Goal: Task Accomplishment & Management: Manage account settings

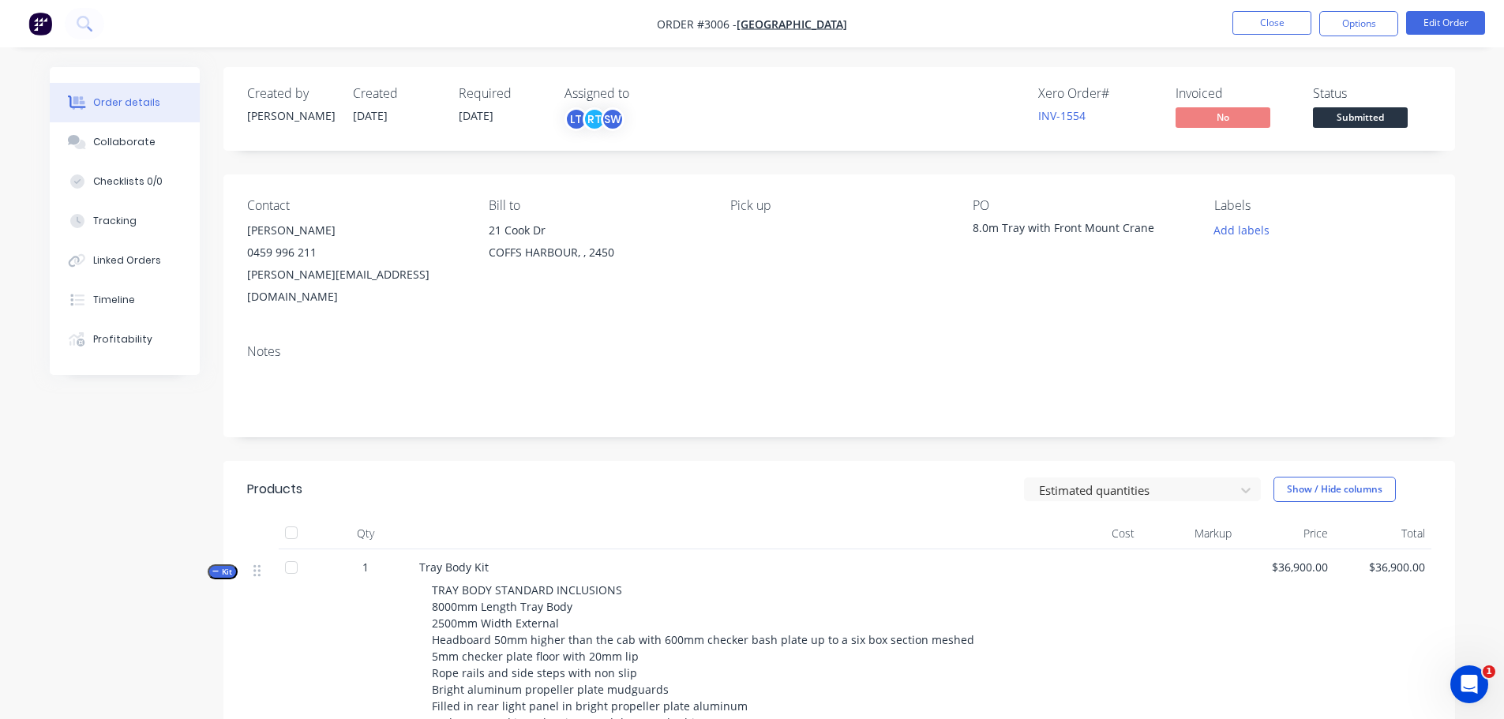
click at [38, 17] on img "button" at bounding box center [40, 24] width 24 height 24
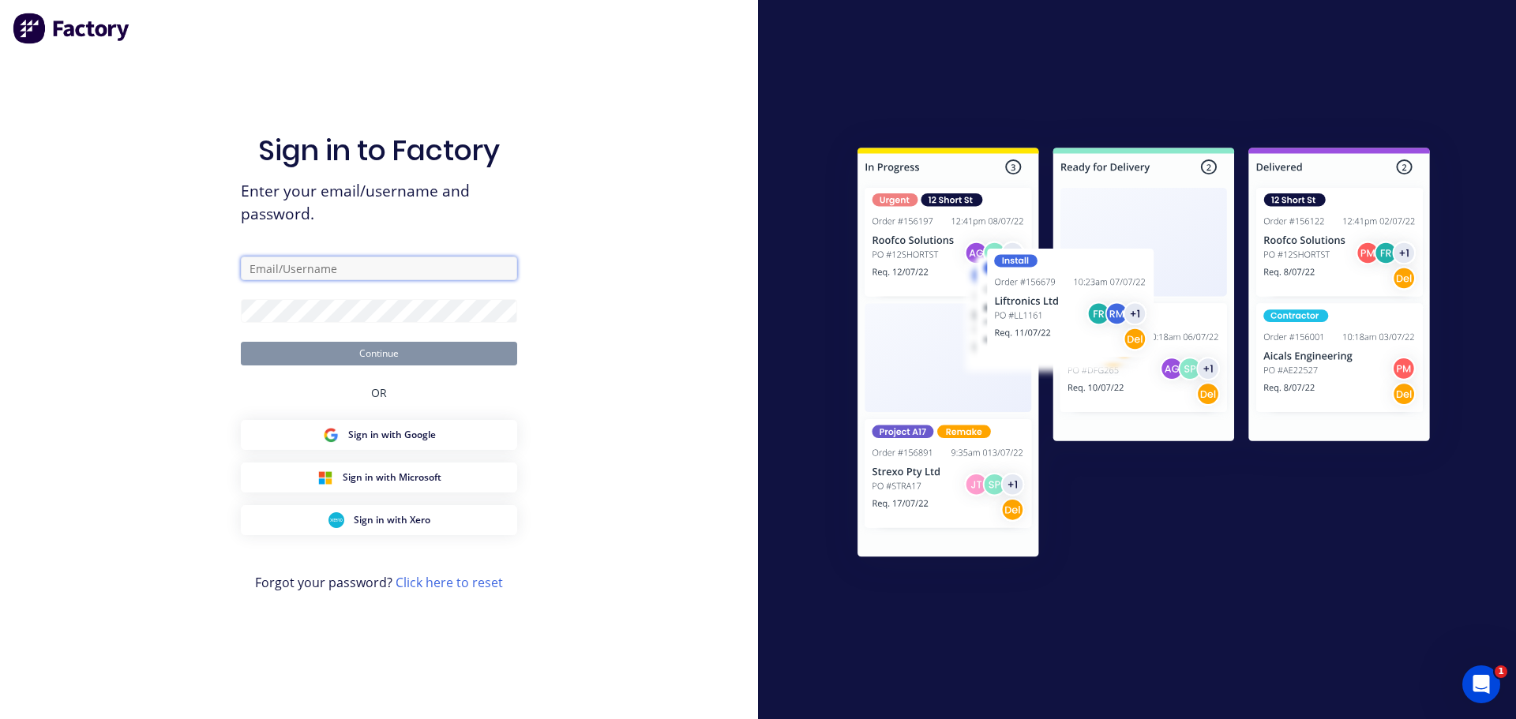
type input "admin@distinctiontruckbodies.com.au"
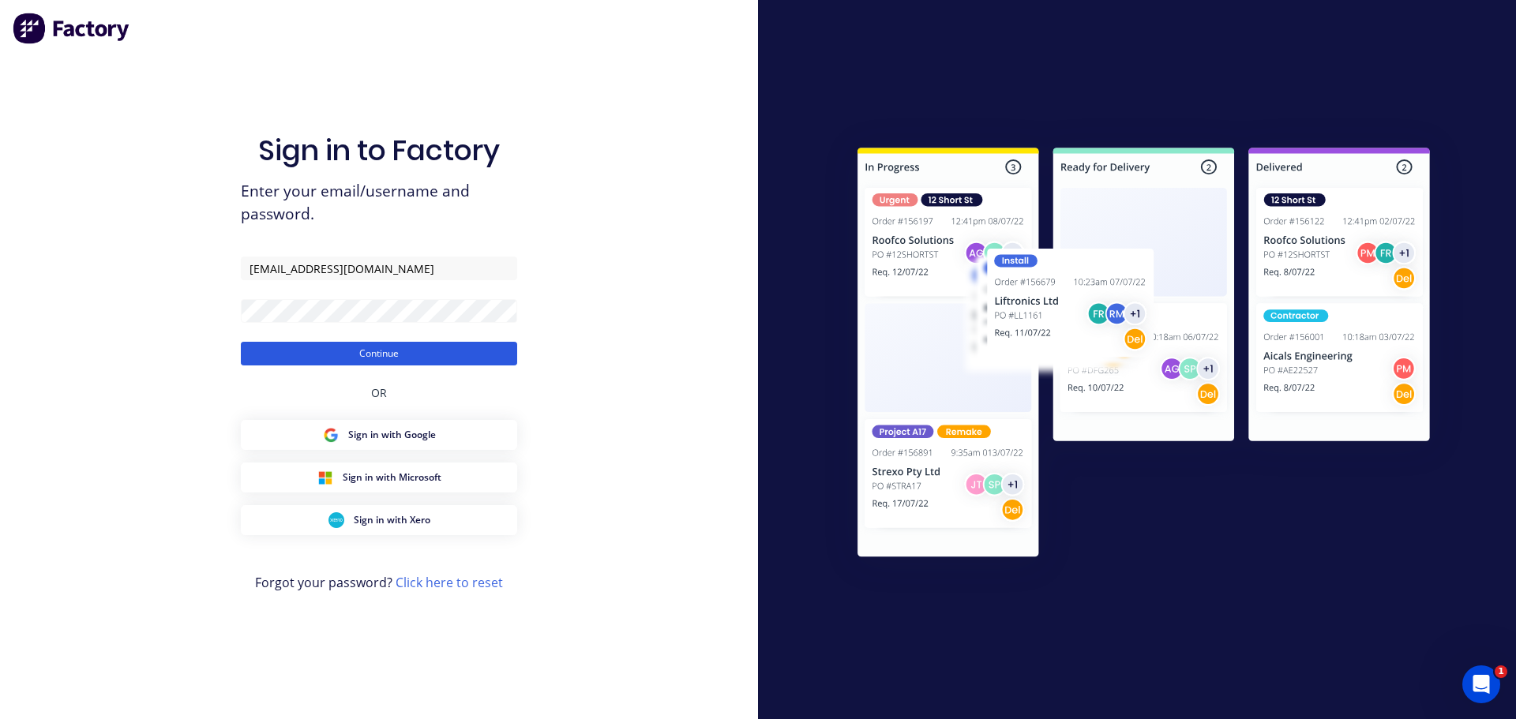
click at [378, 351] on button "Continue" at bounding box center [379, 354] width 276 height 24
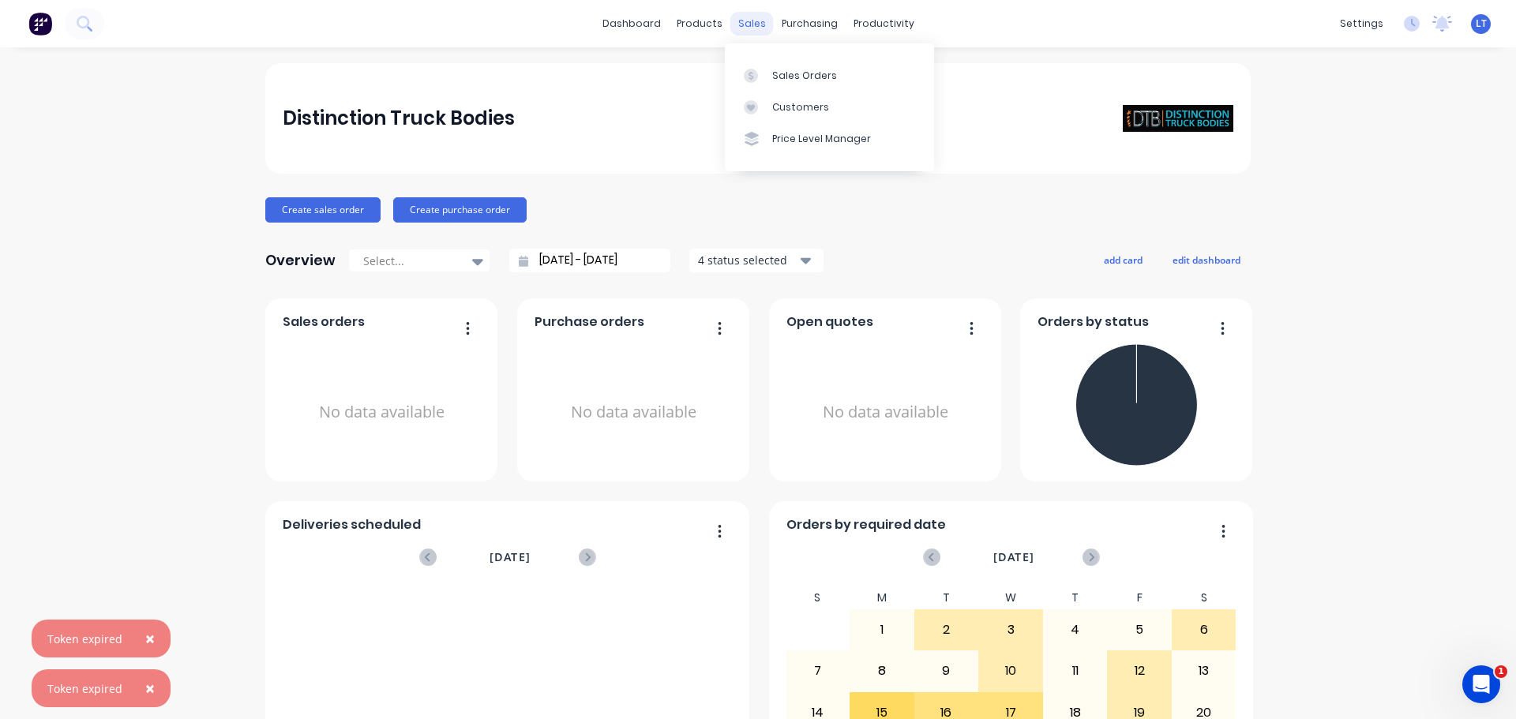
click at [739, 21] on div "sales" at bounding box center [751, 24] width 43 height 24
click at [800, 65] on link "Sales Orders" at bounding box center [829, 75] width 209 height 32
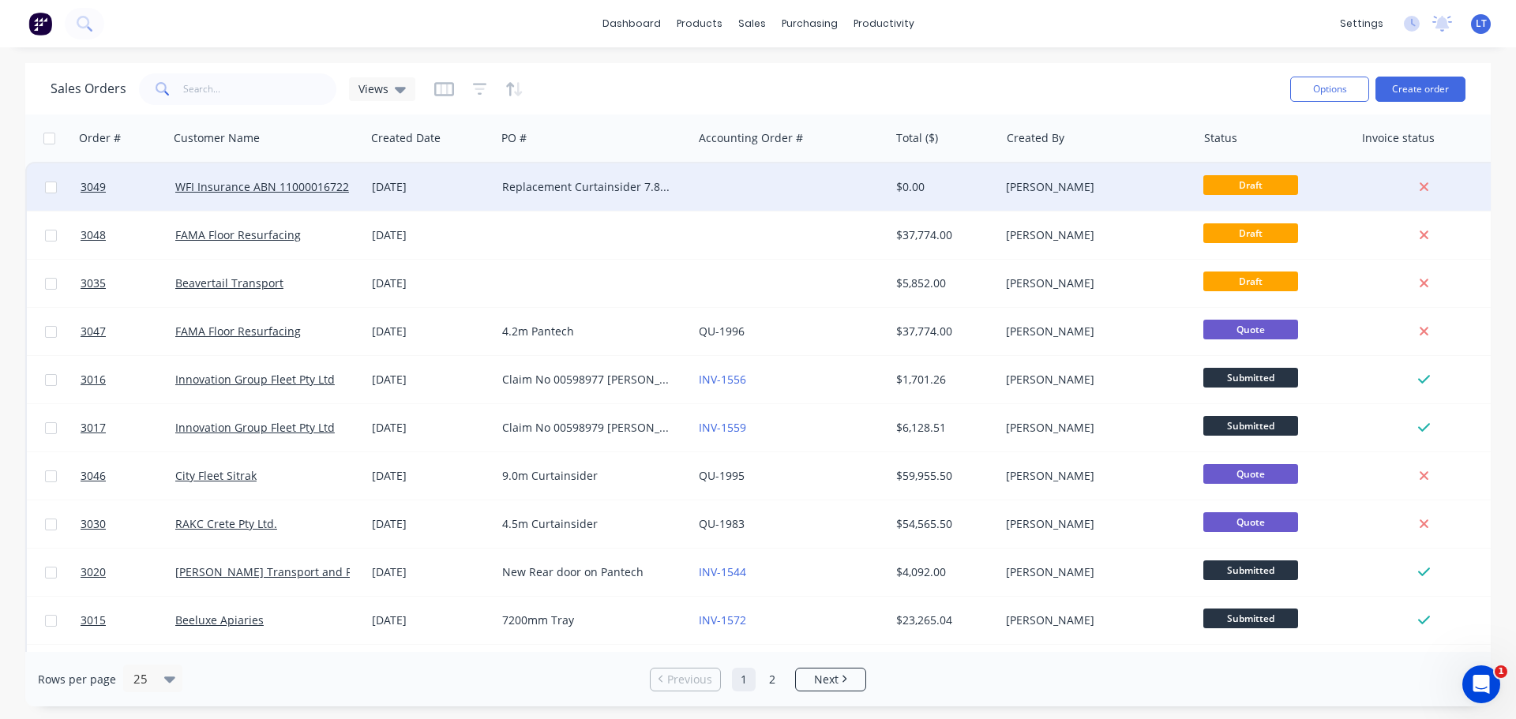
click at [558, 184] on div "Replacement Curtainsider 7.8m WFI Insurance" at bounding box center [589, 187] width 175 height 16
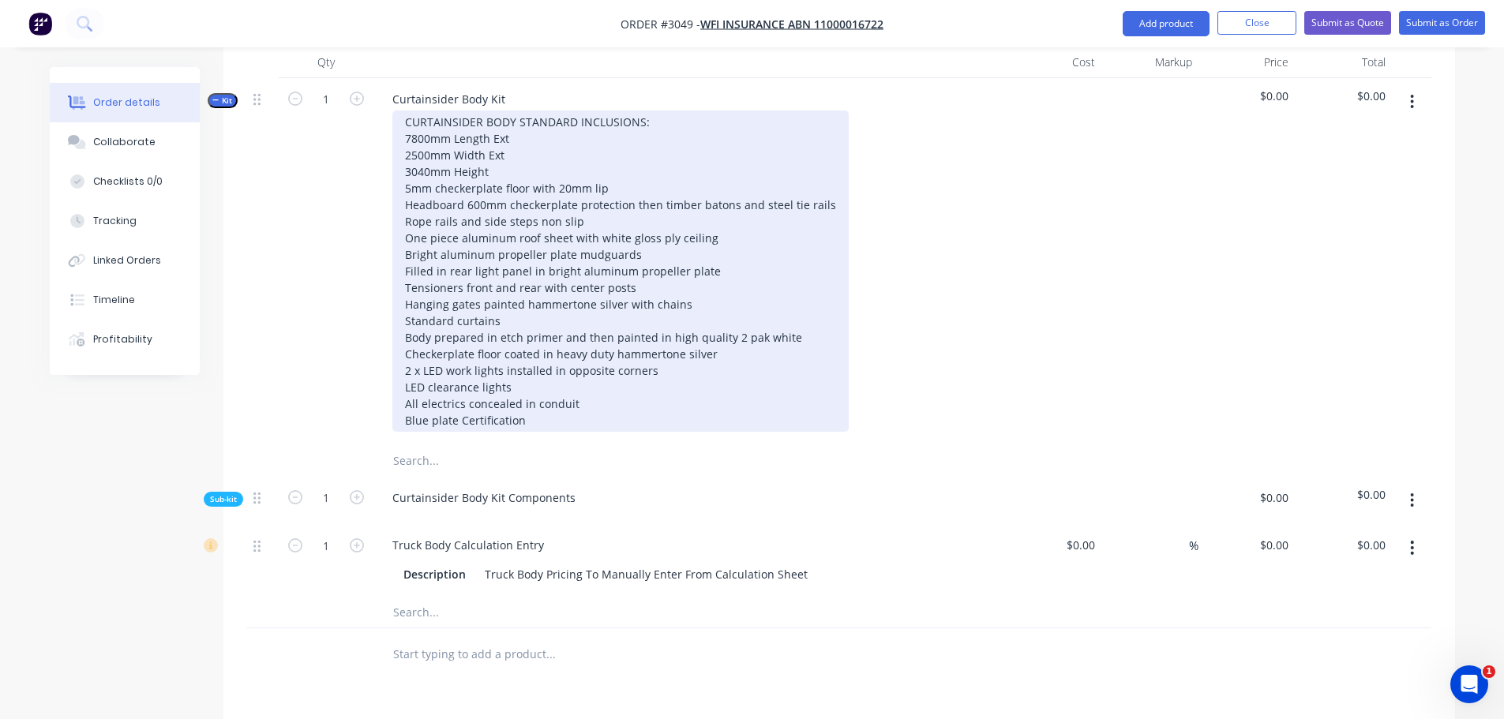
scroll to position [474, 0]
click at [650, 111] on div "CURTAINSIDER BODY STANDARD INCLUSIONS: 7800mm Length Ext 2500mm Width Ext 3040m…" at bounding box center [620, 271] width 456 height 321
click at [404, 111] on div "CURTAINSIDER BODY STANDARD INCLUSIONS: 7800mm Length Ext 2500mm Width Ext 3040m…" at bounding box center [620, 271] width 456 height 321
click at [650, 141] on div "CURTAINSIDER BODY STANDARD INCLUSIONS: 7800mm Length Ext 2500mm Width Ext 3040m…" at bounding box center [620, 271] width 456 height 321
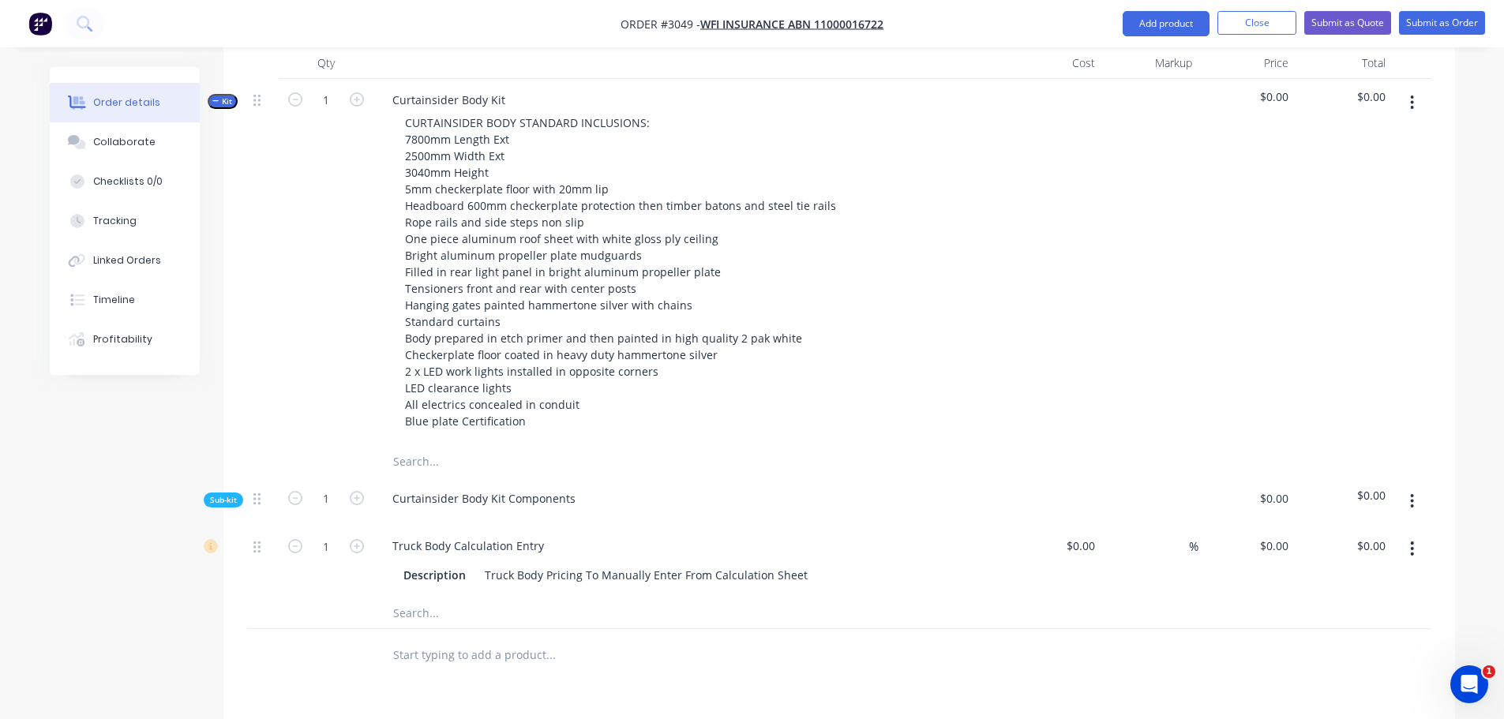
click at [436, 639] on input "text" at bounding box center [550, 655] width 316 height 32
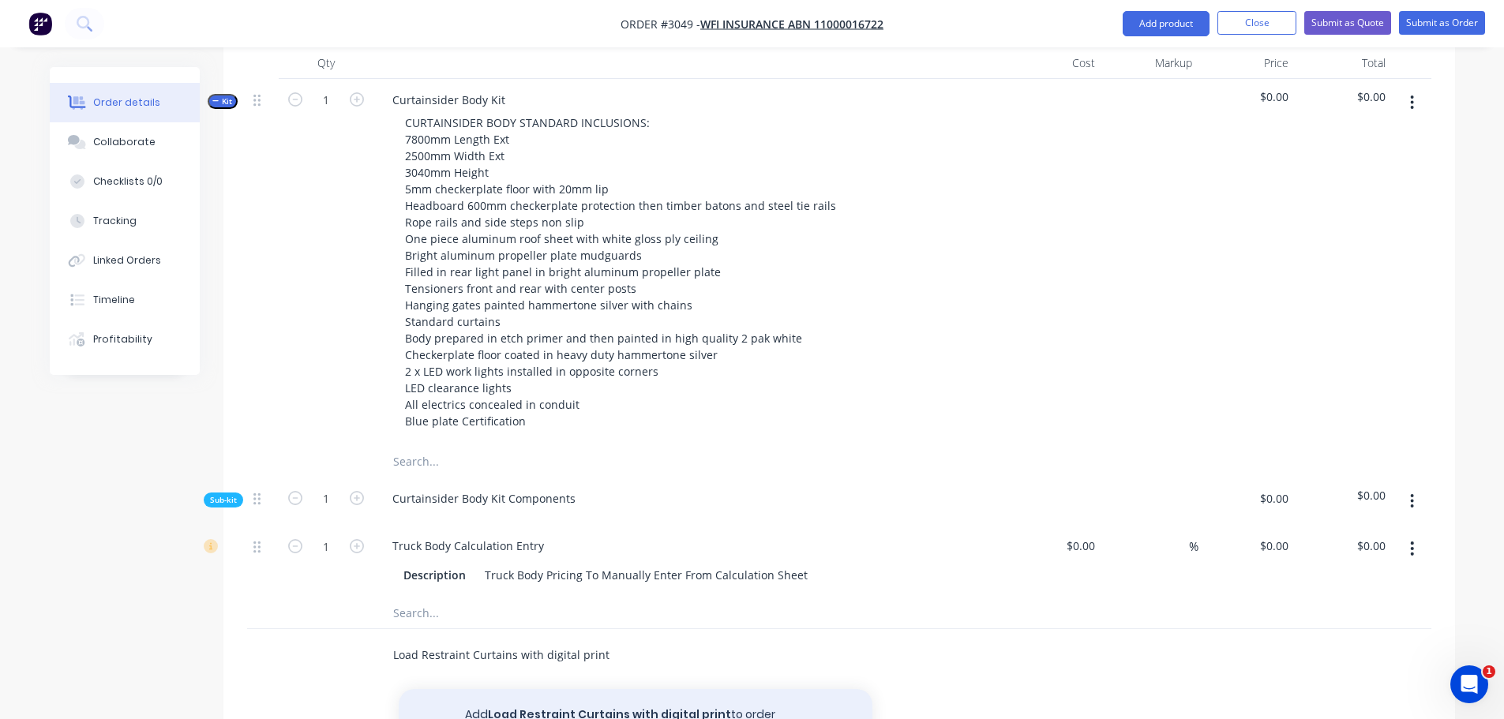
type input "Load Restraint Curtains with digital print"
click at [607, 689] on button "Add Load Restraint Curtains with digital print to order" at bounding box center [636, 714] width 474 height 51
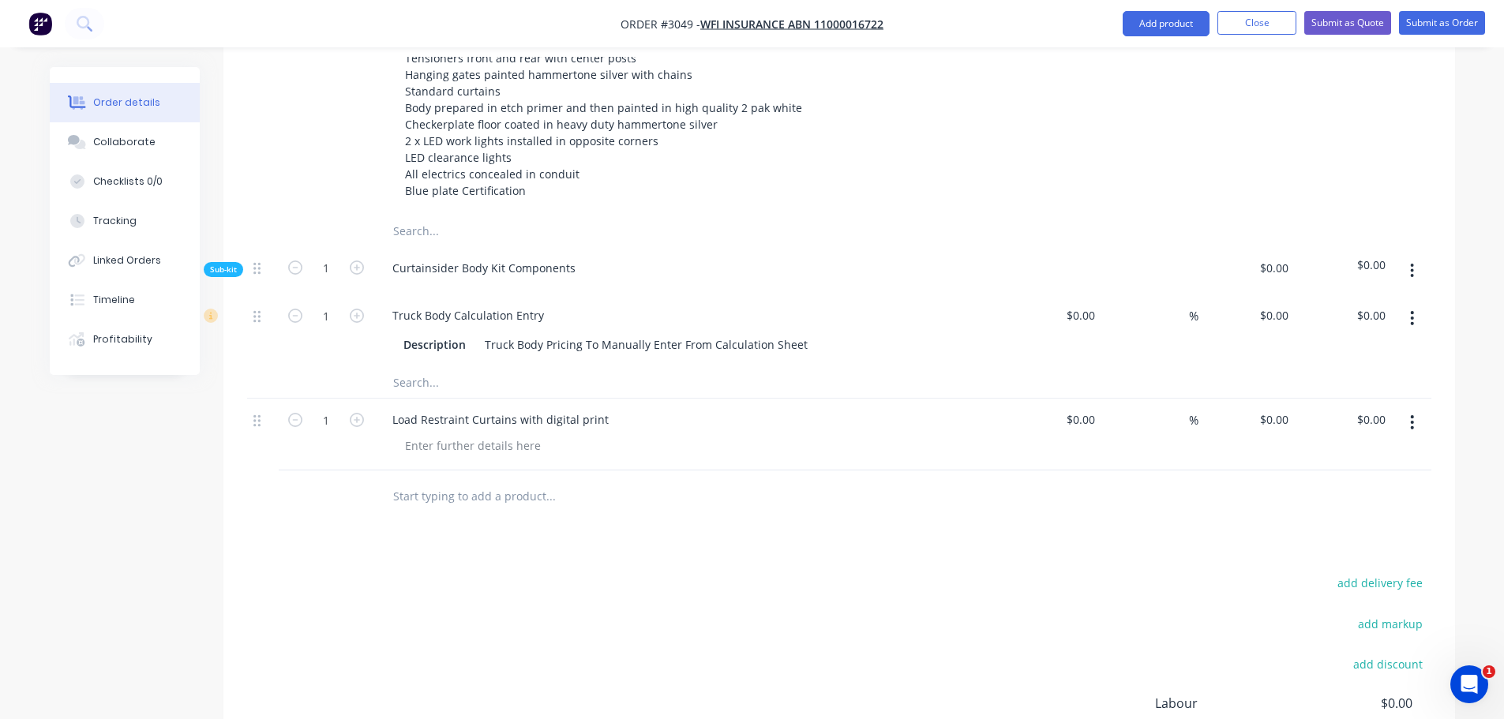
scroll to position [711, 0]
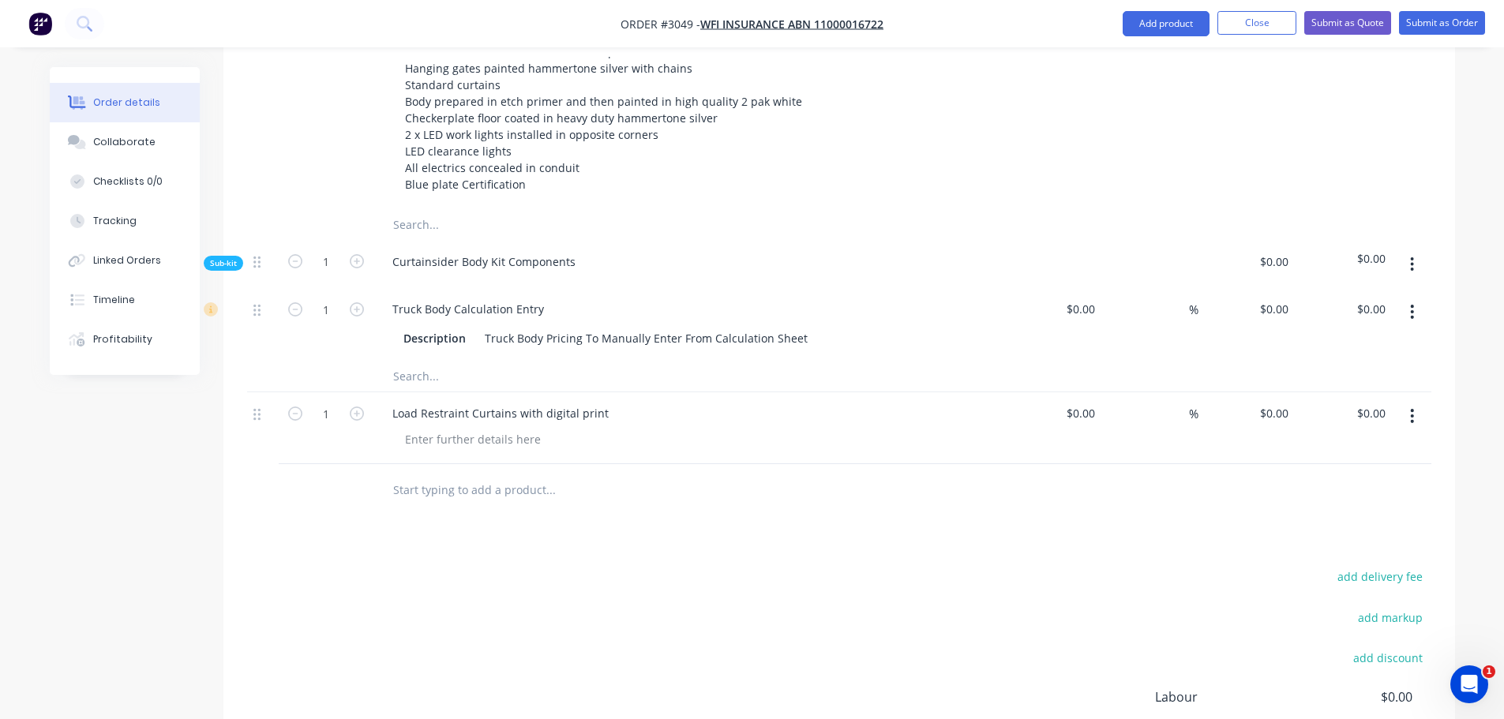
click at [424, 474] on input "text" at bounding box center [550, 490] width 316 height 32
drag, startPoint x: 523, startPoint y: 463, endPoint x: 528, endPoint y: 470, distance: 8.4
click at [523, 474] on input "Rear Doors in FRP Ply 20 mm" at bounding box center [550, 490] width 316 height 32
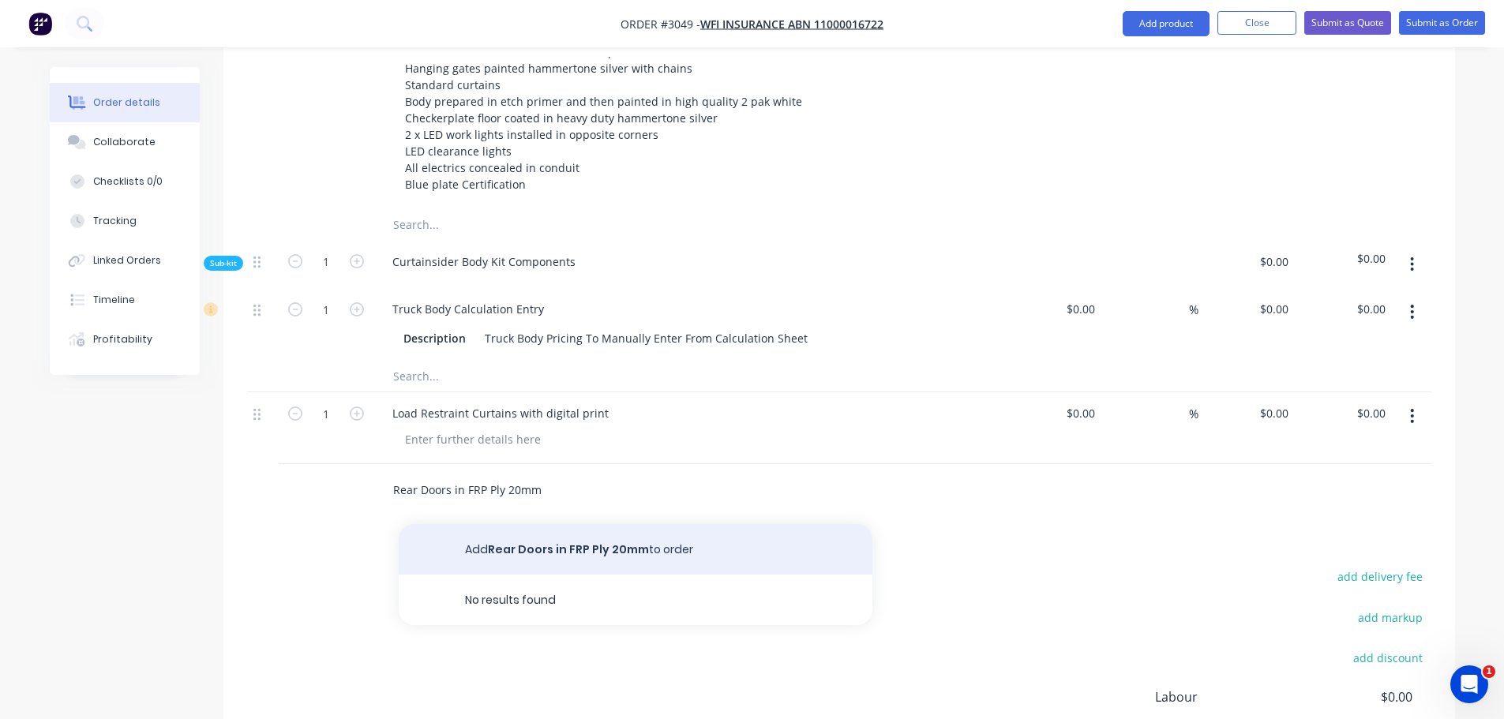
type input "Rear Doors in FRP Ply 20mm"
click at [546, 524] on button "Add Rear Doors in FRP Ply 20mm to order" at bounding box center [636, 549] width 474 height 51
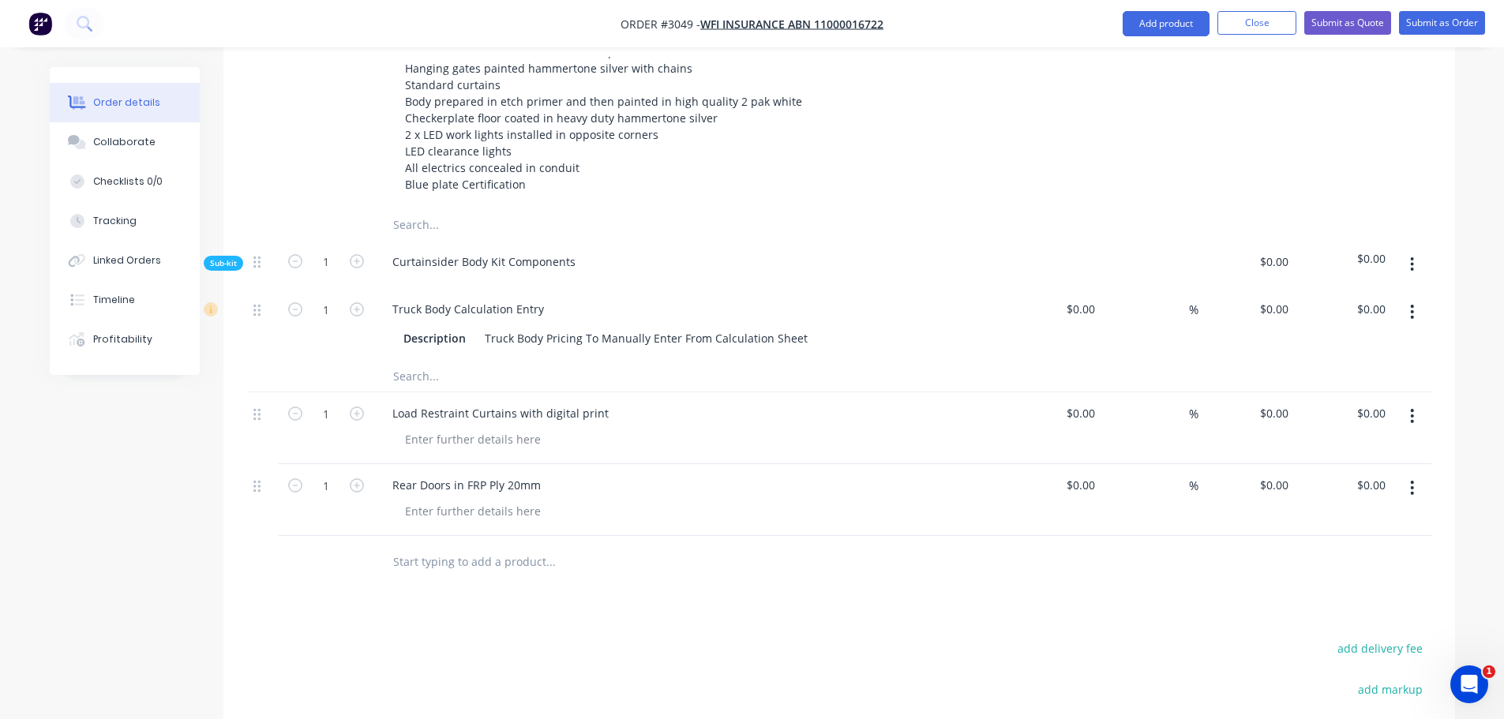
click at [453, 546] on input "text" at bounding box center [550, 562] width 316 height 32
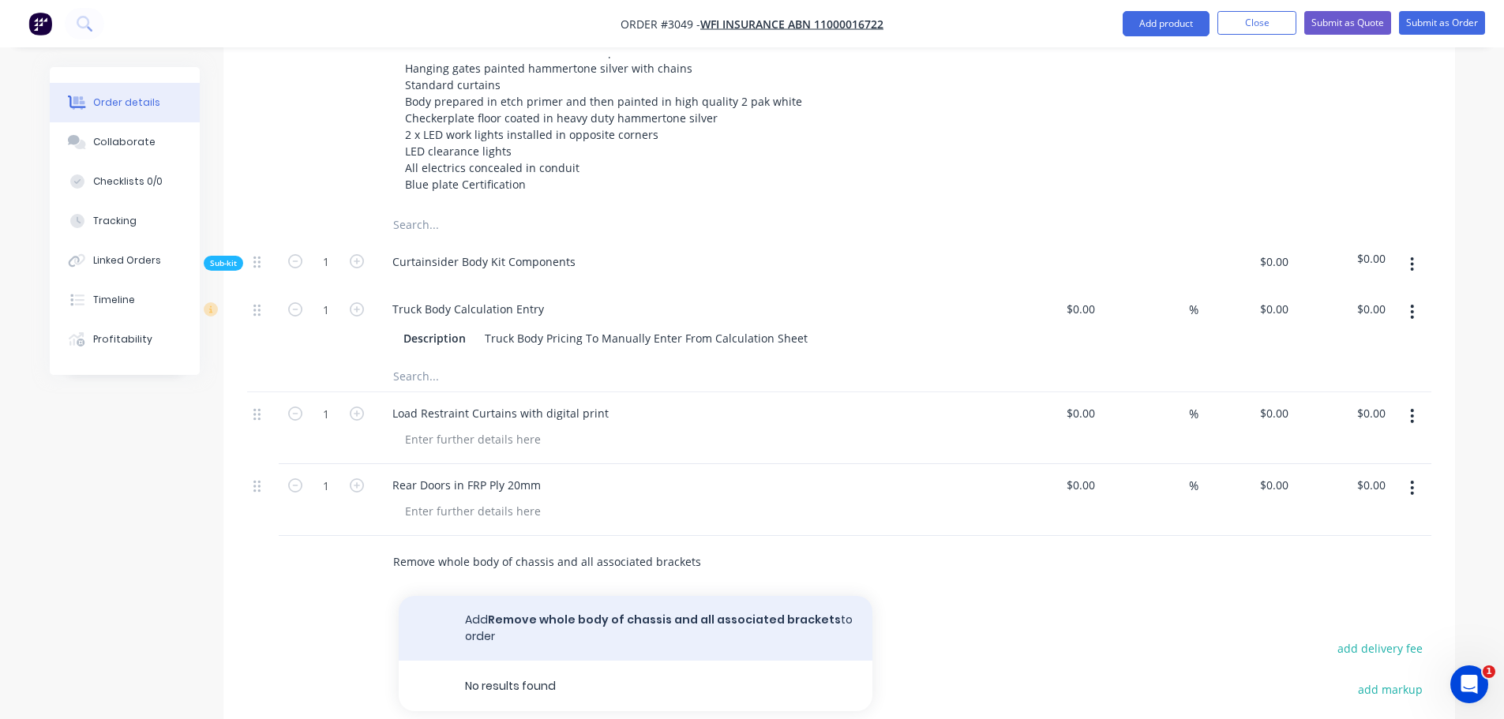
type input "Remove whole body of chassis and all associated brackets"
click at [550, 596] on button "Add Remove whole body of chassis and all associated brackets to order" at bounding box center [636, 628] width 474 height 65
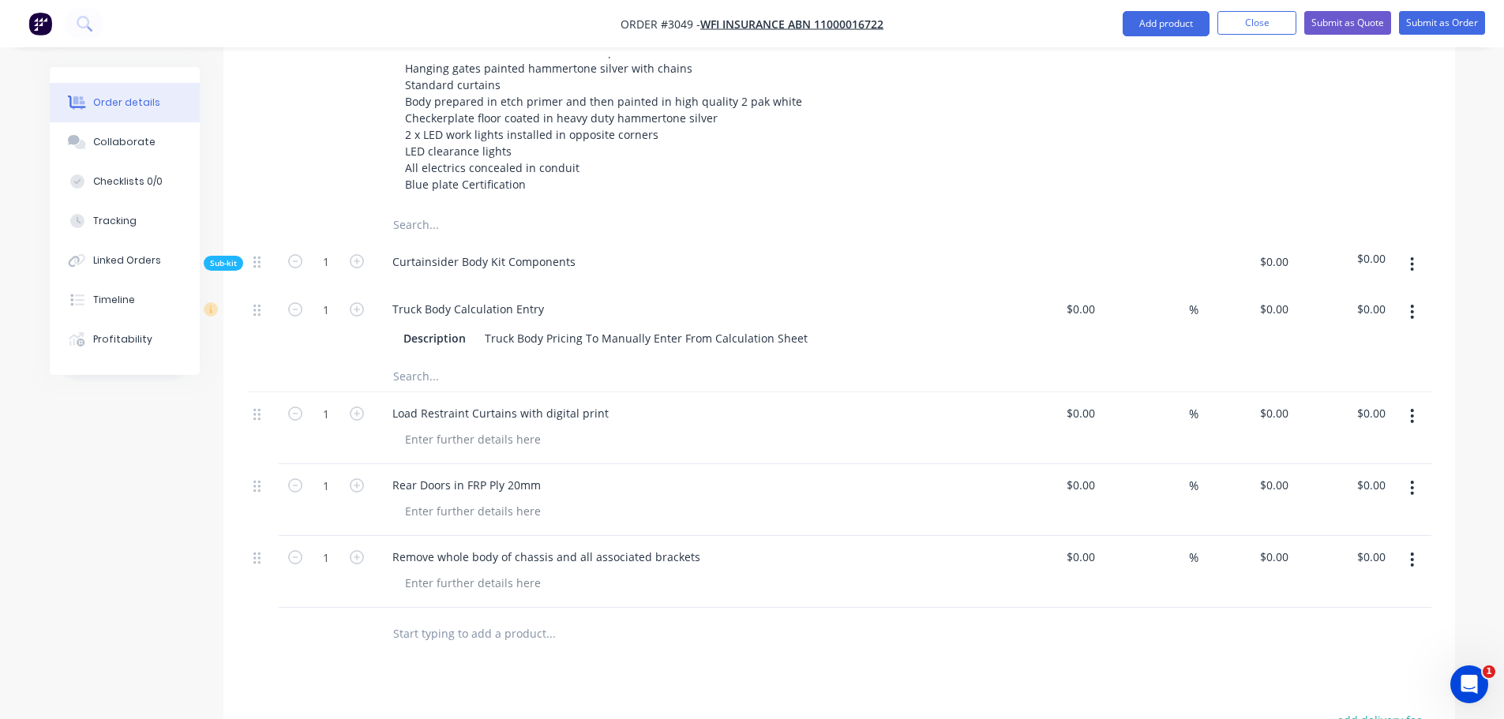
click at [404, 617] on input "text" at bounding box center [550, 633] width 316 height 32
type input "Clean up Chassis in preparation for new brackets and new body"
click at [774, 617] on div "Clean up Chassis in preparation for new brackets and new body Add Clean up Chas…" at bounding box center [617, 633] width 474 height 32
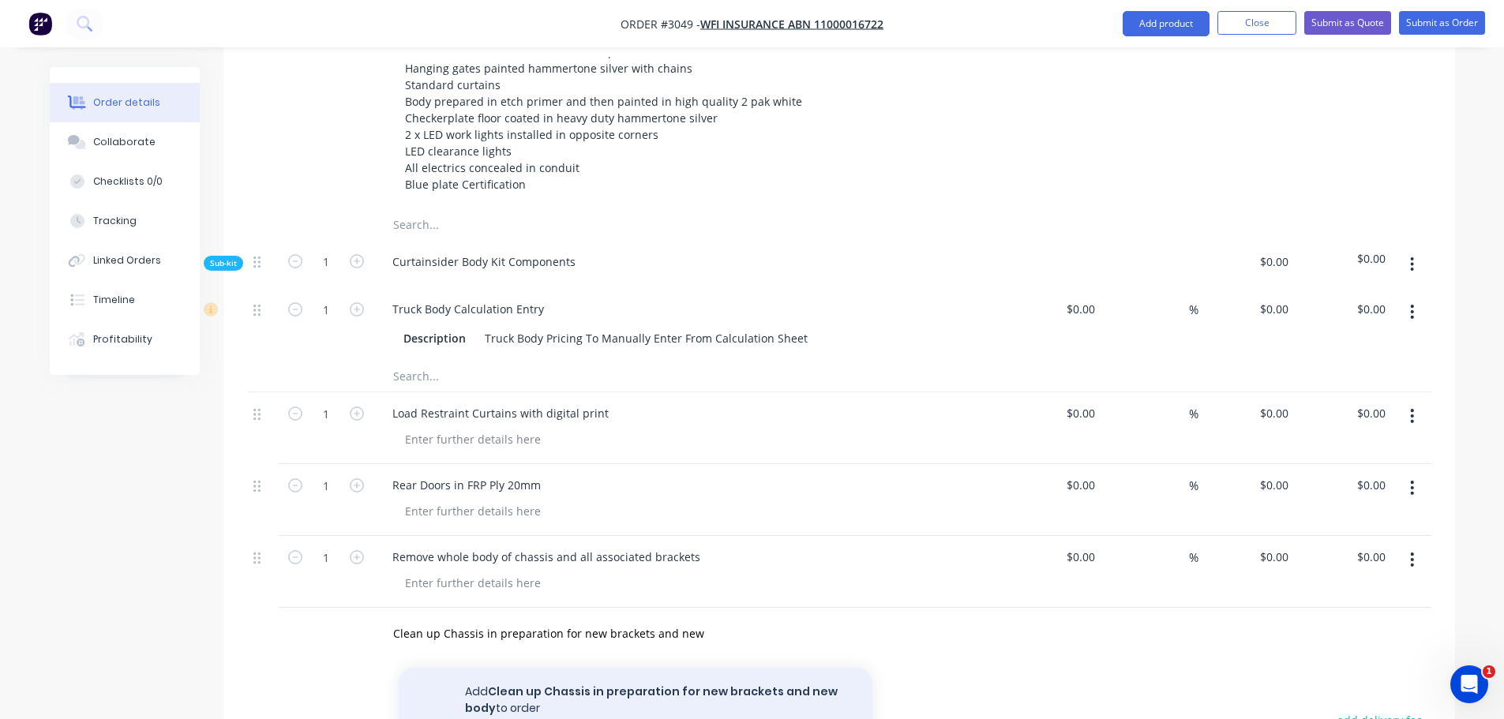
click at [615, 668] on button "Add Clean up Chassis in preparation for new brackets and new body to order" at bounding box center [636, 700] width 474 height 65
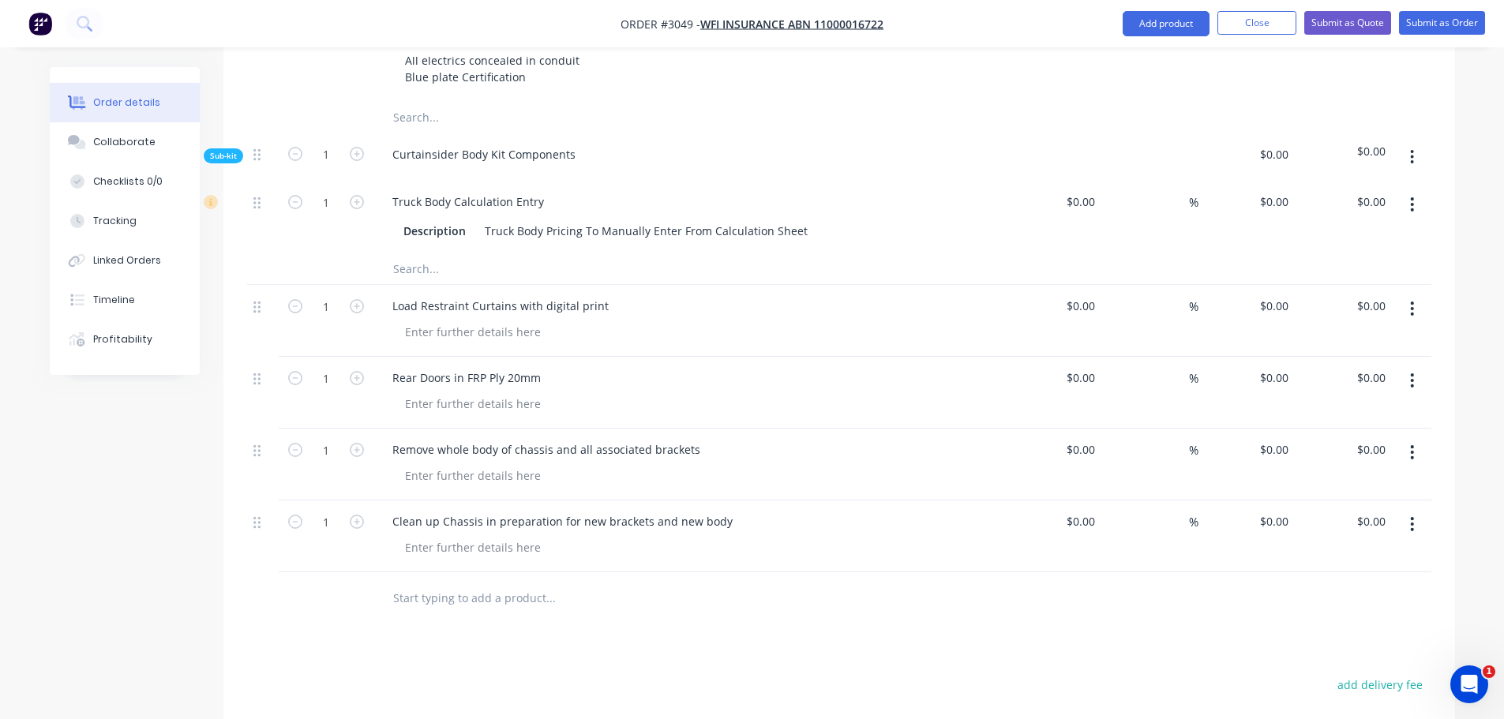
scroll to position [869, 0]
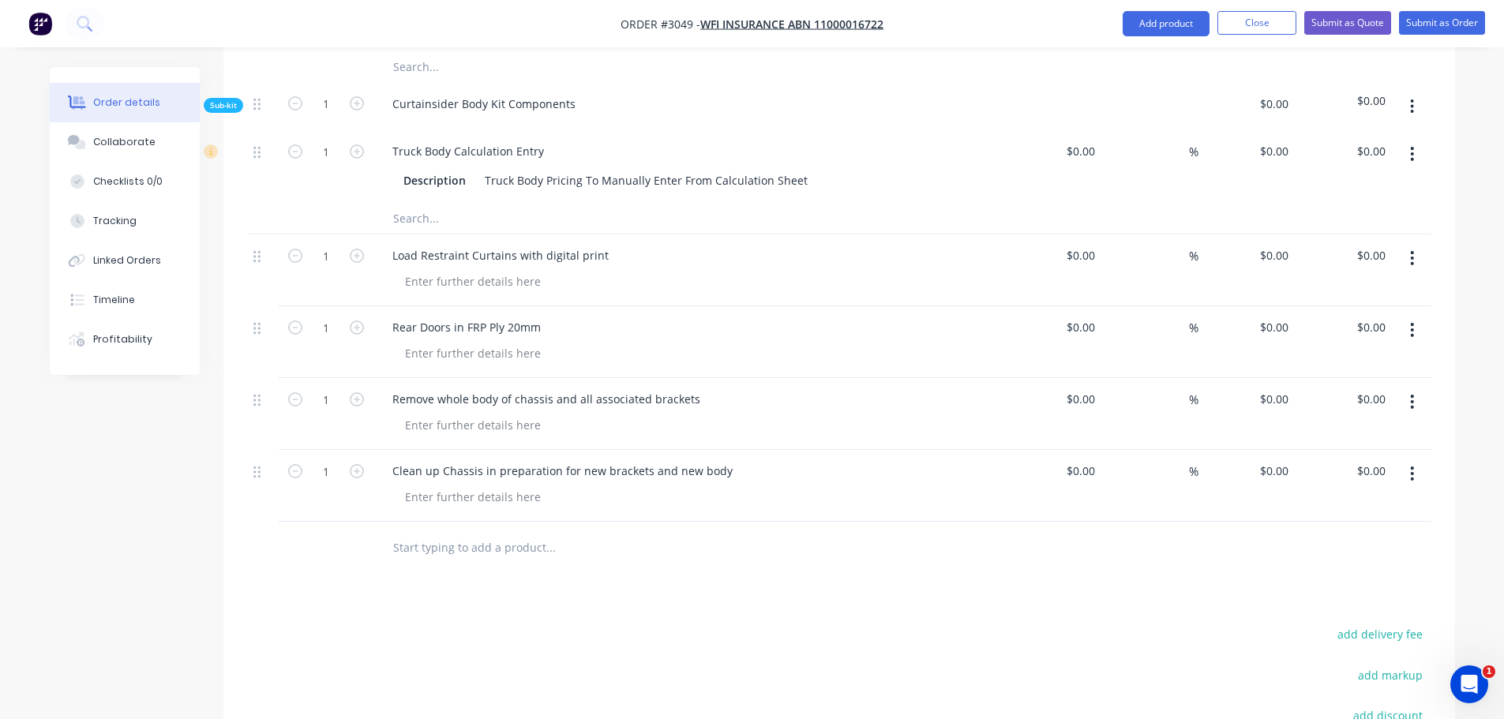
click at [512, 534] on input "text" at bounding box center [550, 547] width 316 height 32
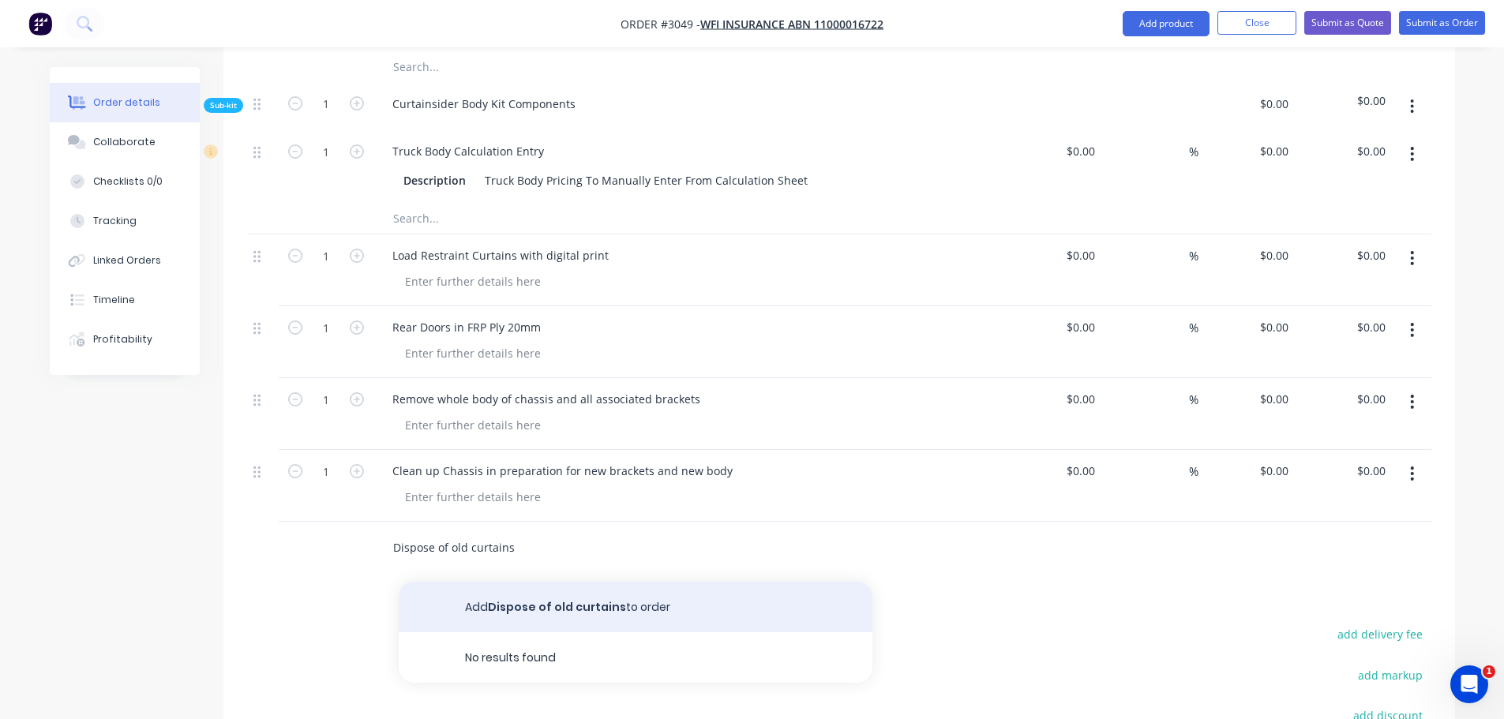
type input "Dispose of old curtains"
click at [542, 582] on button "Add Dispose of old curtains to order" at bounding box center [636, 607] width 474 height 51
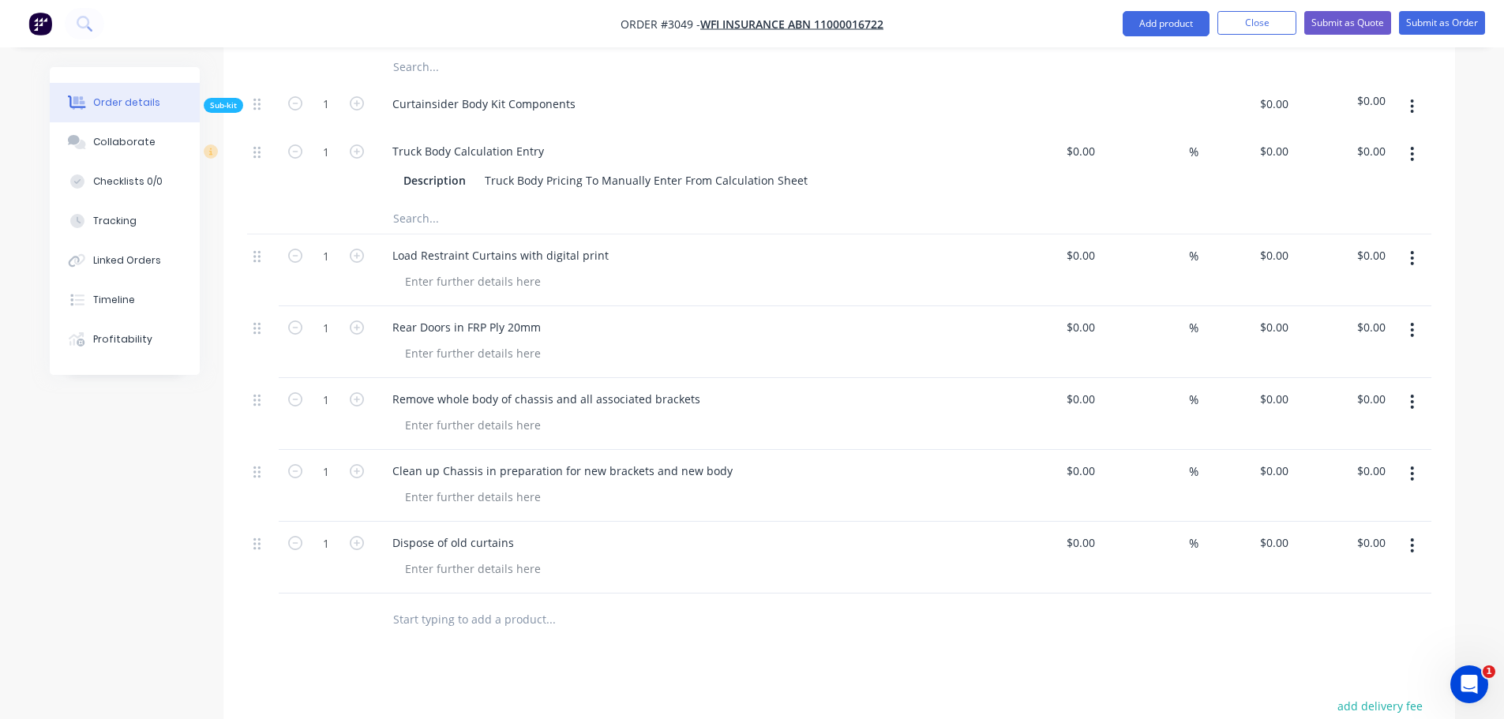
click at [425, 603] on input "text" at bounding box center [550, 619] width 316 height 32
click at [412, 603] on input "text" at bounding box center [550, 619] width 316 height 32
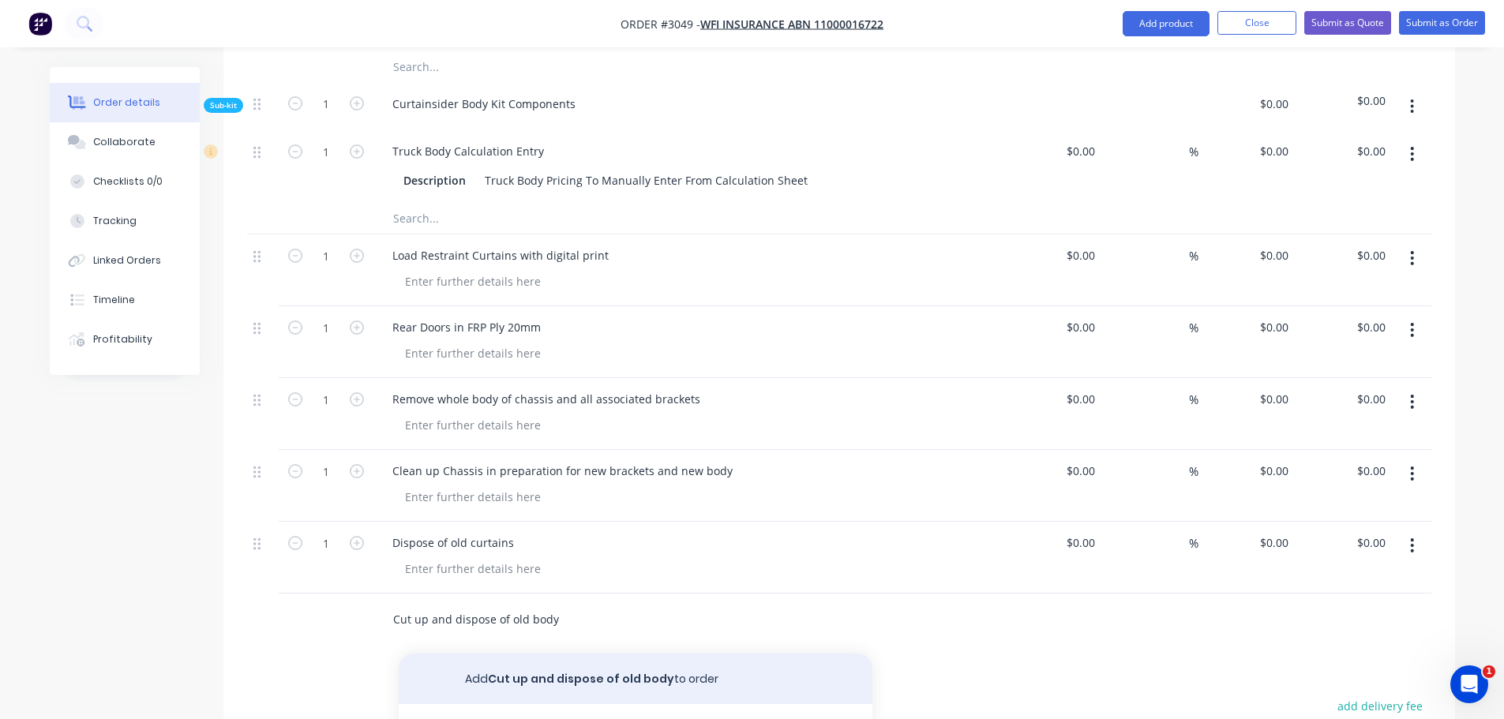
type input "Cut up and dispose of old body"
click at [562, 654] on button "Add Cut up and dispose of old body to order" at bounding box center [636, 679] width 474 height 51
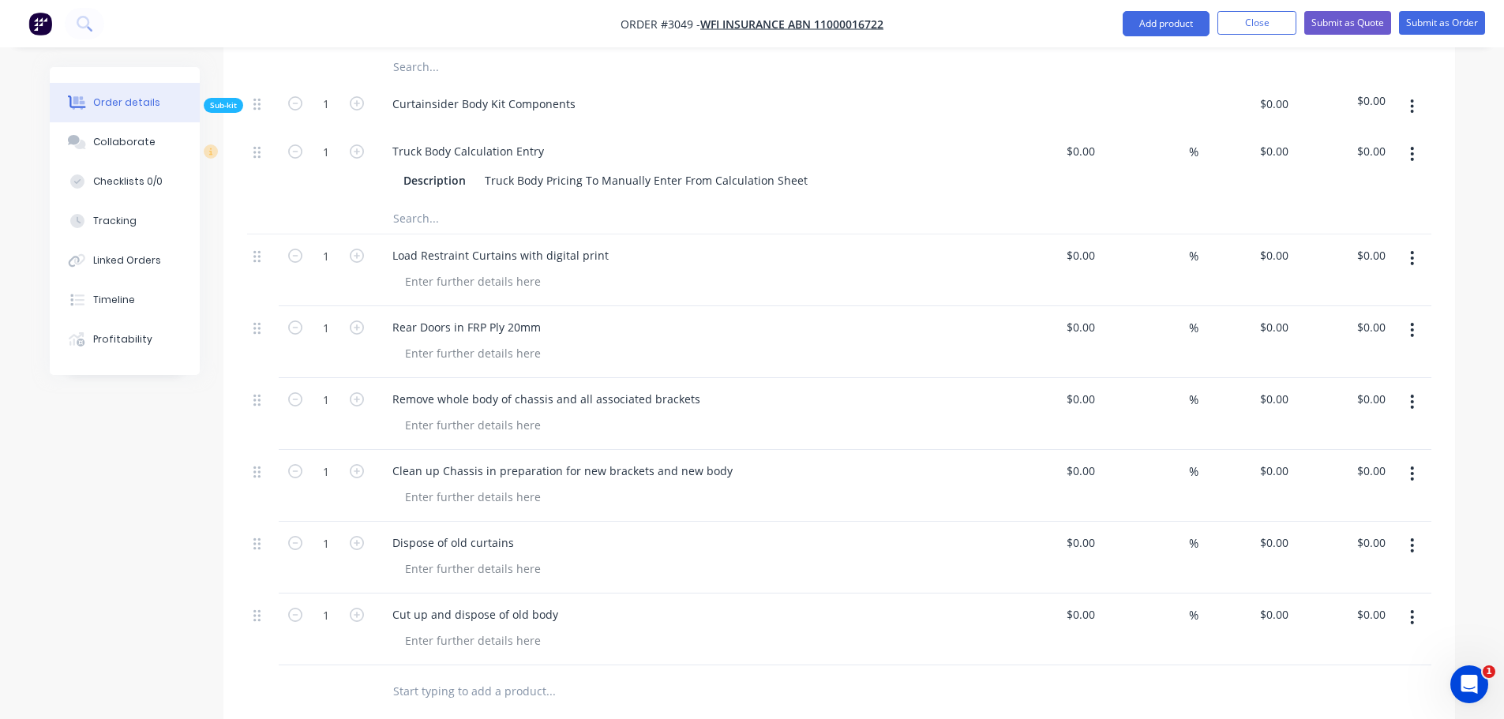
click at [36, 21] on img "button" at bounding box center [40, 24] width 24 height 24
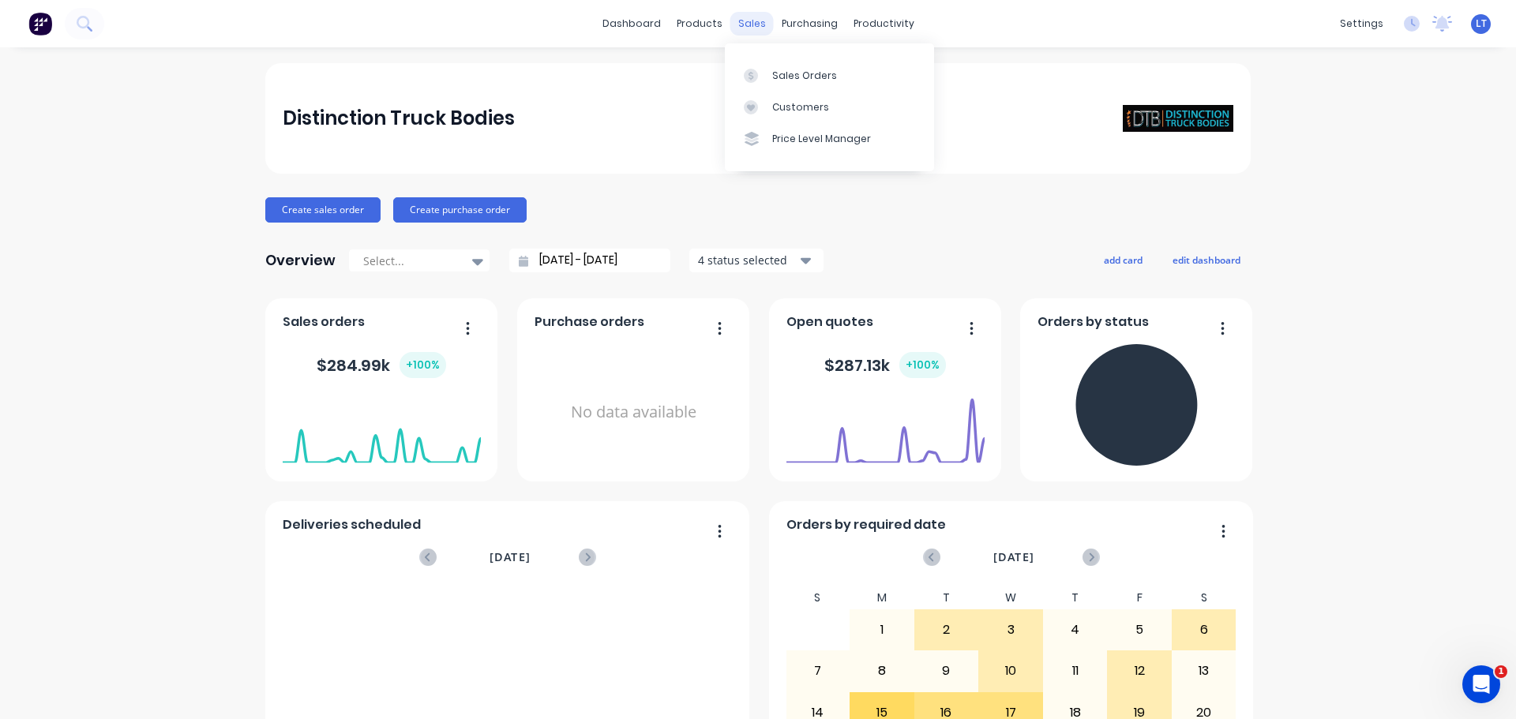
click at [744, 20] on div "sales" at bounding box center [751, 24] width 43 height 24
click at [778, 74] on div "Sales Orders" at bounding box center [804, 76] width 65 height 14
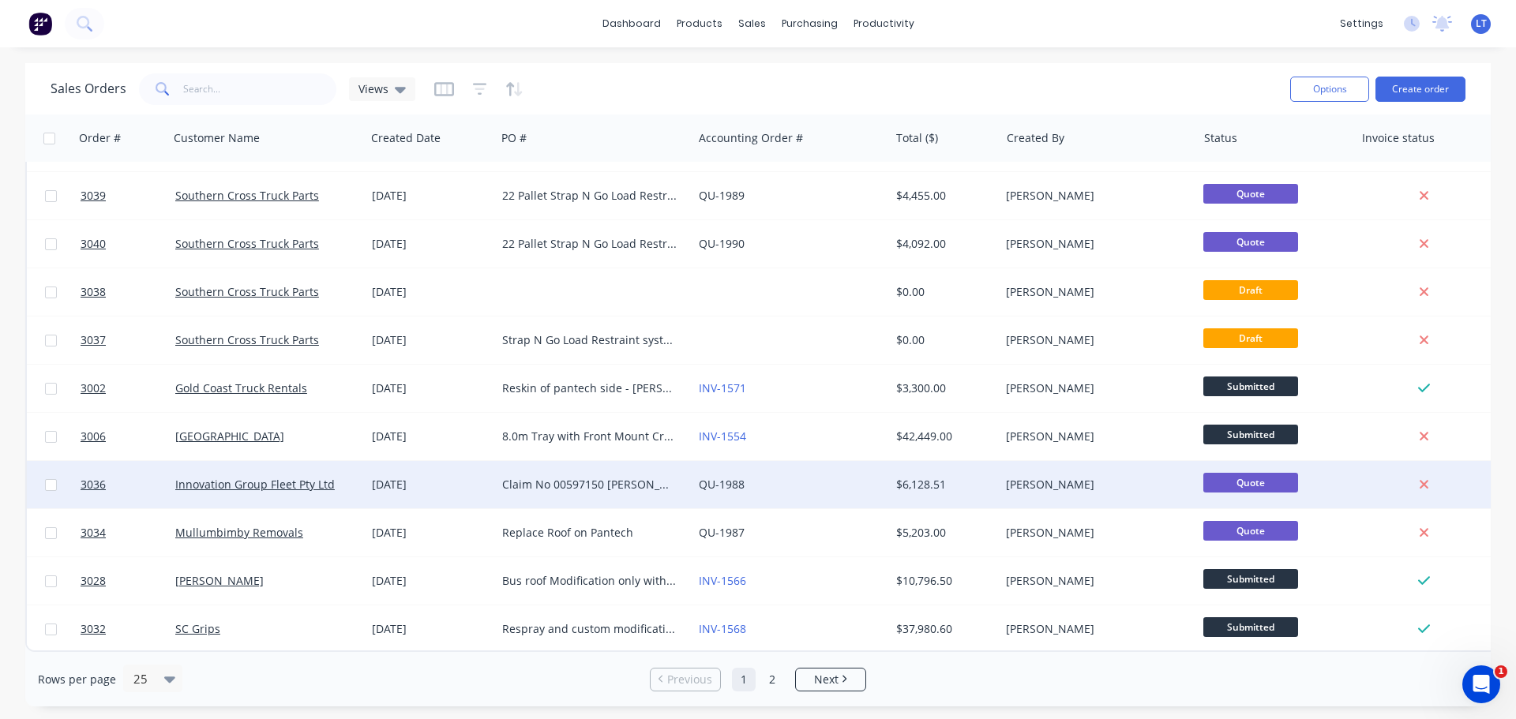
scroll to position [722, 0]
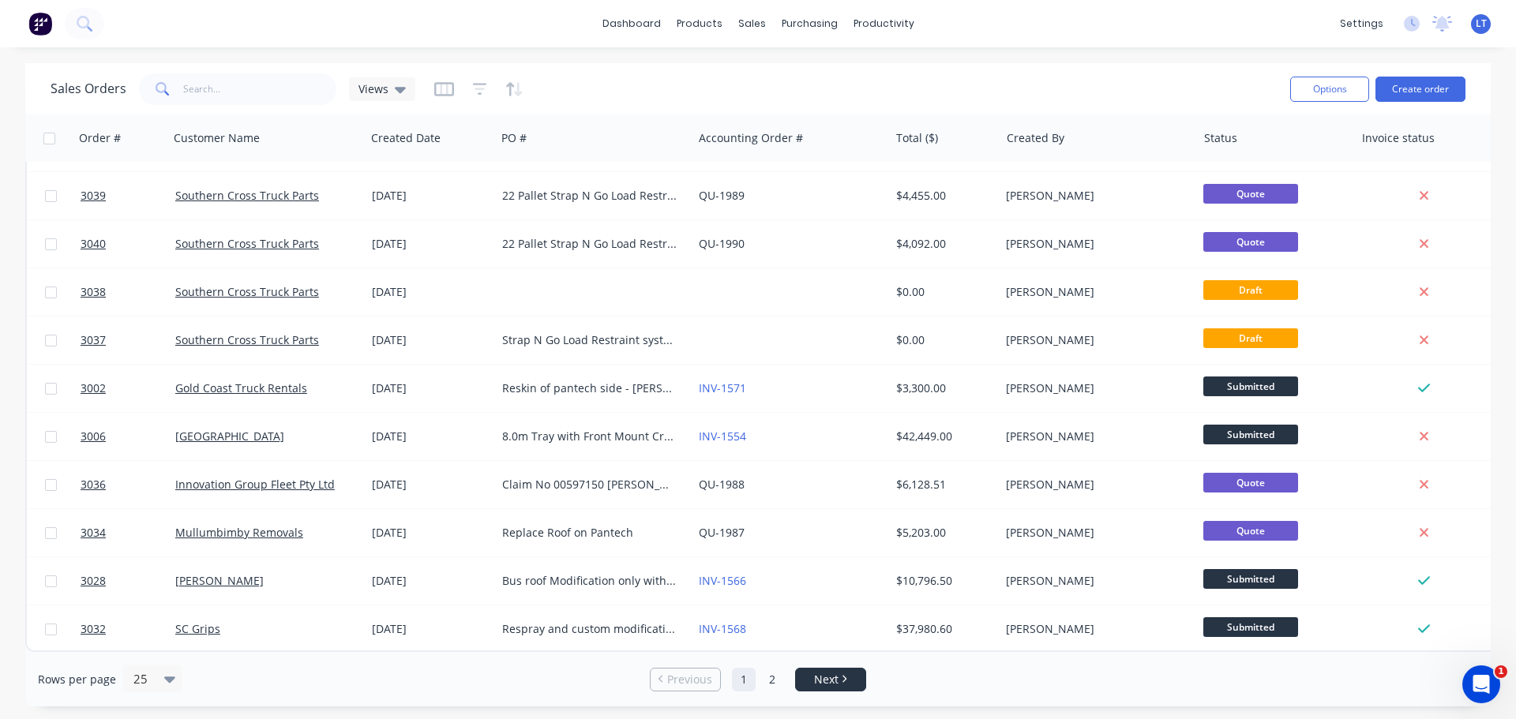
click at [845, 677] on icon "Next page" at bounding box center [845, 679] width 4 height 7
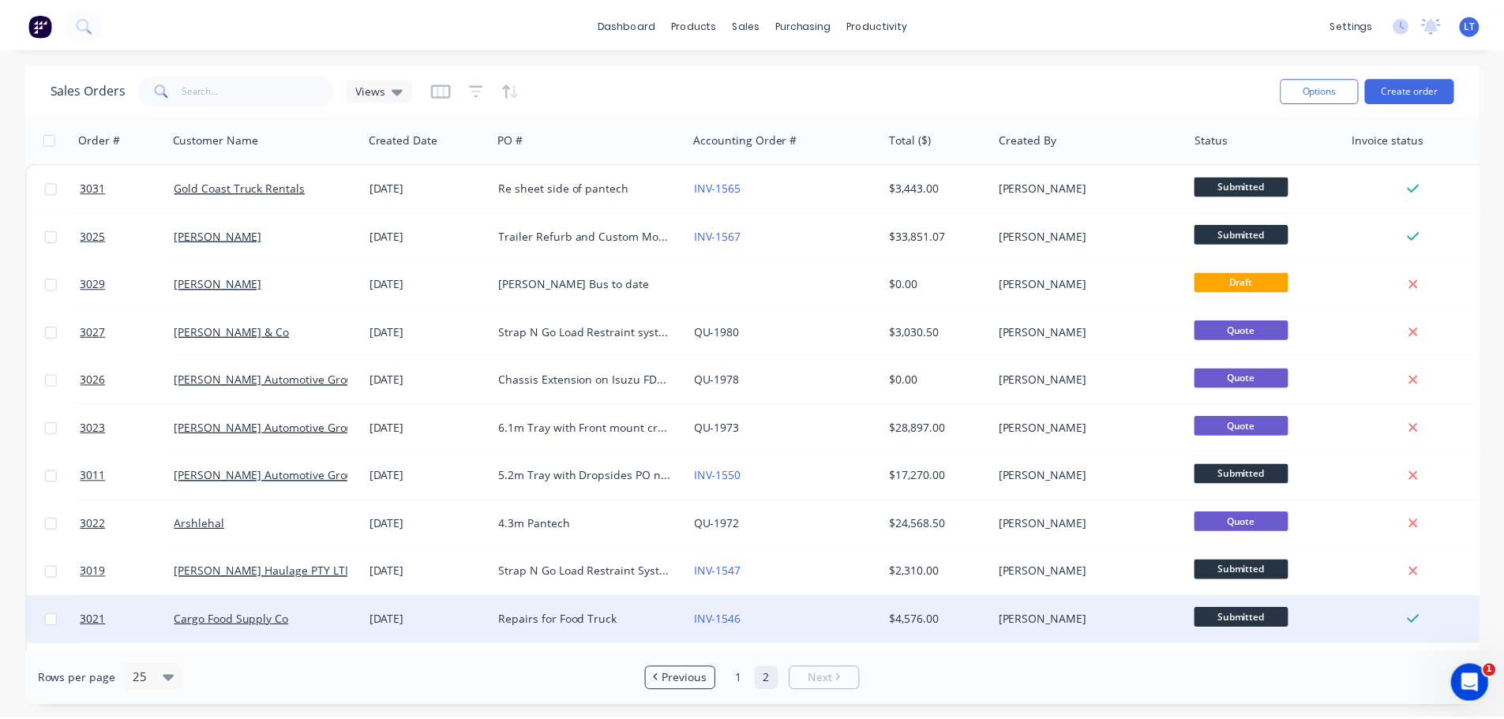
scroll to position [237, 0]
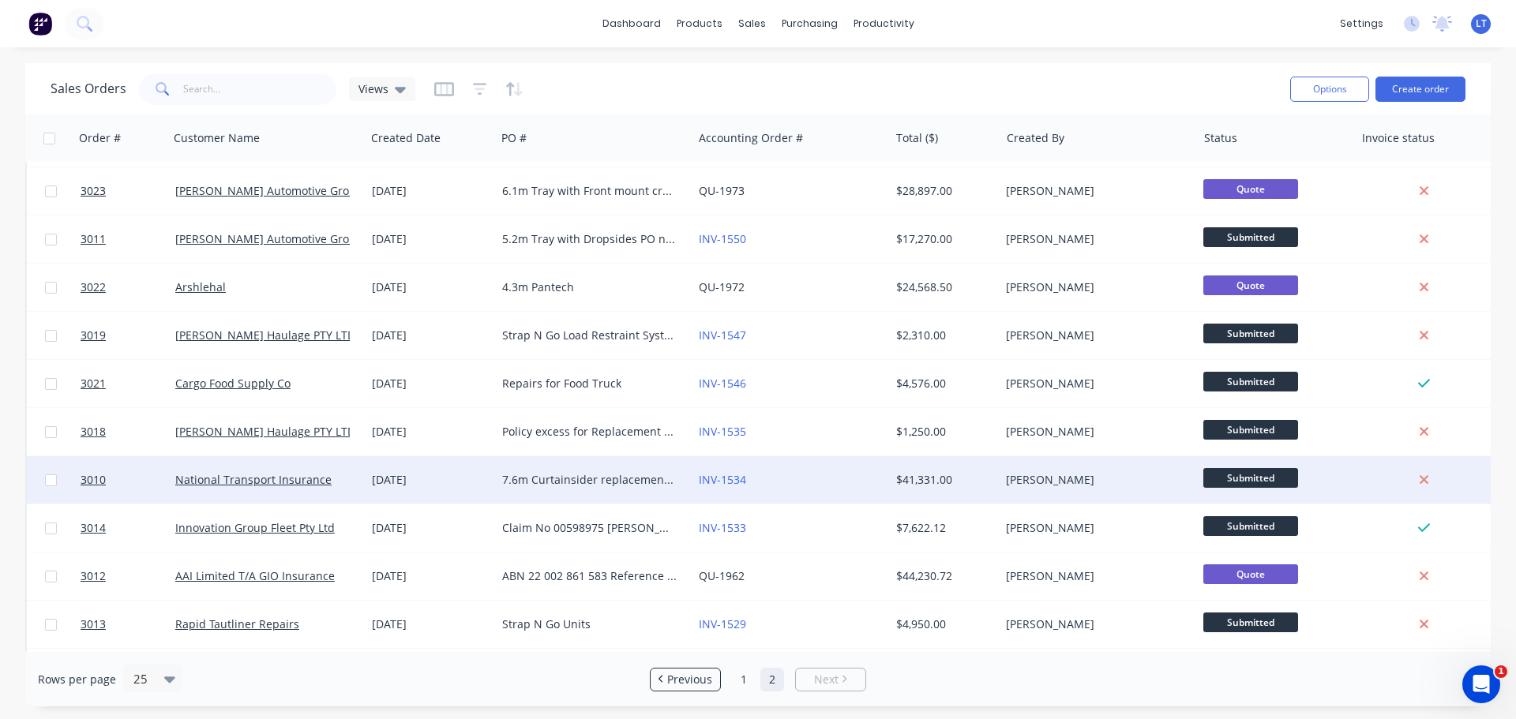
click at [510, 475] on div "7.6m Curtainsider replacement Claim no 537836 - 460782 Herb Blanchard Haulage" at bounding box center [589, 480] width 175 height 16
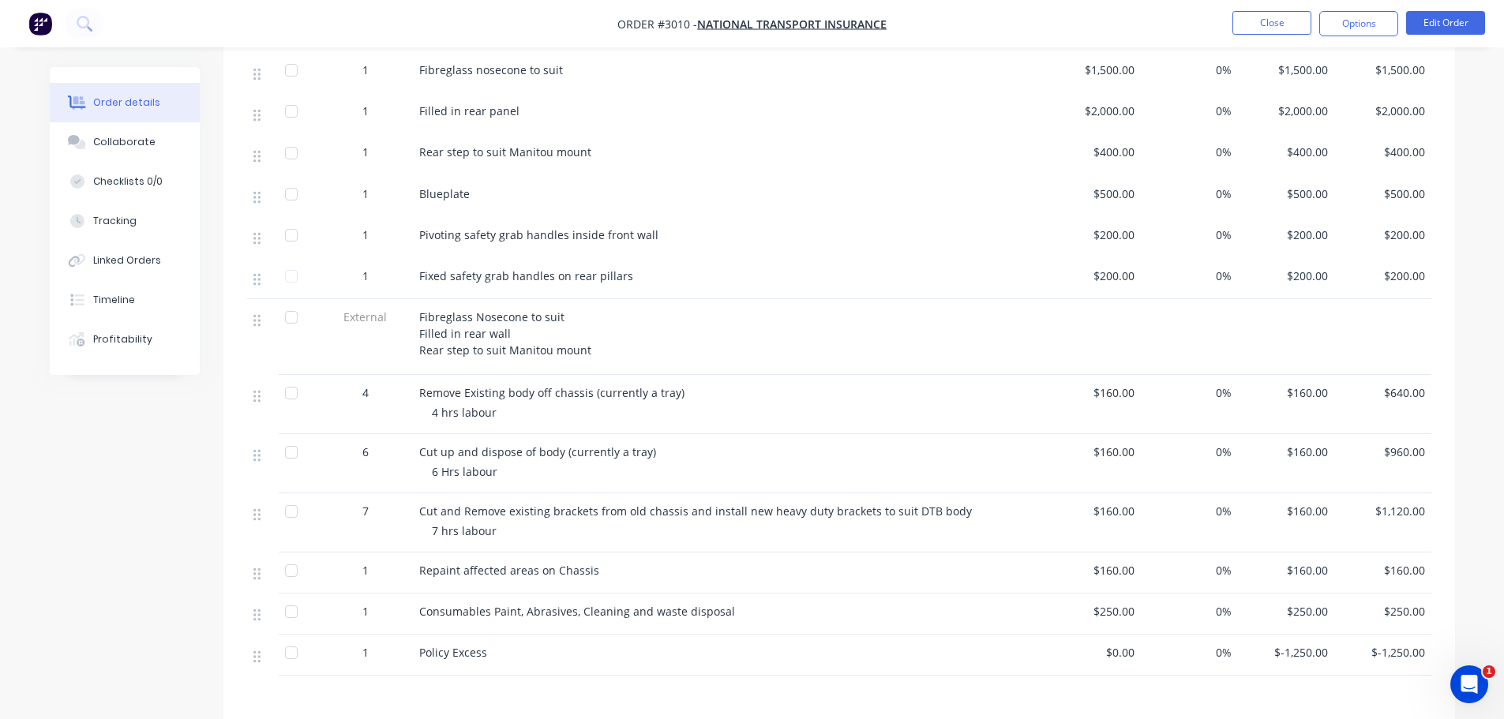
scroll to position [948, 0]
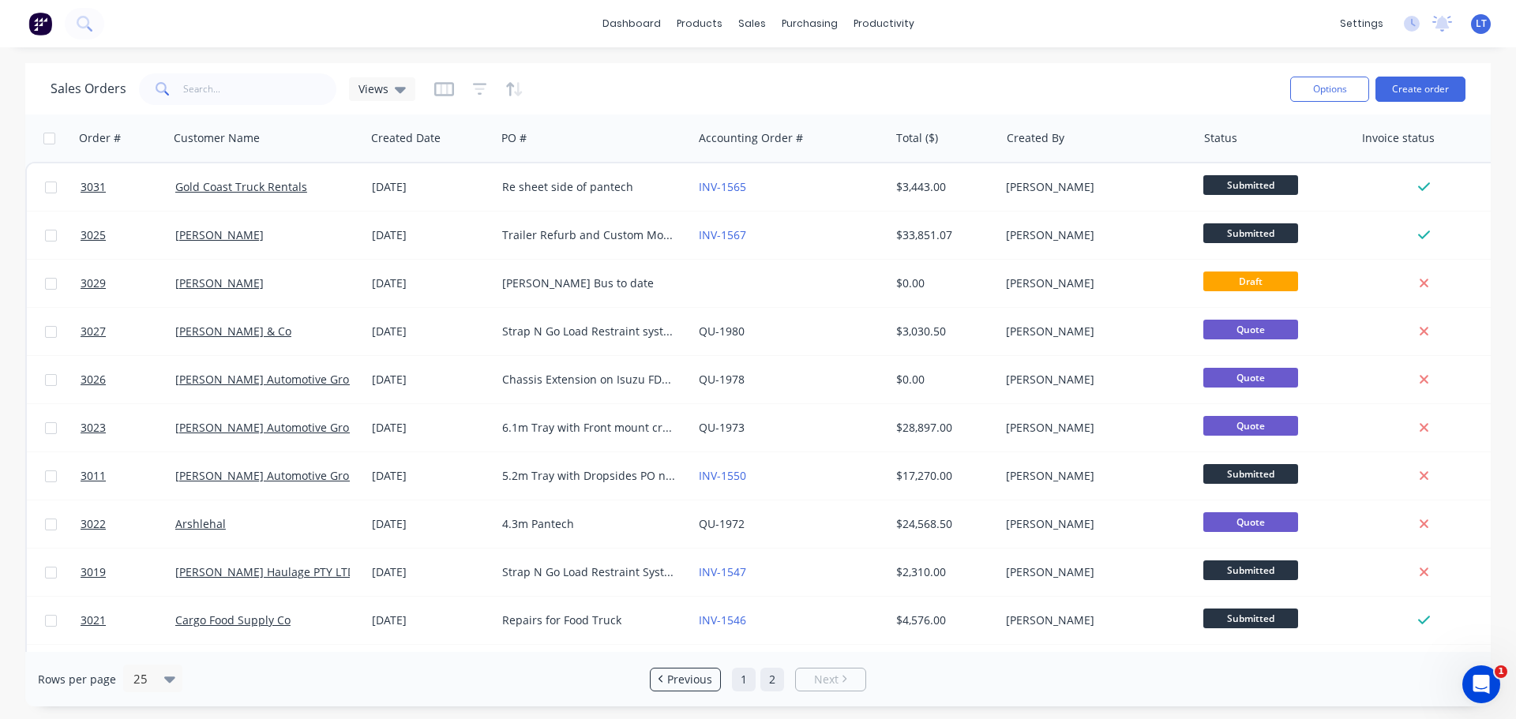
click at [737, 679] on link "1" at bounding box center [744, 680] width 24 height 24
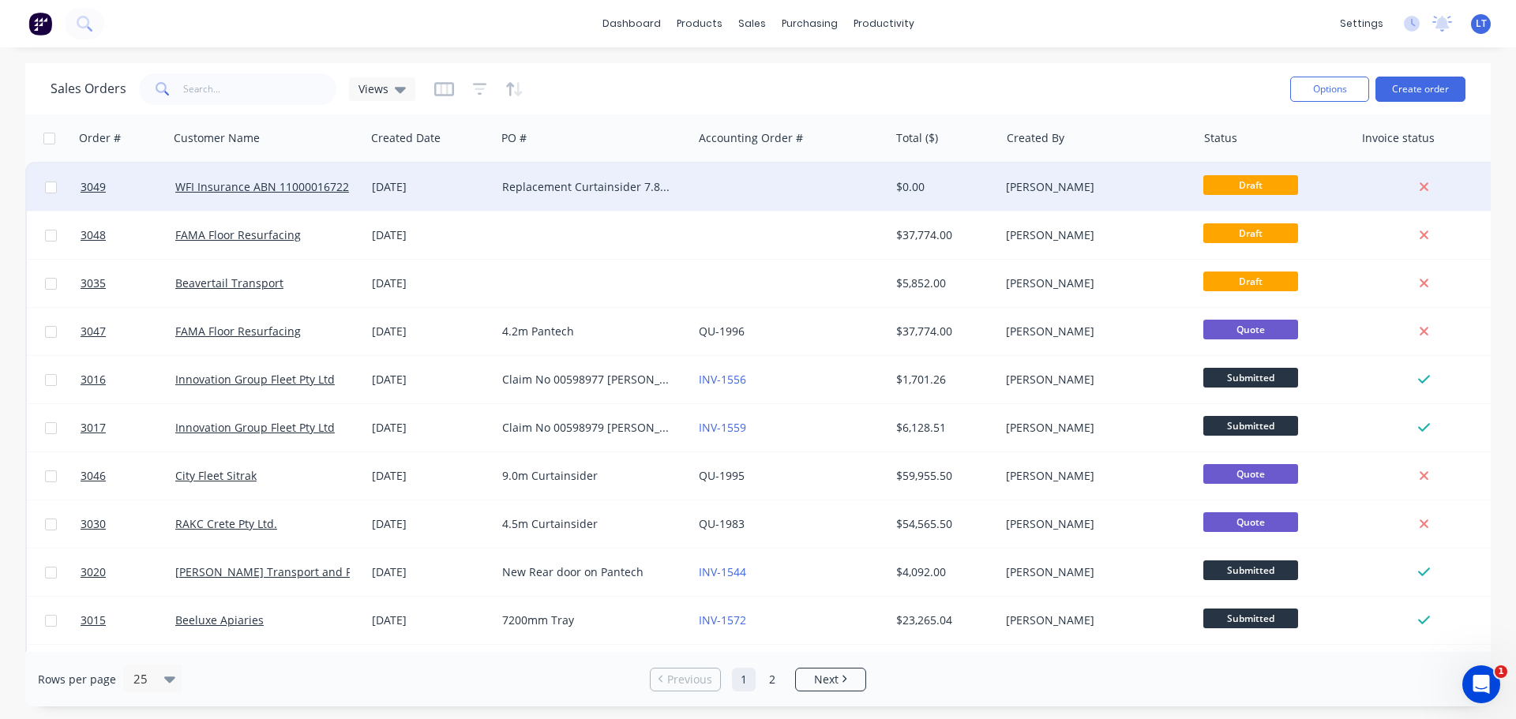
click at [520, 183] on div "Replacement Curtainsider 7.8m WFI Insurance" at bounding box center [589, 187] width 175 height 16
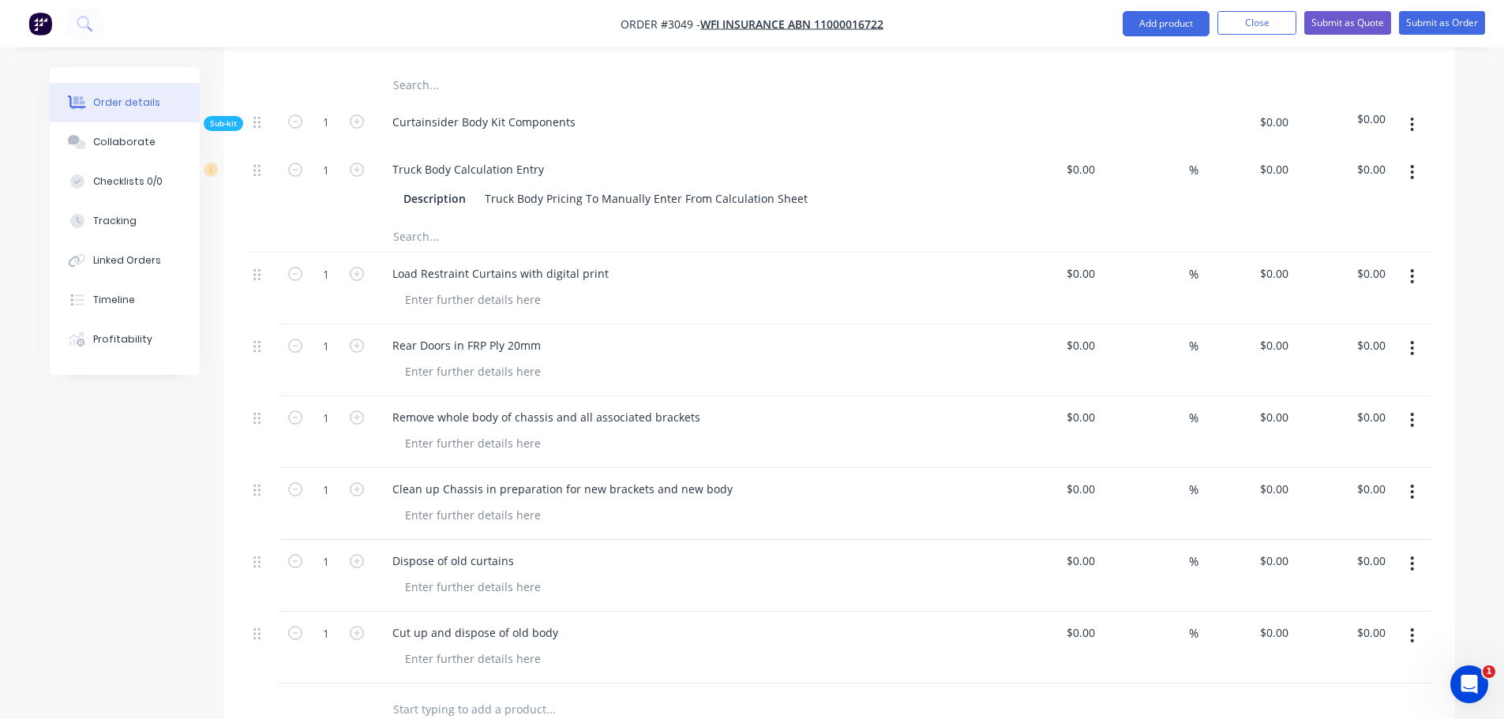
scroll to position [869, 0]
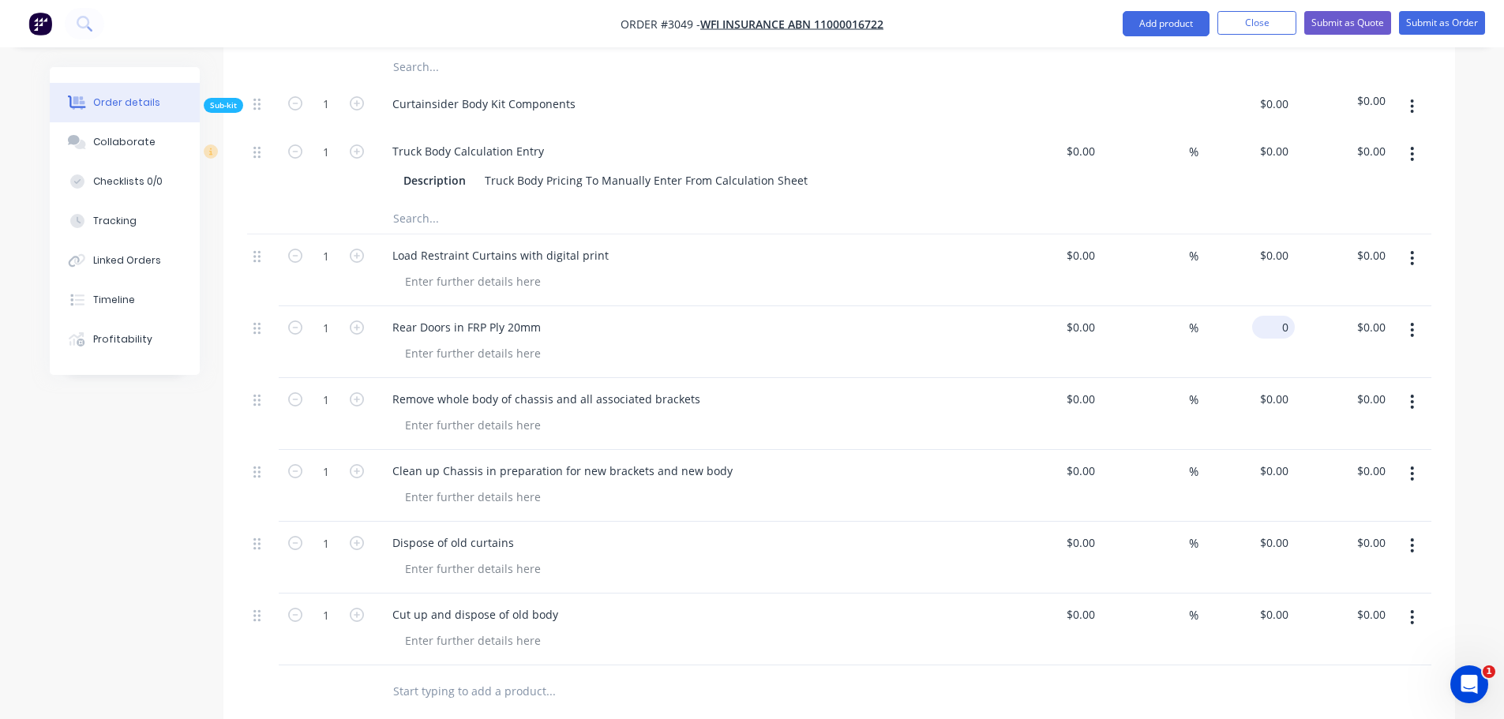
click at [1282, 316] on input "0" at bounding box center [1277, 327] width 36 height 23
type input "$3,800.00"
click at [588, 316] on div "Rear Doors in FRP Ply 20mm" at bounding box center [689, 327] width 619 height 23
click at [573, 388] on div "Remove whole body of chassis and all associated brackets" at bounding box center [546, 399] width 333 height 23
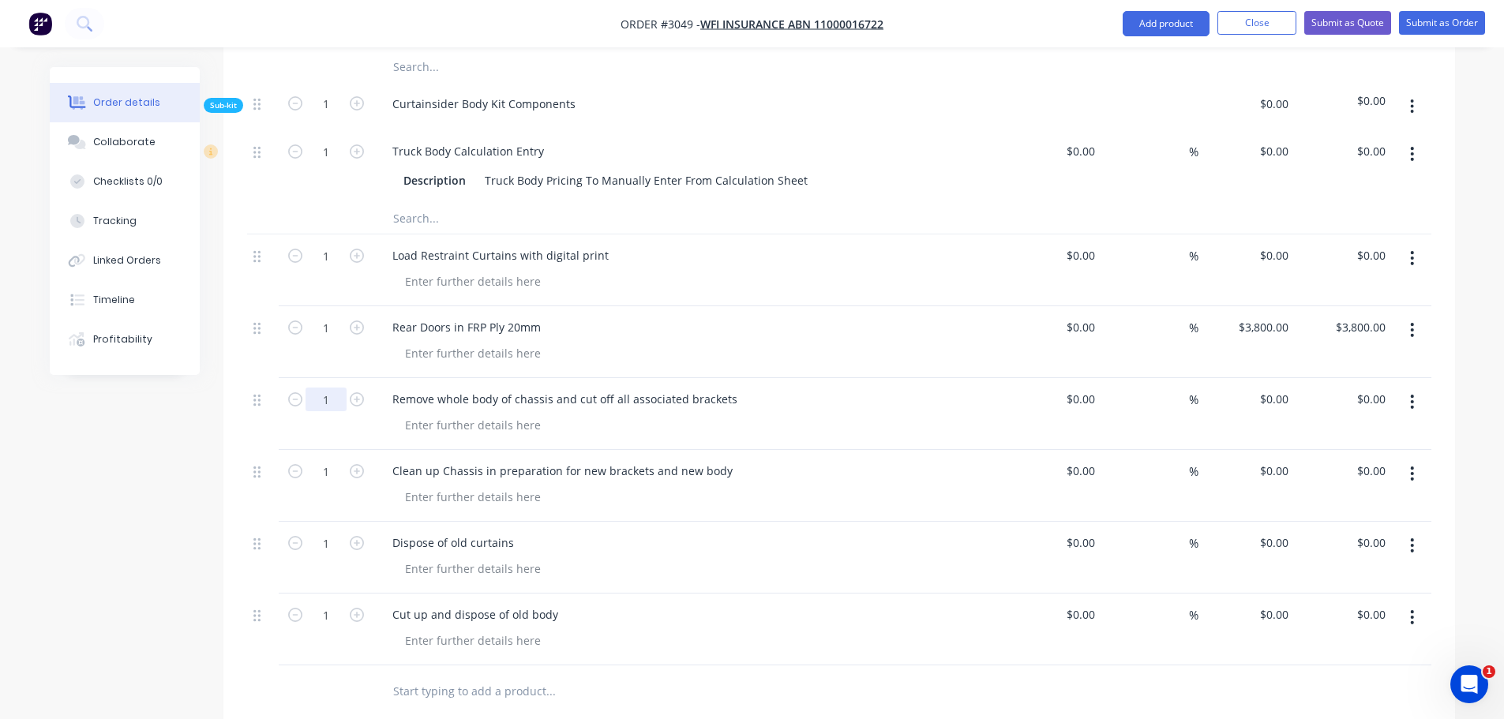
click at [330, 388] on input "1" at bounding box center [326, 400] width 41 height 24
type input "7"
click at [1274, 388] on div "0 0" at bounding box center [1282, 399] width 24 height 23
type input "$140.00"
type input "$980.00"
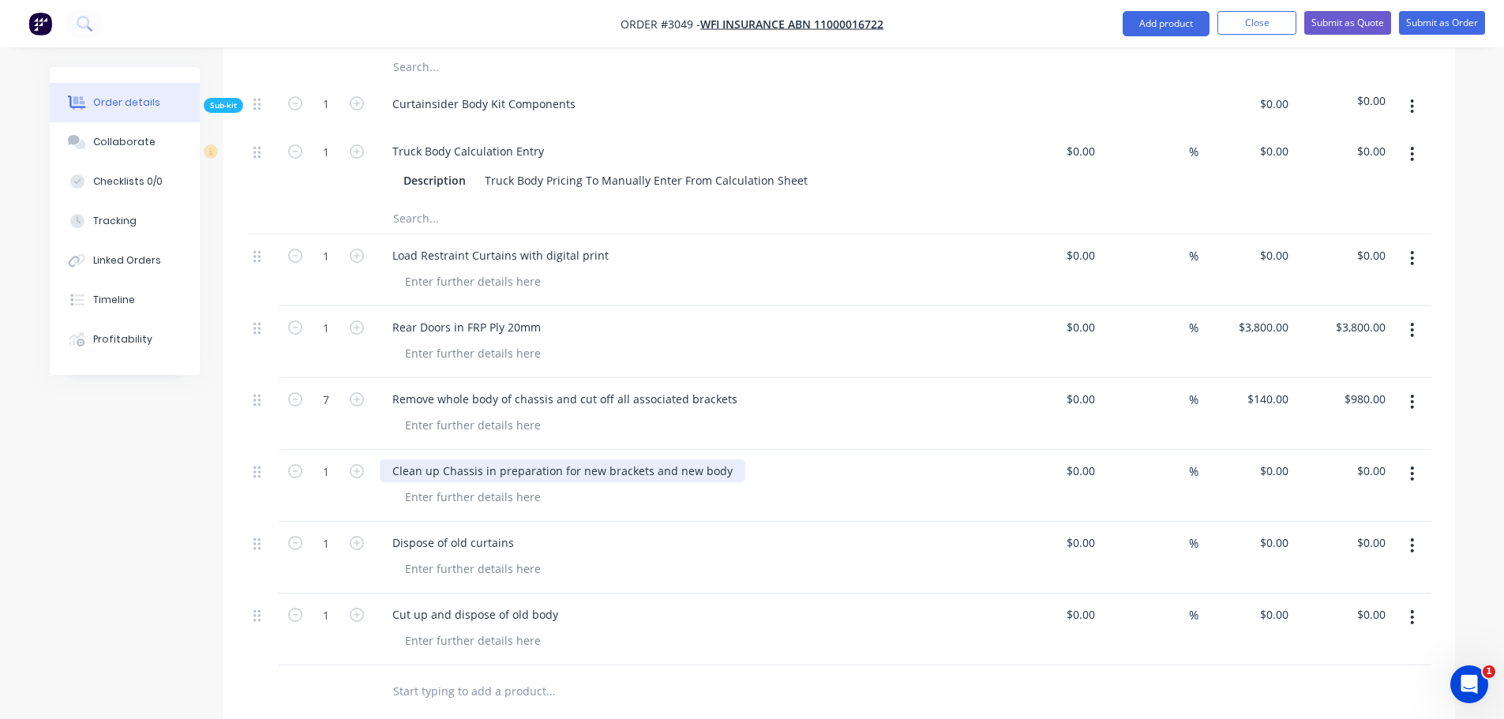
click at [662, 460] on div "Clean up Chassis in preparation for new brackets and new body" at bounding box center [563, 471] width 366 height 23
click at [355, 464] on icon "button" at bounding box center [357, 471] width 14 height 14
click at [353, 464] on icon "button" at bounding box center [357, 471] width 14 height 14
type input "3"
click at [1274, 460] on div "0 $0.00" at bounding box center [1273, 471] width 43 height 23
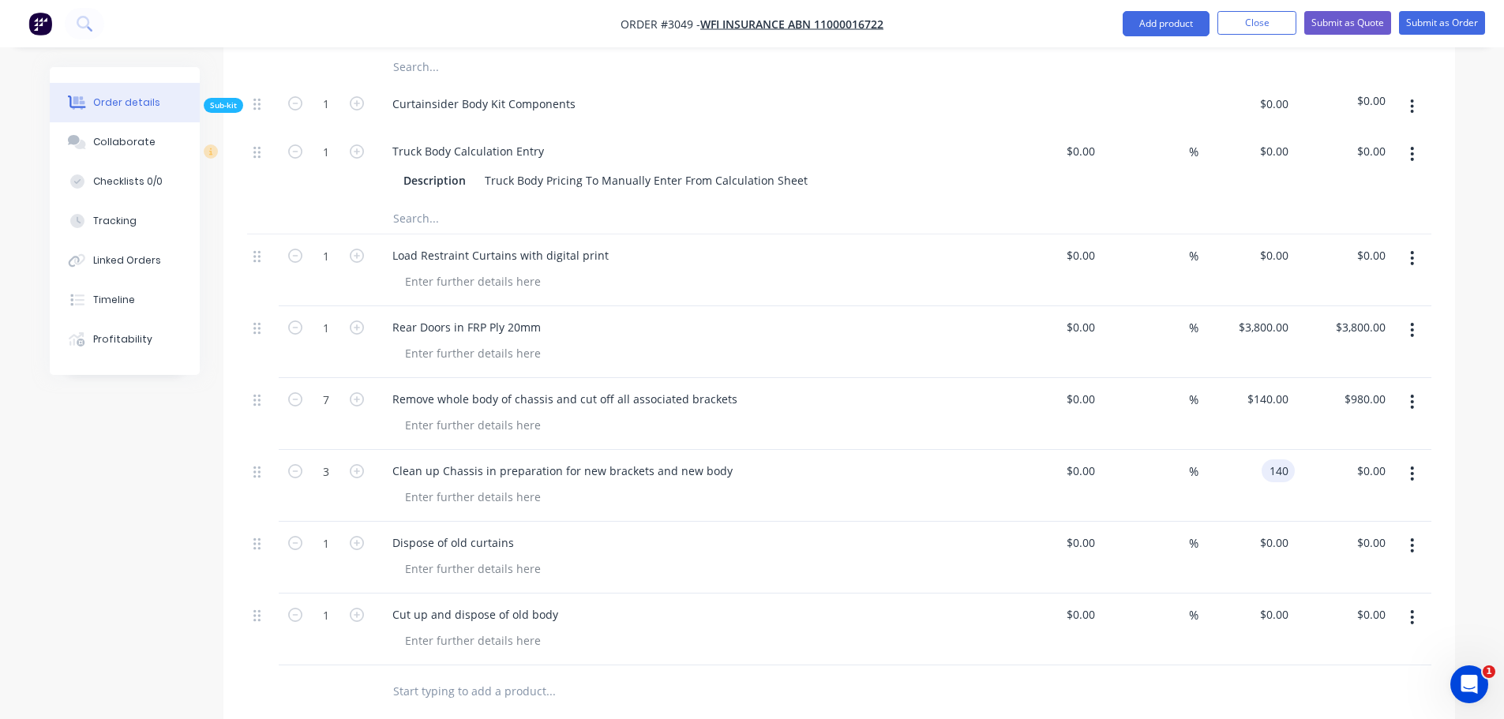
type input "$140.00"
type input "$420.00"
click at [606, 531] on div "Dispose of old curtains" at bounding box center [689, 542] width 619 height 23
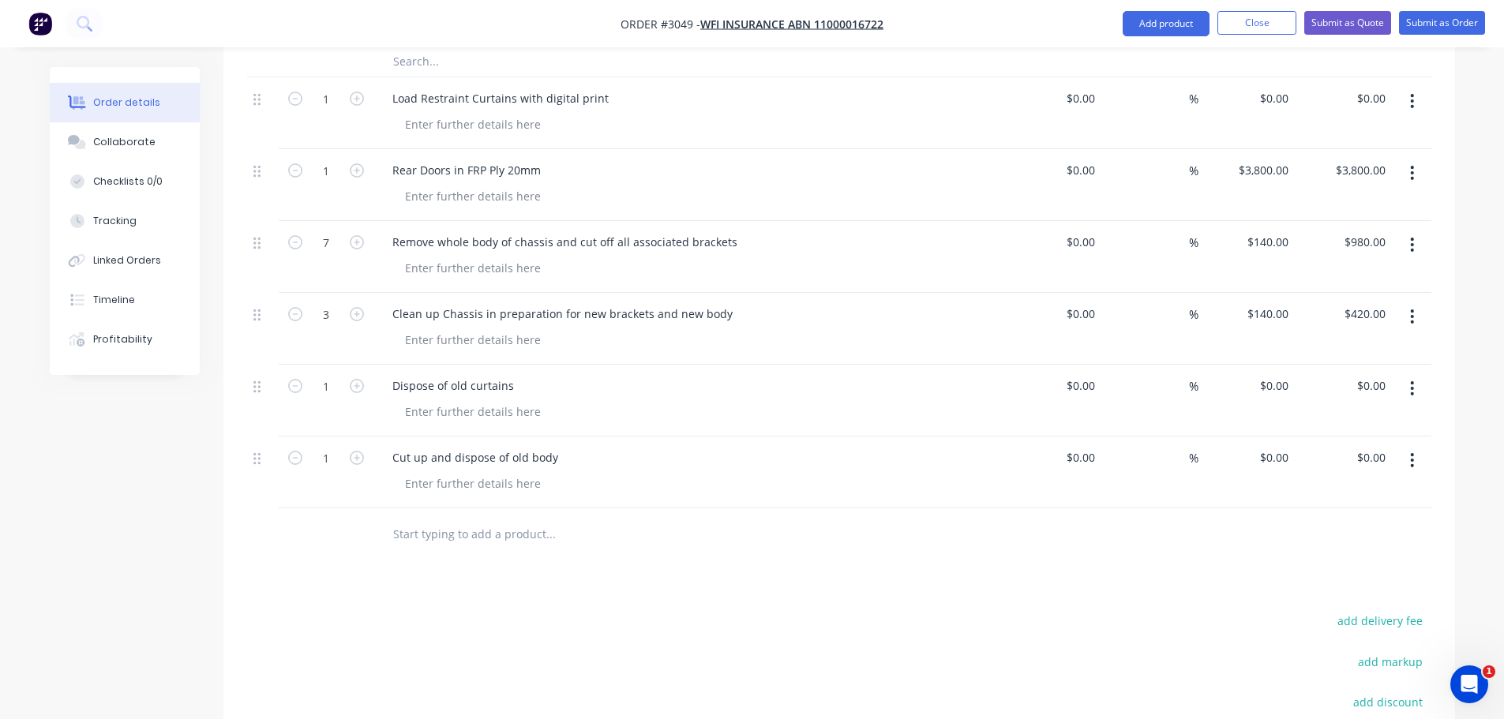
scroll to position [1026, 0]
click at [416, 517] on input "text" at bounding box center [550, 533] width 316 height 32
click at [407, 400] on div at bounding box center [472, 411] width 161 height 23
click at [482, 400] on div "Seperating the buckles" at bounding box center [465, 411] width 147 height 23
click at [356, 378] on icon "button" at bounding box center [357, 385] width 14 height 14
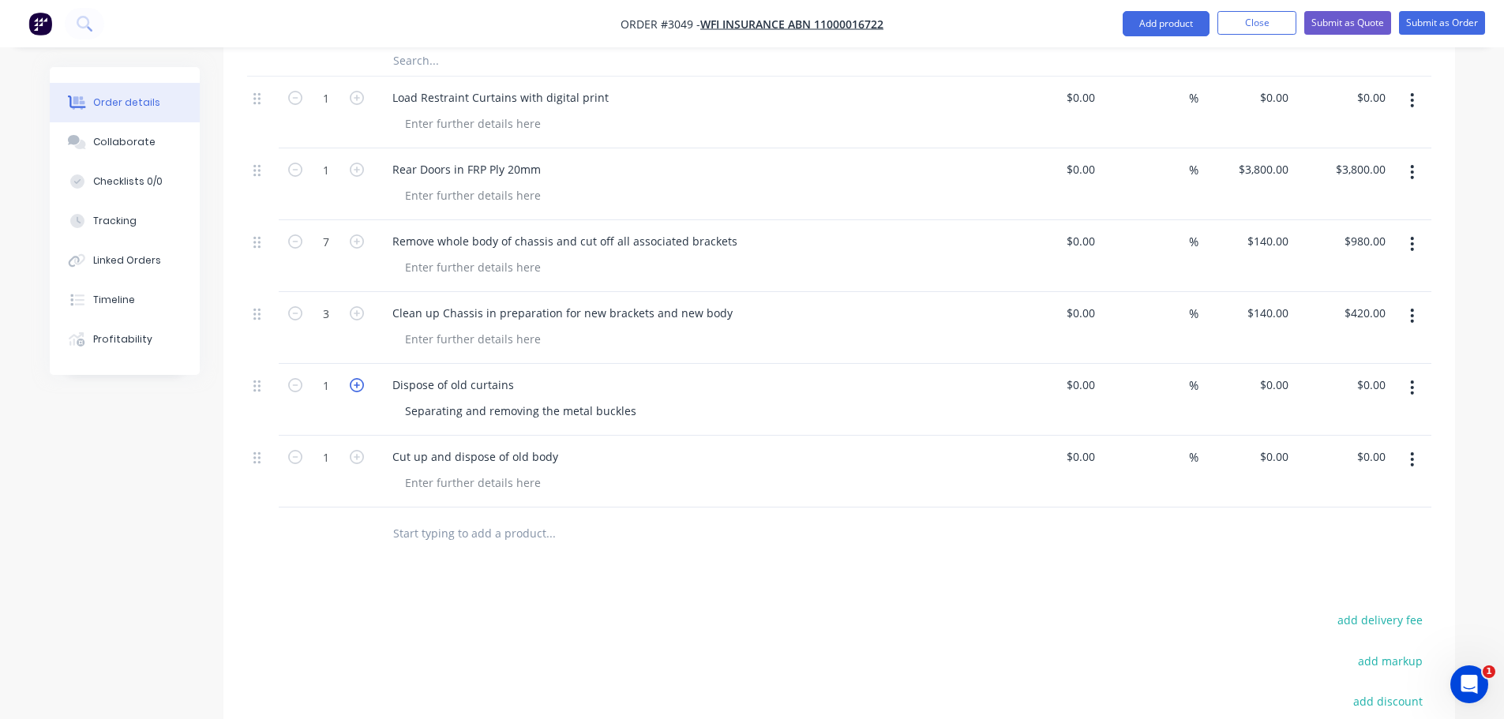
type input "2"
click at [1282, 373] on input "0" at bounding box center [1277, 384] width 36 height 23
type input "$140.00"
type input "$280.00"
click at [888, 400] on div "Separating and removing the metal buckles" at bounding box center [695, 411] width 606 height 23
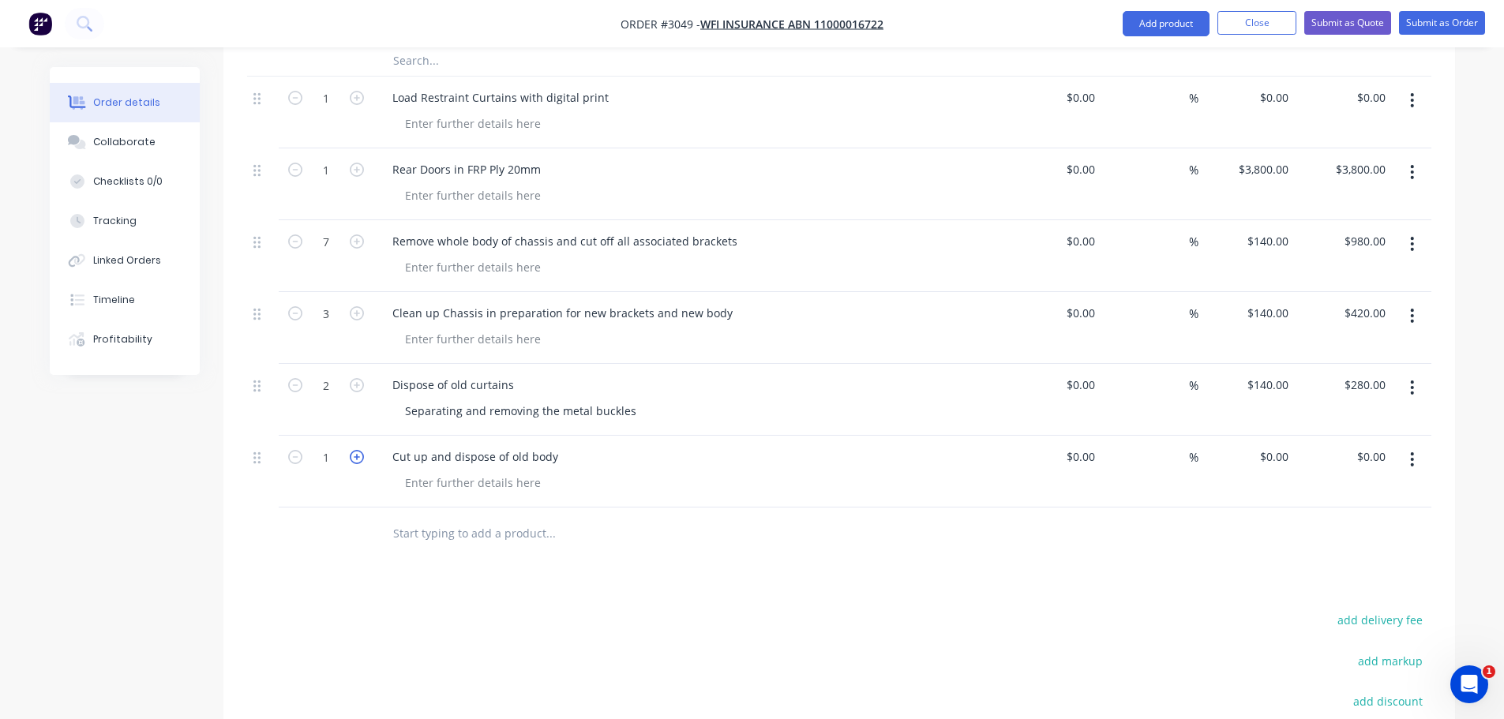
click at [354, 450] on icon "button" at bounding box center [357, 457] width 14 height 14
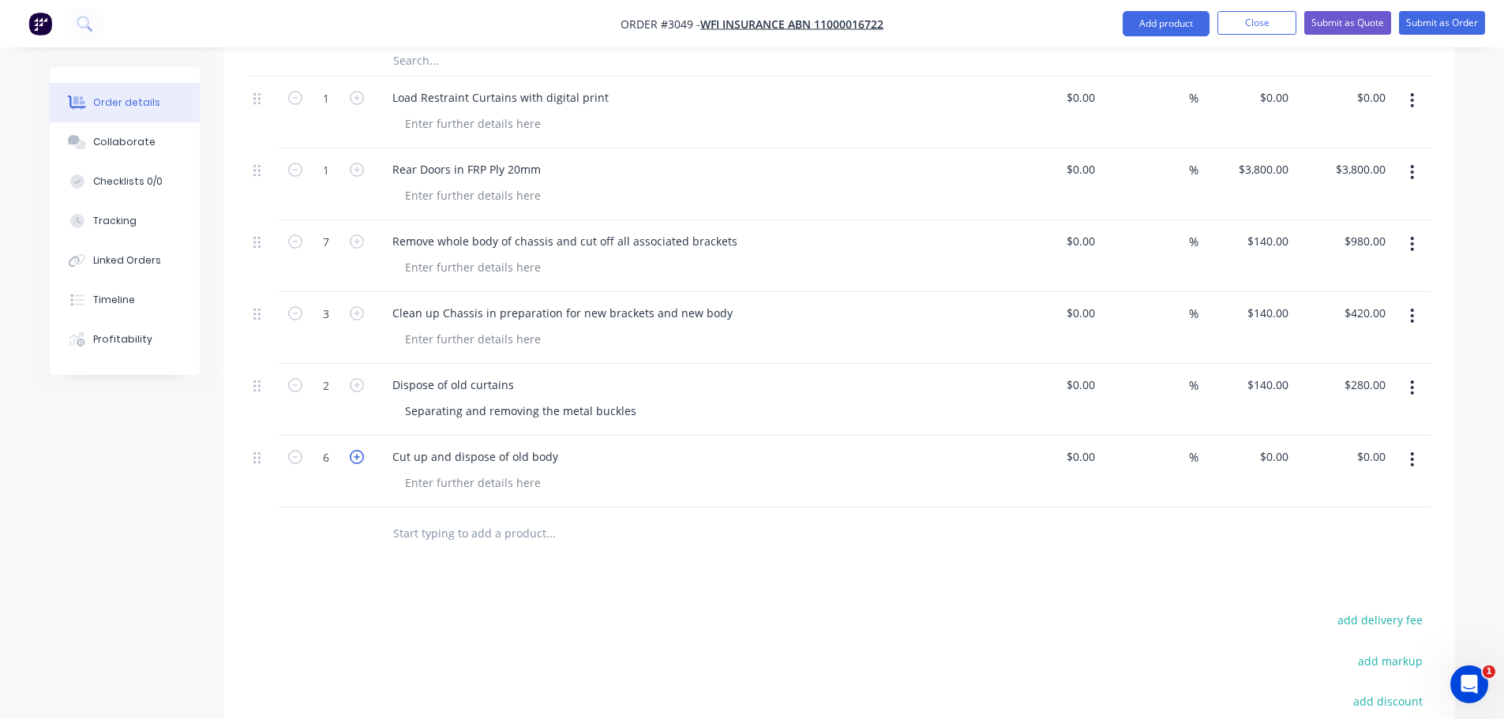
click at [354, 450] on icon "button" at bounding box center [357, 457] width 14 height 14
click at [355, 450] on icon "button" at bounding box center [357, 457] width 14 height 14
type input "10"
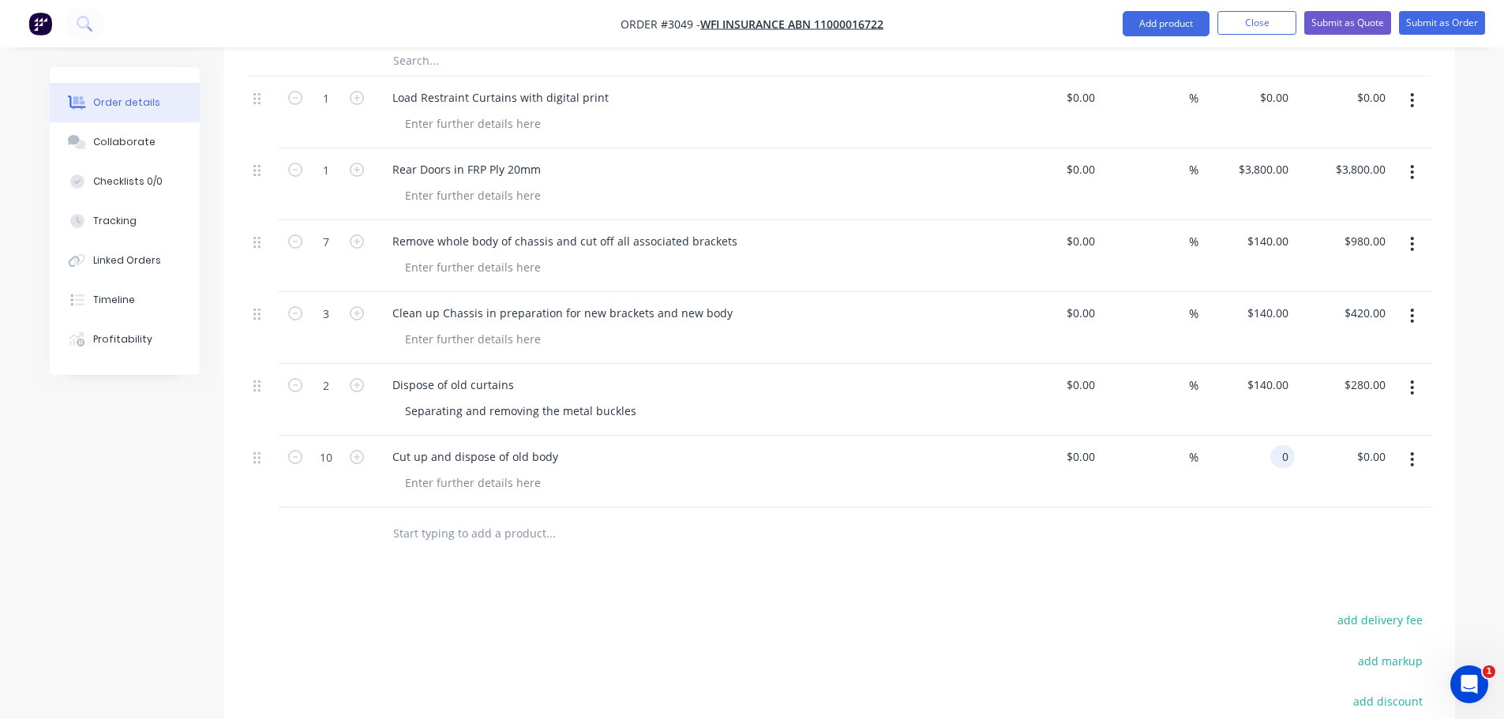
click at [1273, 445] on div "0 0" at bounding box center [1282, 456] width 24 height 23
type input "$140.00"
type input "$1,400.00"
drag, startPoint x: 973, startPoint y: 475, endPoint x: 960, endPoint y: 471, distance: 13.2
click at [971, 475] on div "Cut up and dispose of old body" at bounding box center [689, 472] width 632 height 72
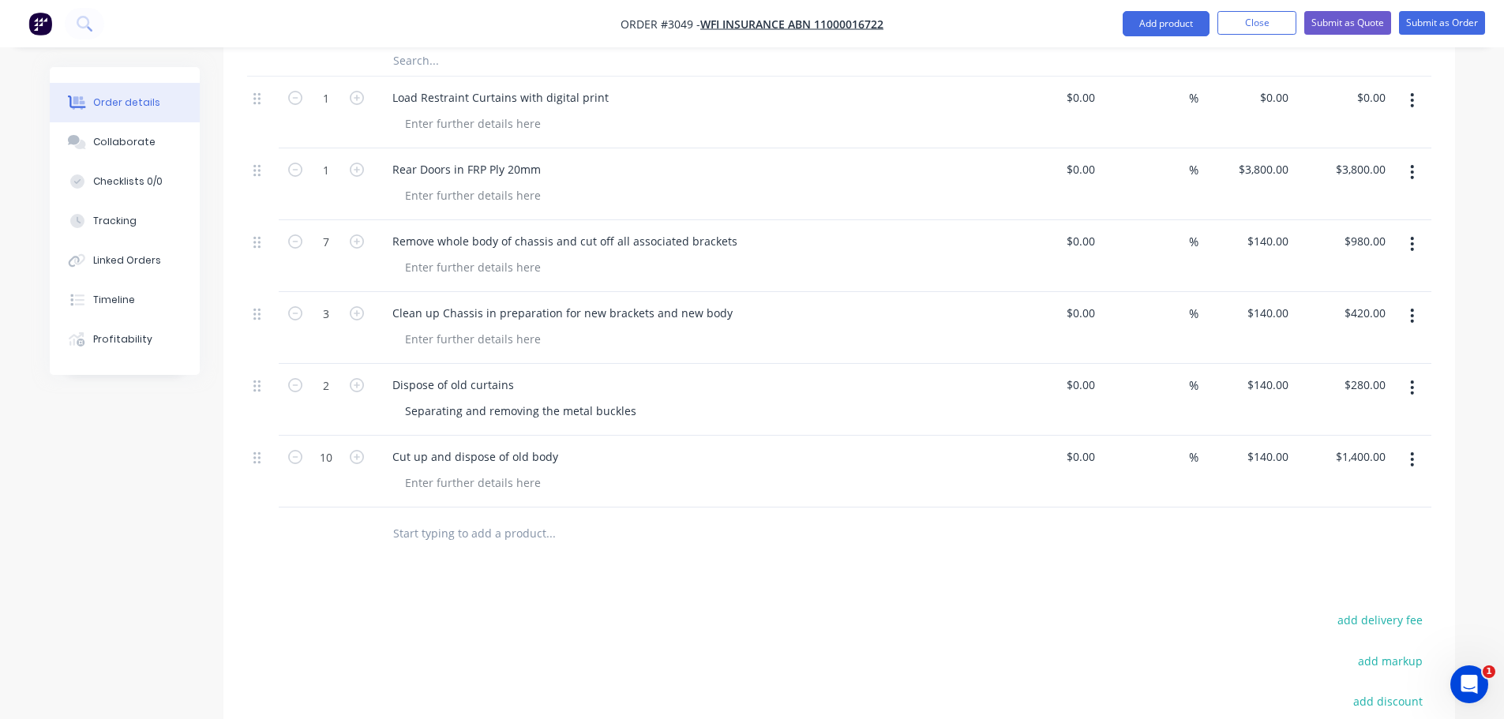
click at [437, 517] on input "text" at bounding box center [550, 533] width 316 height 32
type input "C"
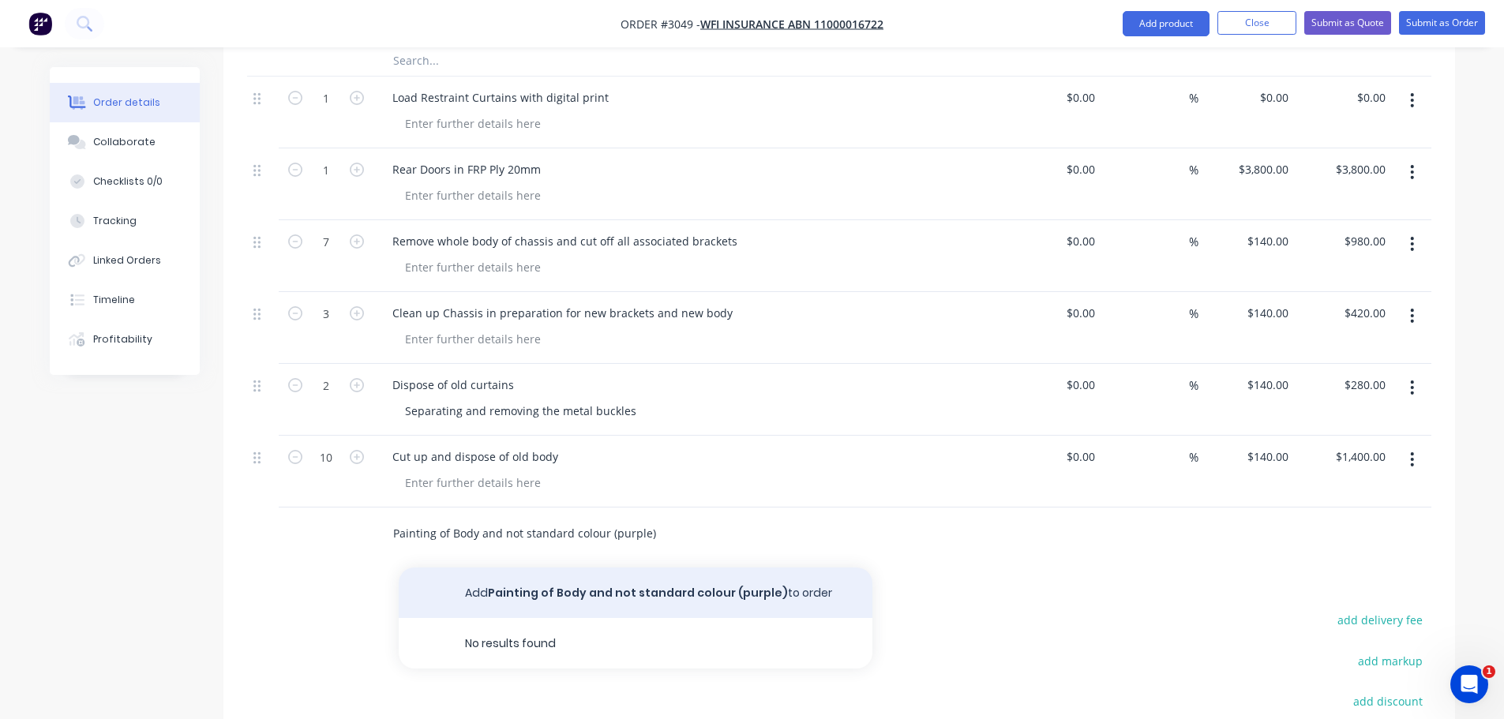
type input "Painting of Body and not standard colour (purple)"
click at [557, 572] on button "Add Painting of Body and not standard colour (purple) to order" at bounding box center [636, 593] width 474 height 51
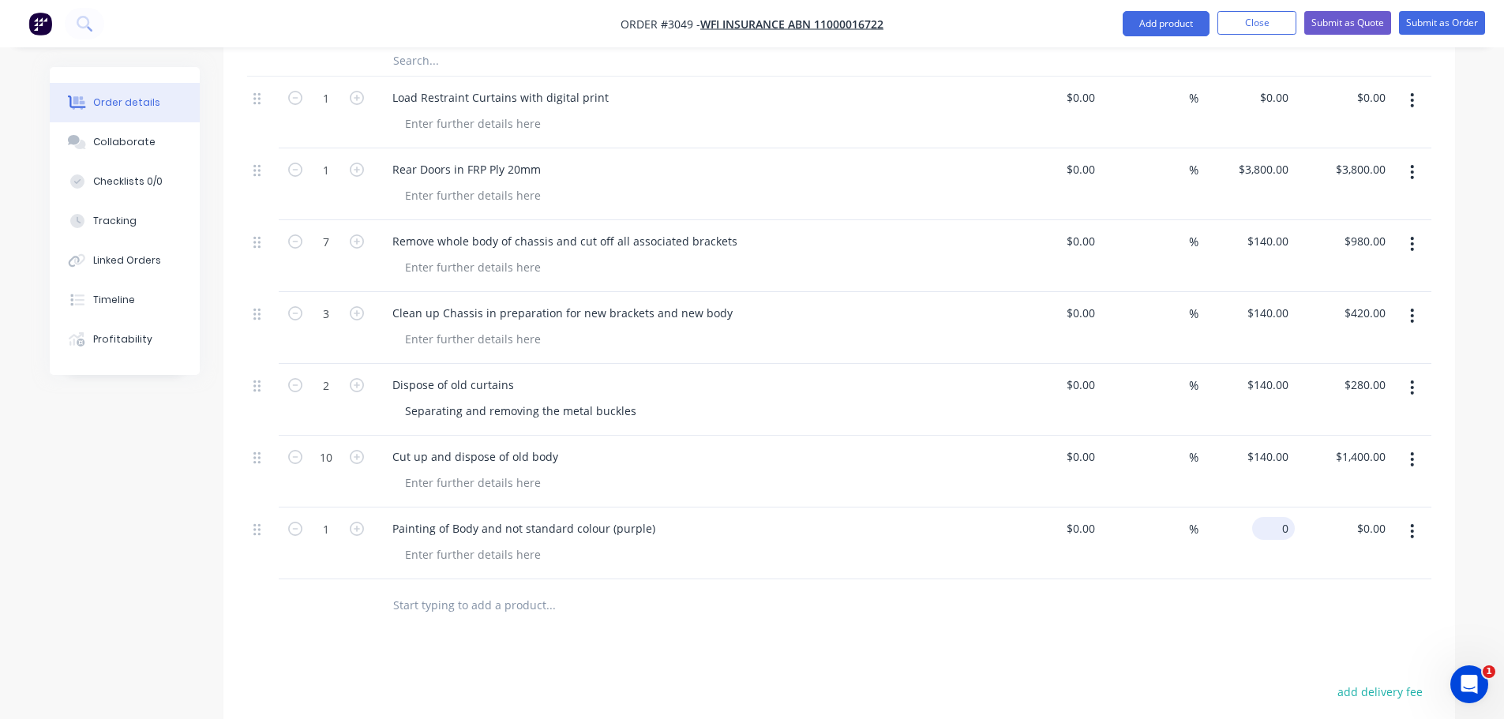
click at [1289, 517] on input "0" at bounding box center [1277, 528] width 36 height 23
type input "$800.00"
click at [963, 592] on div at bounding box center [839, 605] width 1184 height 51
click at [405, 589] on input "text" at bounding box center [550, 605] width 316 height 32
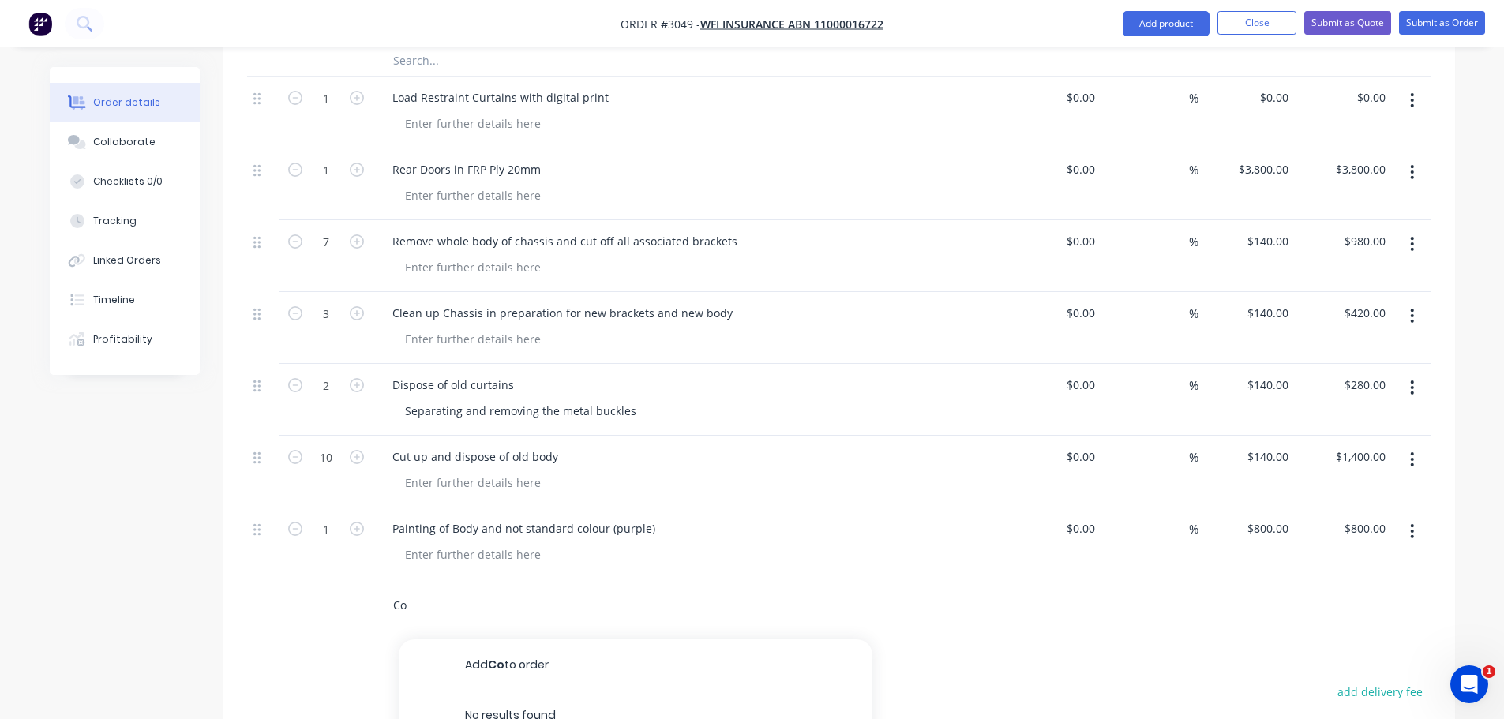
type input "C"
click at [426, 589] on input "Boothtime" at bounding box center [550, 605] width 316 height 32
click at [424, 589] on input "Boothtime" at bounding box center [550, 605] width 316 height 32
click at [485, 589] on input "Booth time" at bounding box center [550, 605] width 316 height 32
click at [460, 589] on input "Booth time" at bounding box center [550, 605] width 316 height 32
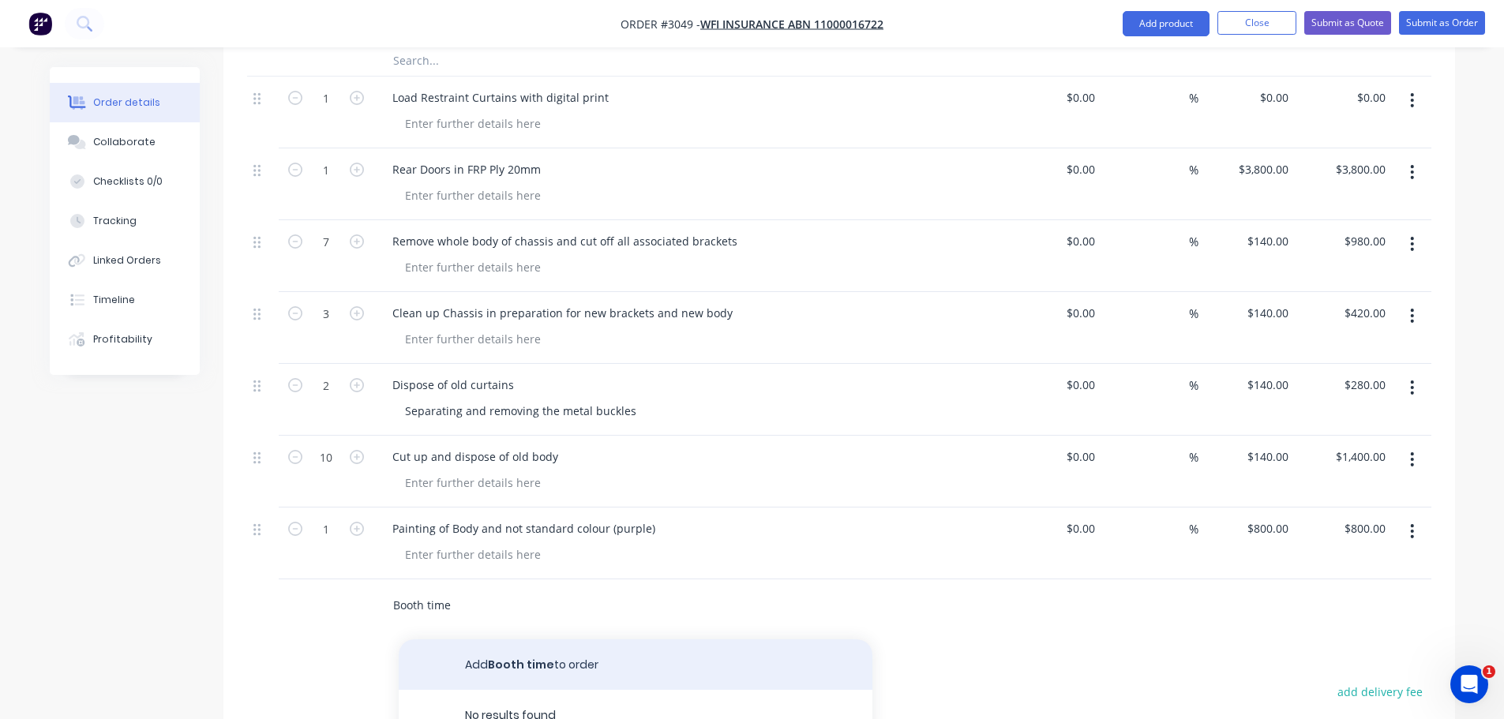
type input "Booth time"
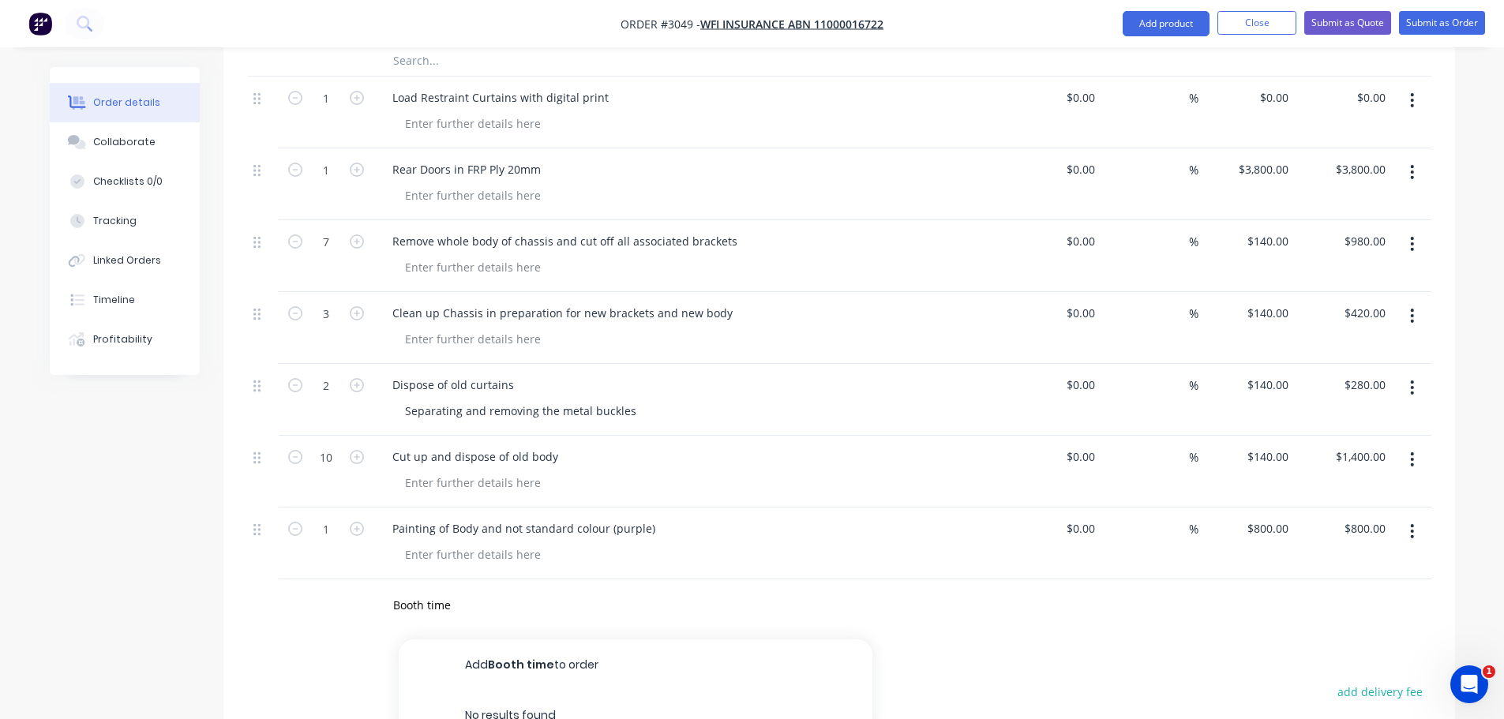
drag, startPoint x: 517, startPoint y: 647, endPoint x: 474, endPoint y: 629, distance: 46.8
click at [516, 647] on button "Add Booth time to order" at bounding box center [636, 665] width 474 height 51
click at [1276, 589] on div "0 $0.00" at bounding box center [1273, 600] width 43 height 23
type input "$250.00"
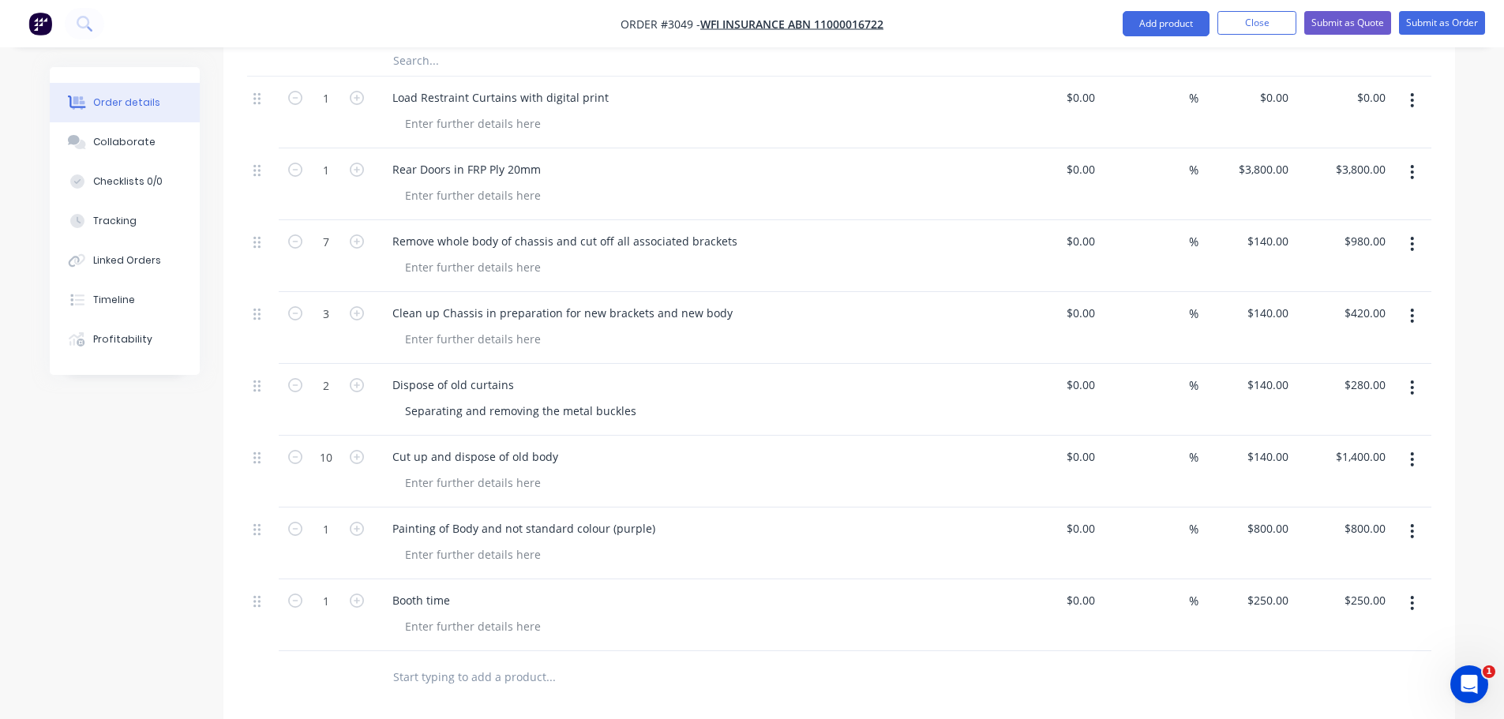
click at [644, 651] on div at bounding box center [657, 676] width 569 height 51
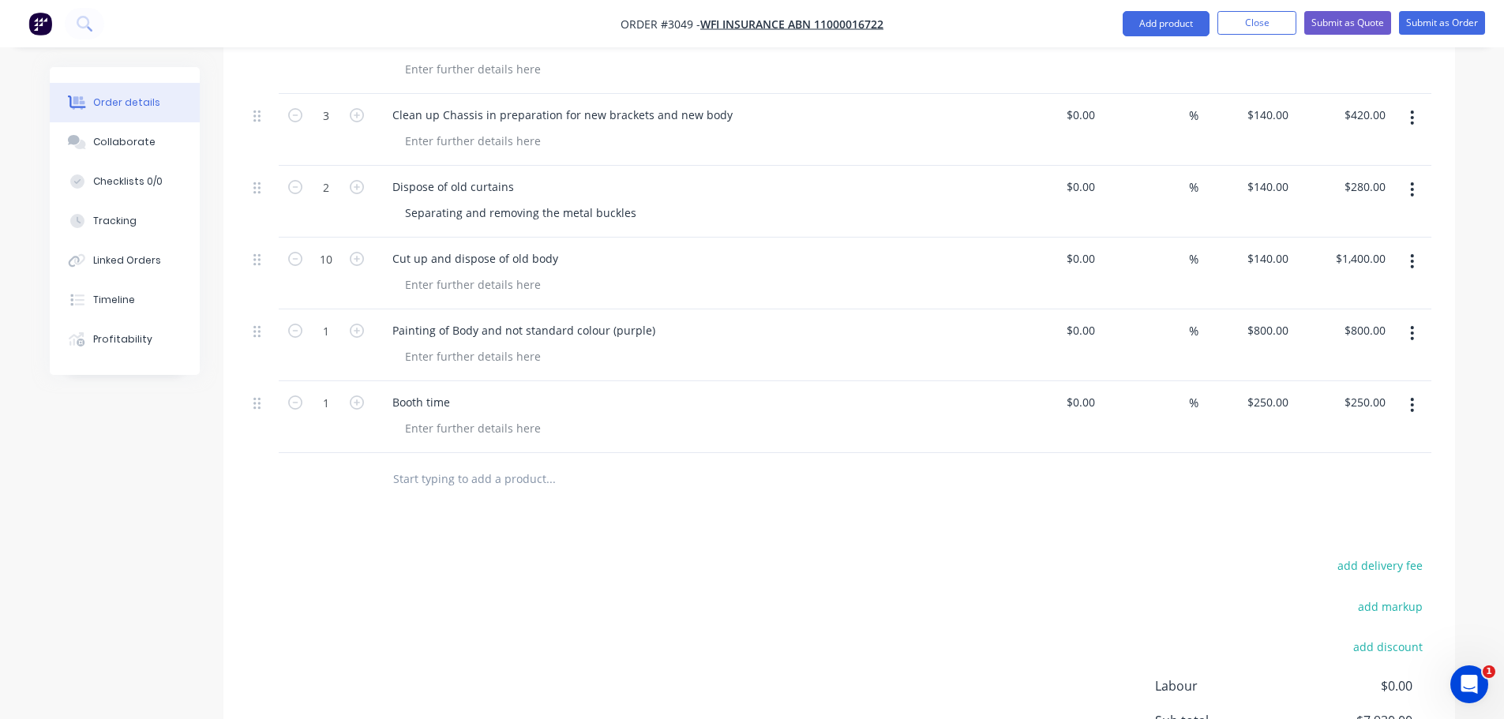
scroll to position [1263, 0]
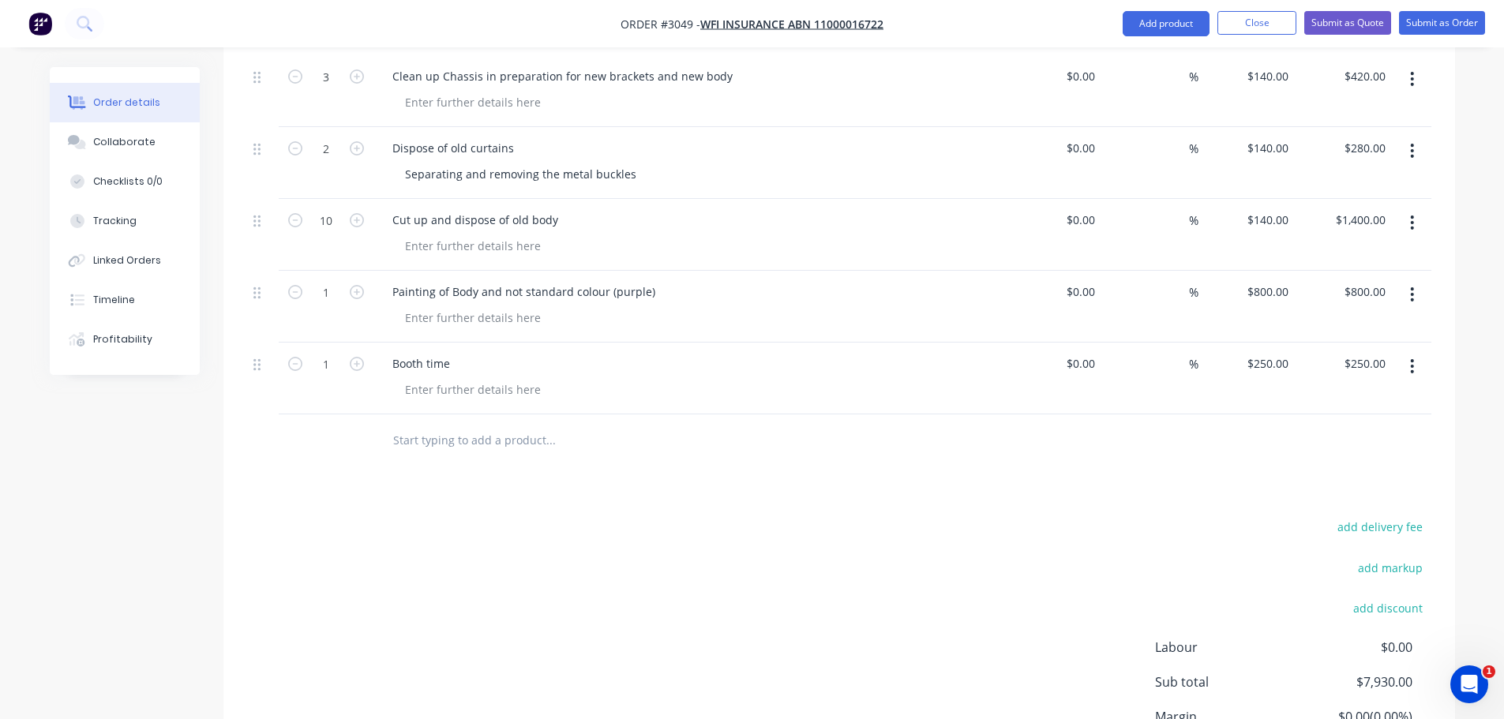
click at [411, 424] on input "text" at bounding box center [550, 440] width 316 height 32
click at [413, 306] on div at bounding box center [472, 317] width 161 height 23
click at [602, 516] on div "add delivery fee add markup add discount Labour $0.00 Sub total $7,930.00 Margi…" at bounding box center [839, 668] width 1184 height 305
click at [400, 424] on input "text" at bounding box center [550, 440] width 316 height 32
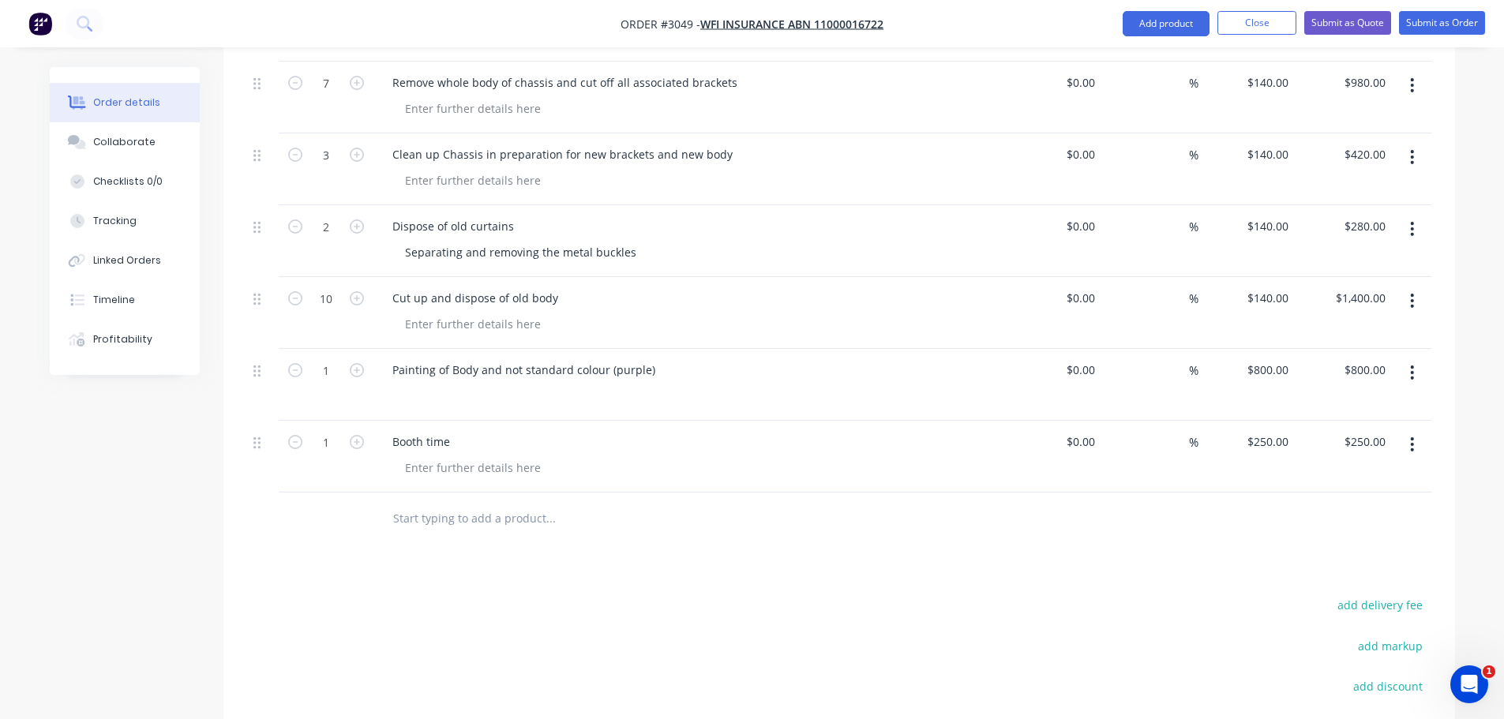
scroll to position [1184, 0]
click at [411, 313] on div at bounding box center [472, 324] width 161 height 23
click at [594, 503] on input "text" at bounding box center [550, 519] width 316 height 32
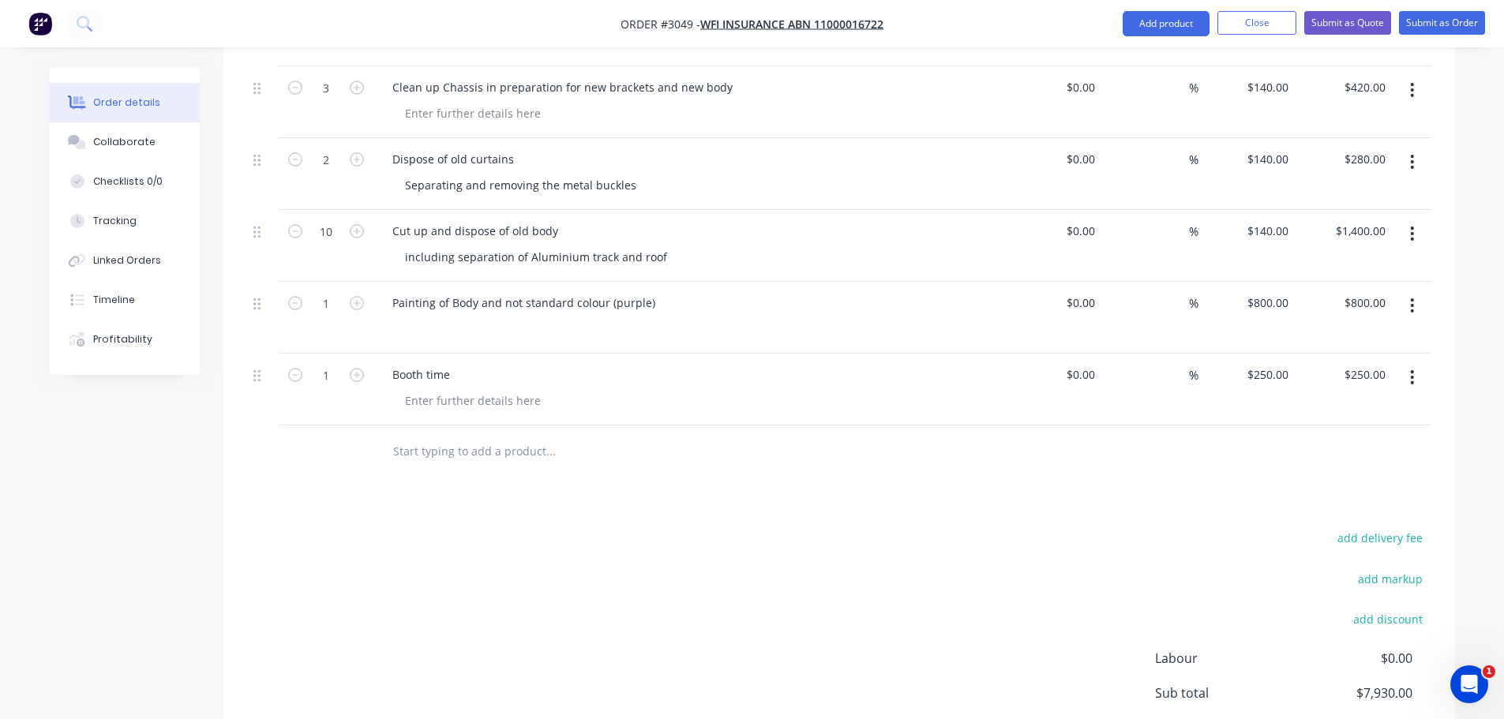
scroll to position [1263, 0]
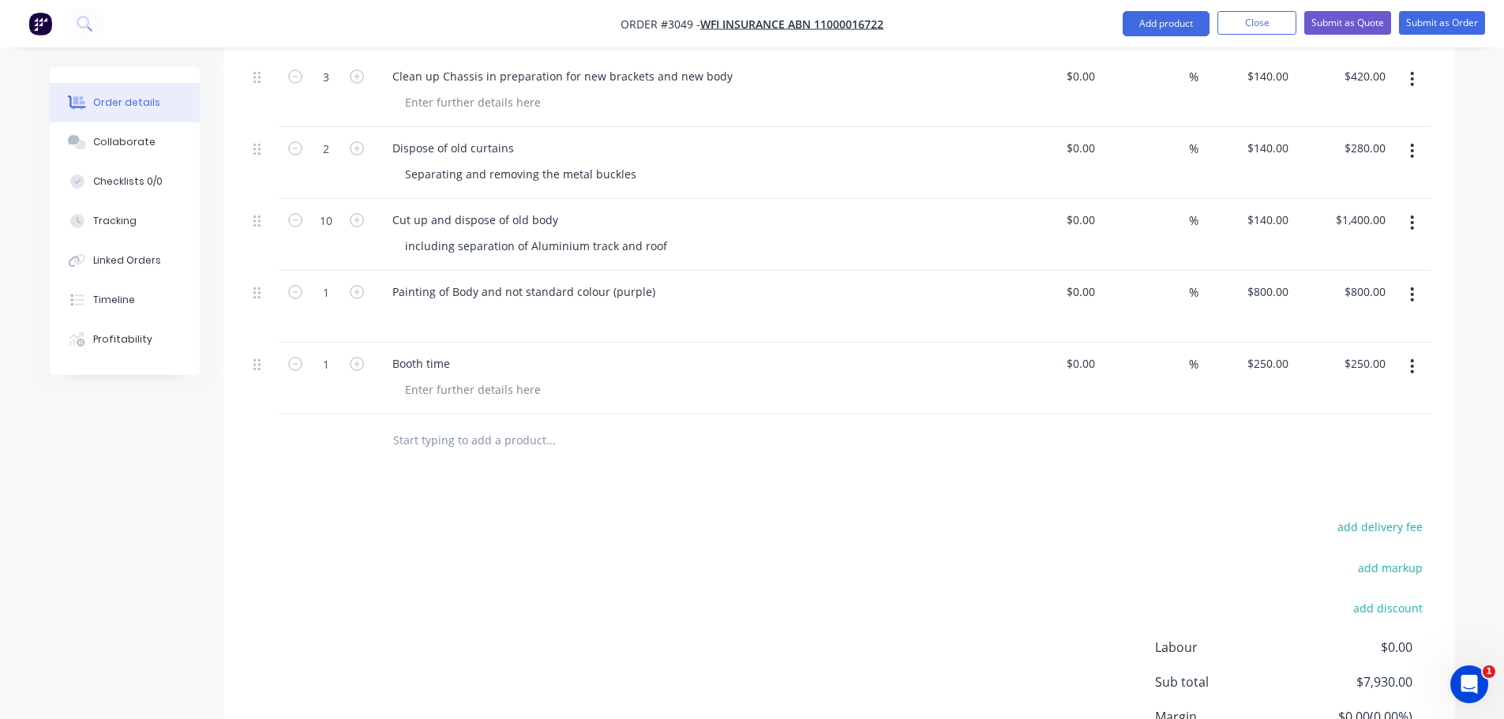
click at [449, 424] on input "text" at bounding box center [550, 440] width 316 height 32
click at [403, 306] on div at bounding box center [404, 317] width 25 height 23
click at [496, 311] on div "Painting of Body and not standard colour (purple) All paint materials" at bounding box center [689, 307] width 632 height 72
click at [402, 424] on input "text" at bounding box center [550, 440] width 316 height 32
click at [571, 424] on input "Consumables, Abrasives, masking,gas," at bounding box center [550, 440] width 316 height 32
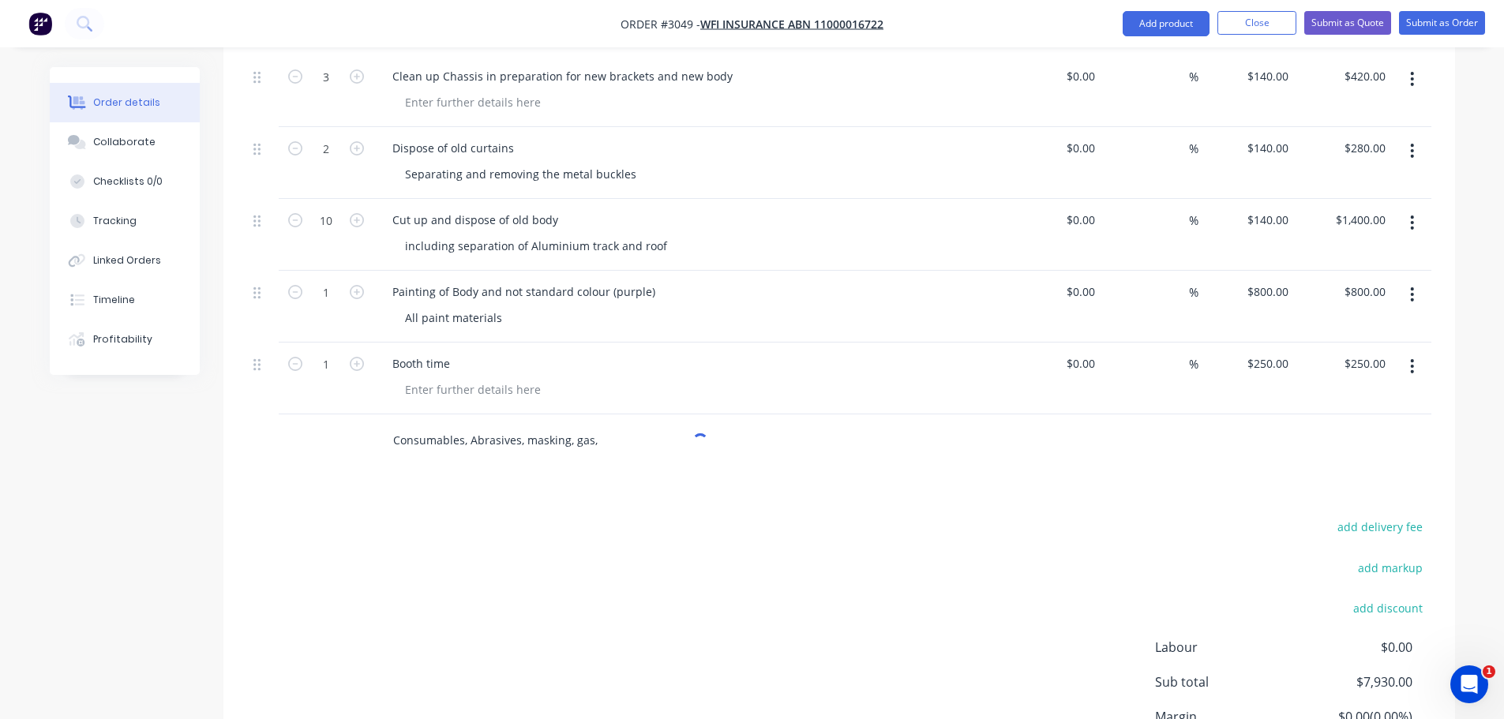
click at [595, 424] on input "Consumables, Abrasives, masking, gas," at bounding box center [550, 440] width 316 height 32
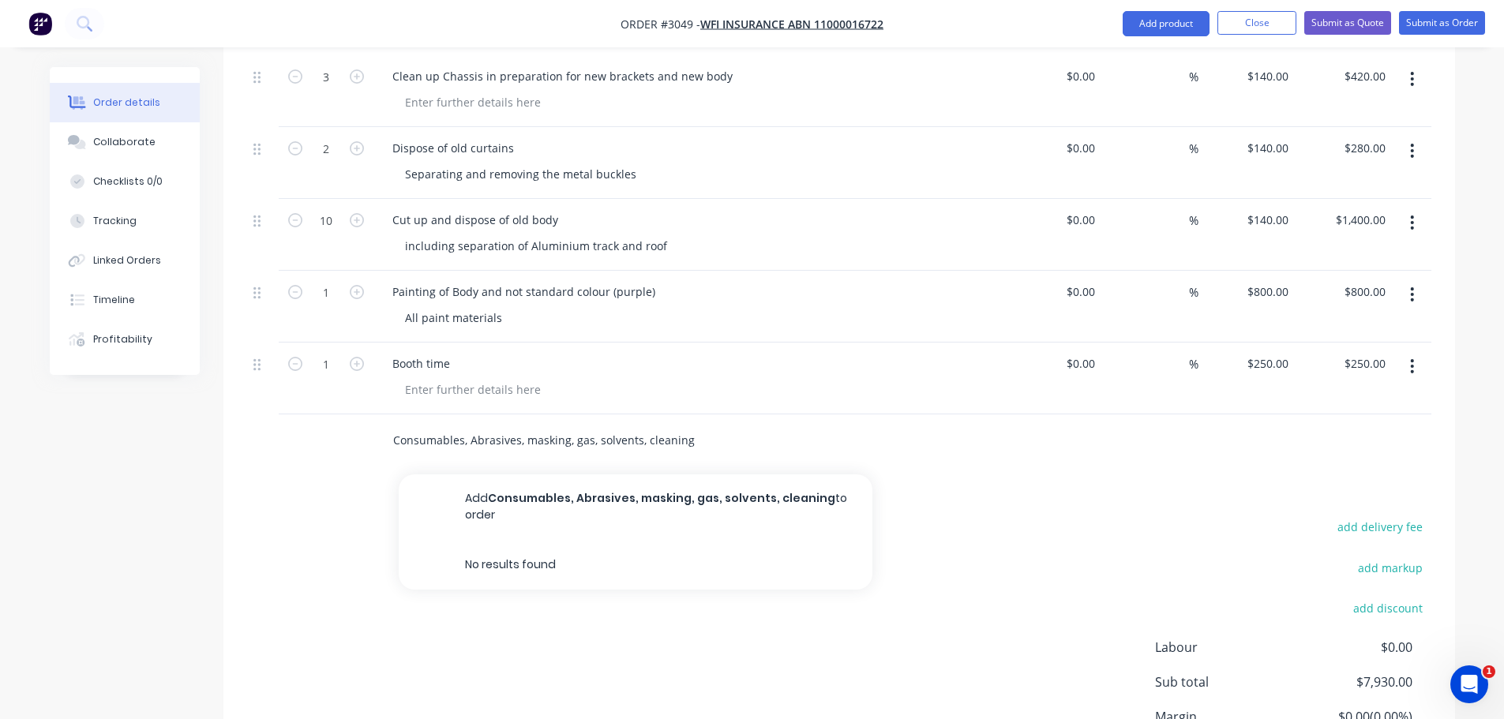
click at [524, 424] on input "Consumables, Abrasives, masking, gas, solvents, cleaning" at bounding box center [550, 440] width 316 height 32
type input "Consumables, Abrasives, cutting, masking, gas, solvents, cleaning"
click at [709, 424] on div "Consumables, Abrasives, cutting, masking, gas, solvents, cleaning Add Consumabl…" at bounding box center [617, 440] width 474 height 32
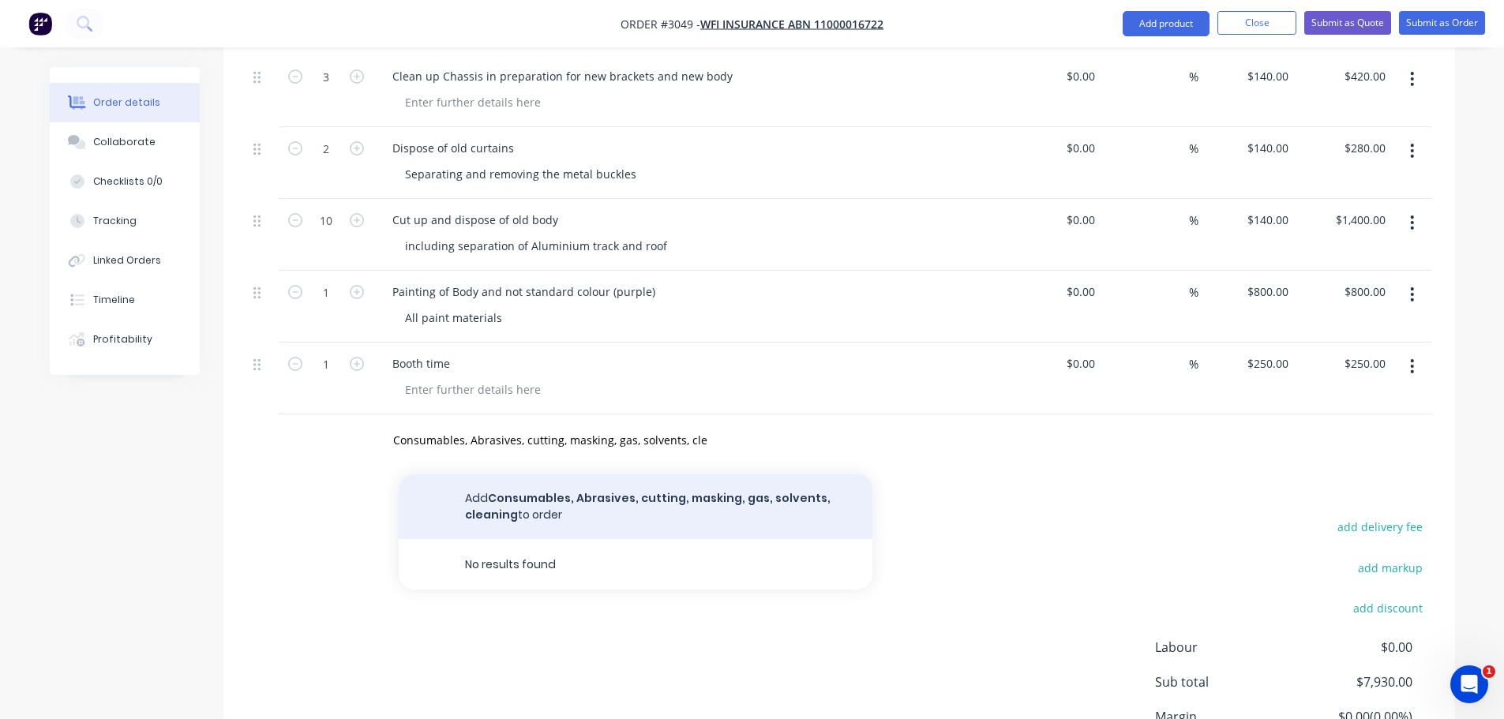
click at [547, 475] on button "Add Consumables, Abrasives, cutting, masking, gas, solvents, cleaning to order" at bounding box center [636, 507] width 474 height 65
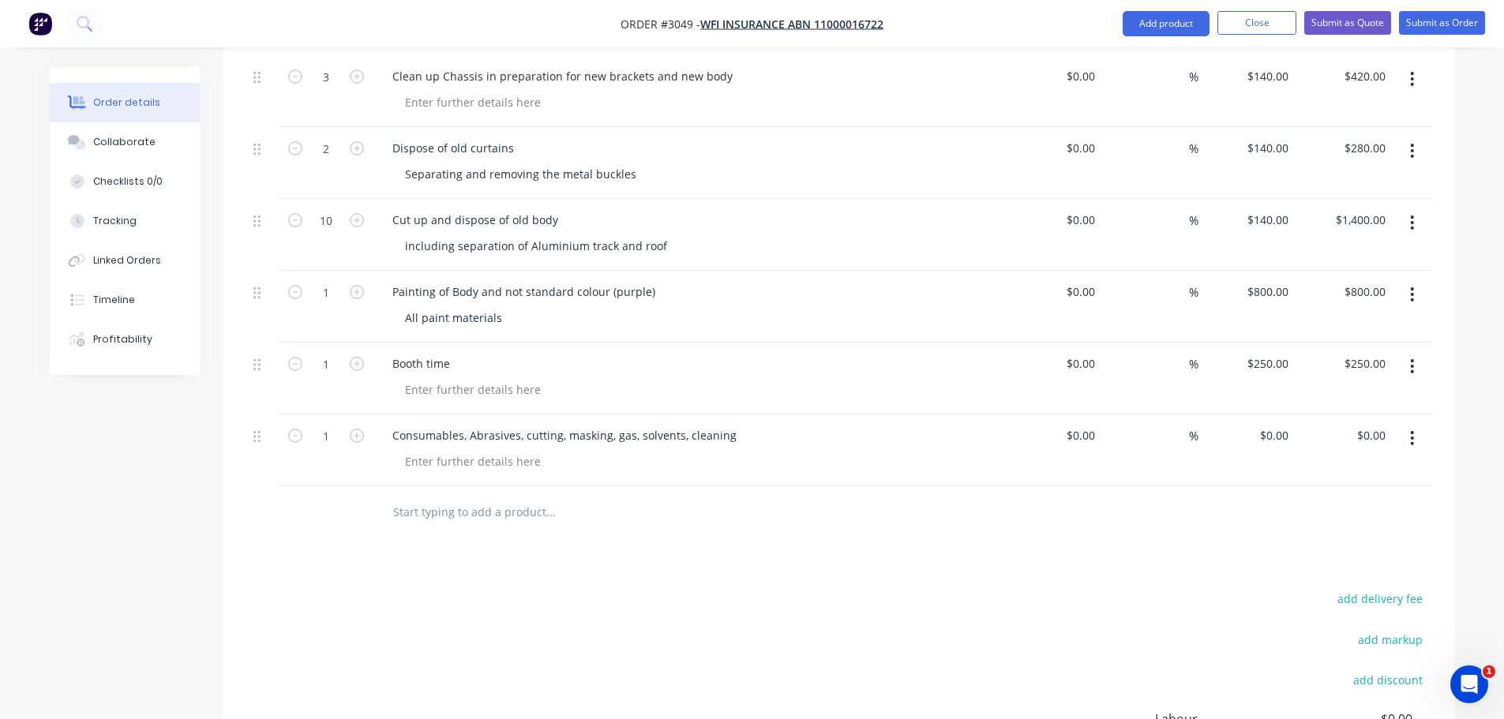
click at [429, 496] on input "text" at bounding box center [550, 512] width 316 height 32
type input "Disposal and waste"
click at [550, 552] on button "Add Disposal and waste to order" at bounding box center [636, 571] width 474 height 51
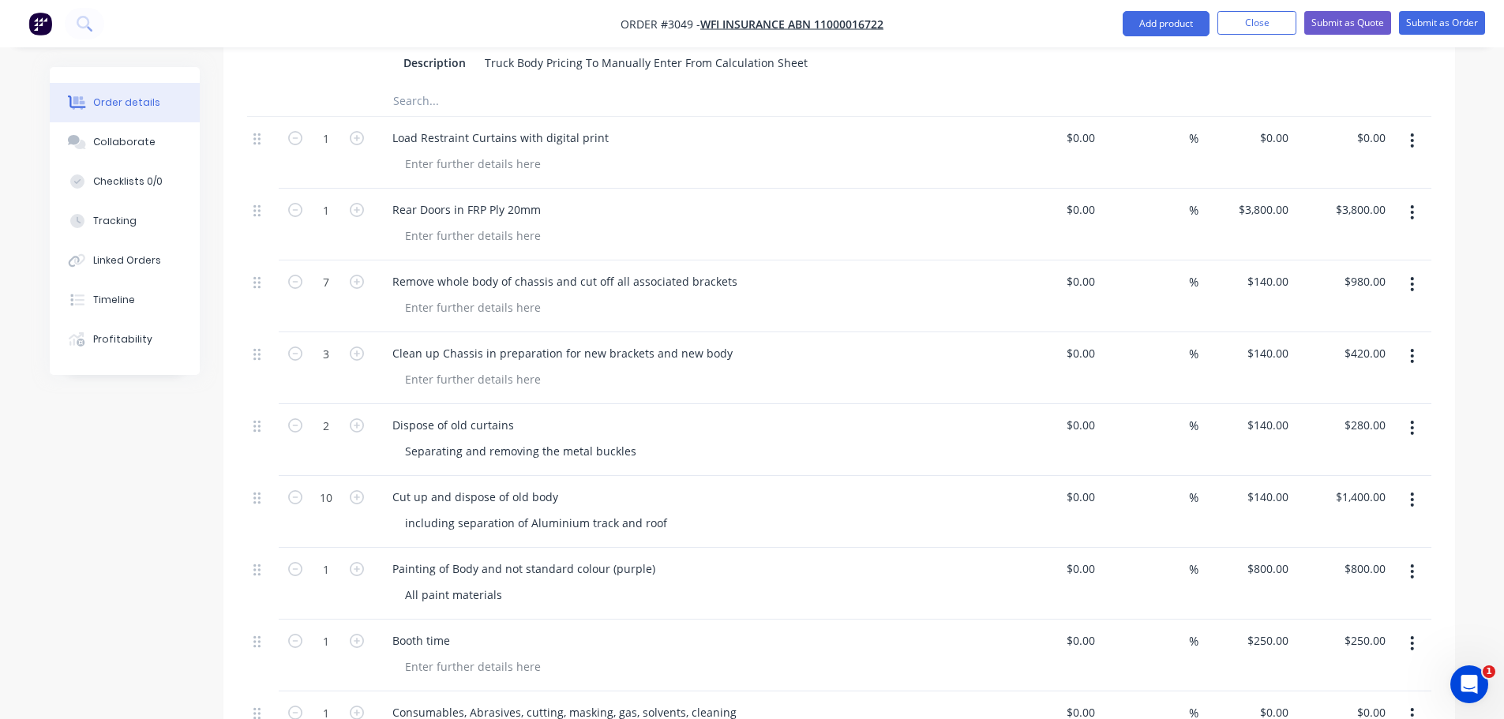
scroll to position [948, 0]
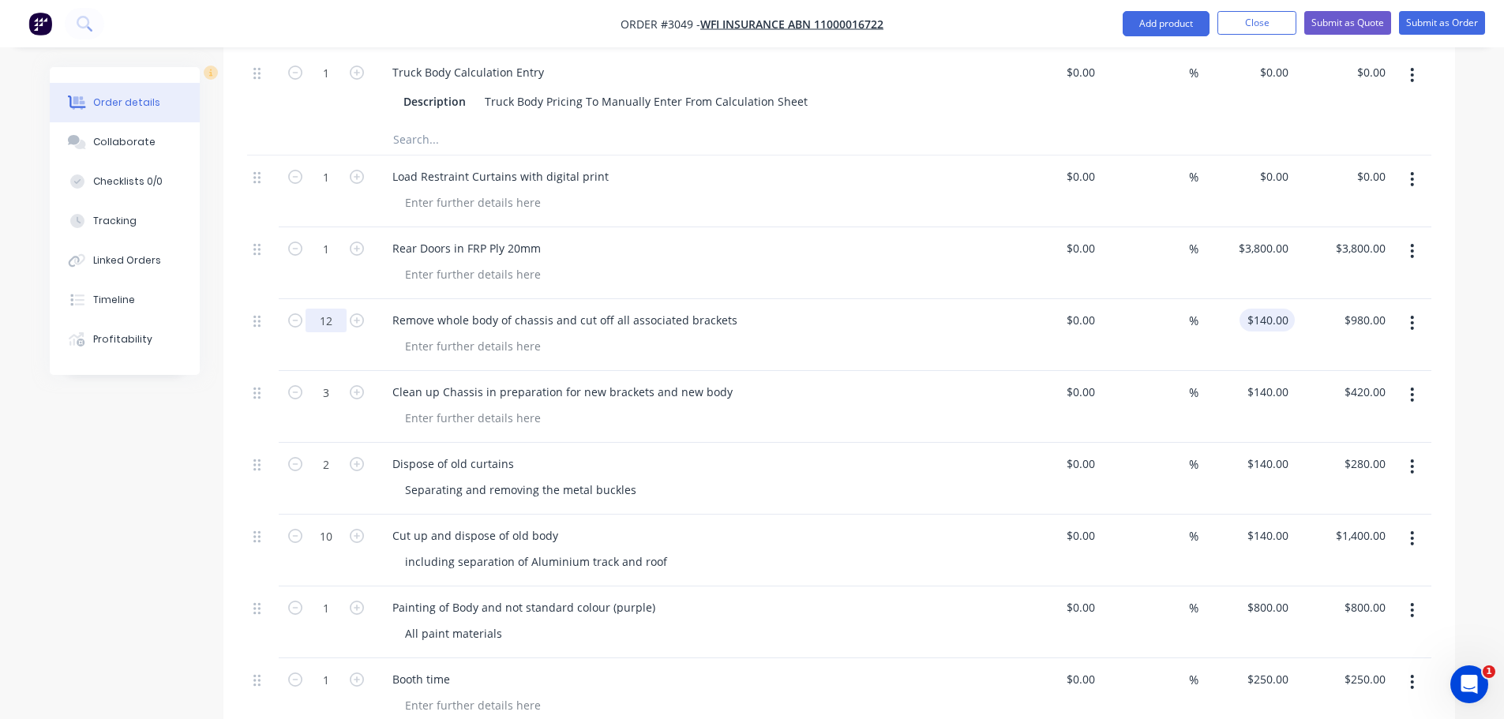
type input "12"
type input "140"
type input "$1,680.00"
click at [1249, 299] on div "140 $140.00" at bounding box center [1247, 335] width 97 height 72
type input "$160.00"
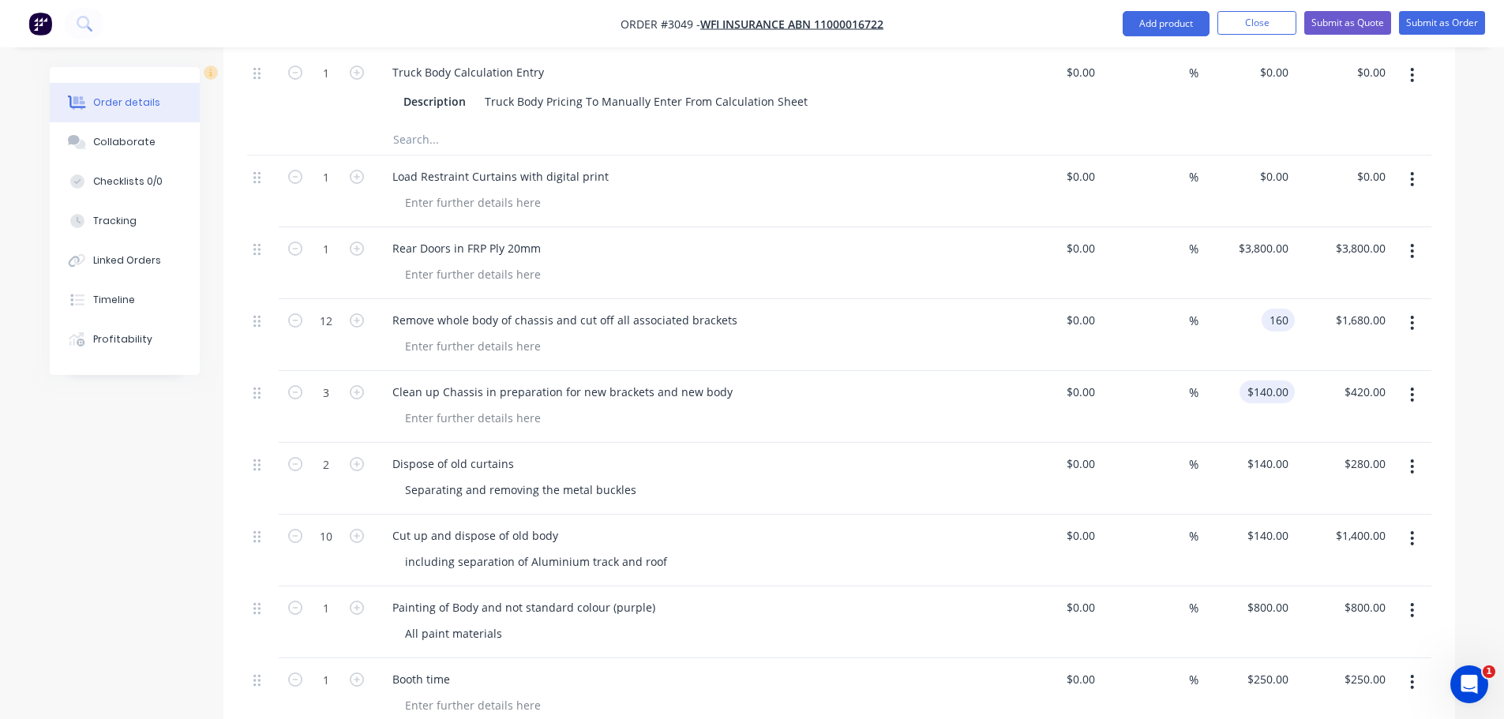
type input "$1,920.00"
click at [1263, 381] on div "140 140" at bounding box center [1278, 392] width 33 height 23
type input "$160.00"
type input "$480.00"
click at [1276, 452] on input "140" at bounding box center [1270, 463] width 49 height 23
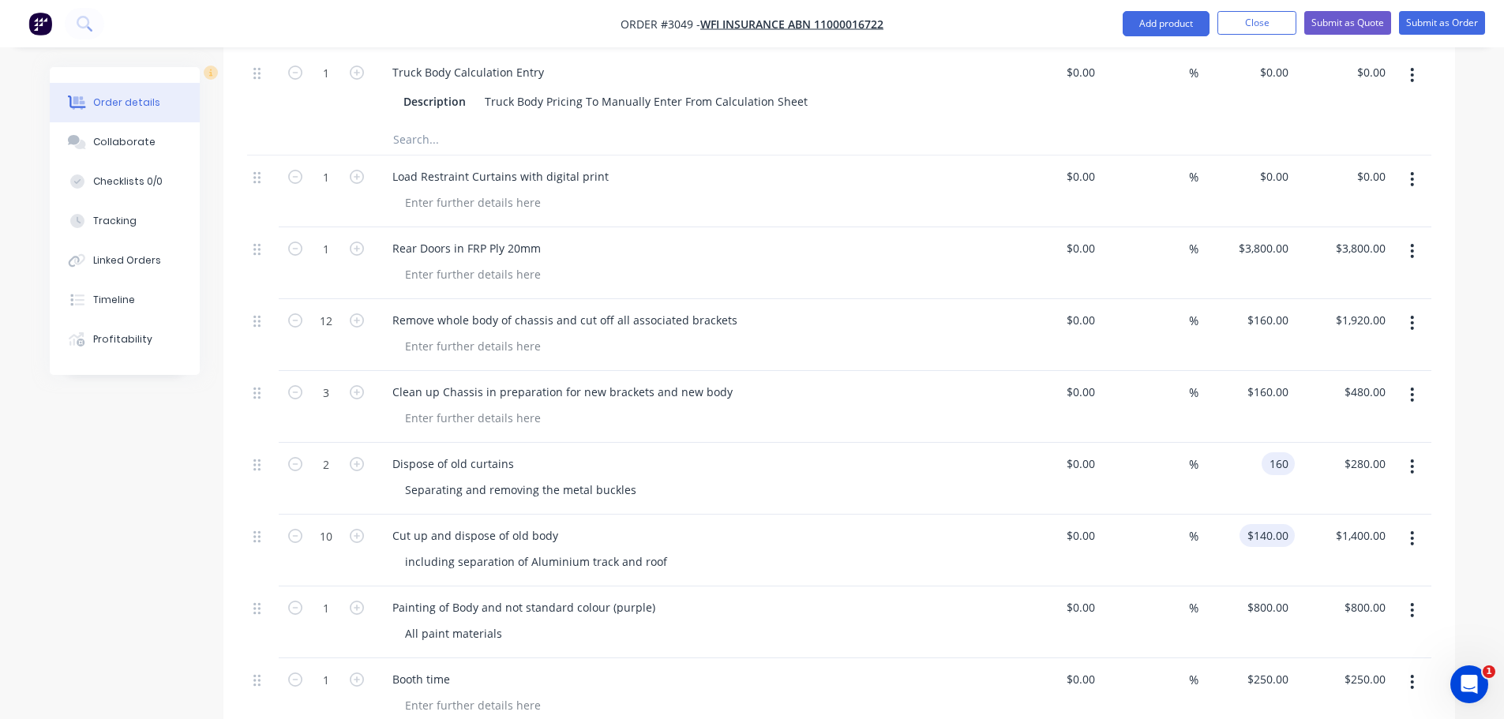
type input "$160.00"
type input "$320.00"
click at [1265, 524] on div "140 $140.00" at bounding box center [1267, 535] width 55 height 23
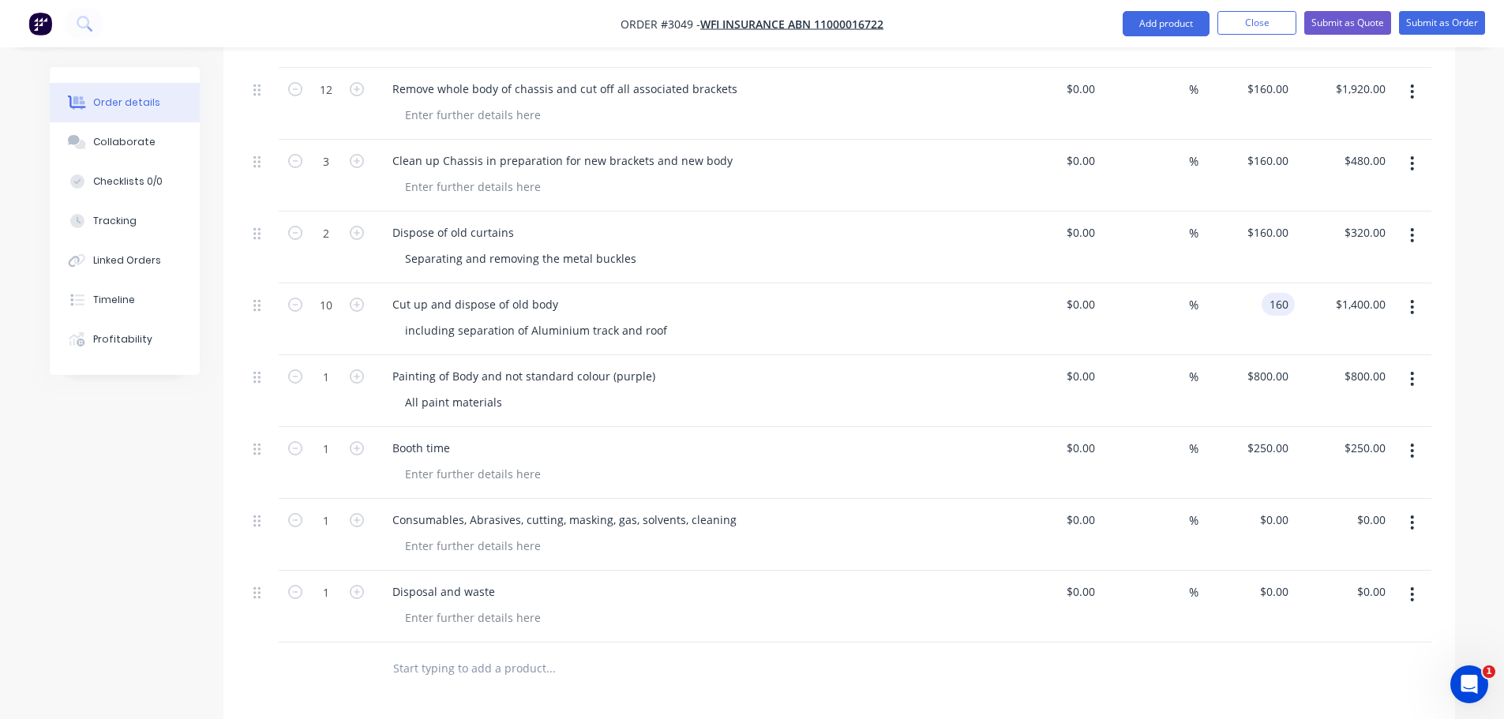
scroll to position [1184, 0]
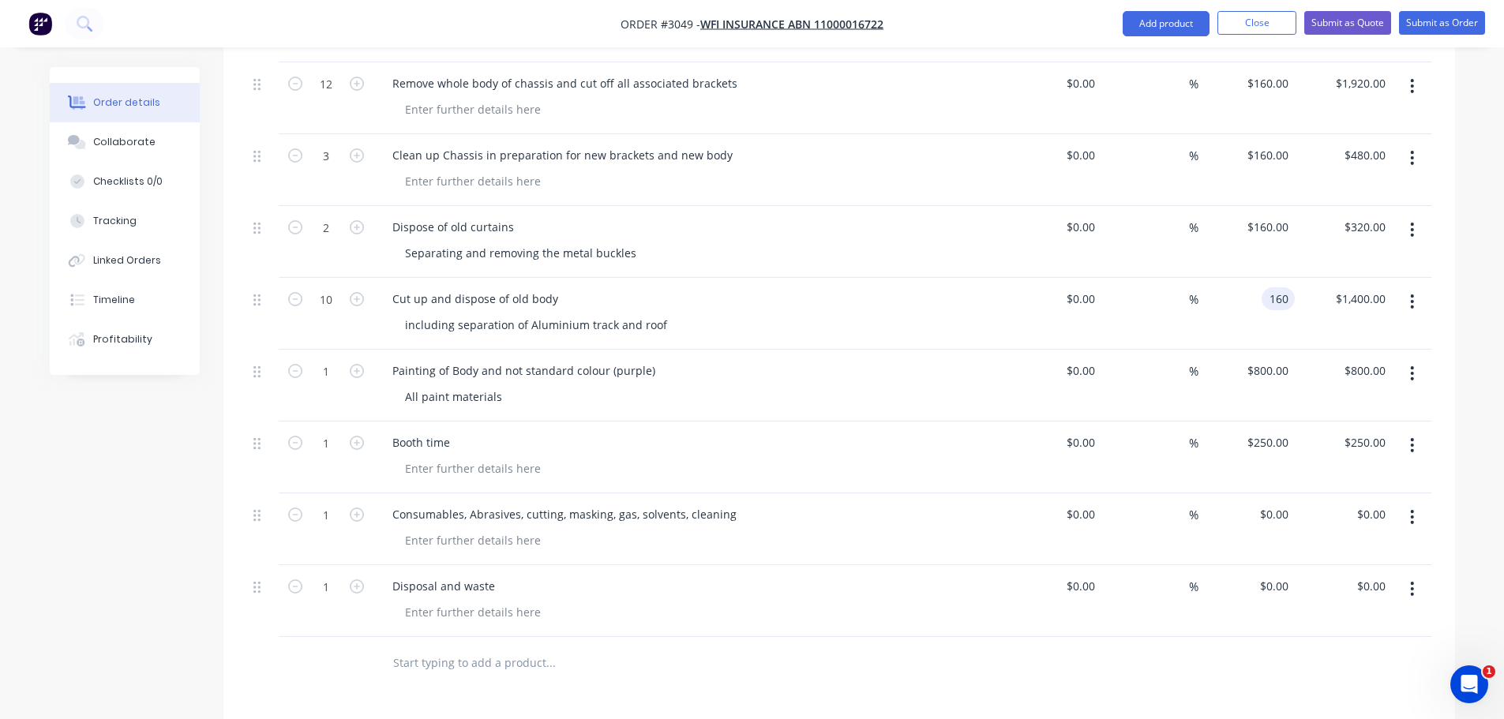
type input "$160.00"
type input "$1,600.00"
click at [919, 359] on div "Painting of Body and not standard colour (purple)" at bounding box center [689, 370] width 619 height 23
click at [356, 292] on icon "button" at bounding box center [357, 299] width 14 height 14
type input "11"
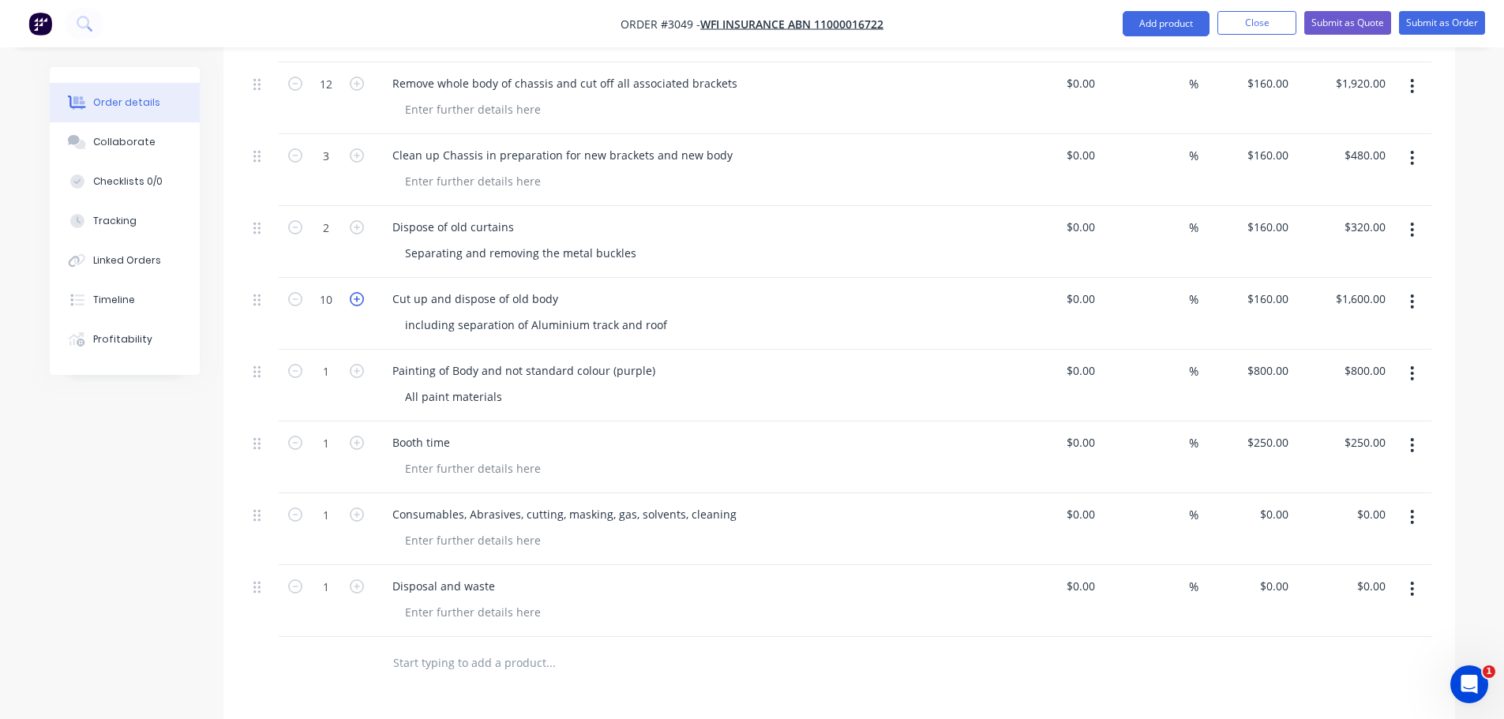
type input "$1,760.00"
click at [356, 292] on icon "button" at bounding box center [357, 299] width 14 height 14
type input "12"
type input "$1,920.00"
click at [356, 292] on icon "button" at bounding box center [357, 299] width 14 height 14
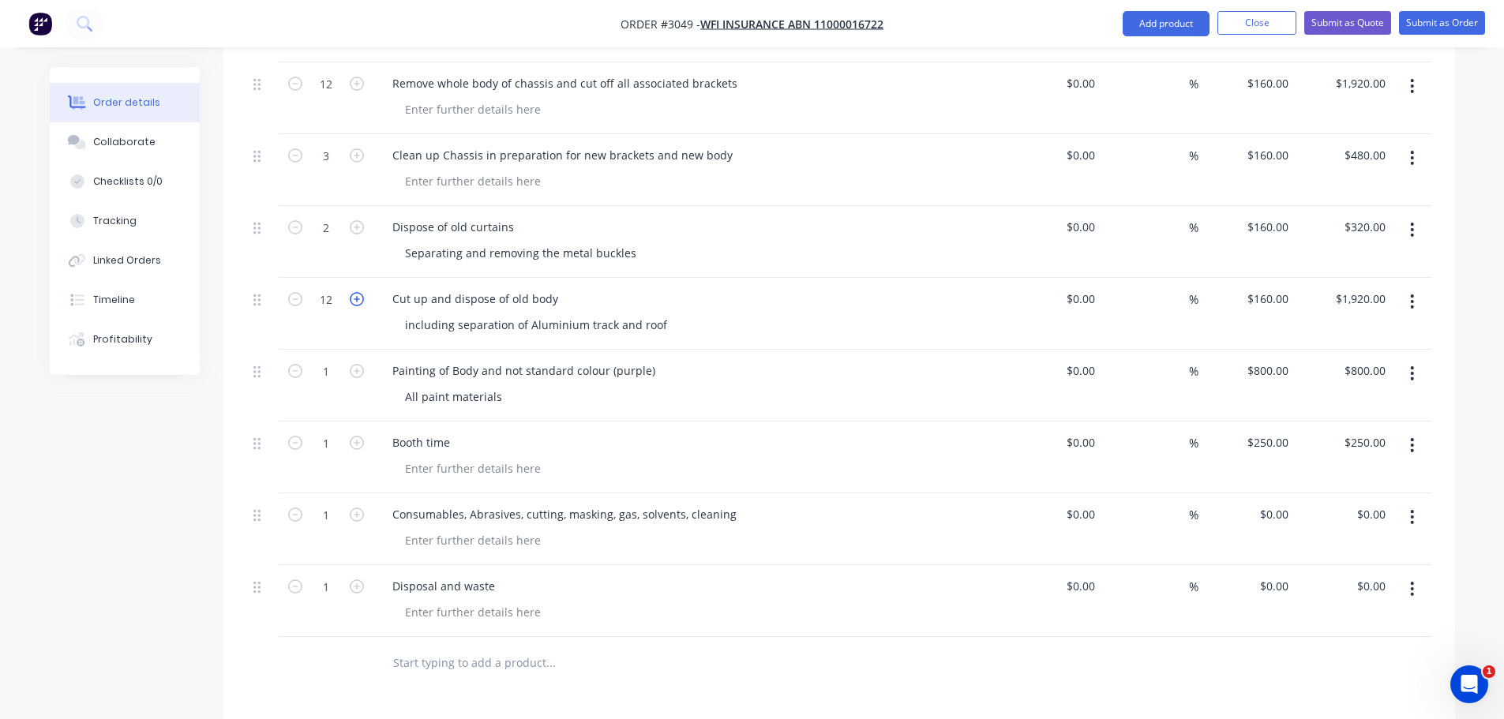
type input "13"
type input "$2,080.00"
click at [354, 292] on icon "button" at bounding box center [357, 299] width 14 height 14
type input "14"
type input "$2,240.00"
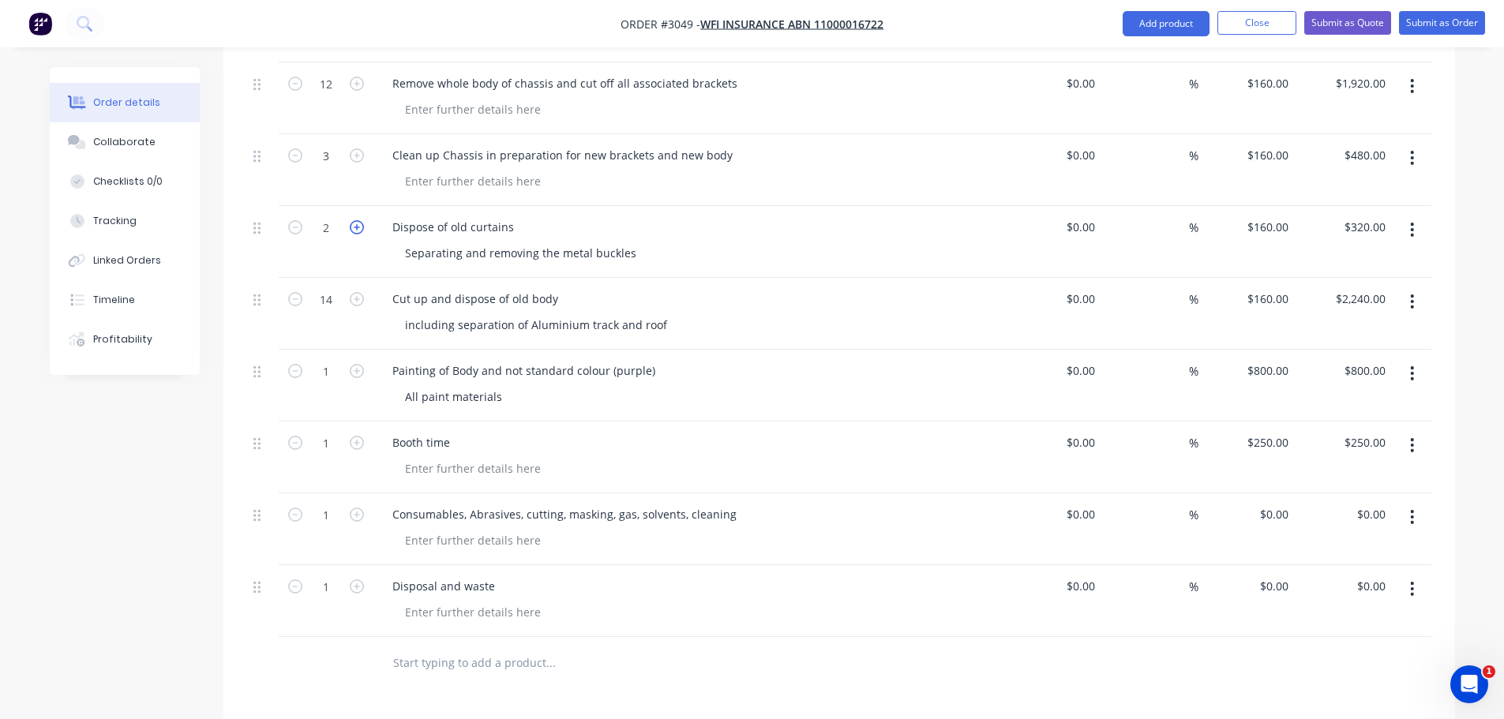
click at [355, 220] on icon "button" at bounding box center [357, 227] width 14 height 14
type input "3"
type input "$480.00"
click at [296, 220] on icon "button" at bounding box center [295, 227] width 14 height 14
type input "2"
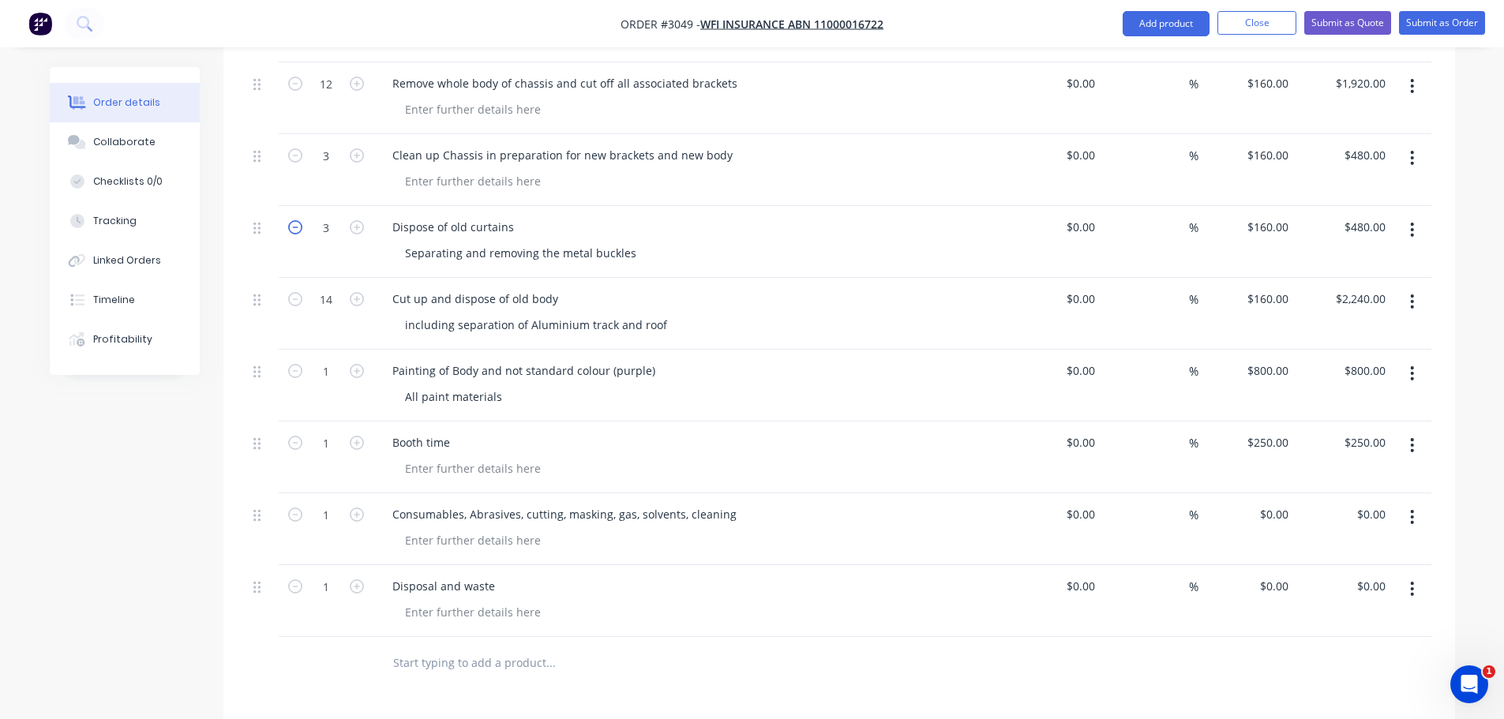
type input "$320.00"
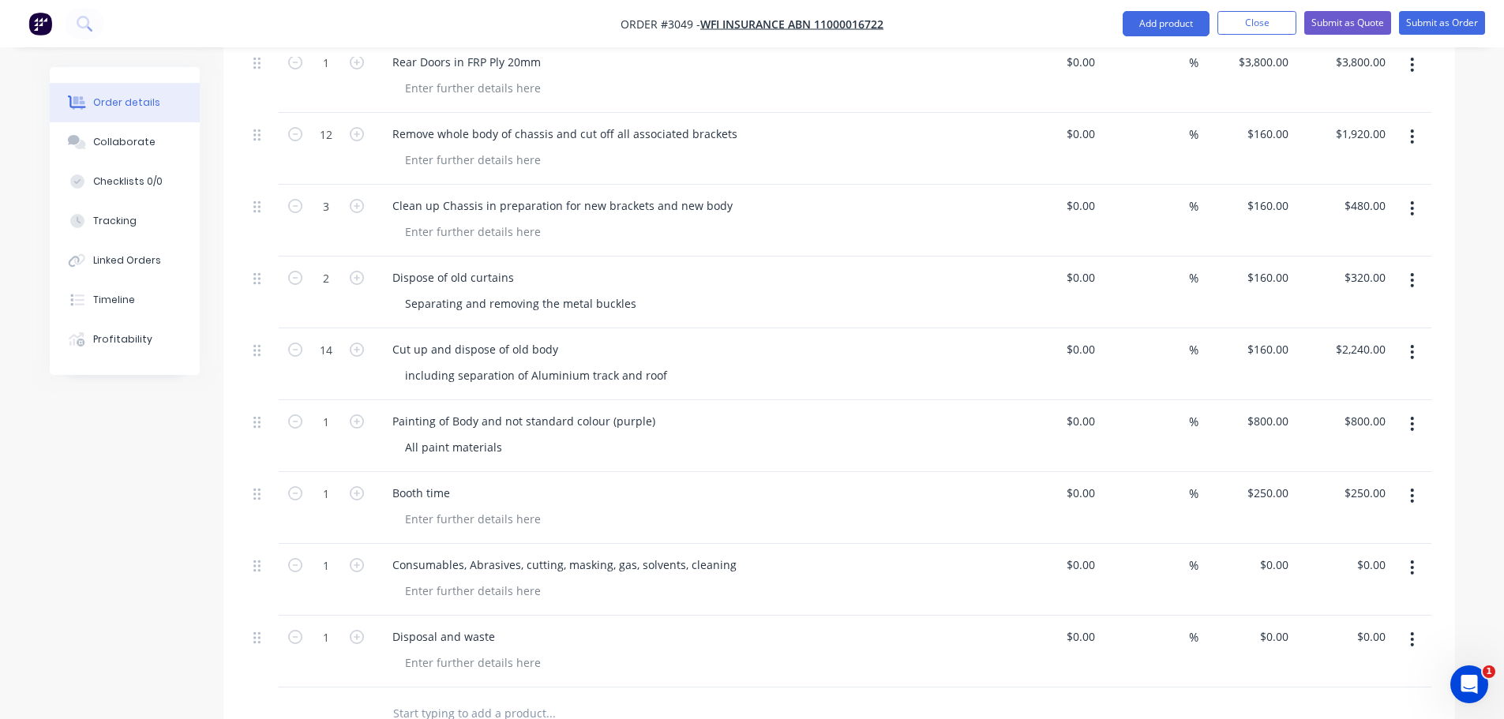
scroll to position [1105, 0]
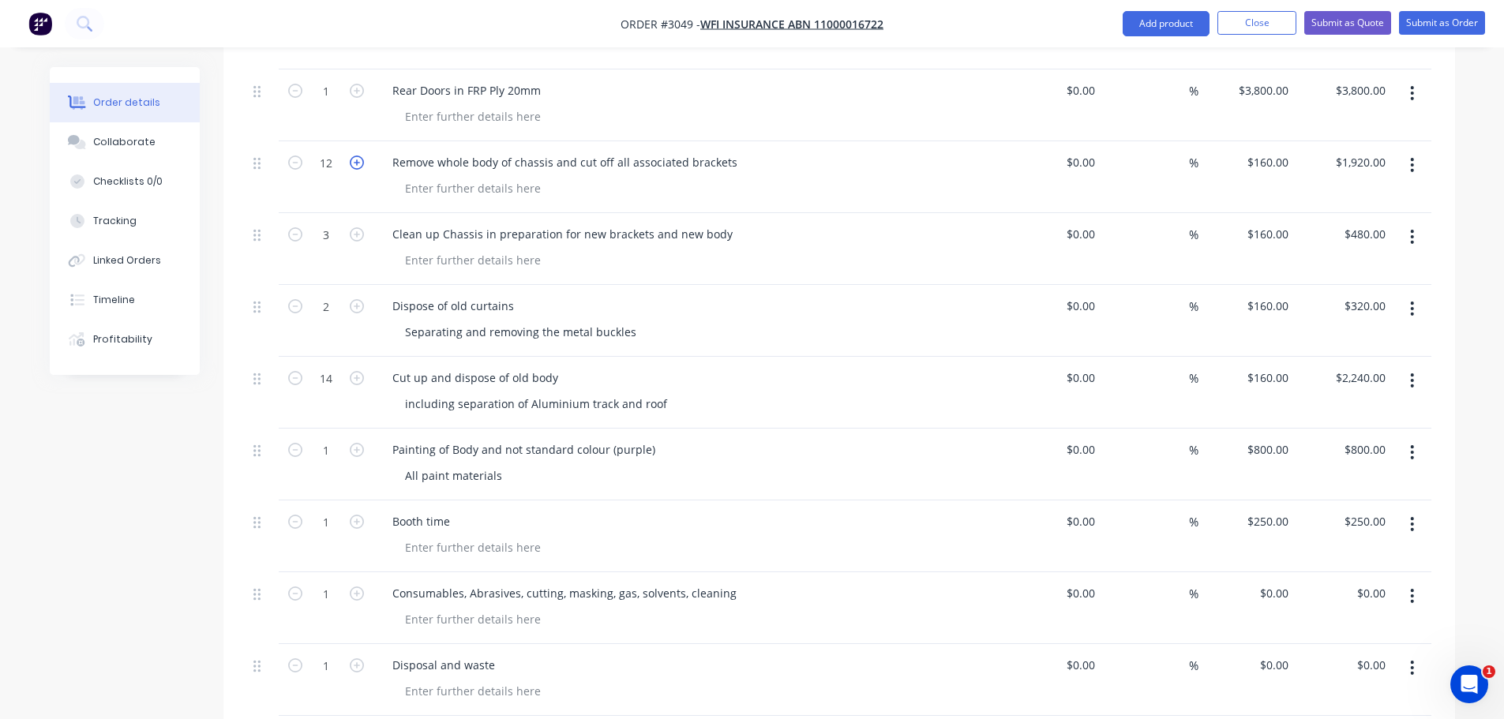
click at [355, 156] on icon "button" at bounding box center [357, 163] width 14 height 14
type input "13"
type input "$2,080.00"
click at [355, 156] on icon "button" at bounding box center [357, 163] width 14 height 14
type input "14"
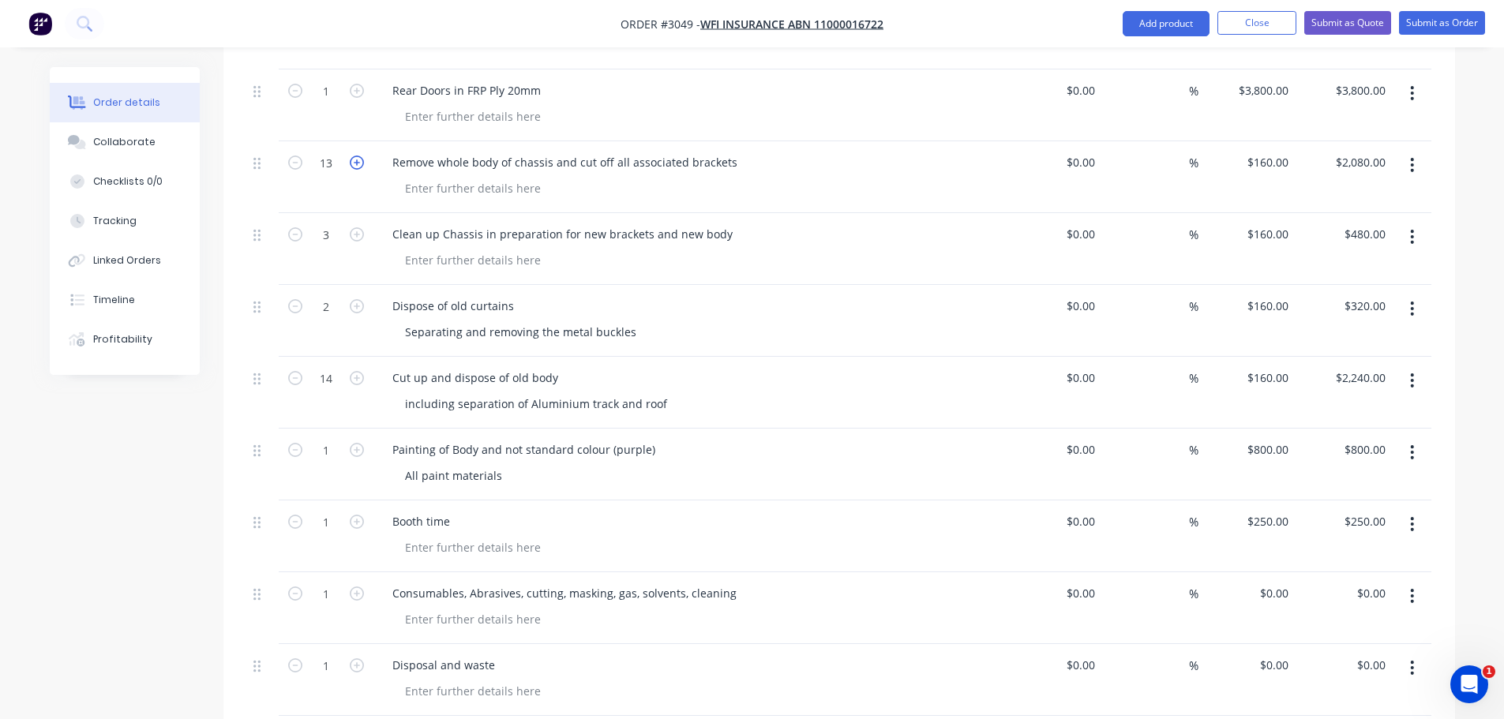
type input "$2,240.00"
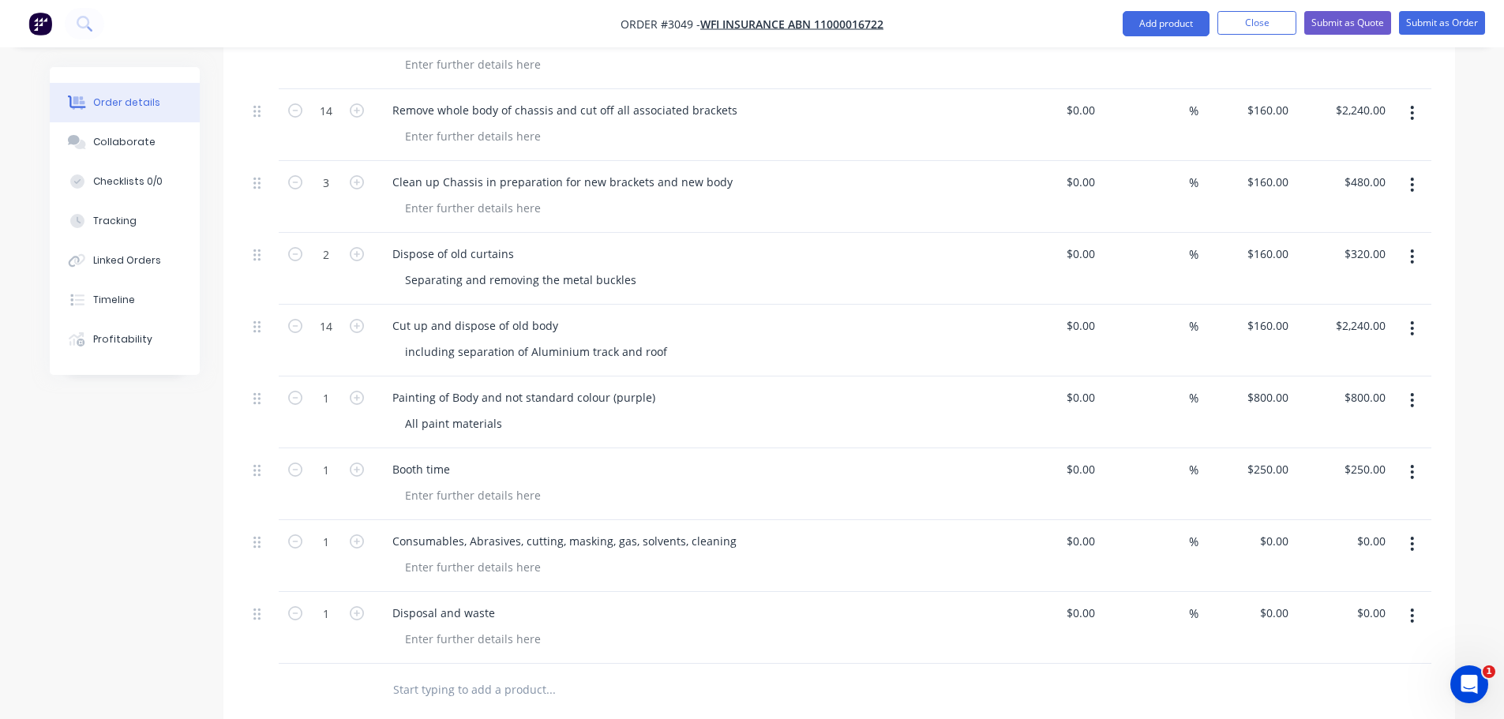
scroll to position [1184, 0]
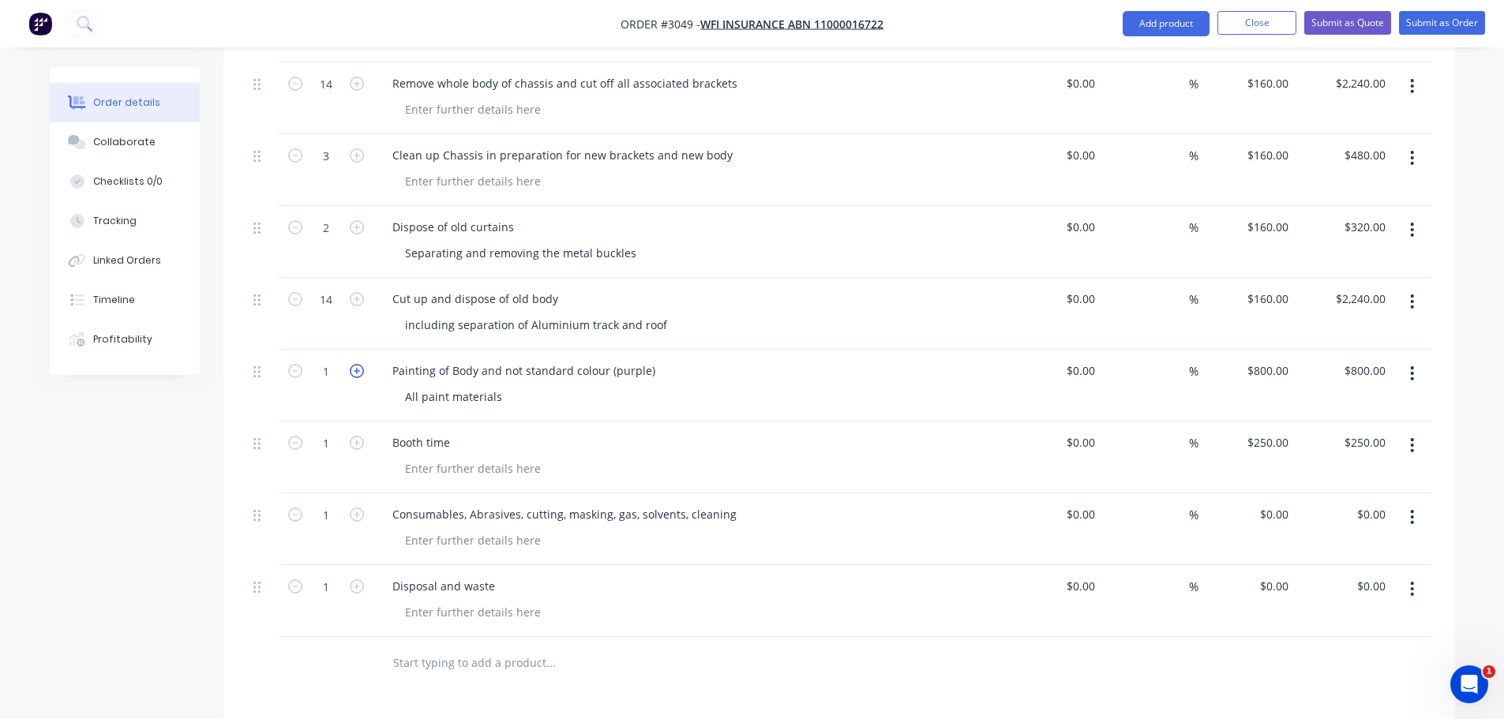
click at [356, 364] on icon "button" at bounding box center [357, 371] width 14 height 14
type input "2"
type input "$1,600.00"
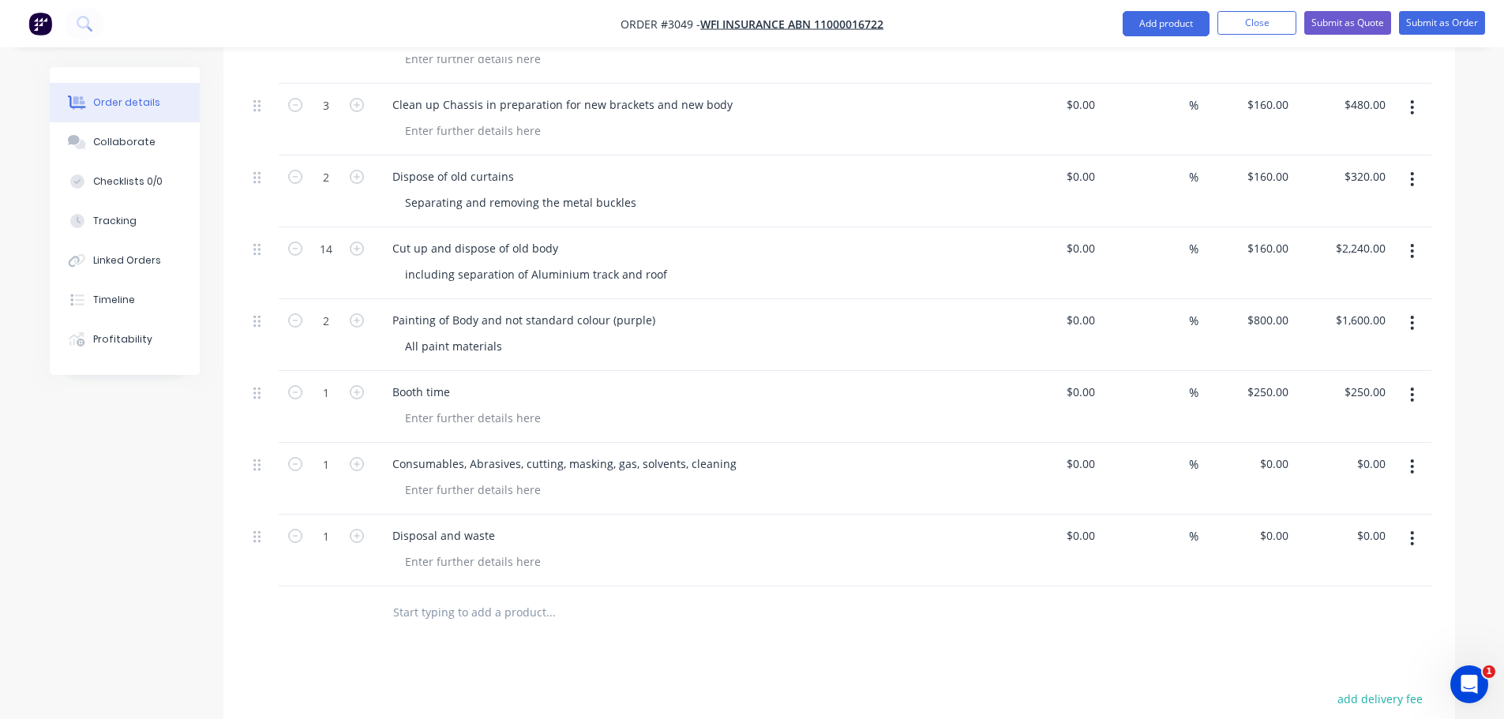
scroll to position [1263, 0]
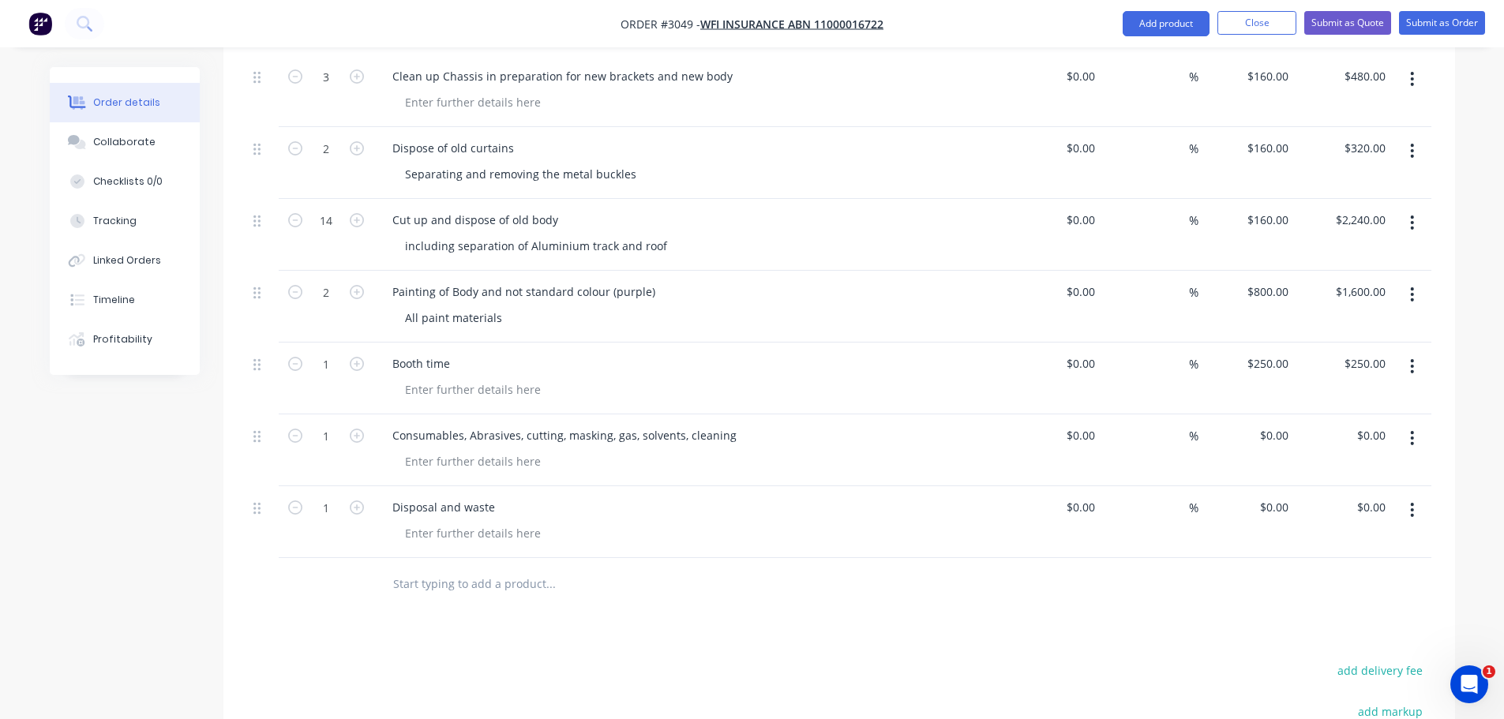
click at [418, 568] on input "text" at bounding box center [550, 584] width 316 height 32
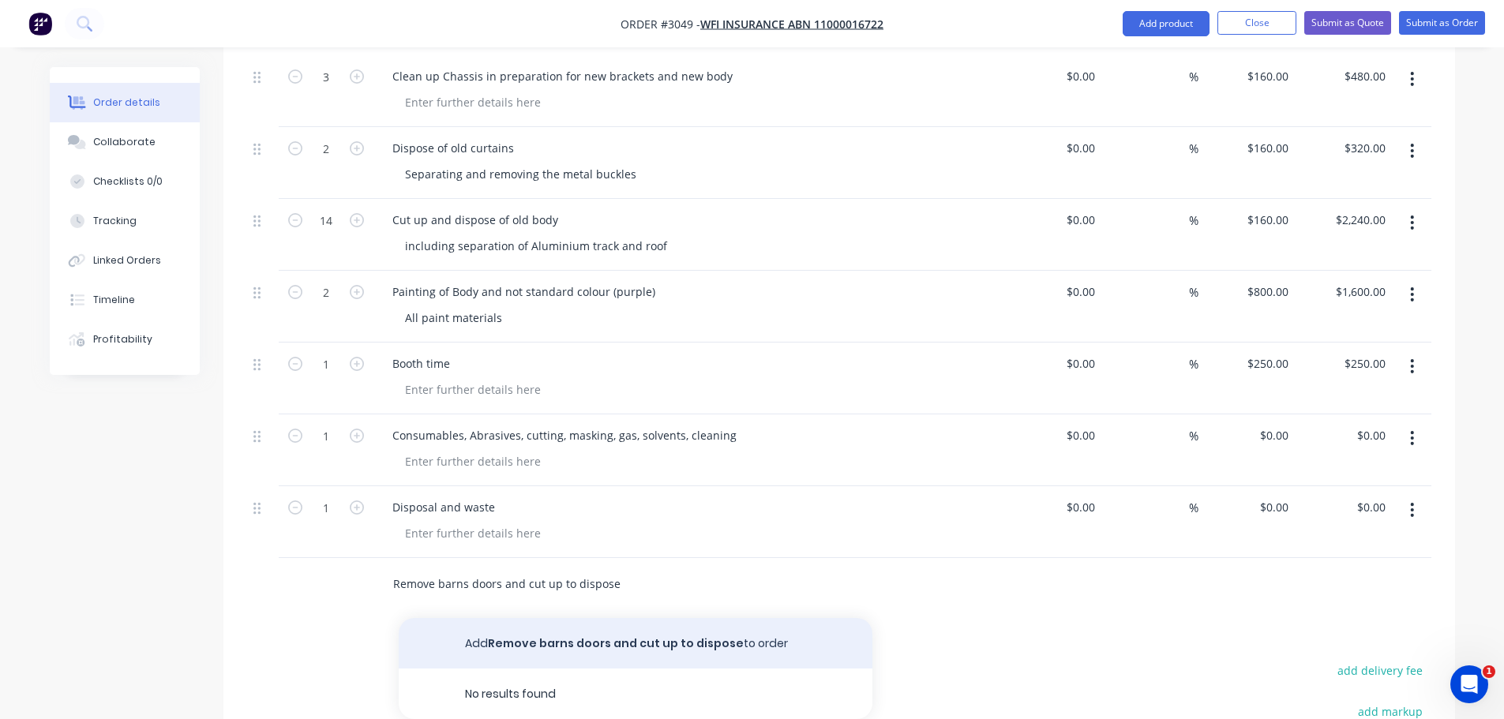
type input "Remove barns doors and cut up to dispose"
click at [608, 621] on button "Add Remove barns doors and cut up to dispose to order" at bounding box center [636, 643] width 474 height 51
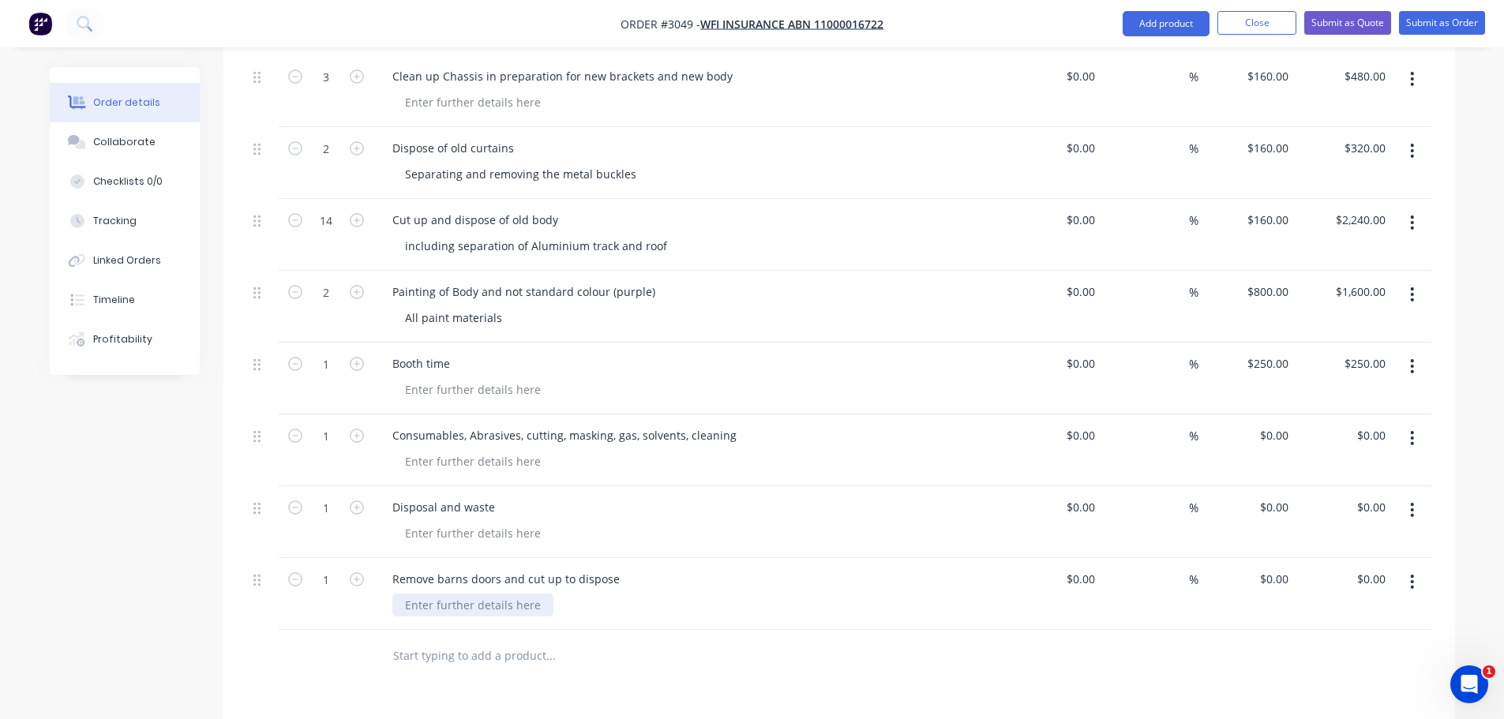
click at [466, 594] on div at bounding box center [472, 605] width 161 height 23
click at [1282, 568] on input "0" at bounding box center [1277, 579] width 36 height 23
type input "$160.00"
click at [355, 572] on icon "button" at bounding box center [357, 579] width 14 height 14
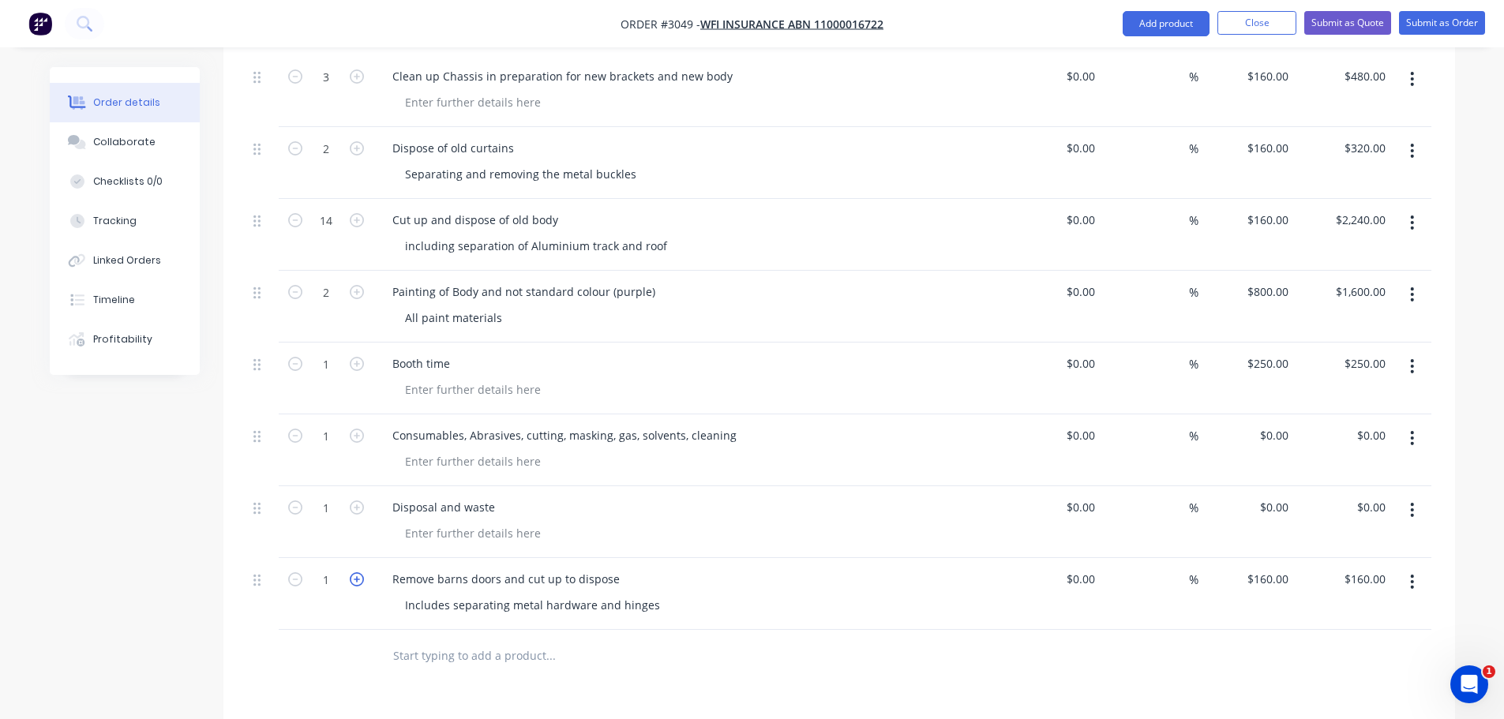
type input "2"
type input "$320.00"
click at [355, 572] on icon "button" at bounding box center [357, 579] width 14 height 14
type input "3"
type input "$480.00"
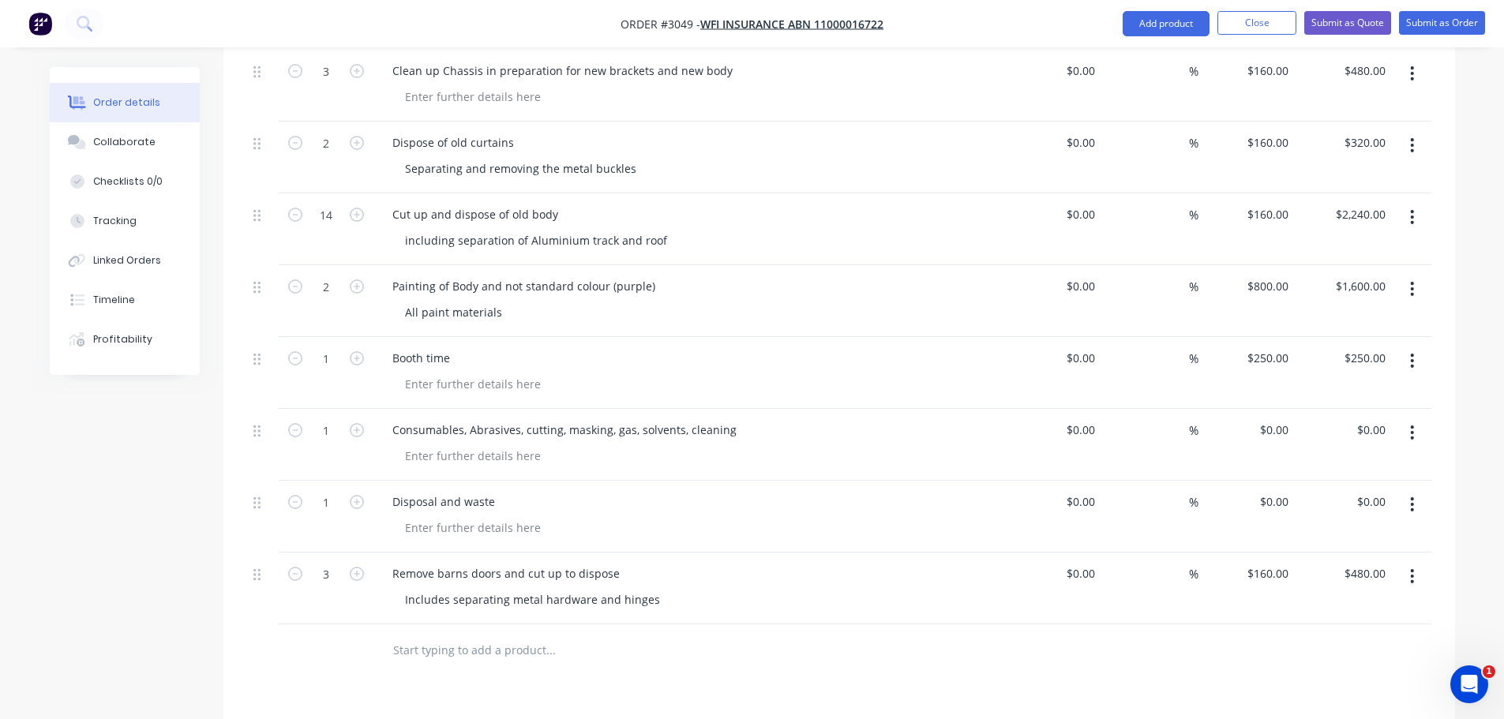
scroll to position [1272, 0]
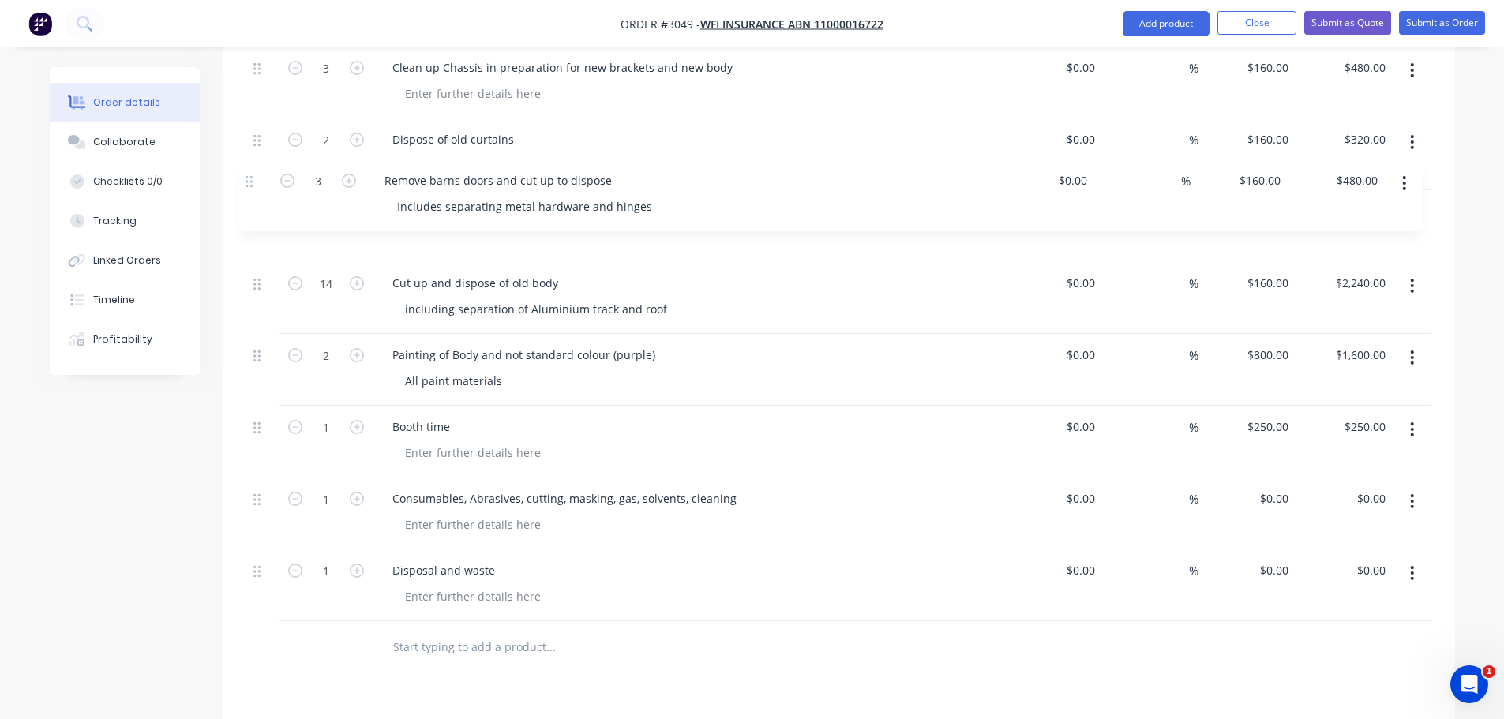
drag, startPoint x: 259, startPoint y: 557, endPoint x: 255, endPoint y: 177, distance: 380.6
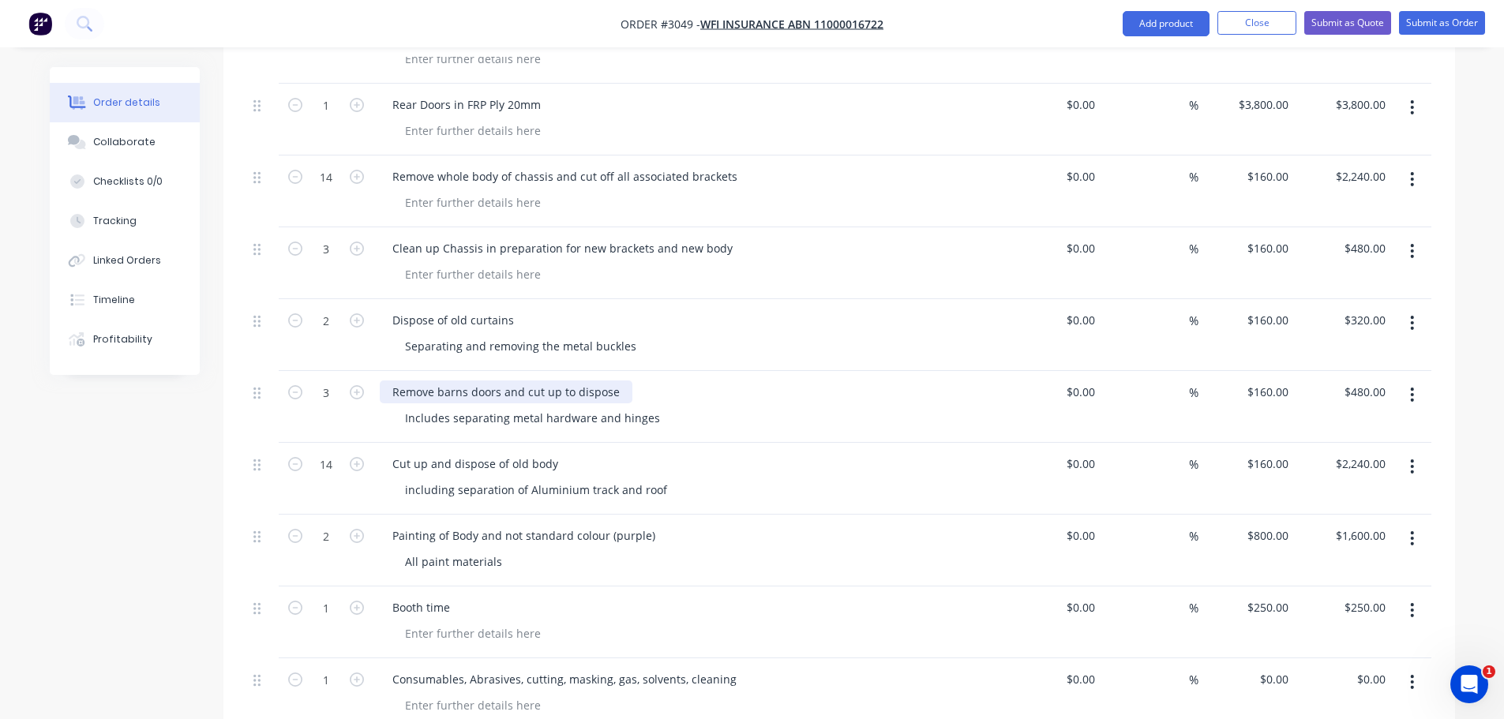
scroll to position [956, 0]
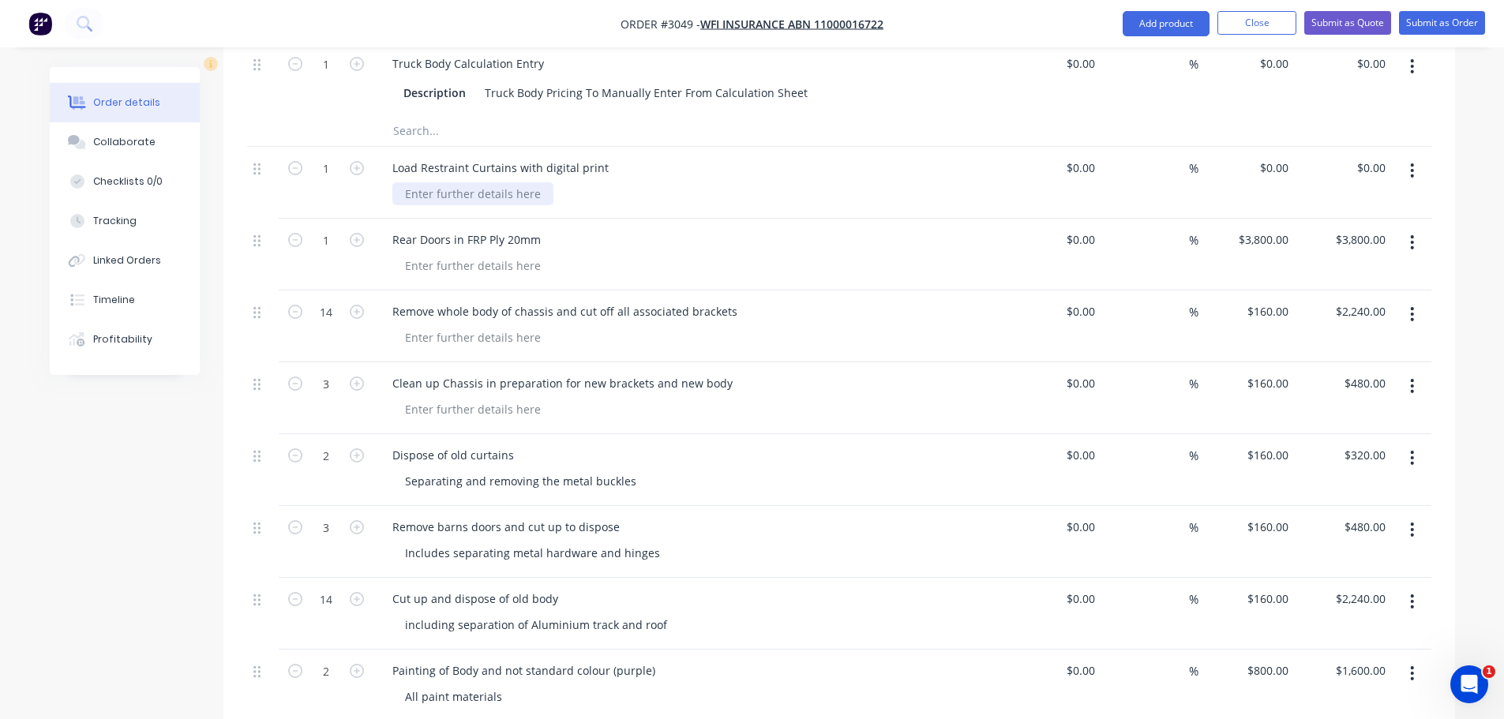
click at [418, 182] on div at bounding box center [472, 193] width 161 height 23
click at [625, 228] on div "Rear Doors in FRP Ply 20mm" at bounding box center [689, 239] width 619 height 23
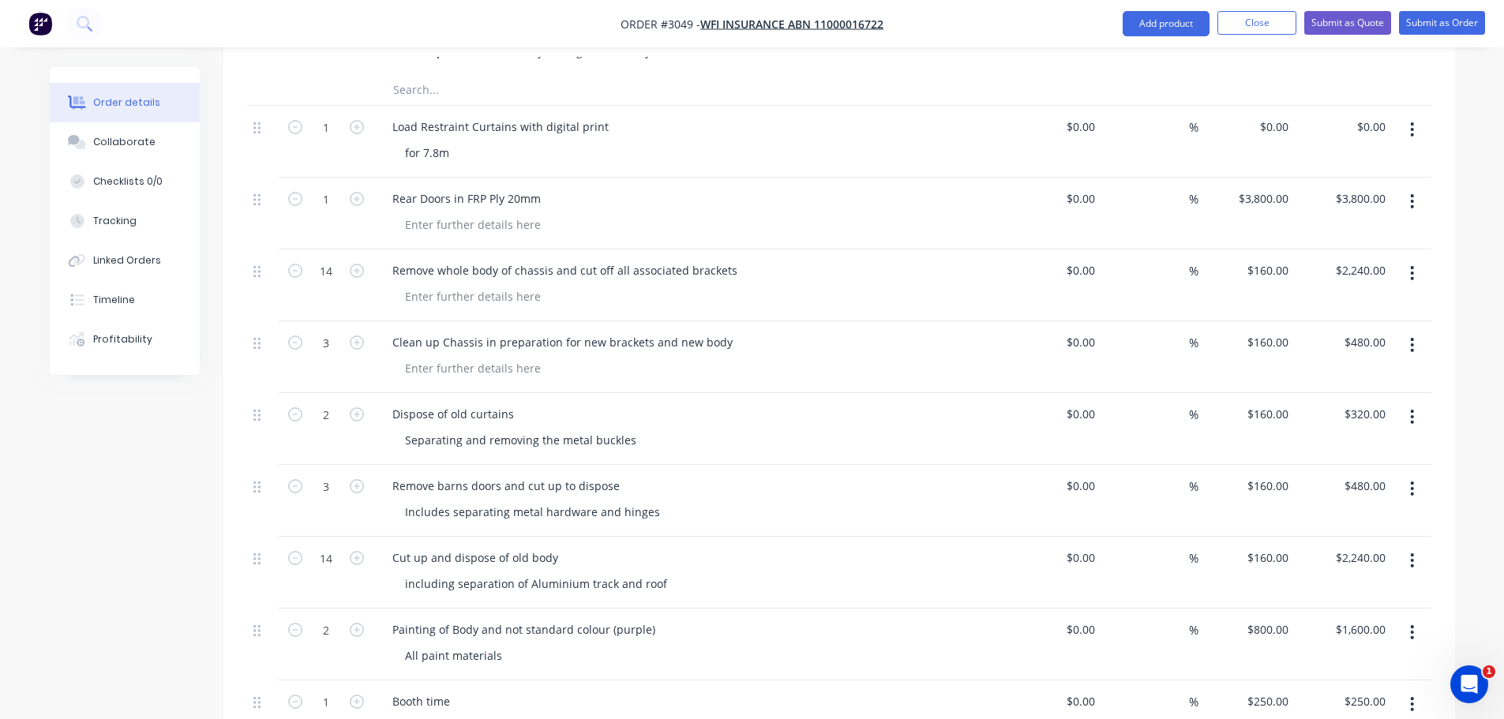
scroll to position [1035, 0]
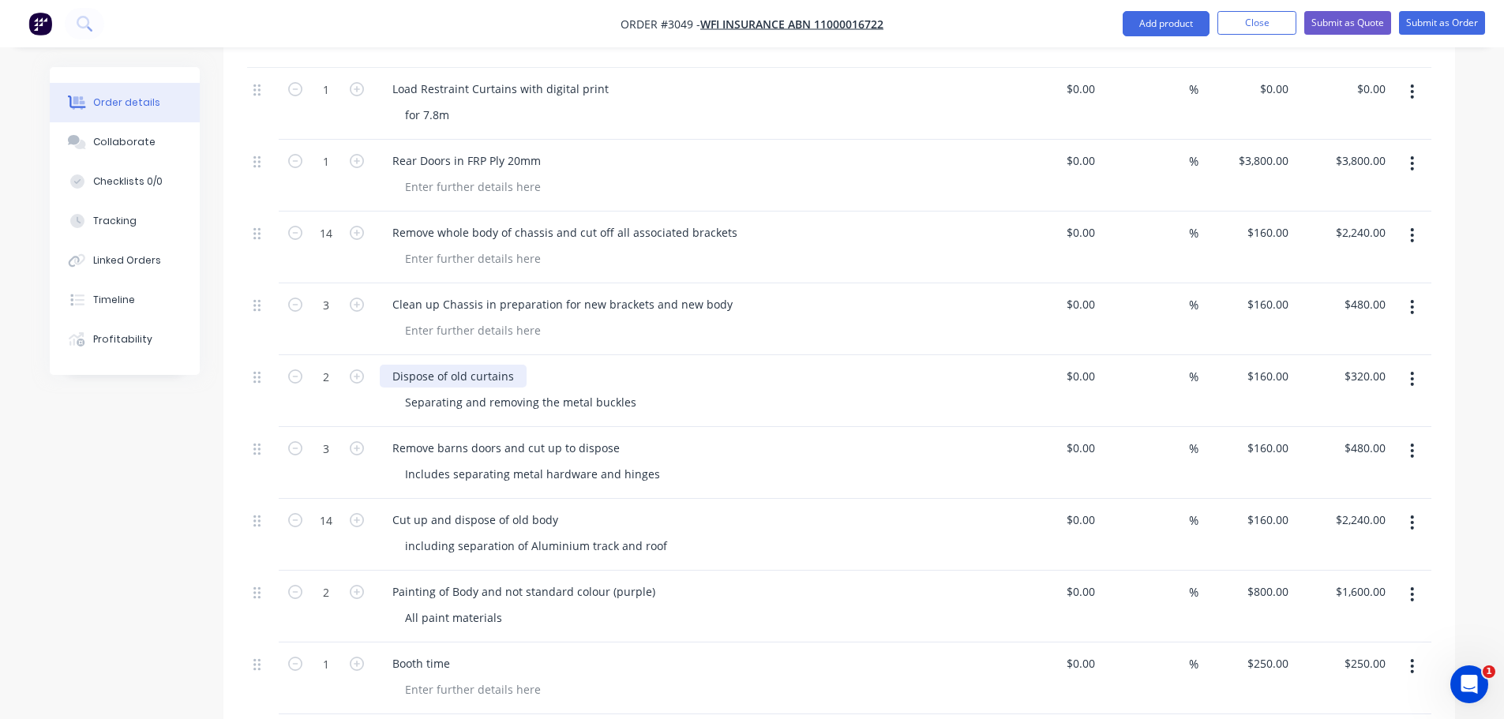
click at [392, 365] on div "Dispose of old curtains" at bounding box center [453, 376] width 147 height 23
click at [581, 365] on div "Remove and Dispose of old curtains" at bounding box center [488, 376] width 216 height 23
click at [357, 370] on icon "button" at bounding box center [357, 377] width 14 height 14
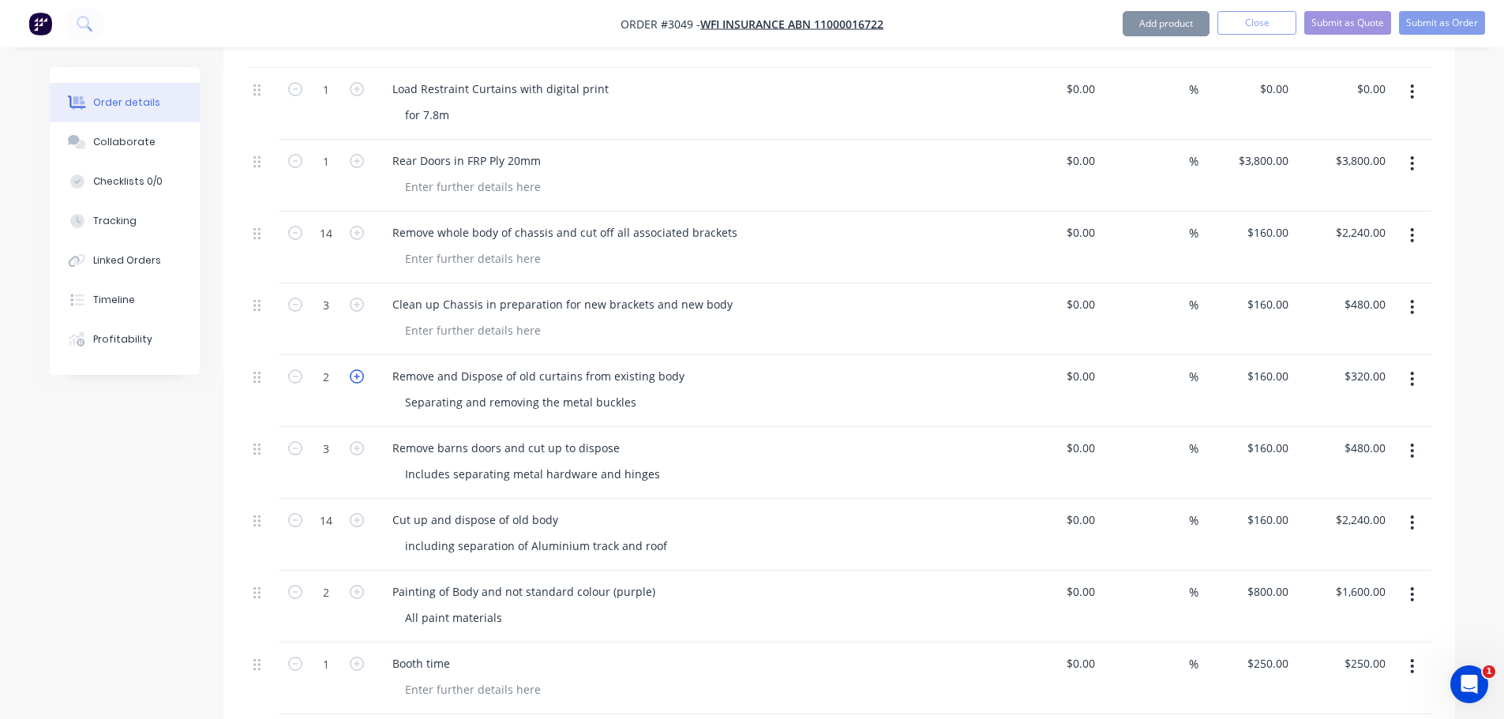
type input "3"
type input "$480.00"
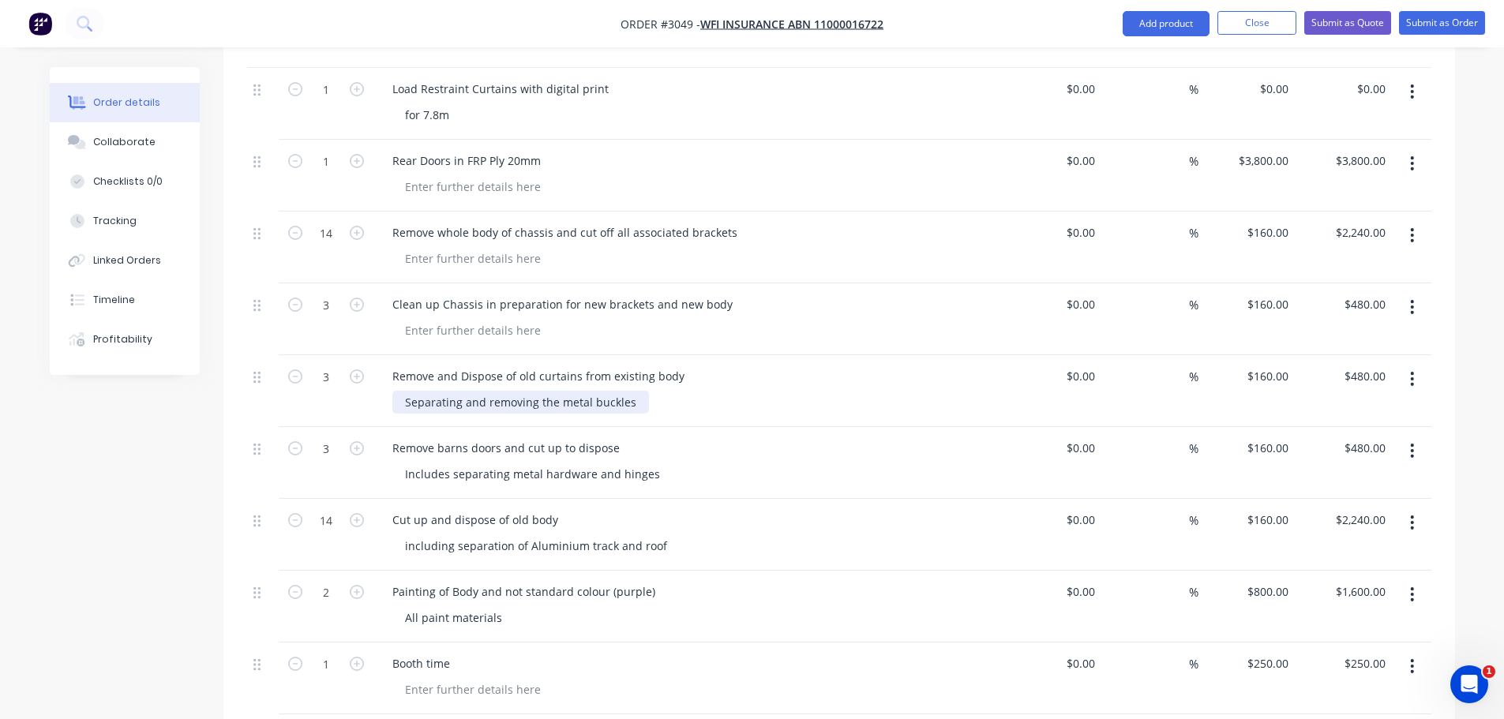
click at [537, 391] on div "Separating and removing the metal buckles" at bounding box center [520, 402] width 257 height 23
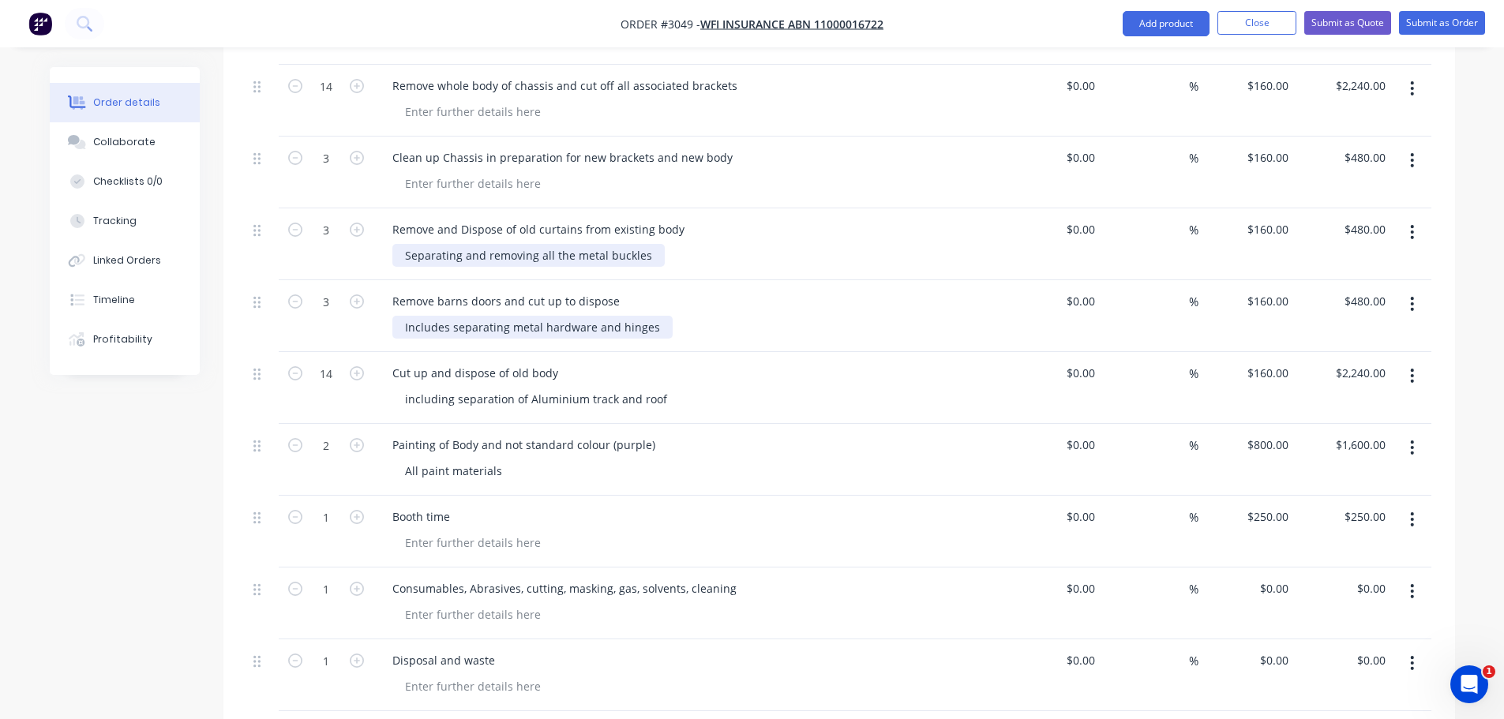
scroll to position [1193, 0]
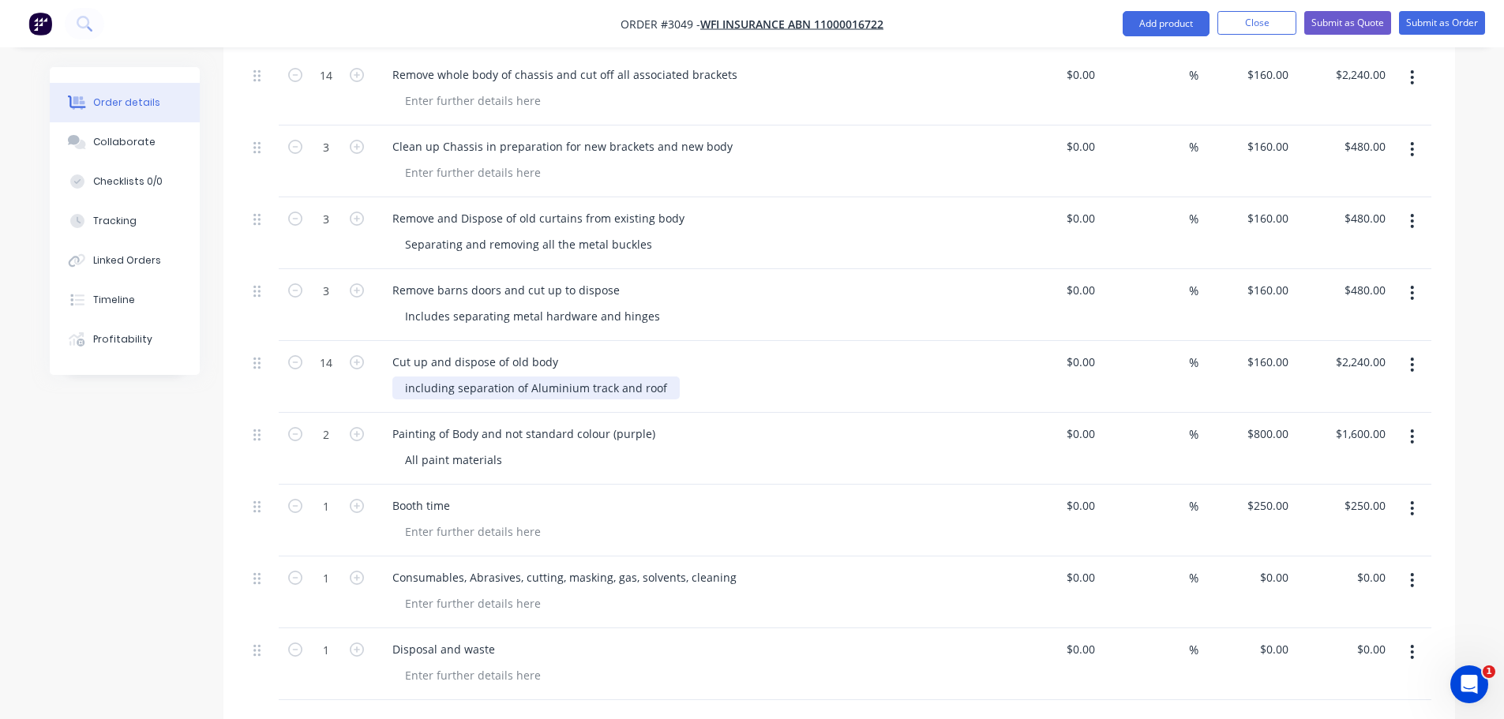
click at [662, 377] on div "including separation of Aluminium track and roof" at bounding box center [535, 388] width 287 height 23
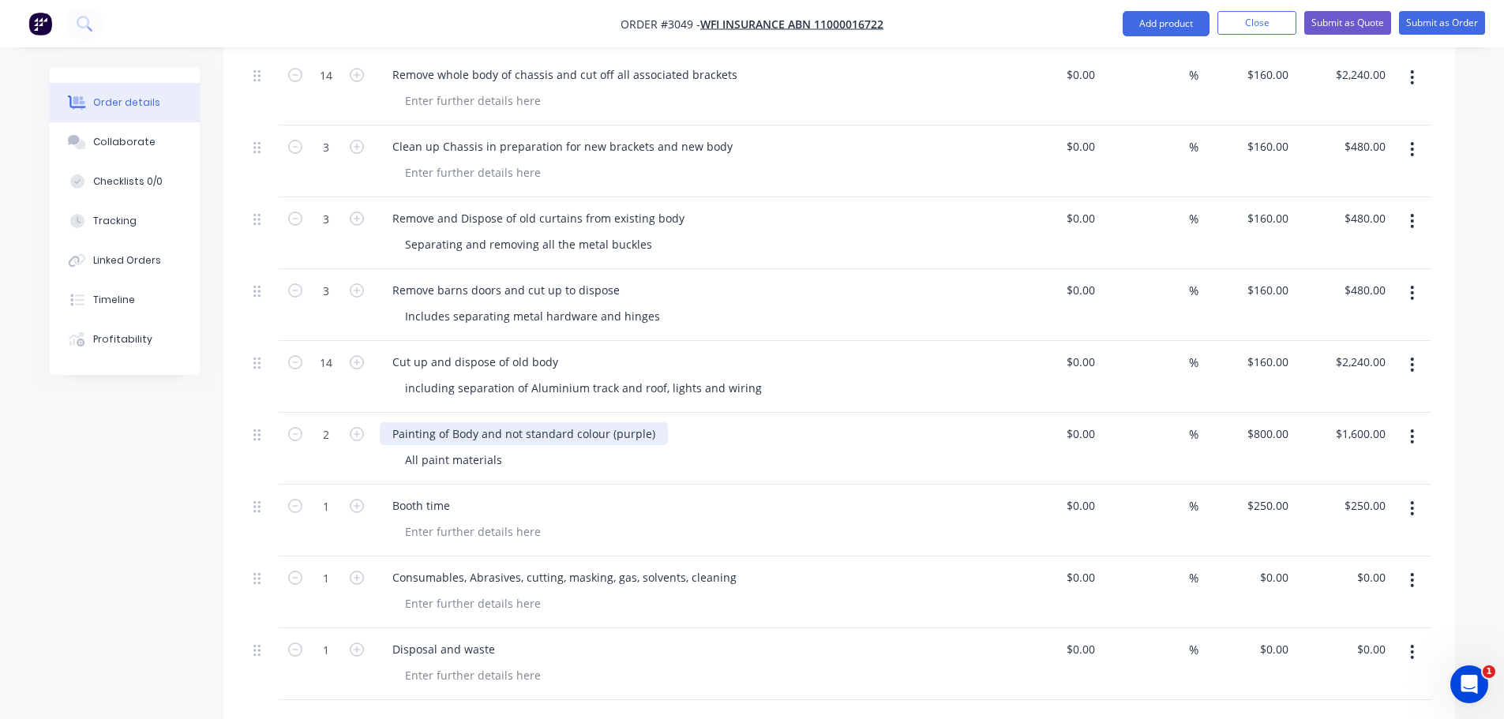
click at [500, 422] on div "Painting of Body and not standard colour (purple)" at bounding box center [524, 433] width 288 height 23
click at [502, 448] on div "All paint materials" at bounding box center [453, 459] width 122 height 23
click at [503, 448] on div "All paint materials" at bounding box center [453, 459] width 122 height 23
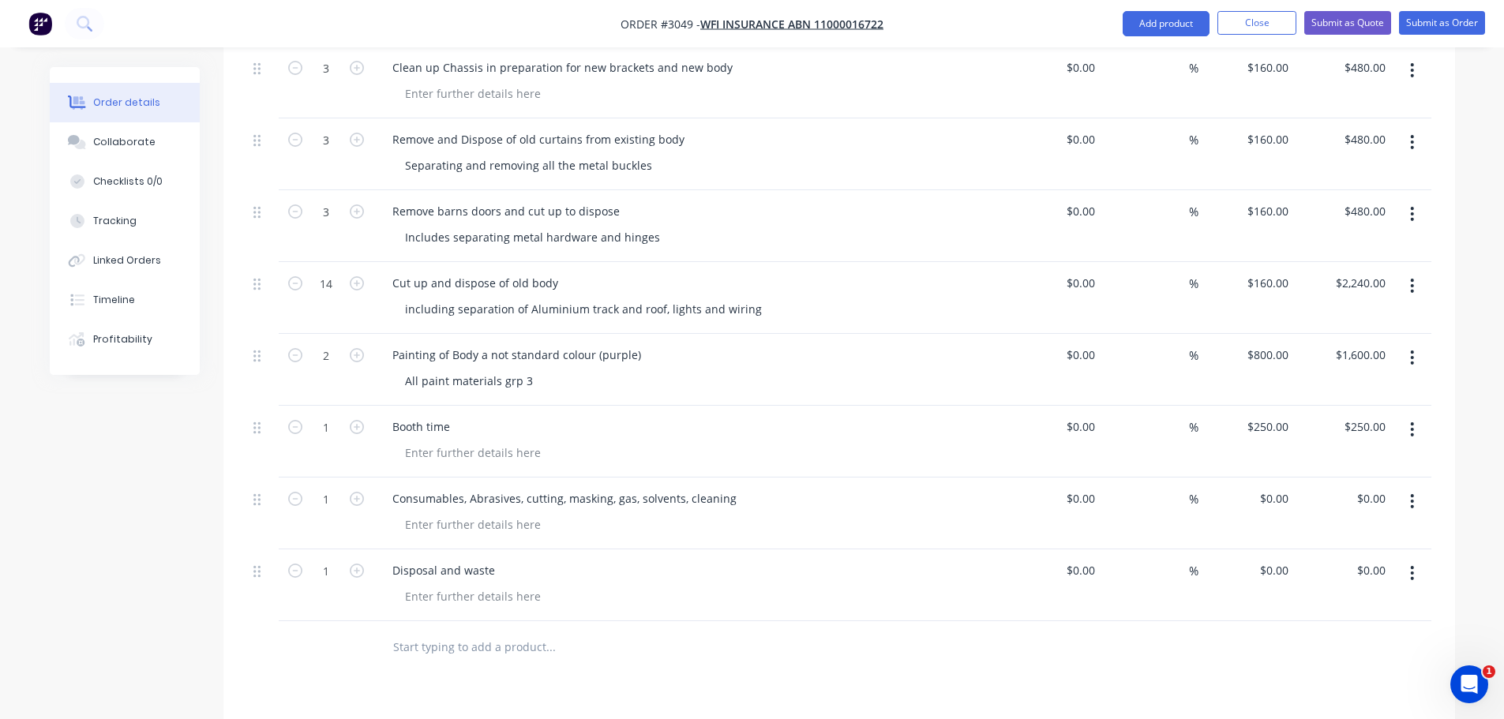
scroll to position [1114, 0]
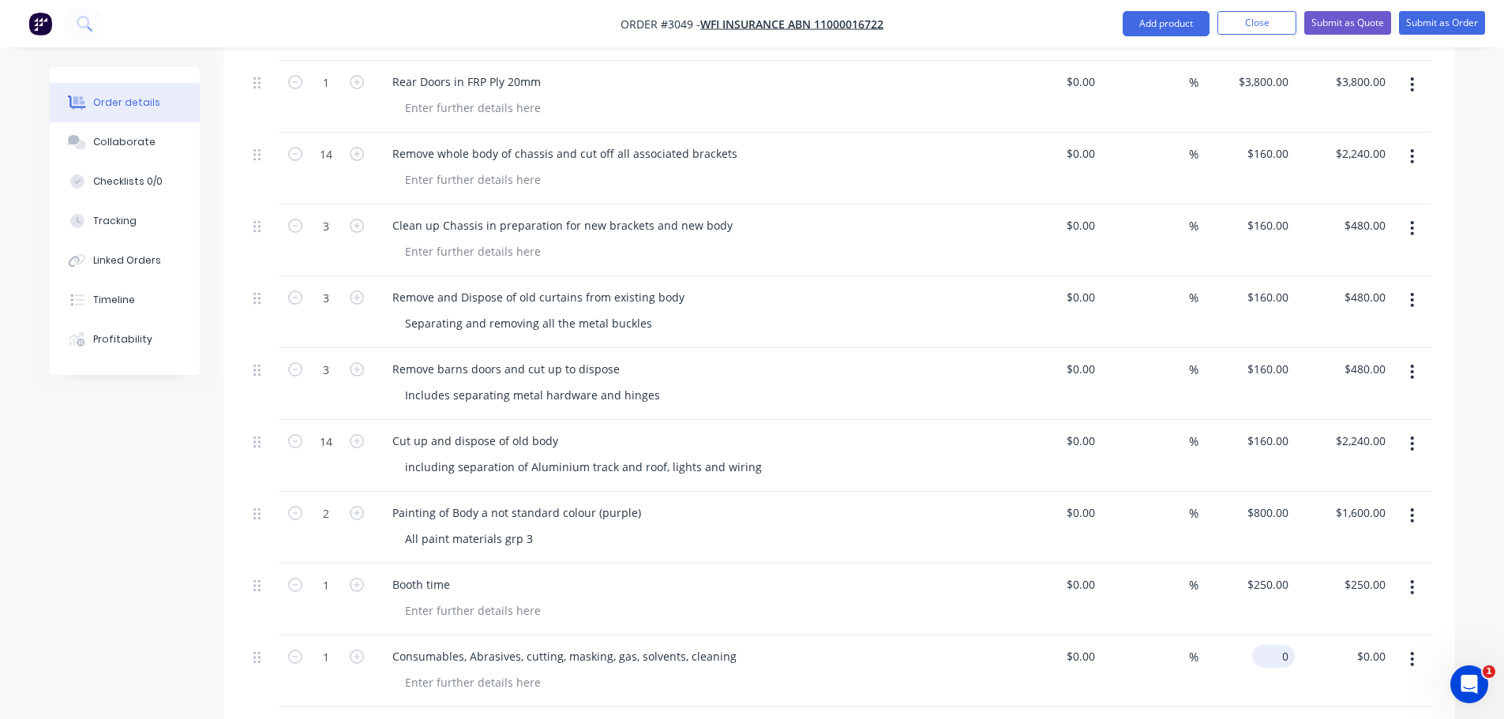
click at [1276, 645] on div "0 $0.00" at bounding box center [1273, 656] width 43 height 23
type input "$400.00"
click at [779, 671] on div at bounding box center [695, 682] width 606 height 23
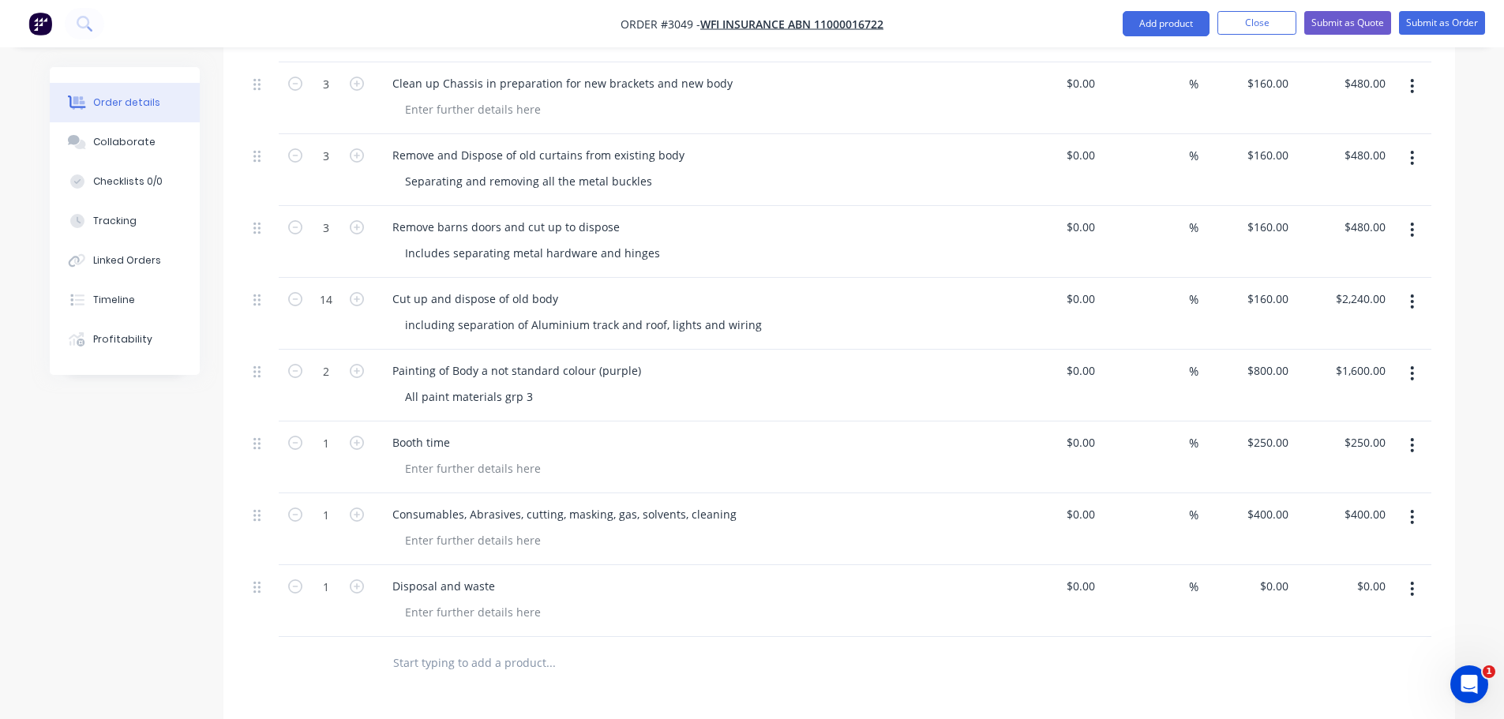
scroll to position [1272, 0]
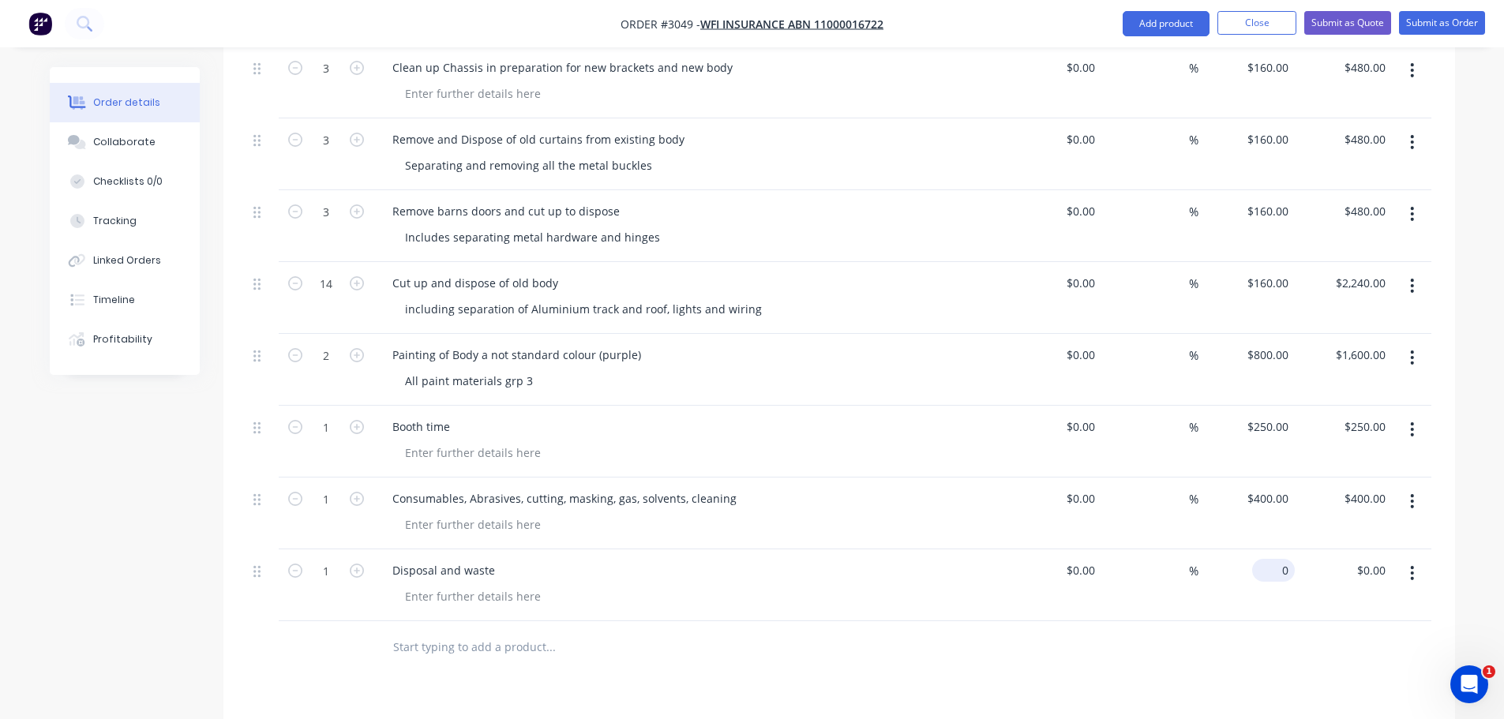
click at [1292, 559] on input "0" at bounding box center [1277, 570] width 36 height 23
type input "$300.00"
click at [878, 559] on div "Disposal and waste" at bounding box center [689, 570] width 619 height 23
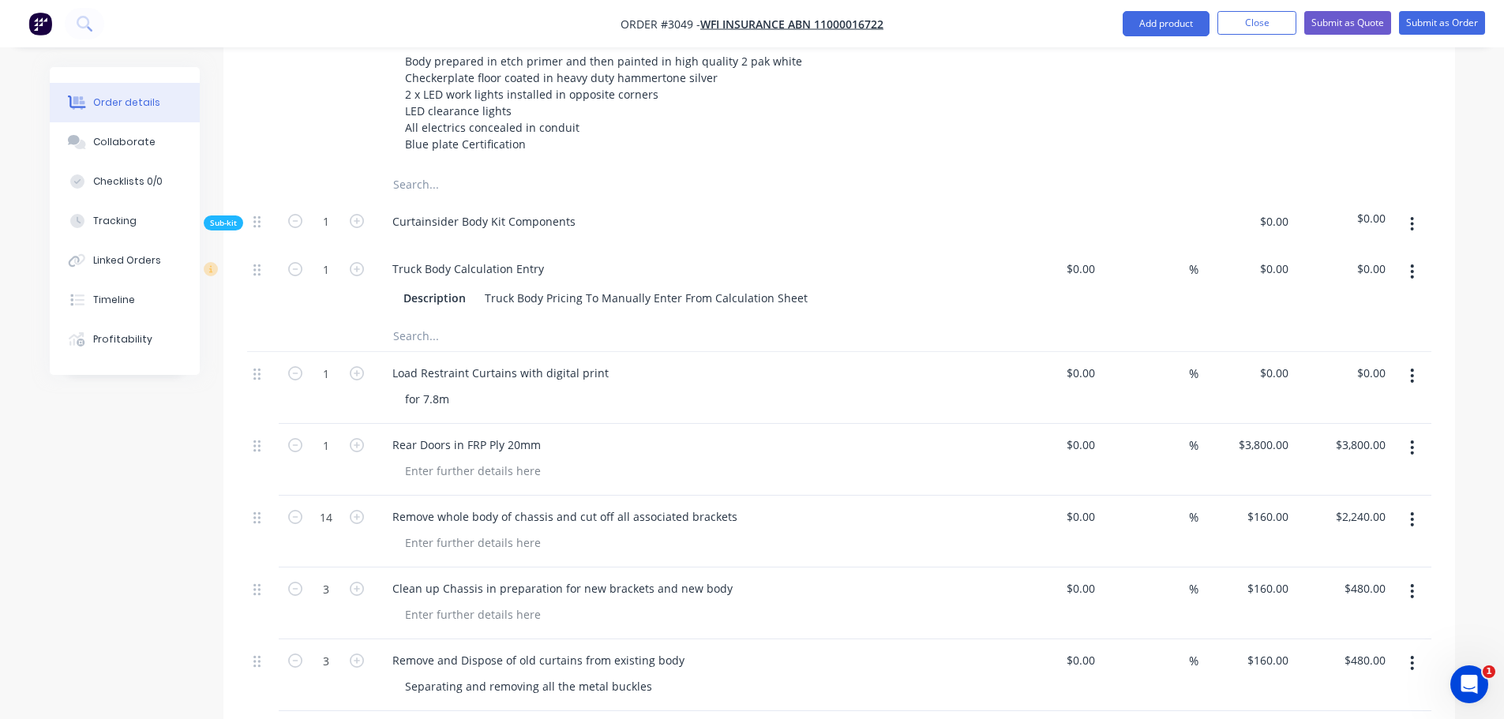
scroll to position [719, 0]
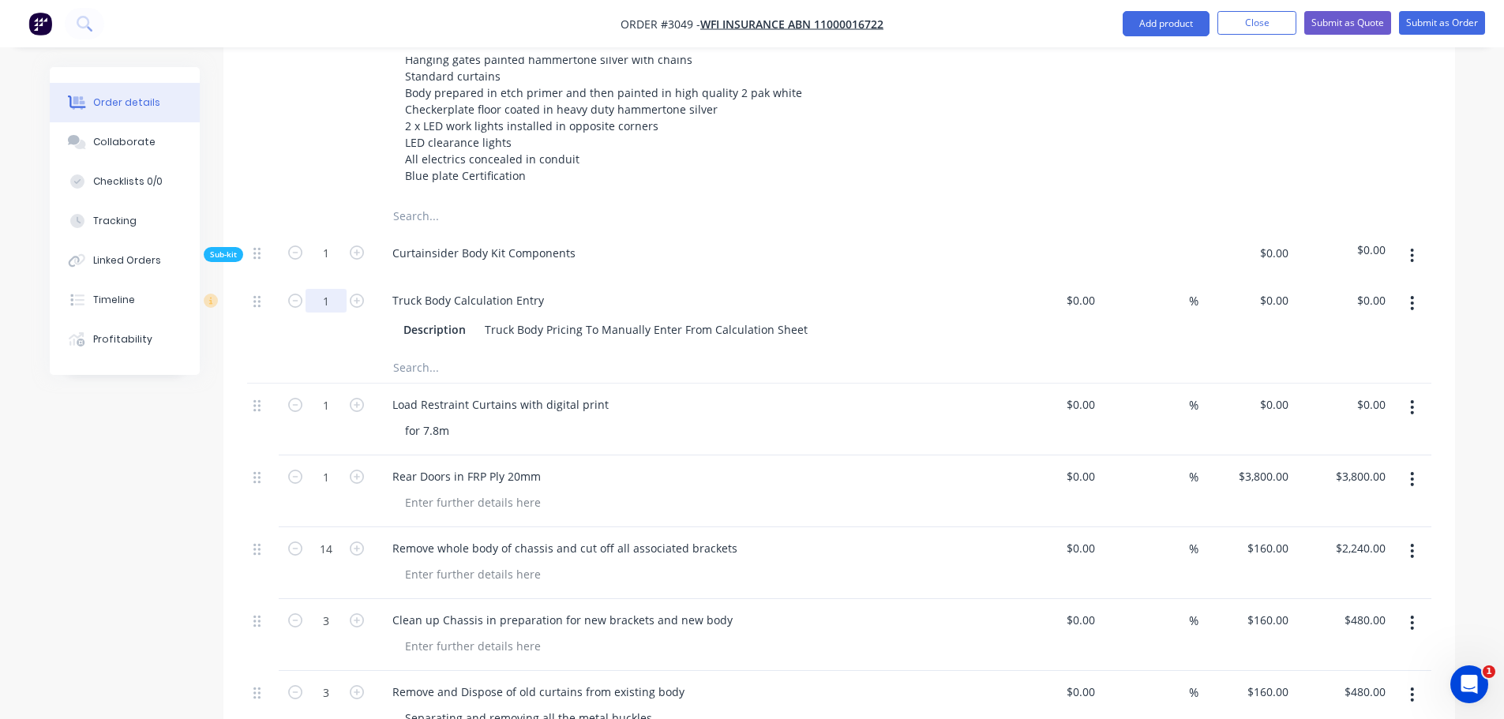
click at [331, 289] on input "1" at bounding box center [326, 301] width 41 height 24
type input "7.8"
click at [728, 289] on div "Truck Body Calculation Entry" at bounding box center [689, 300] width 619 height 23
click at [1278, 289] on input "0" at bounding box center [1286, 300] width 18 height 23
type input "$4,250.00"
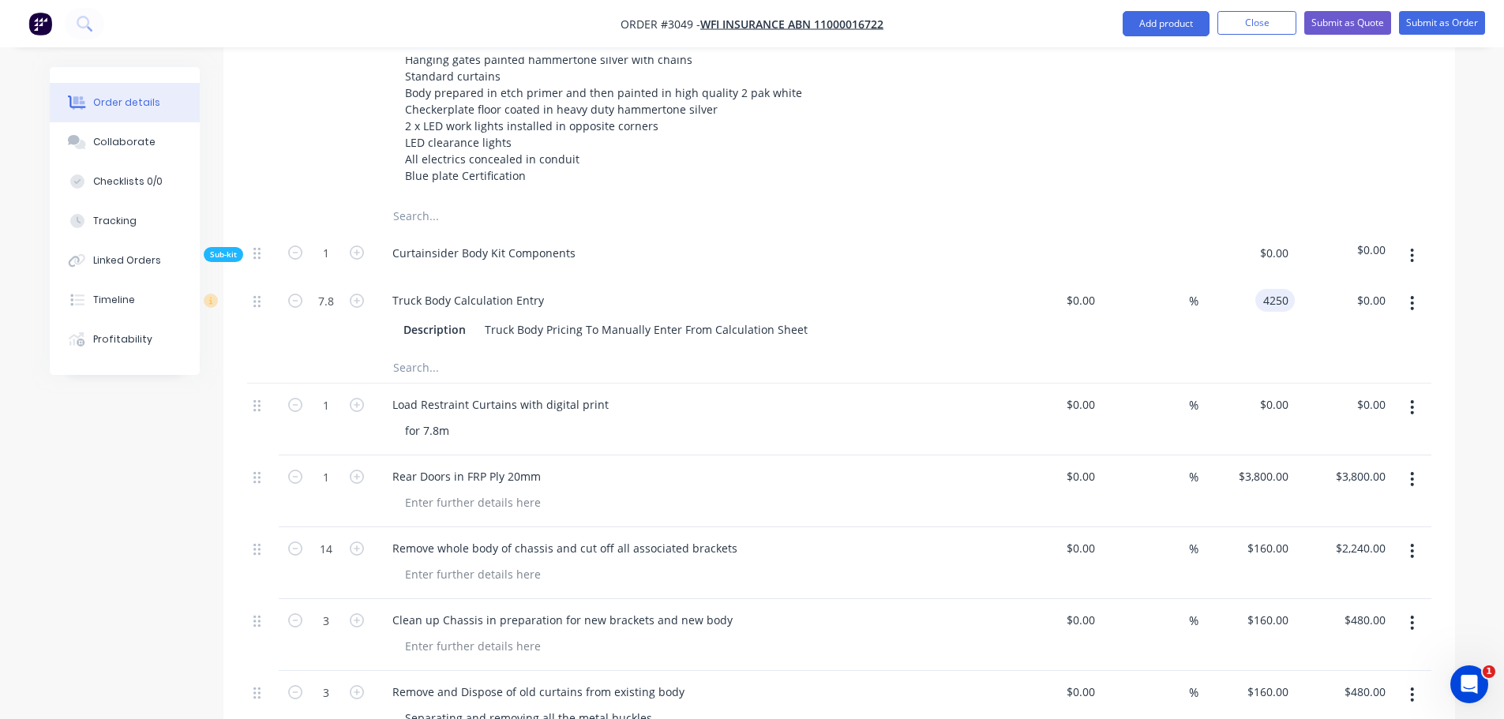
type input "$33,150.00"
click at [962, 289] on div "Truck Body Calculation Entry" at bounding box center [689, 300] width 619 height 23
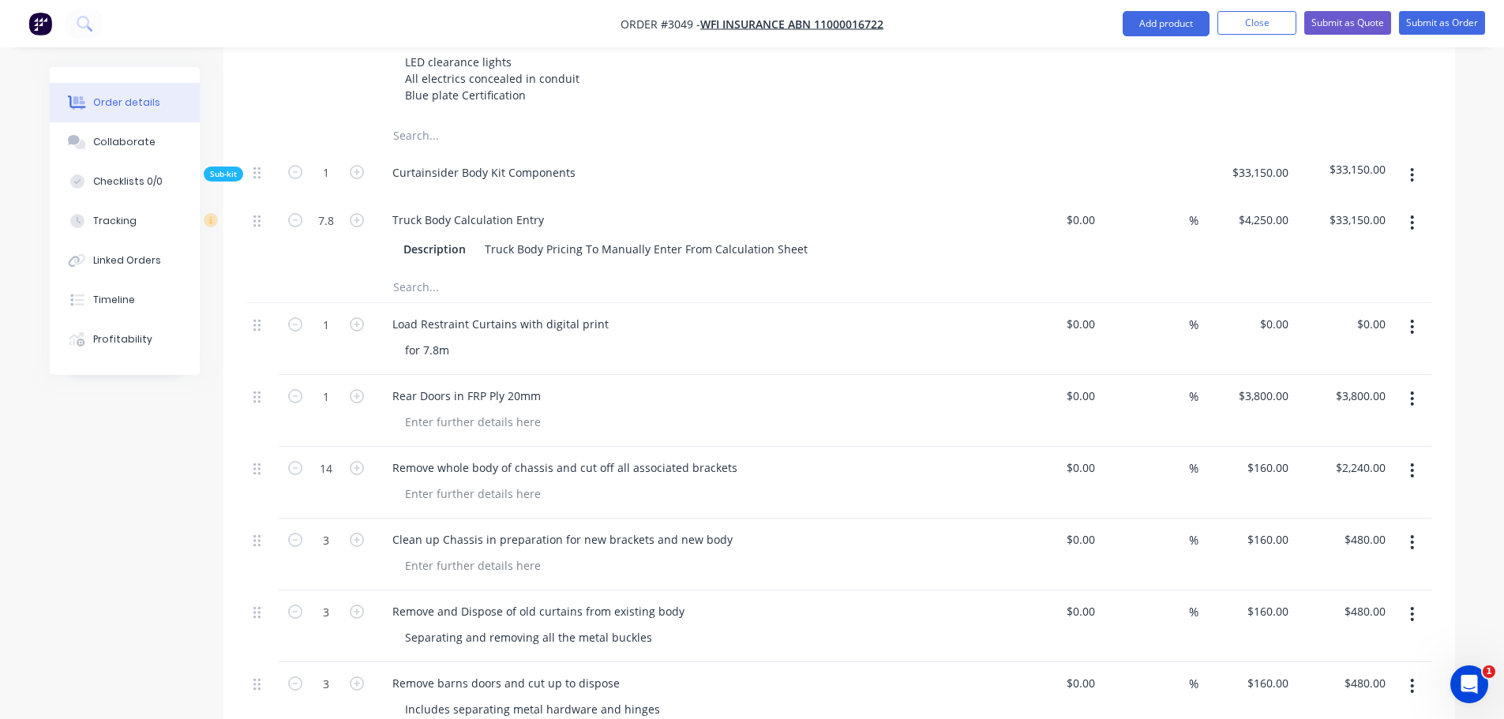
scroll to position [798, 0]
click at [1287, 314] on input "0" at bounding box center [1277, 325] width 36 height 23
type input "$5,700.00"
click at [933, 340] on div "for 7.8m" at bounding box center [695, 351] width 606 height 23
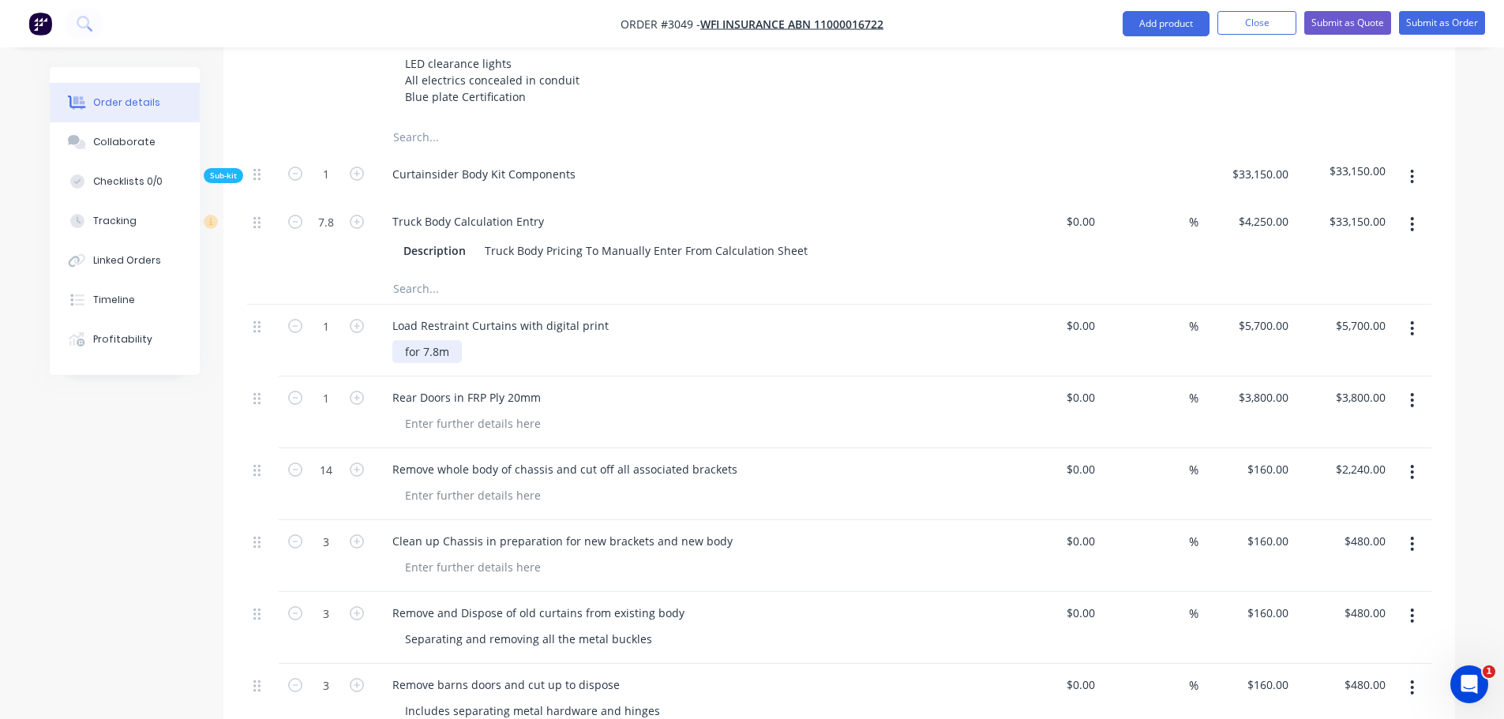
click at [404, 340] on div "for 7.8m" at bounding box center [426, 351] width 69 height 23
click at [520, 340] on div "for 7.8m" at bounding box center [695, 351] width 606 height 23
click at [405, 340] on div "for 7.8m" at bounding box center [426, 351] width 69 height 23
click at [664, 316] on div "Load Restraint Curtains with digital print for 7.8m" at bounding box center [689, 341] width 632 height 72
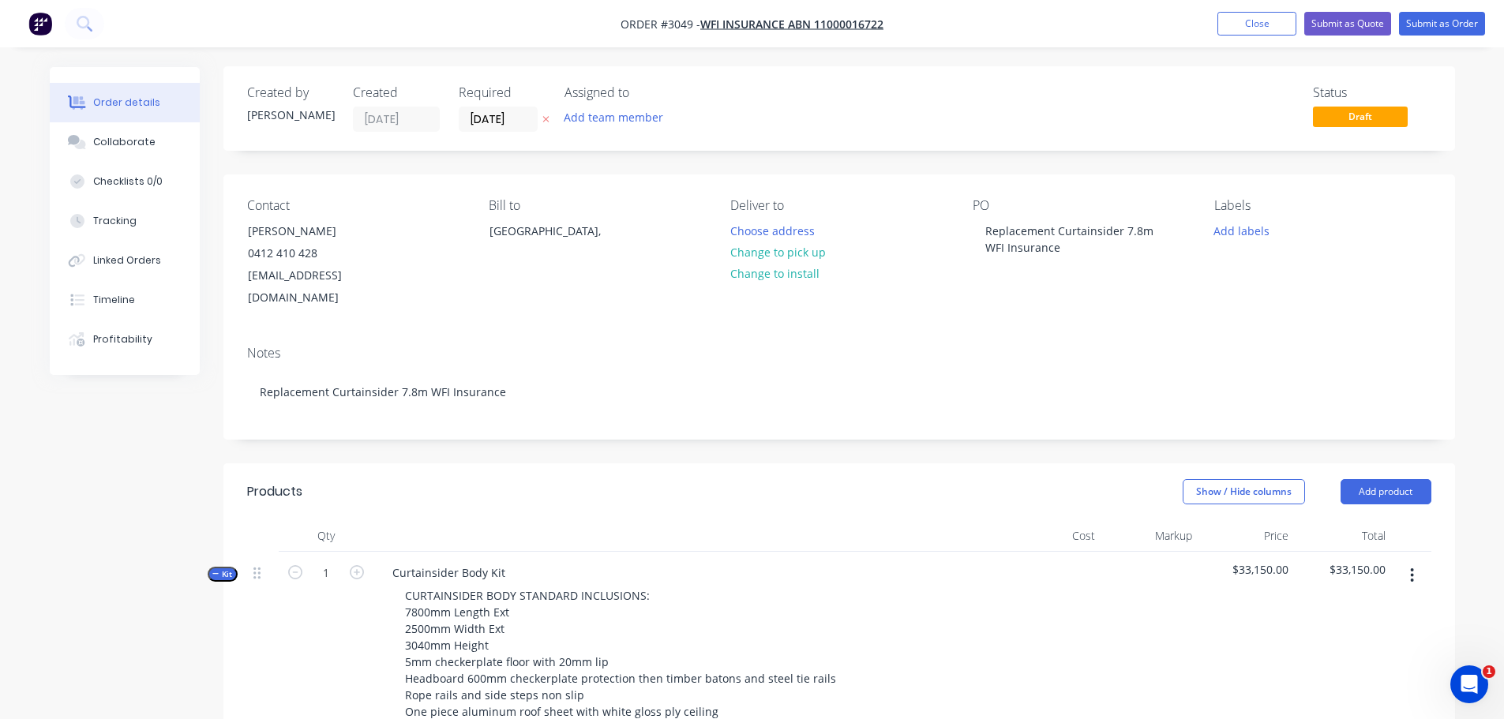
scroll to position [0, 0]
click at [1347, 23] on button "Submit as Quote" at bounding box center [1347, 24] width 87 height 24
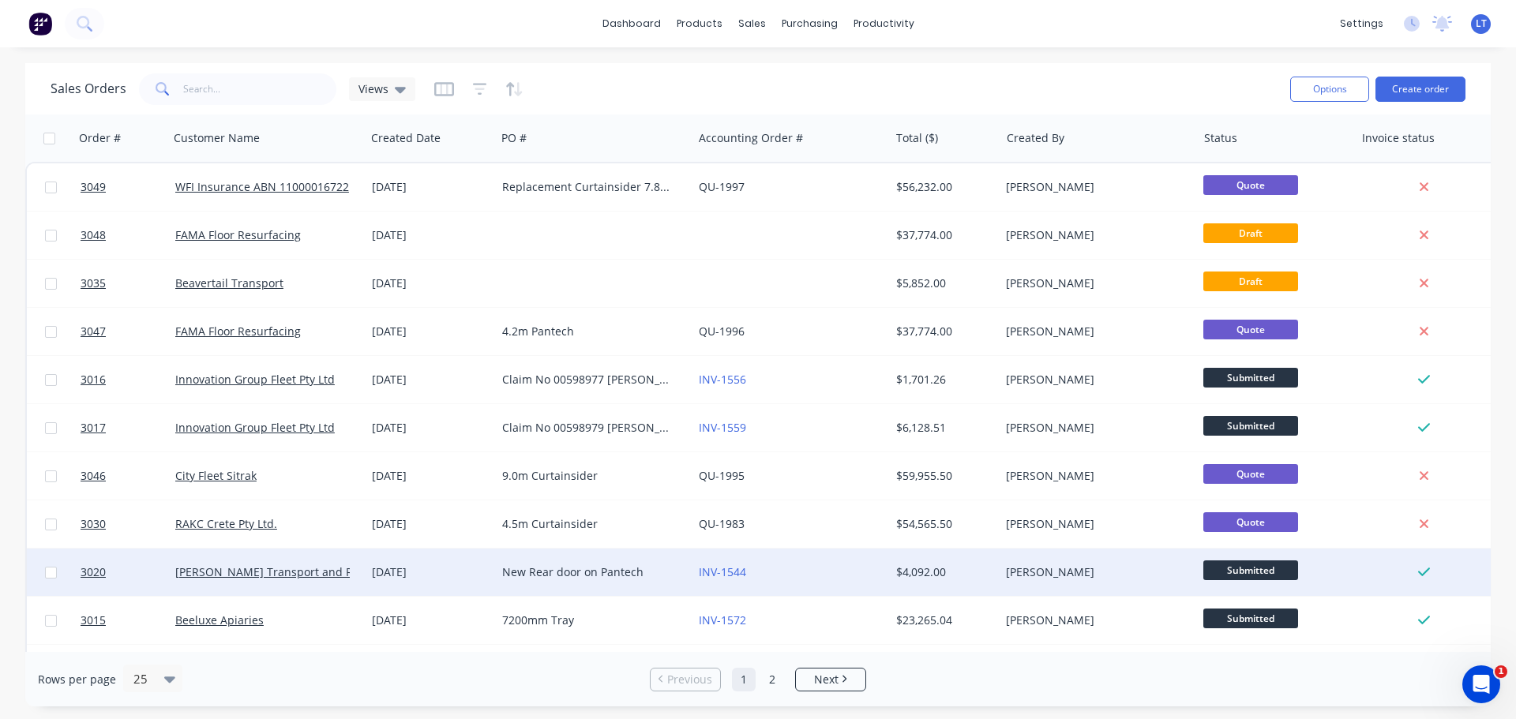
click at [529, 572] on div "New Rear door on Pantech" at bounding box center [589, 573] width 175 height 16
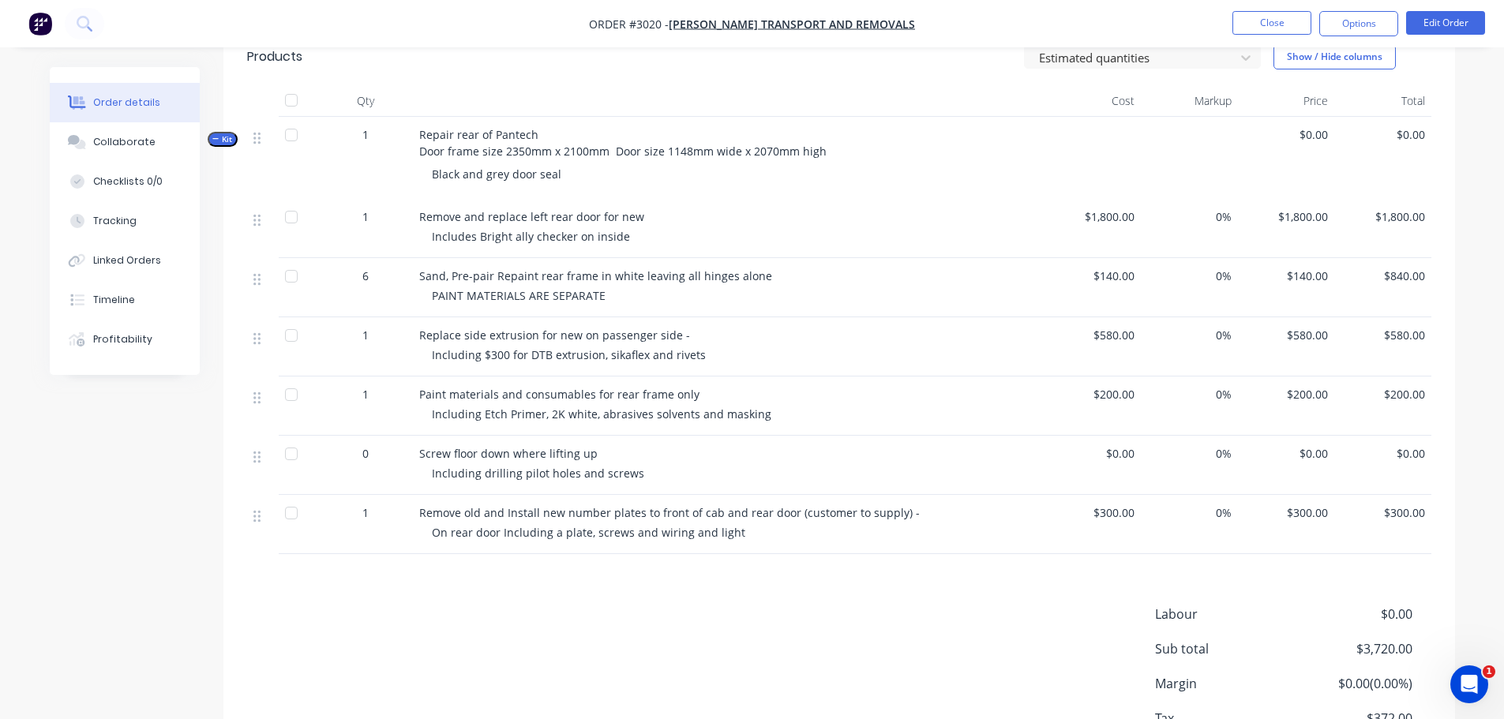
scroll to position [474, 0]
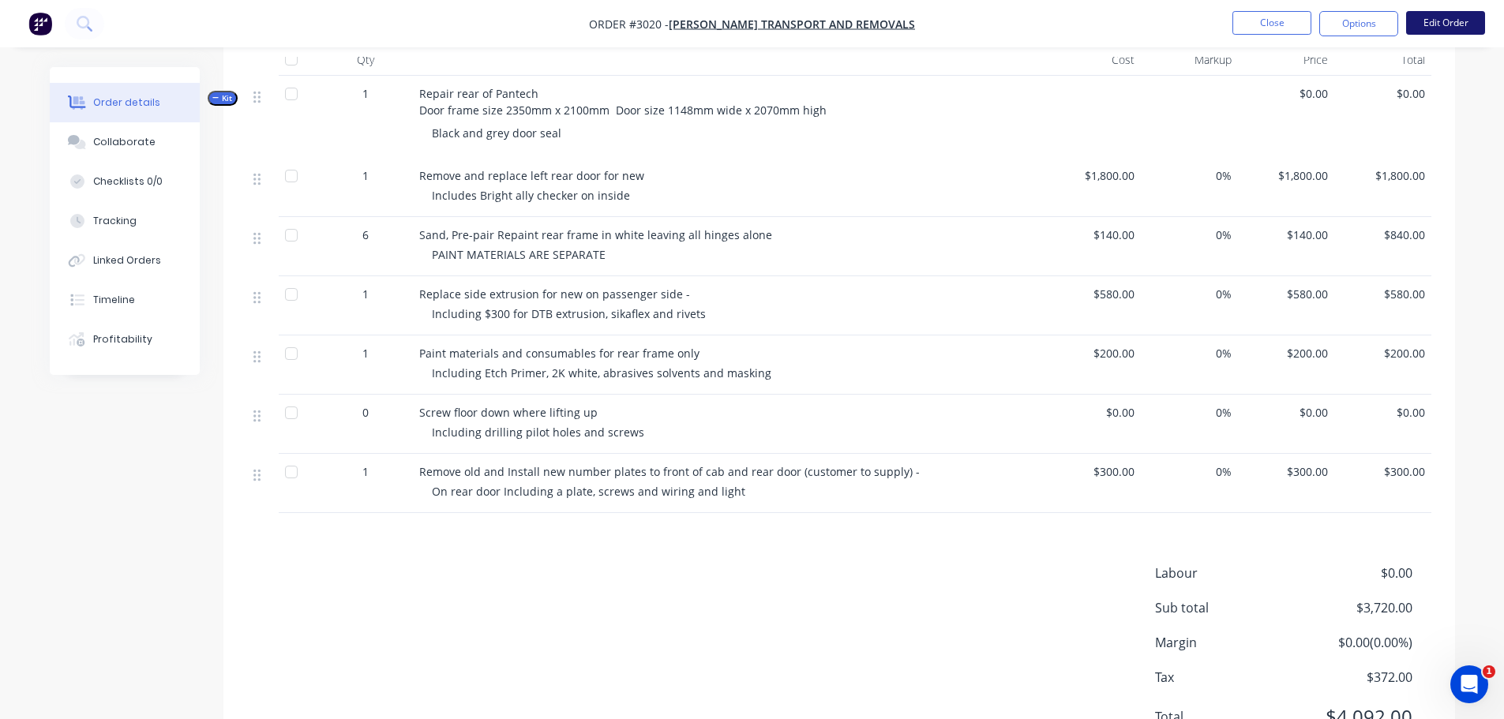
click at [1438, 19] on button "Edit Order" at bounding box center [1445, 23] width 79 height 24
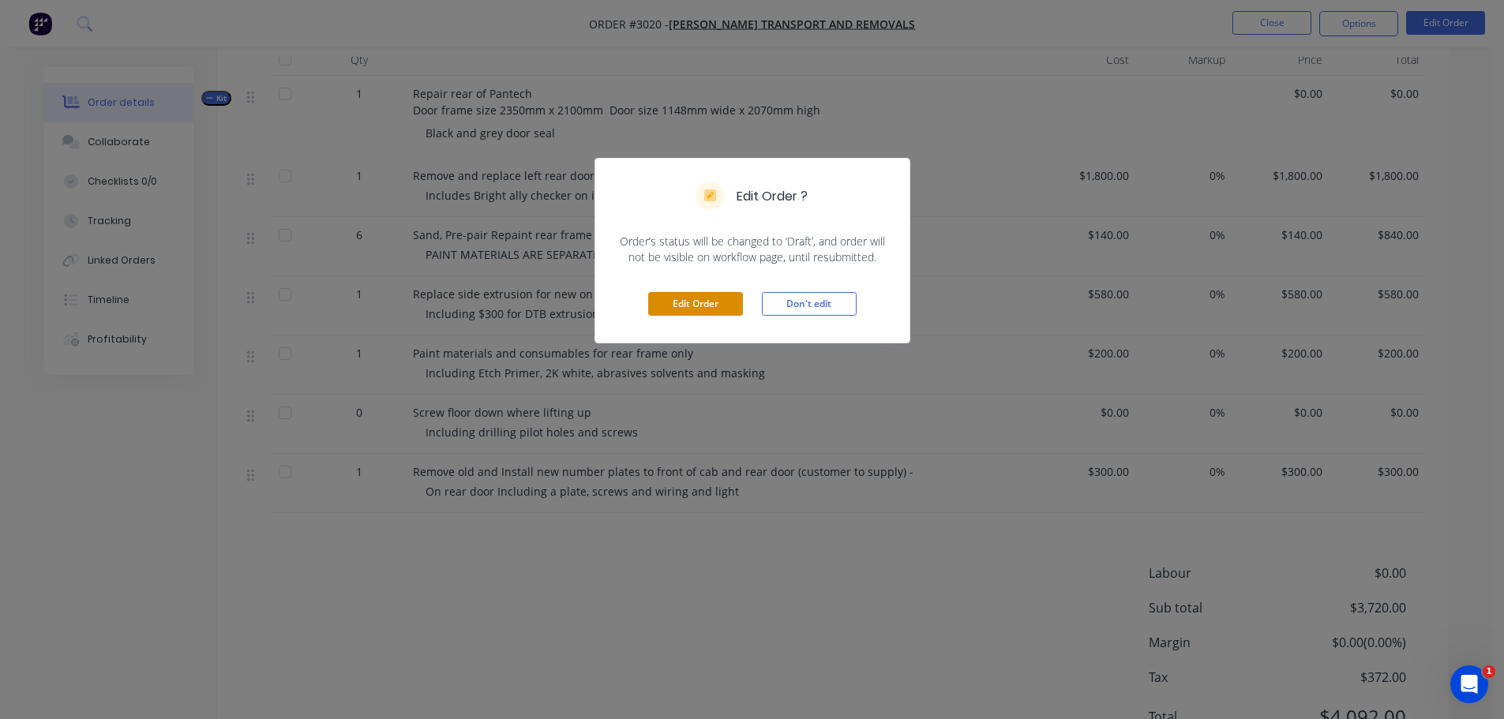
click at [690, 300] on button "Edit Order" at bounding box center [695, 304] width 95 height 24
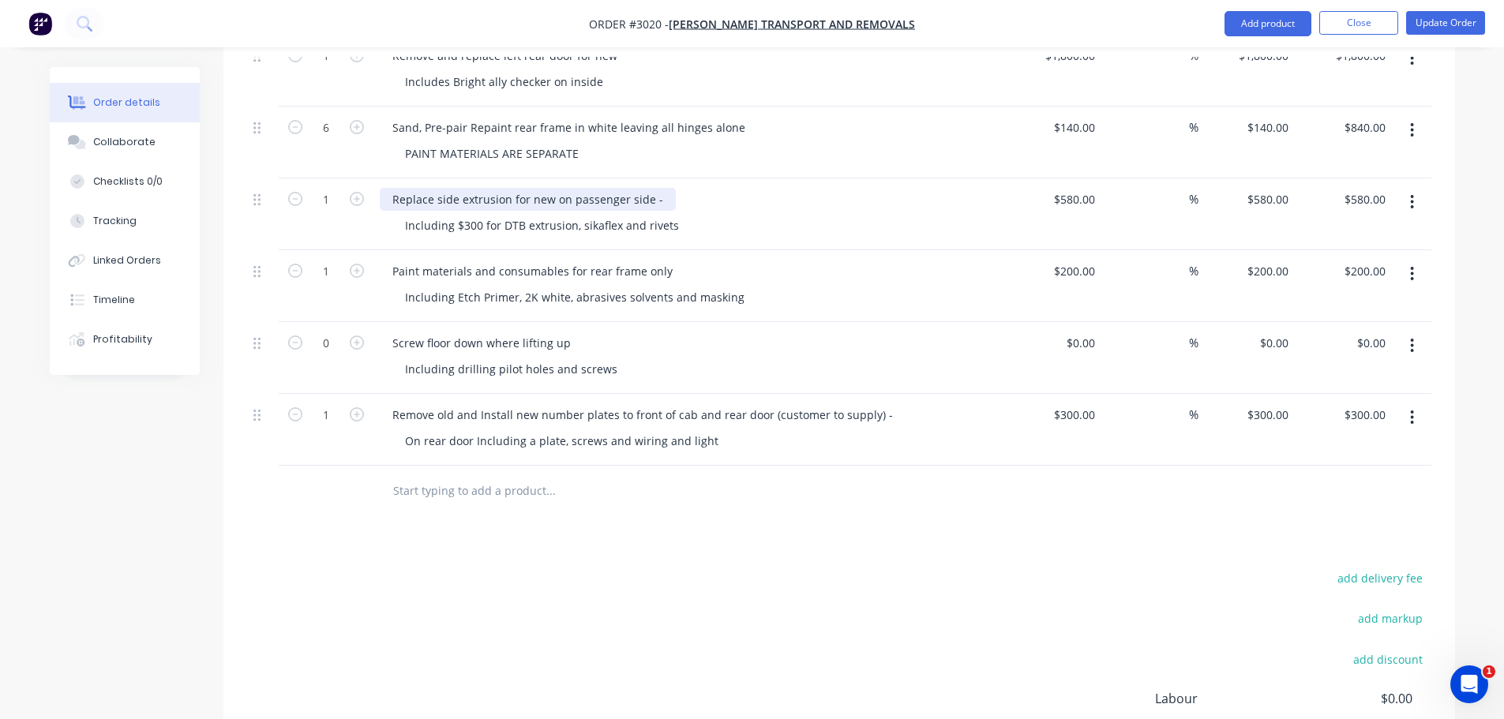
scroll to position [711, 0]
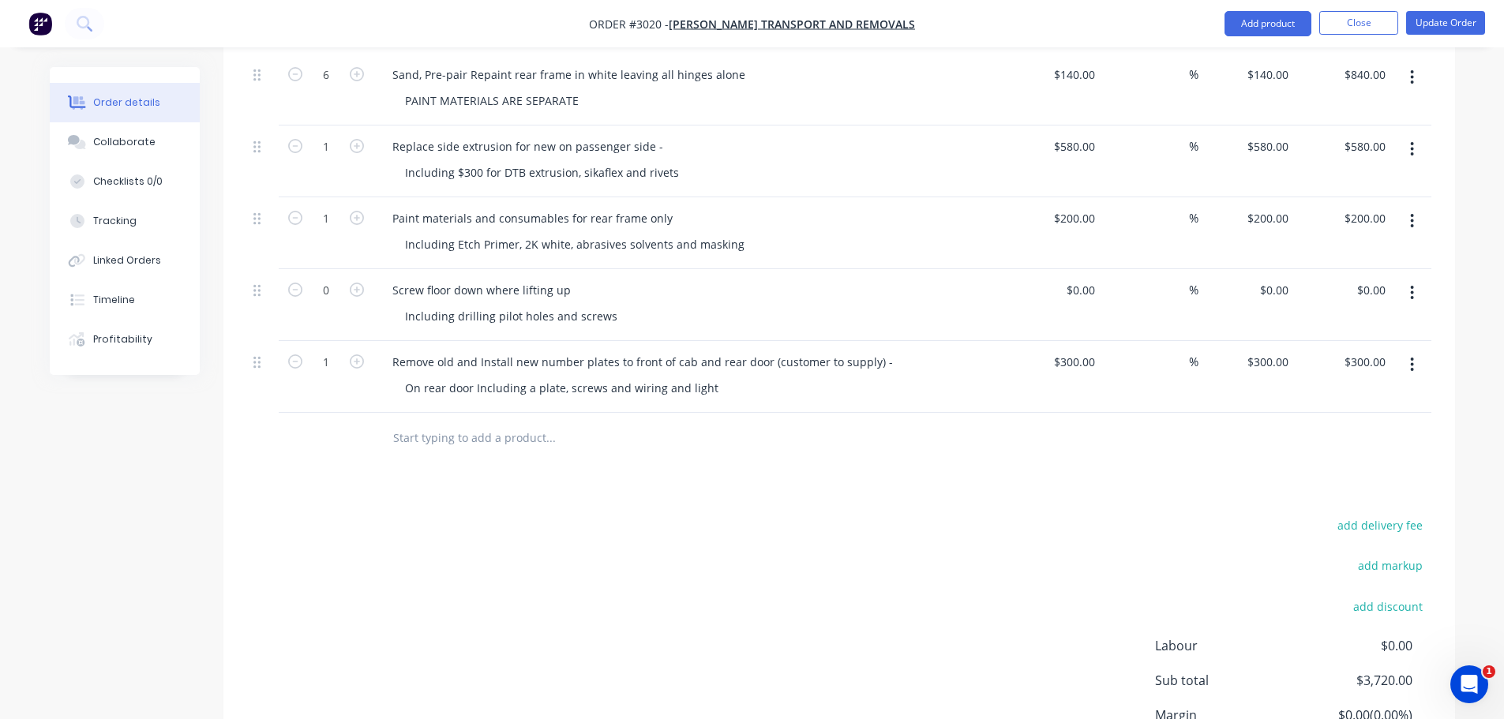
click at [420, 422] on input "text" at bounding box center [550, 438] width 316 height 32
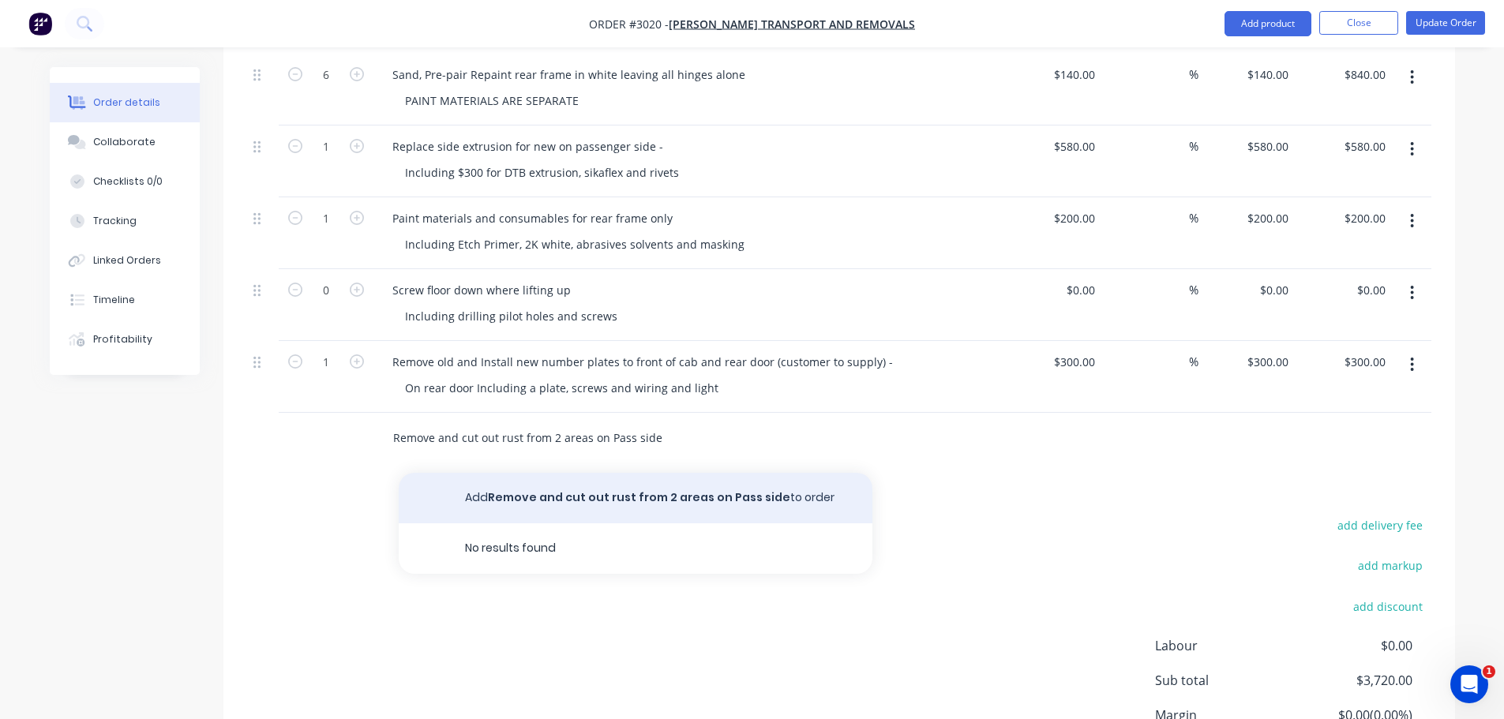
type input "Remove and cut out rust from 2 areas on Pass side"
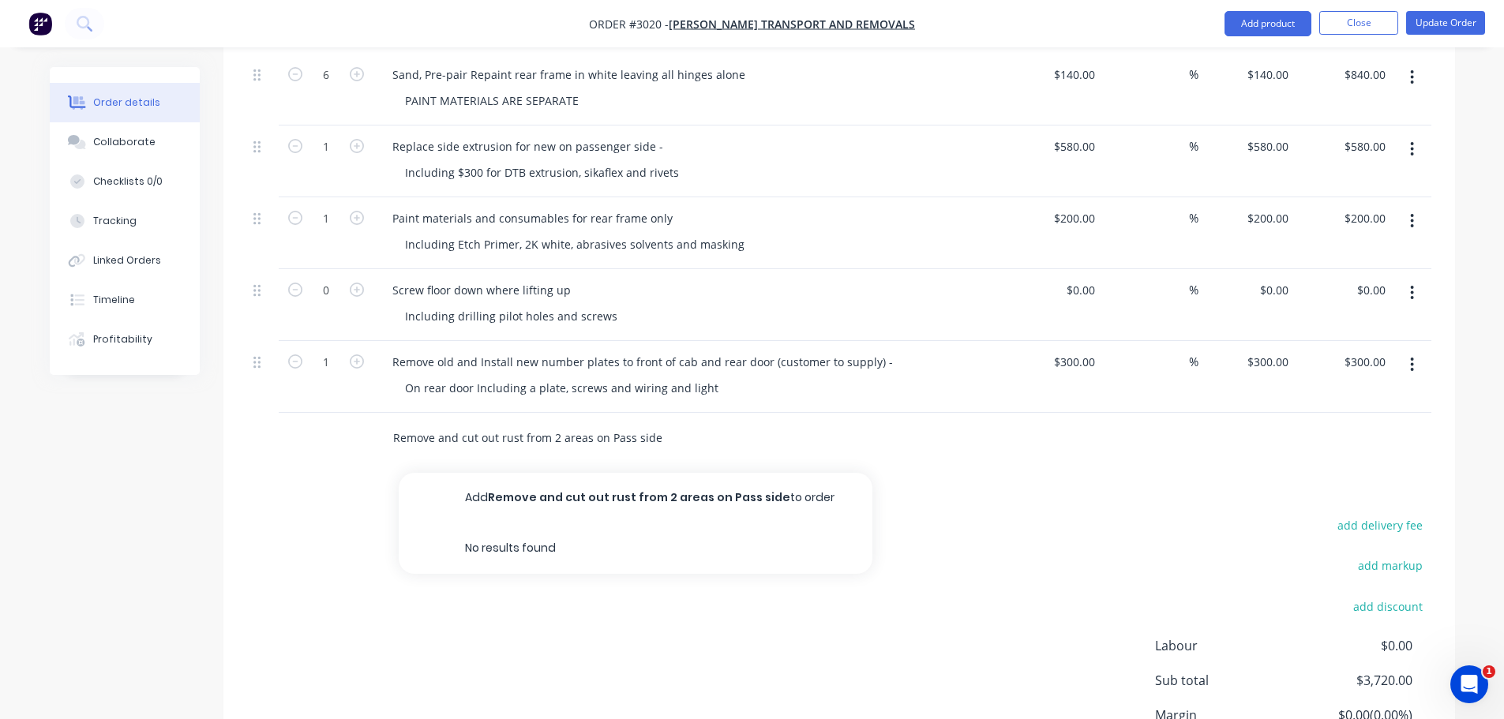
click at [603, 473] on button "Add Remove and cut out rust from 2 areas on Pass side to order" at bounding box center [636, 498] width 474 height 51
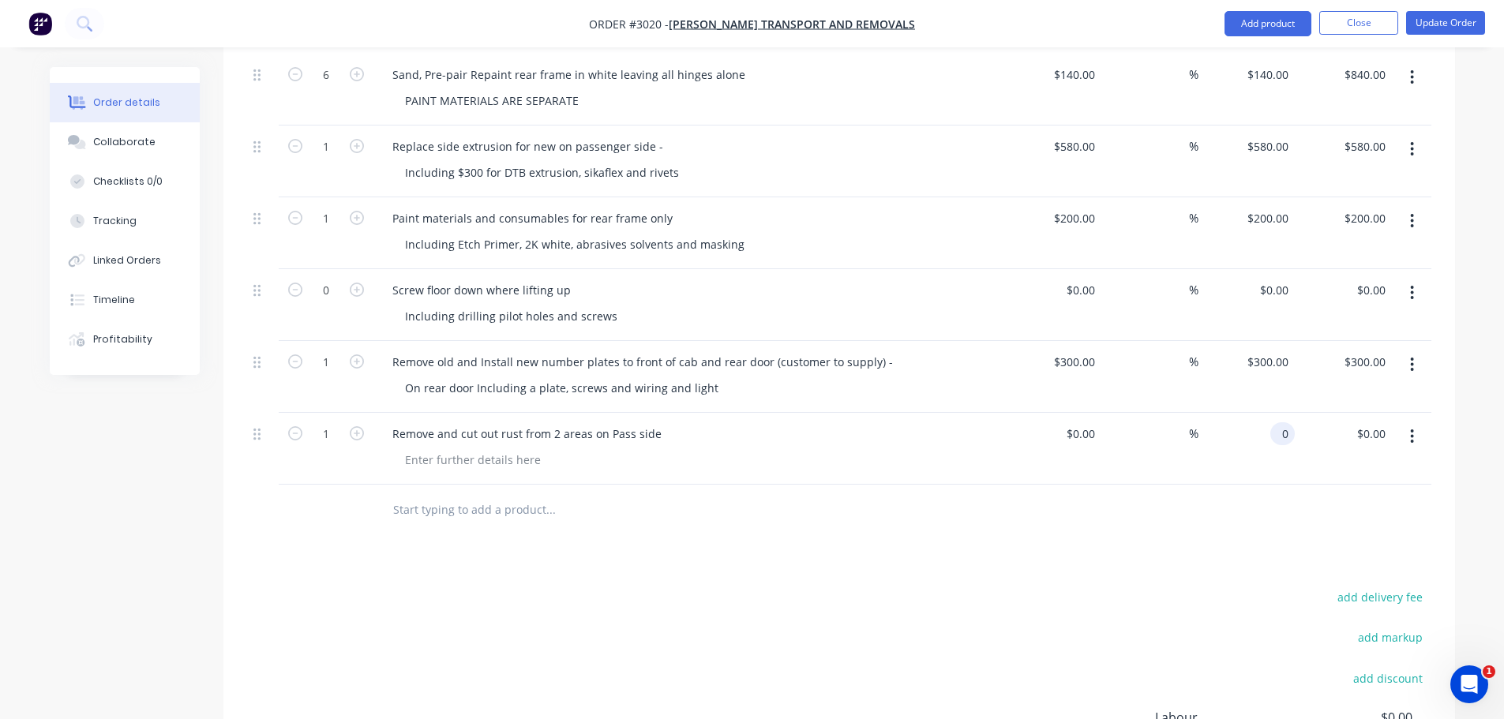
click at [1279, 422] on input "0" at bounding box center [1286, 433] width 18 height 23
type input "$450.00"
click at [925, 457] on div "Remove and cut out rust from 2 areas on Pass side" at bounding box center [689, 449] width 632 height 72
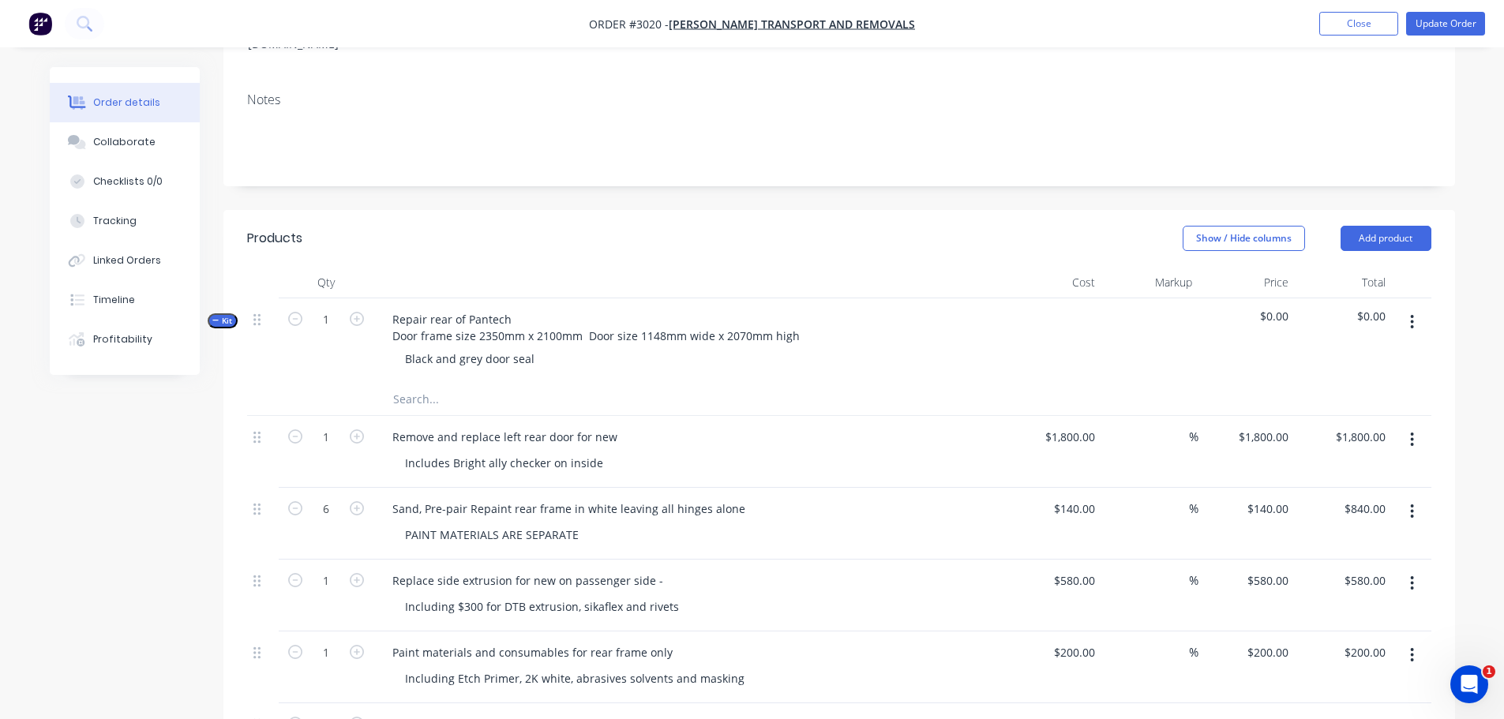
scroll to position [197, 0]
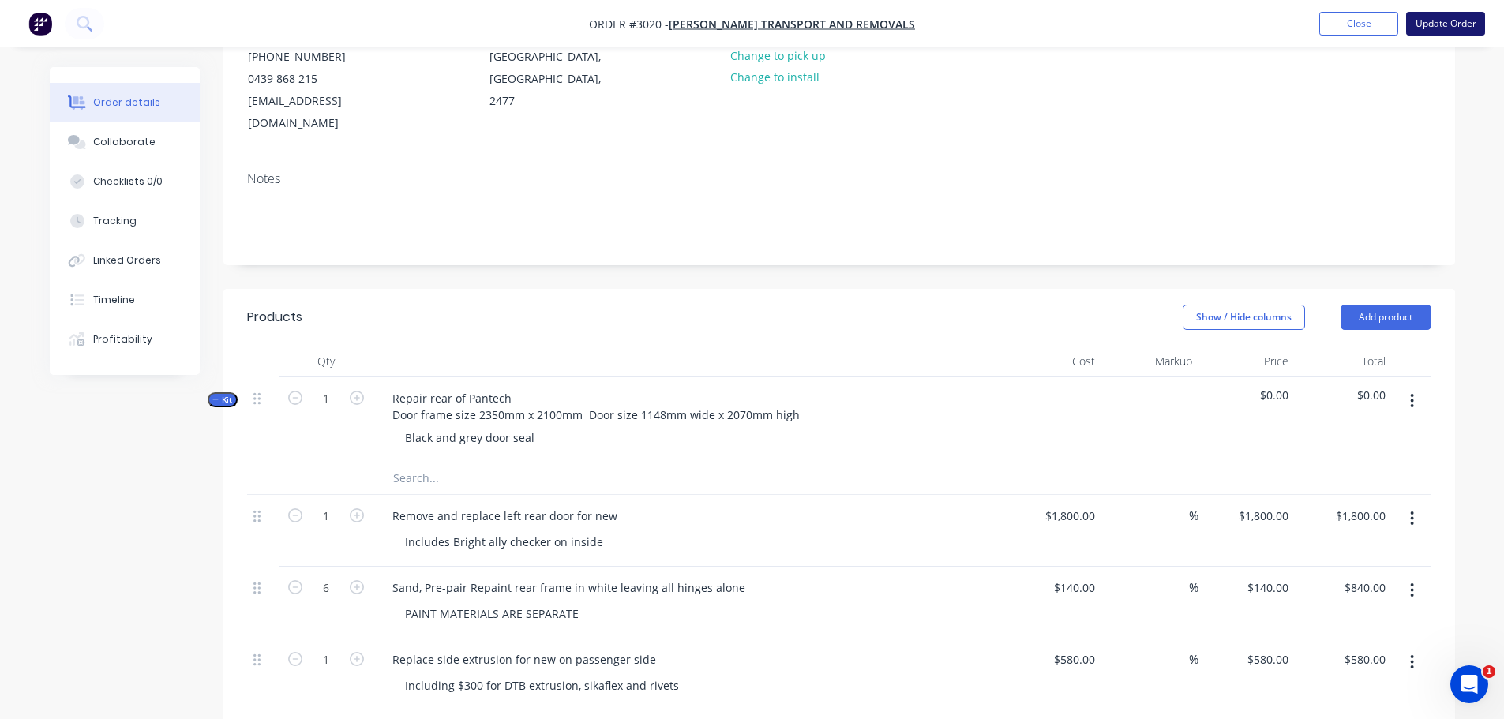
click at [1444, 17] on button "Update Order" at bounding box center [1445, 24] width 79 height 24
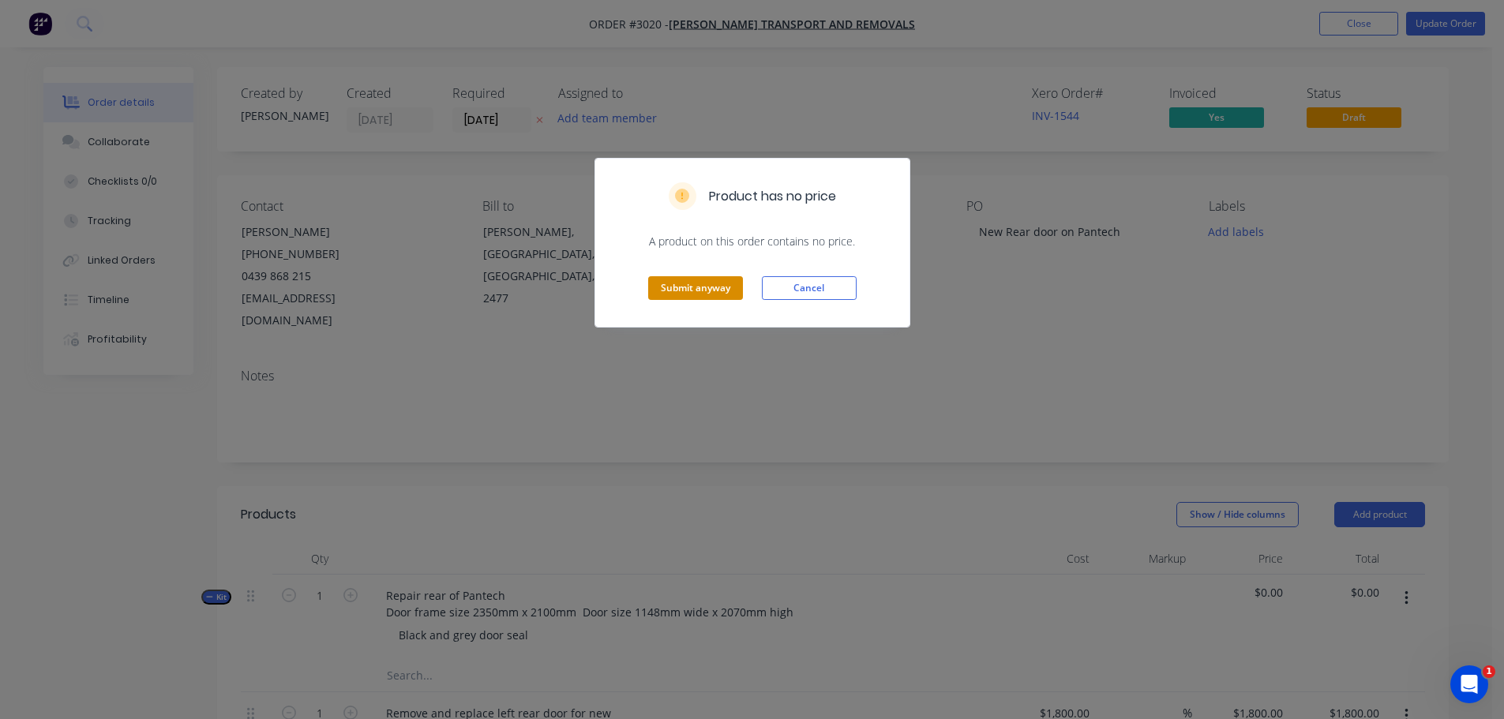
click at [671, 286] on button "Submit anyway" at bounding box center [695, 288] width 95 height 24
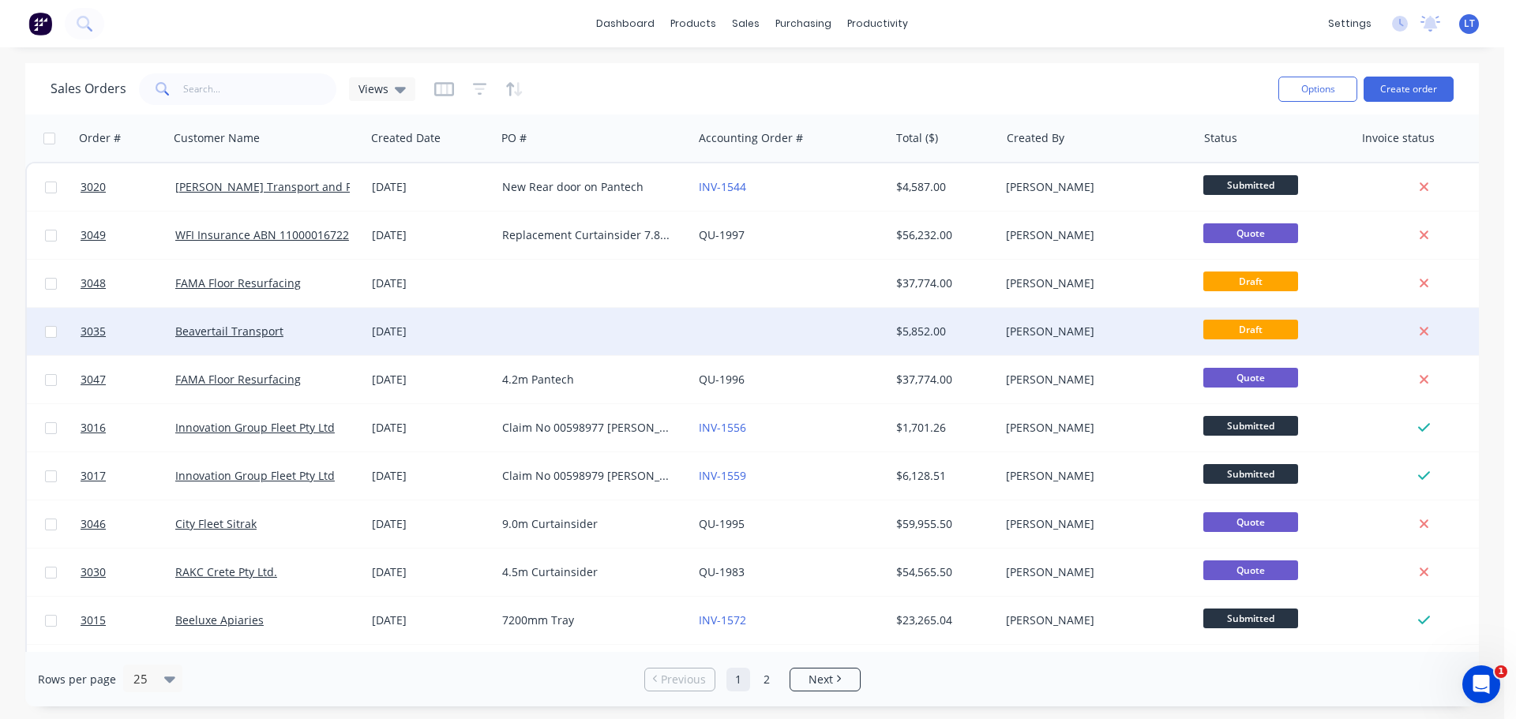
click at [546, 327] on div at bounding box center [594, 331] width 197 height 47
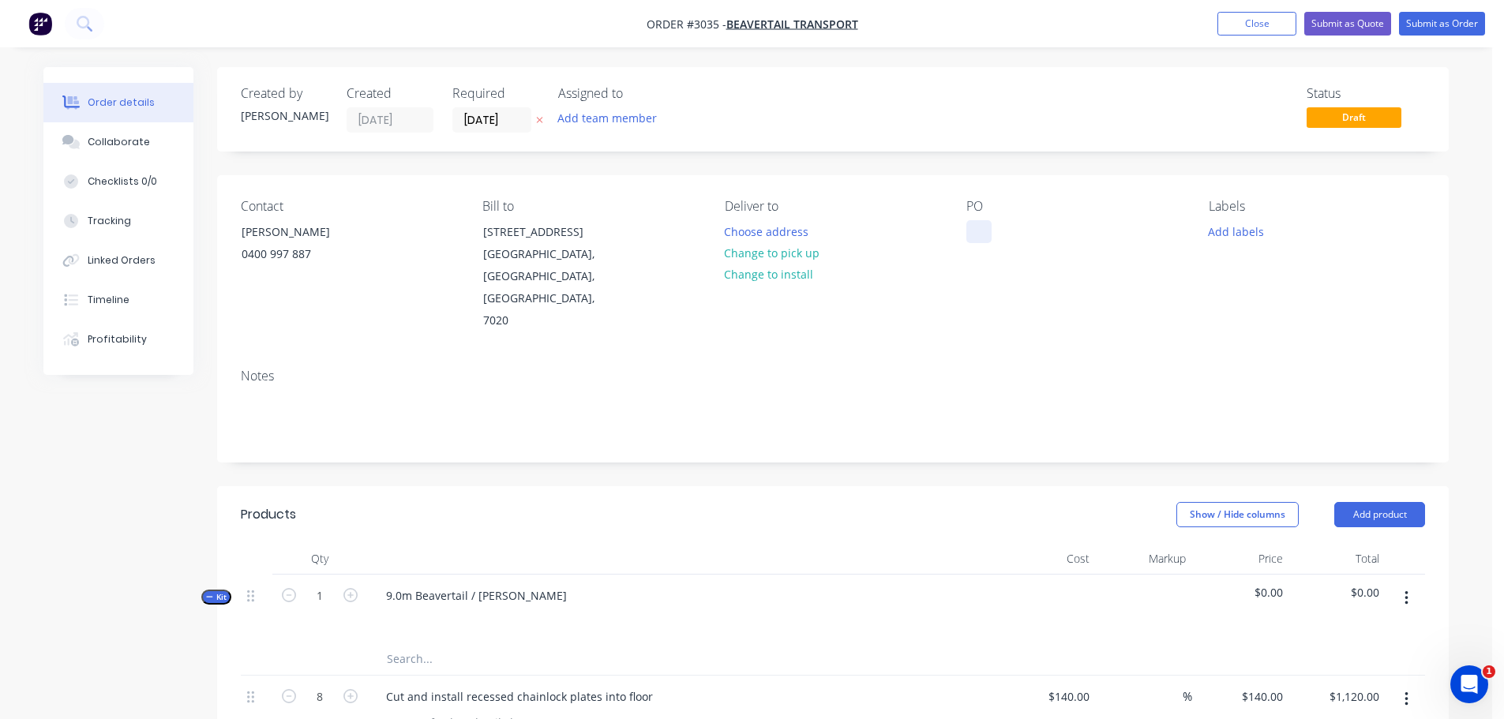
click at [978, 222] on div at bounding box center [978, 231] width 25 height 23
click at [643, 607] on div at bounding box center [682, 618] width 619 height 23
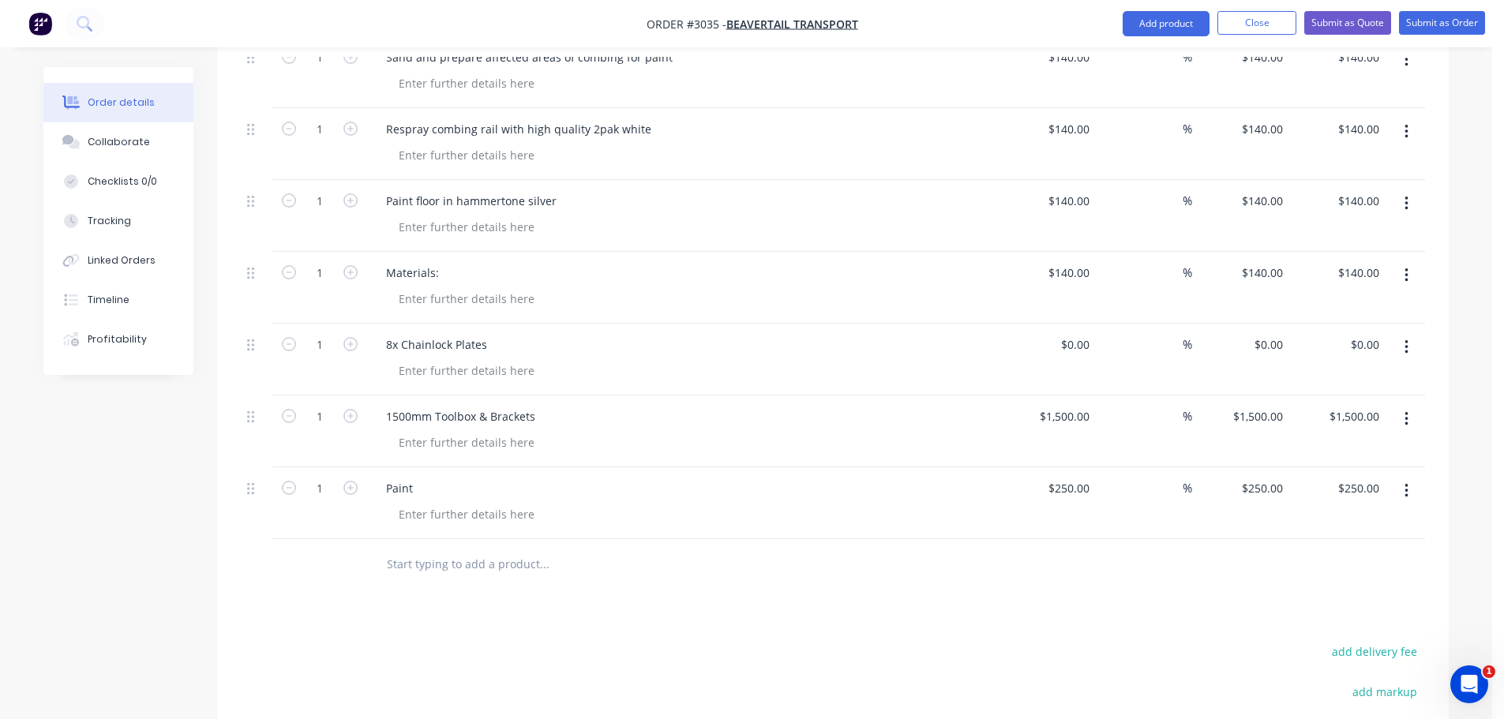
scroll to position [920, 0]
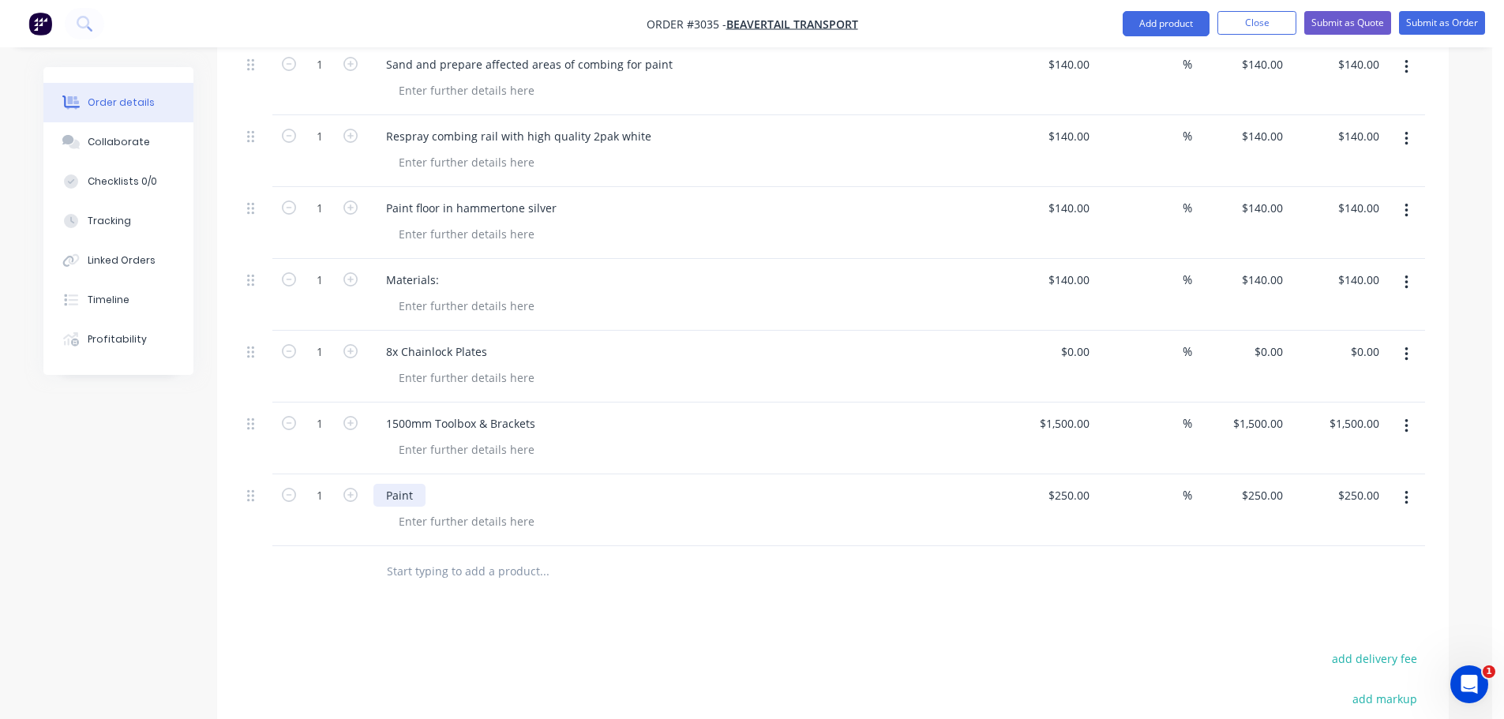
click at [422, 484] on div "Paint" at bounding box center [399, 495] width 52 height 23
click at [1405, 490] on icon "button" at bounding box center [1407, 498] width 4 height 17
click at [1302, 623] on div "Delete" at bounding box center [1350, 634] width 122 height 23
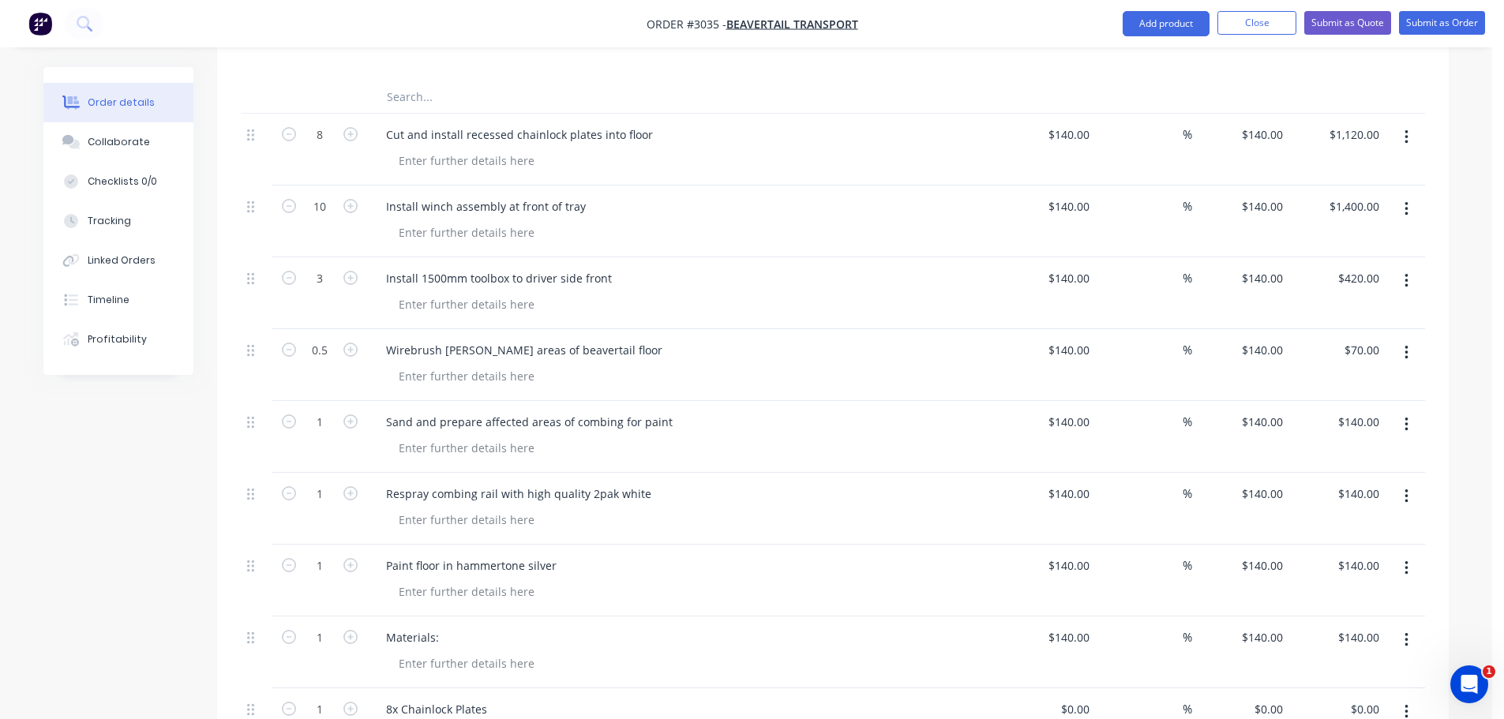
scroll to position [525, 0]
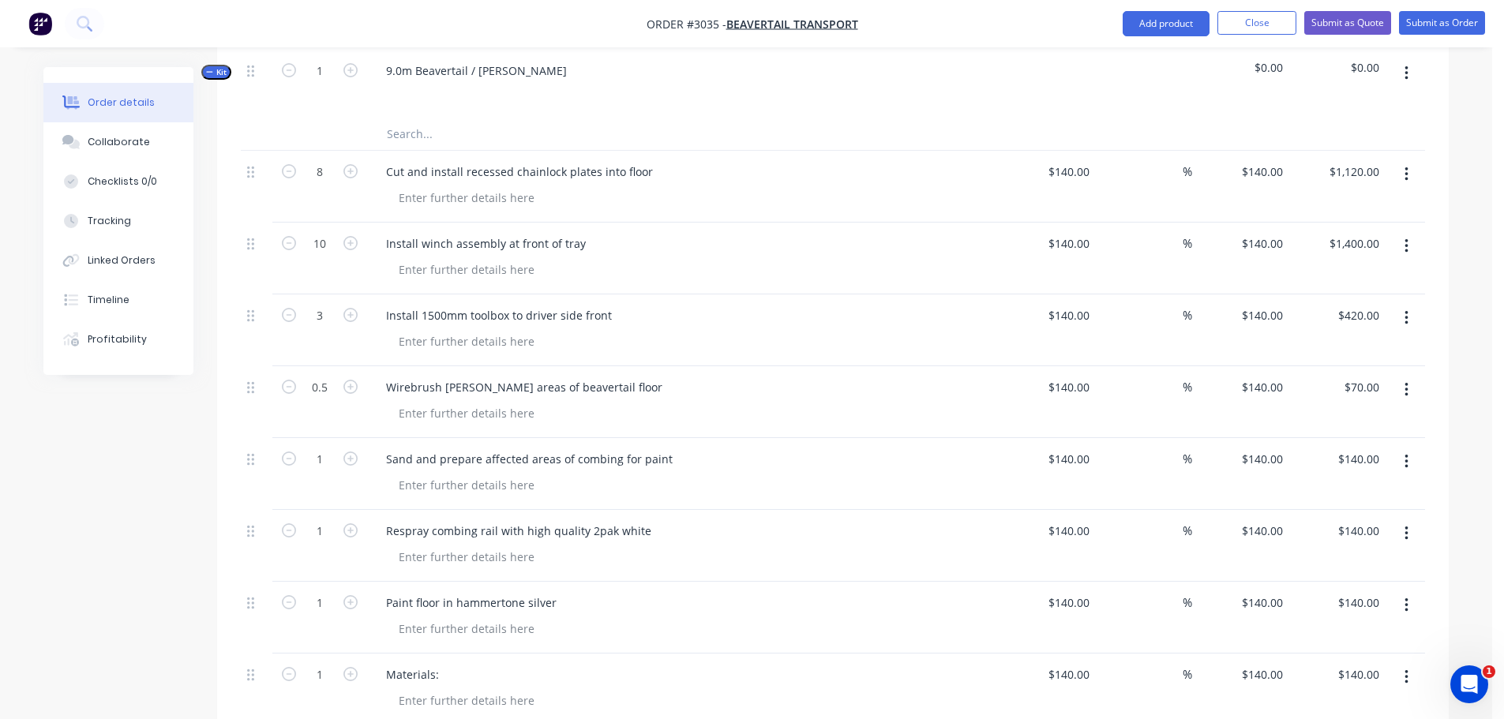
click at [1406, 311] on icon "button" at bounding box center [1406, 318] width 3 height 14
click at [1305, 443] on div "Delete" at bounding box center [1350, 454] width 122 height 23
type input "1"
type input "$140.00"
click at [367, 249] on div "Install winch assembly at front of tray" at bounding box center [683, 259] width 632 height 72
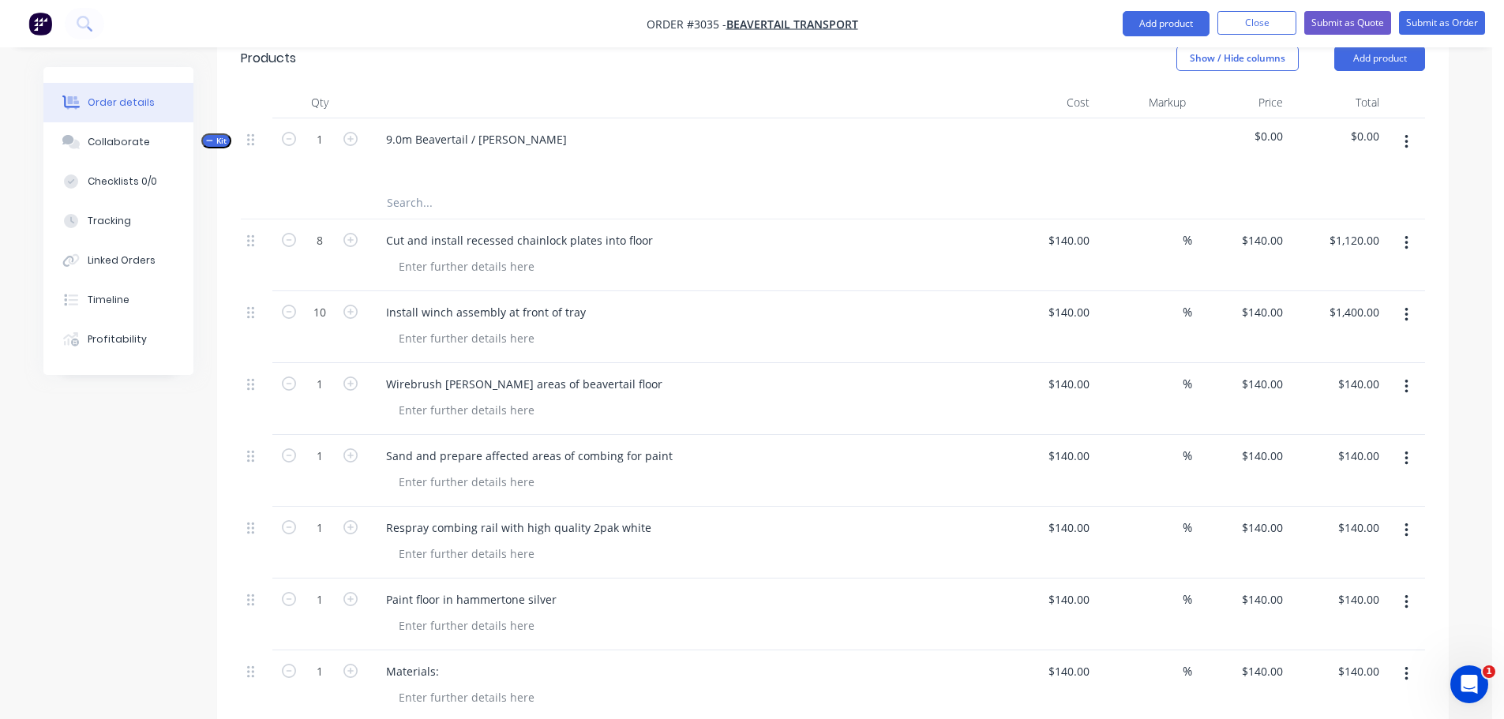
scroll to position [446, 0]
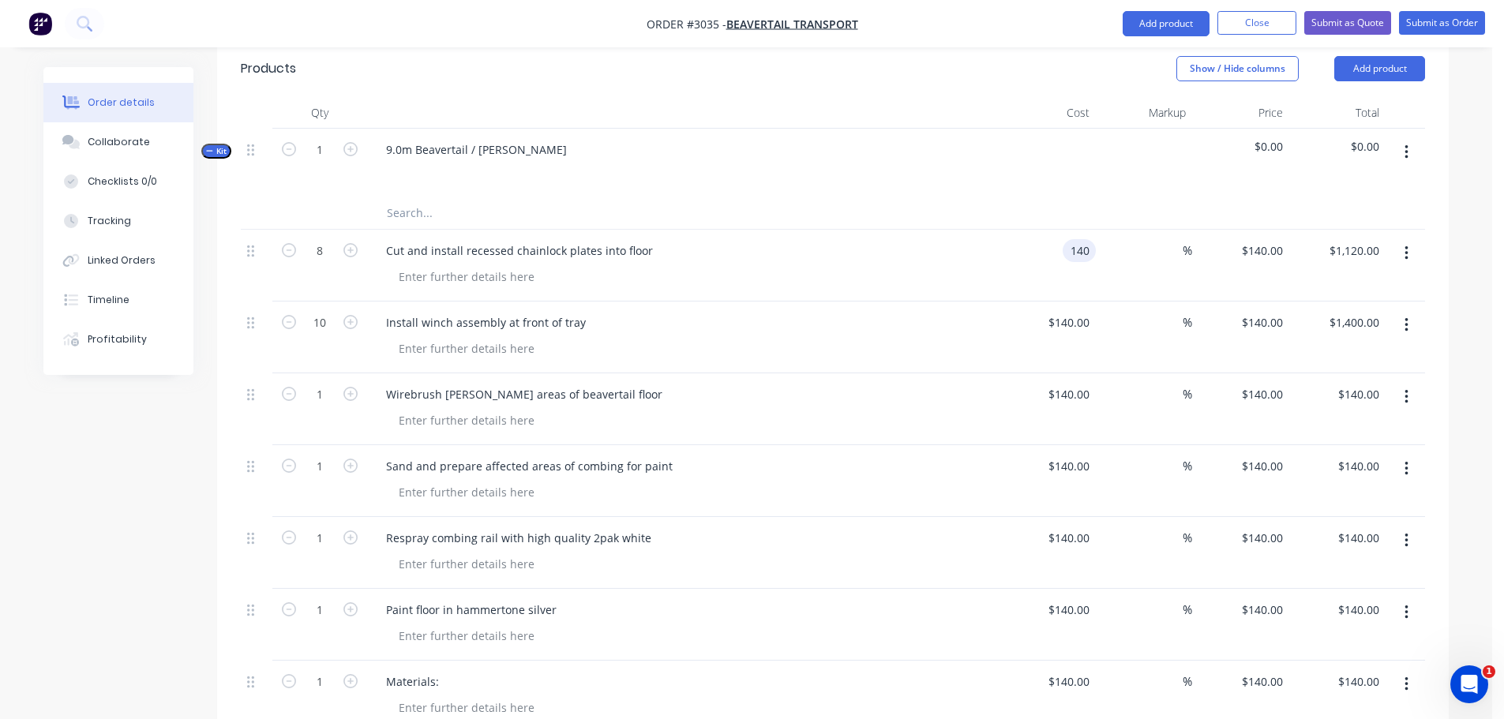
click at [1089, 239] on input "140" at bounding box center [1082, 250] width 27 height 23
type input "$200.00"
type input "$1,600.00"
click at [767, 311] on div "Install winch assembly at front of tray" at bounding box center [682, 322] width 619 height 23
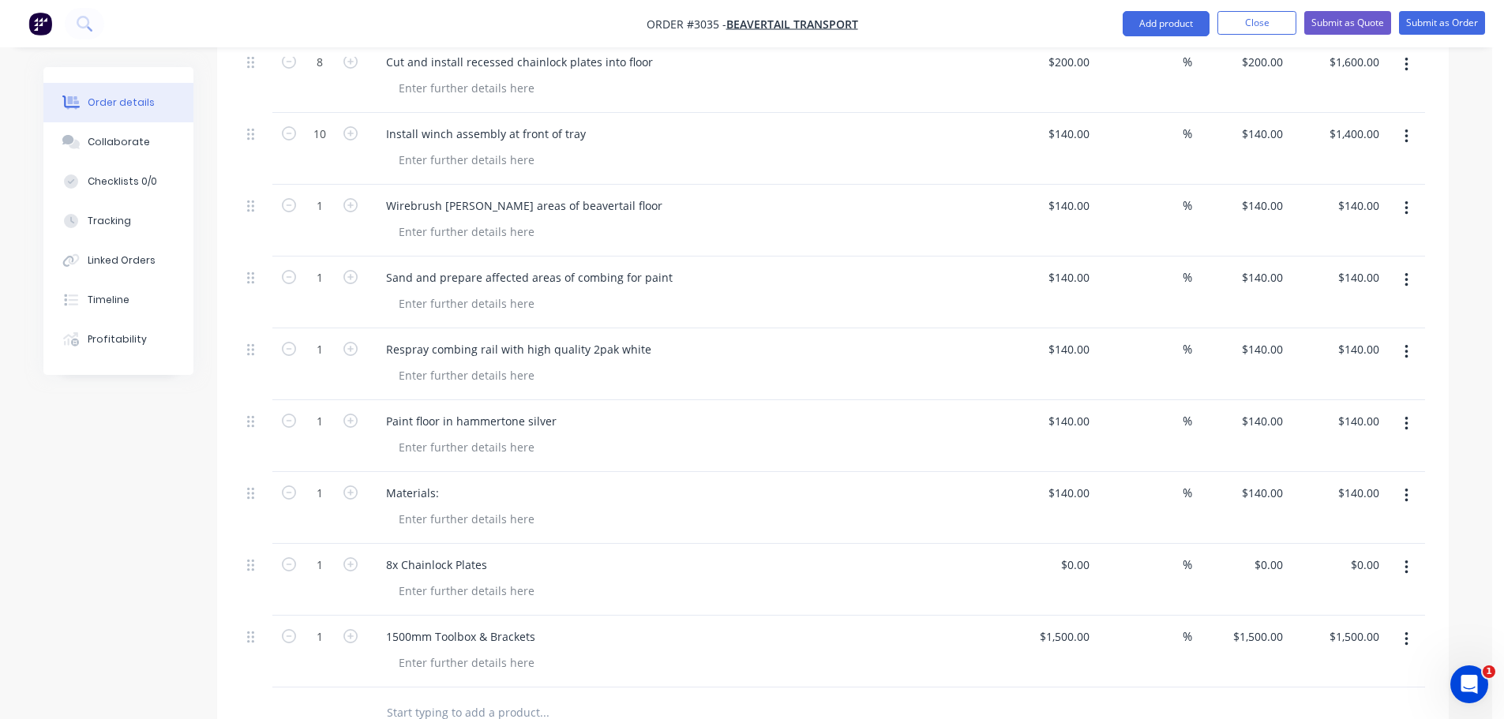
scroll to position [683, 0]
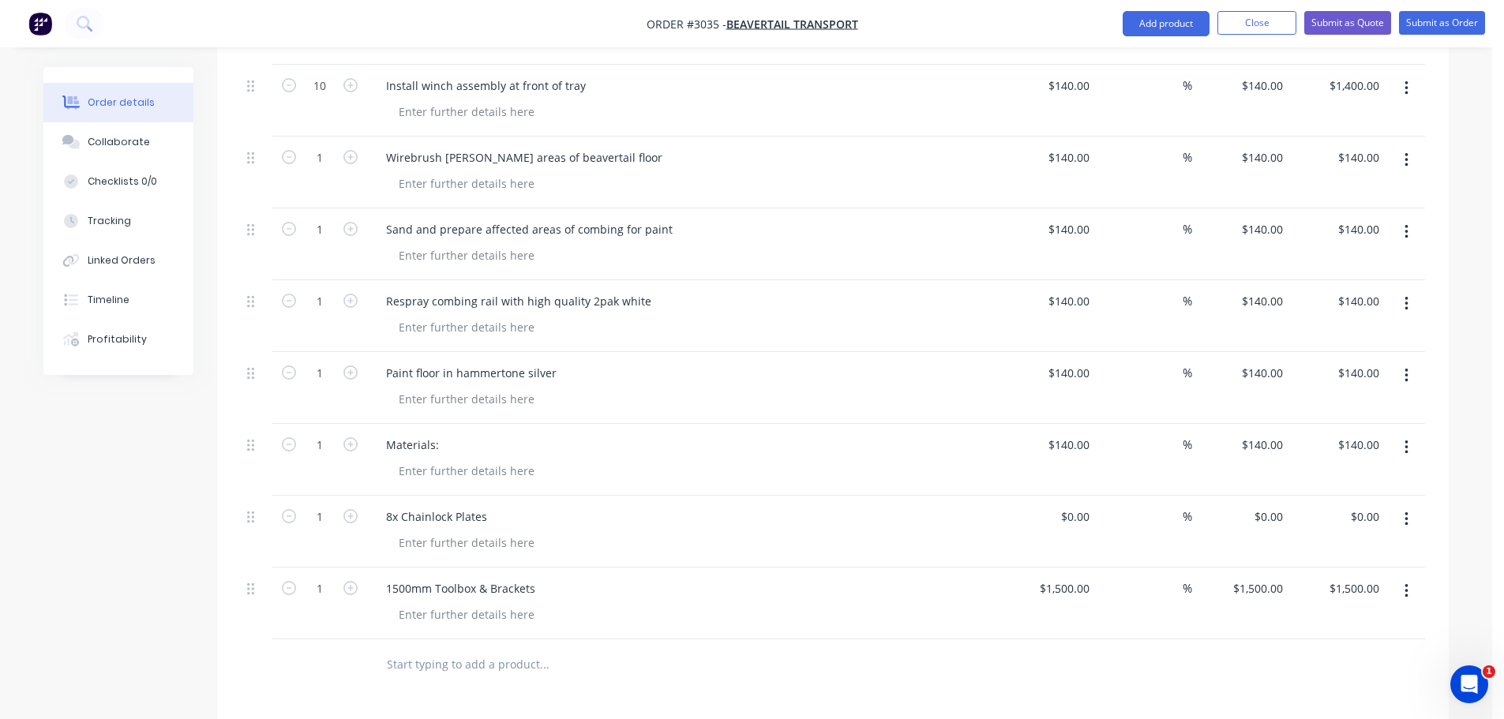
click at [1407, 511] on icon "button" at bounding box center [1407, 519] width 4 height 17
click at [1309, 644] on div "Delete" at bounding box center [1350, 655] width 122 height 23
click at [387, 433] on div "Materials:" at bounding box center [412, 444] width 78 height 23
click at [1283, 433] on input "140" at bounding box center [1264, 444] width 49 height 23
type input "300"
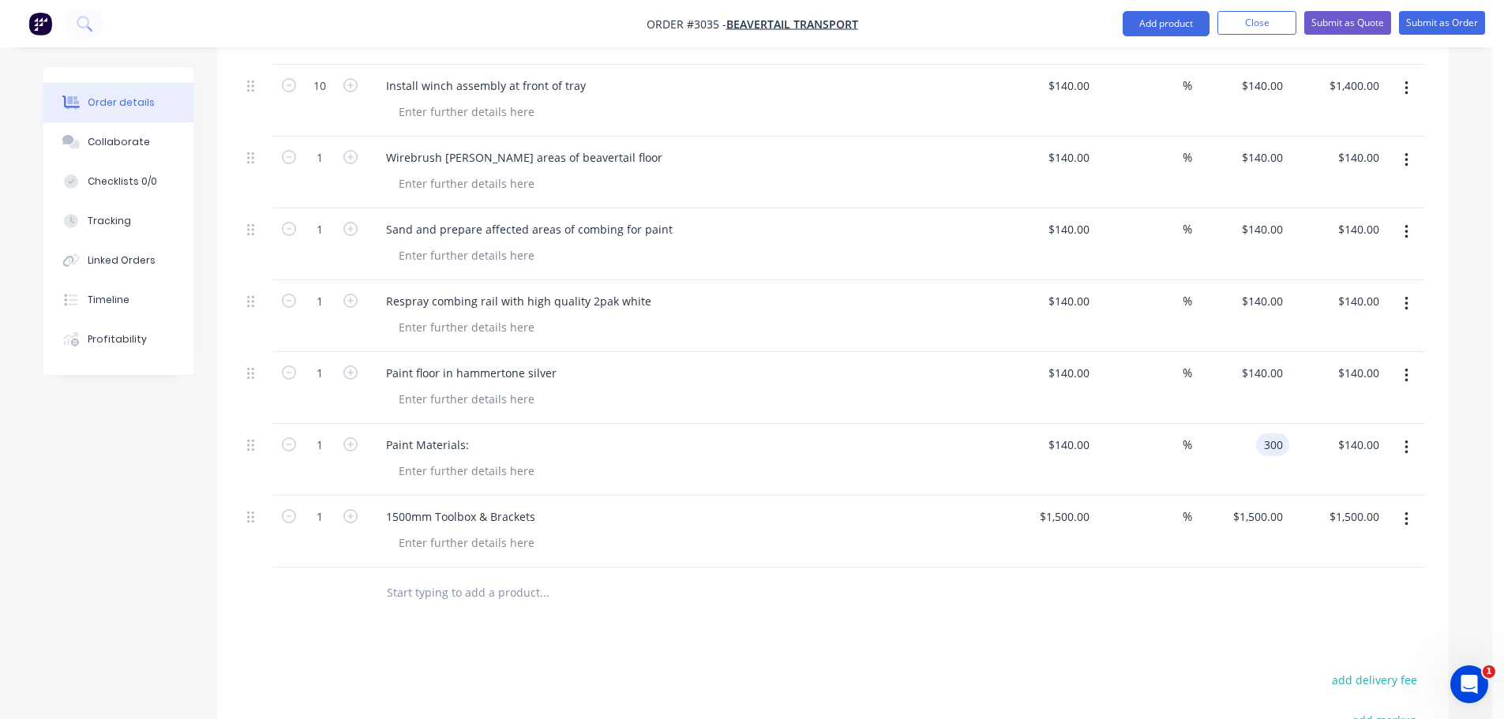
type input "114.29"
type input "$300.00"
click at [940, 460] on div at bounding box center [689, 471] width 606 height 23
click at [323, 362] on input "1" at bounding box center [319, 374] width 41 height 24
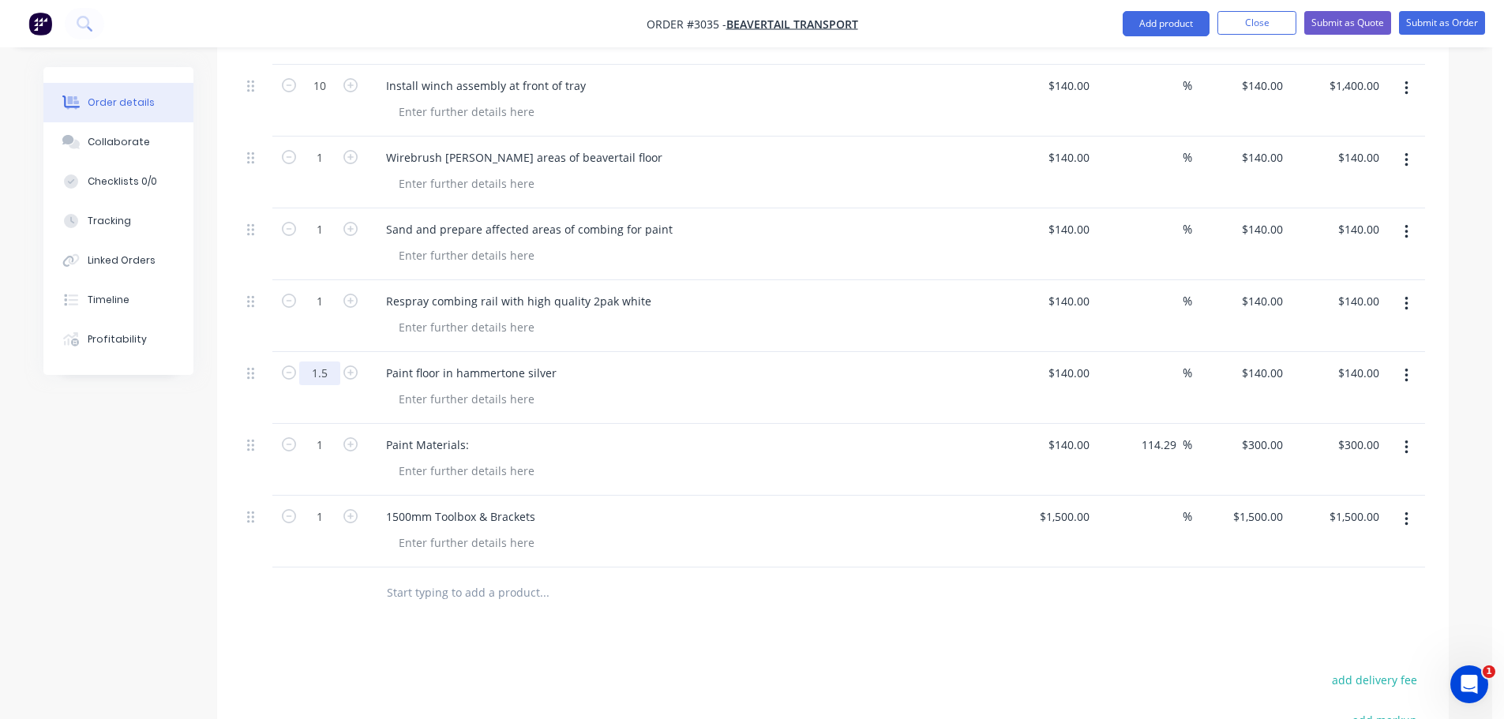
type input "1.5"
type input "$210.00"
click at [537, 352] on div "Paint floor in hammertone silver" at bounding box center [683, 388] width 632 height 72
click at [404, 460] on div at bounding box center [466, 471] width 161 height 23
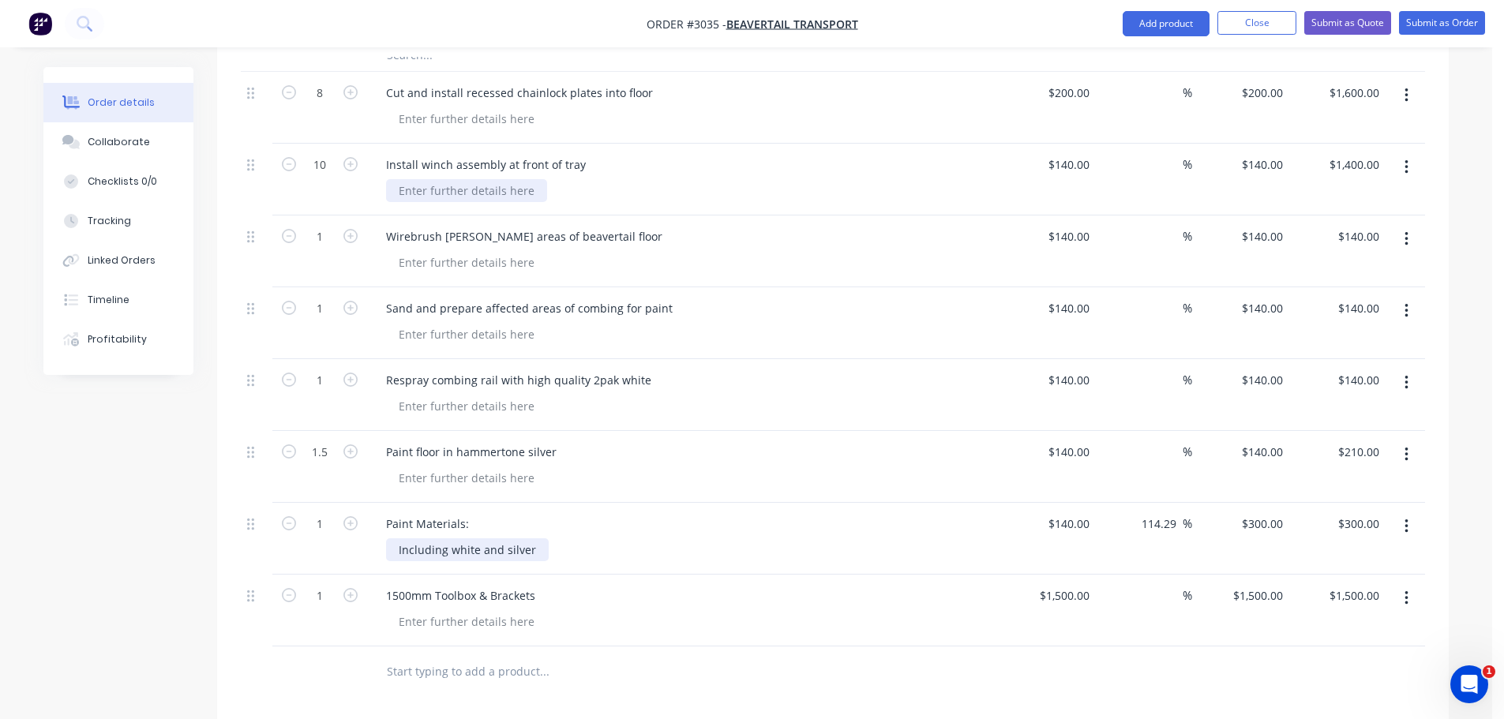
scroll to position [525, 0]
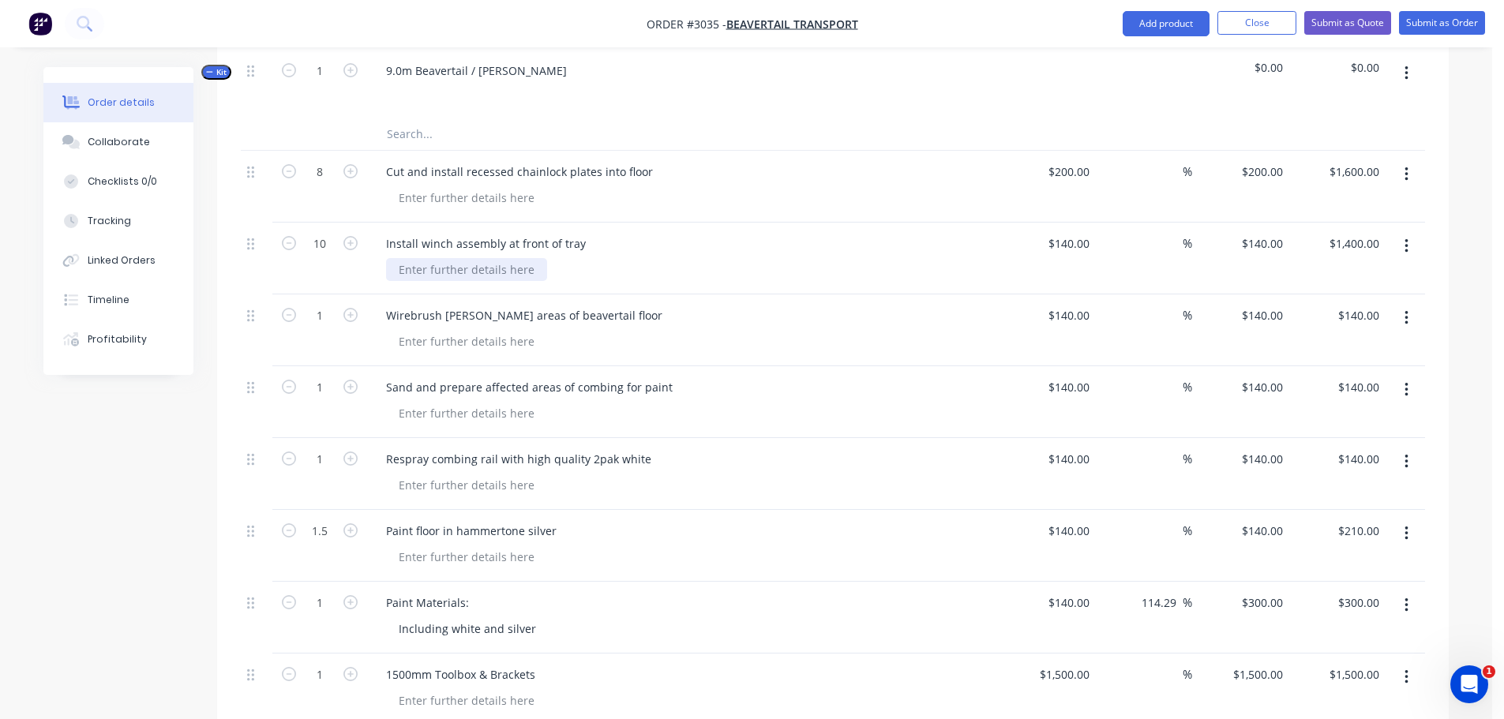
click at [407, 258] on div at bounding box center [466, 269] width 161 height 23
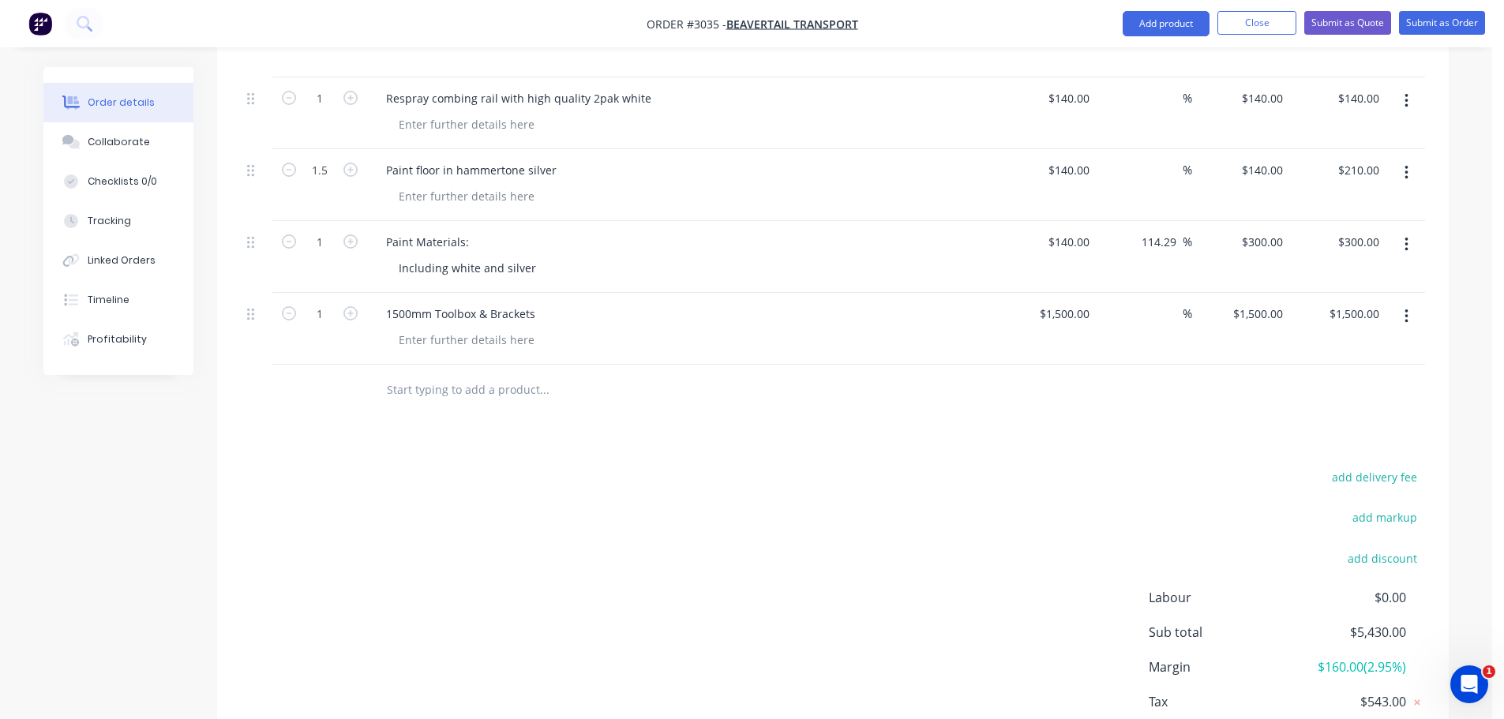
scroll to position [862, 0]
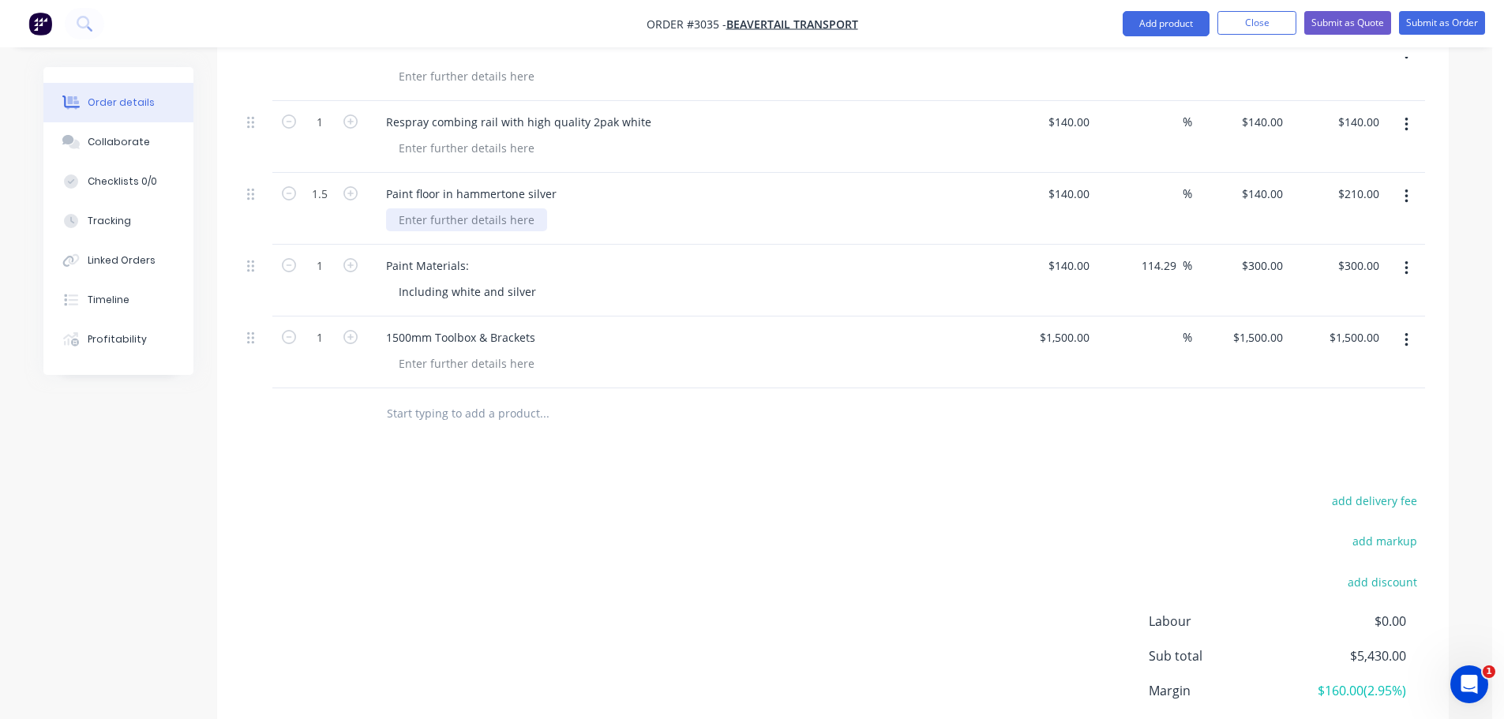
click at [412, 208] on div at bounding box center [466, 219] width 161 height 23
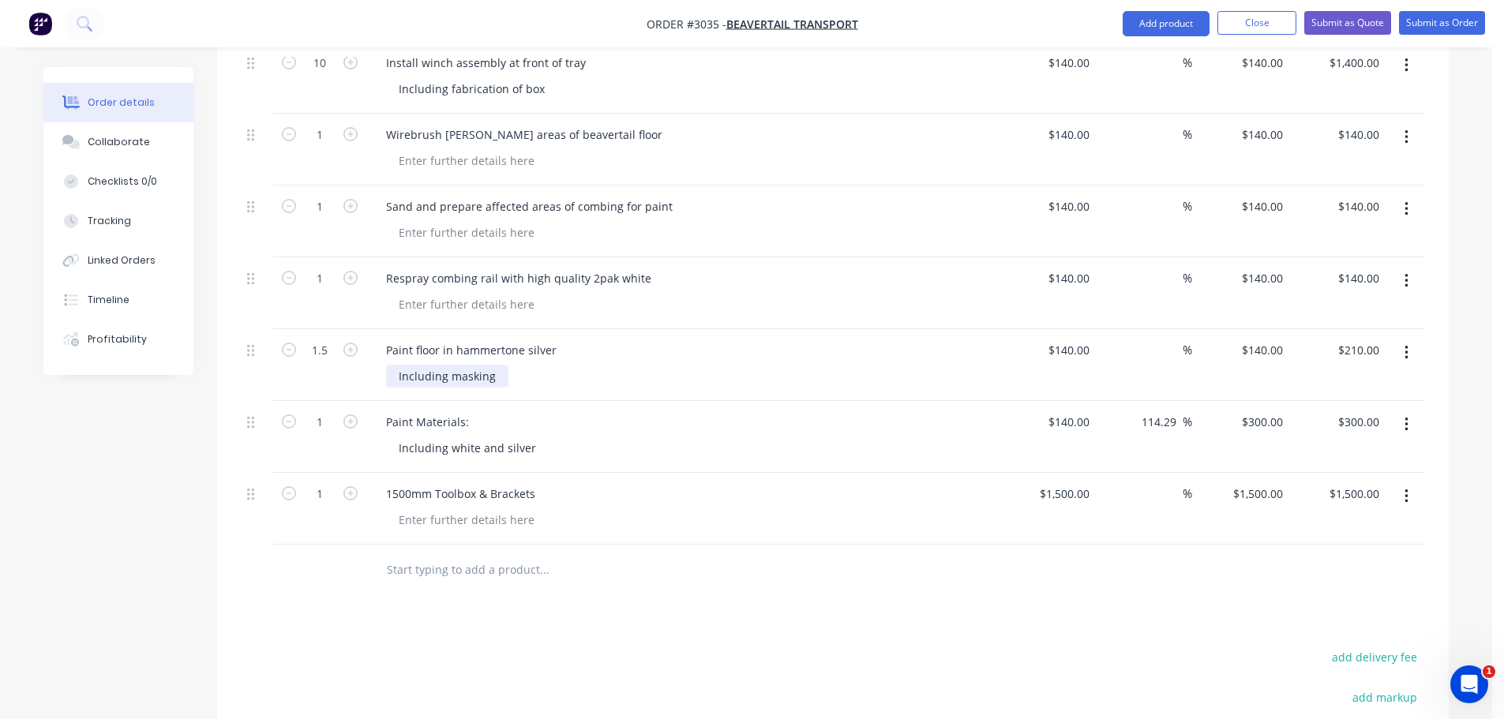
scroll to position [704, 0]
click at [400, 295] on div at bounding box center [466, 306] width 161 height 23
click at [432, 223] on div at bounding box center [466, 234] width 161 height 23
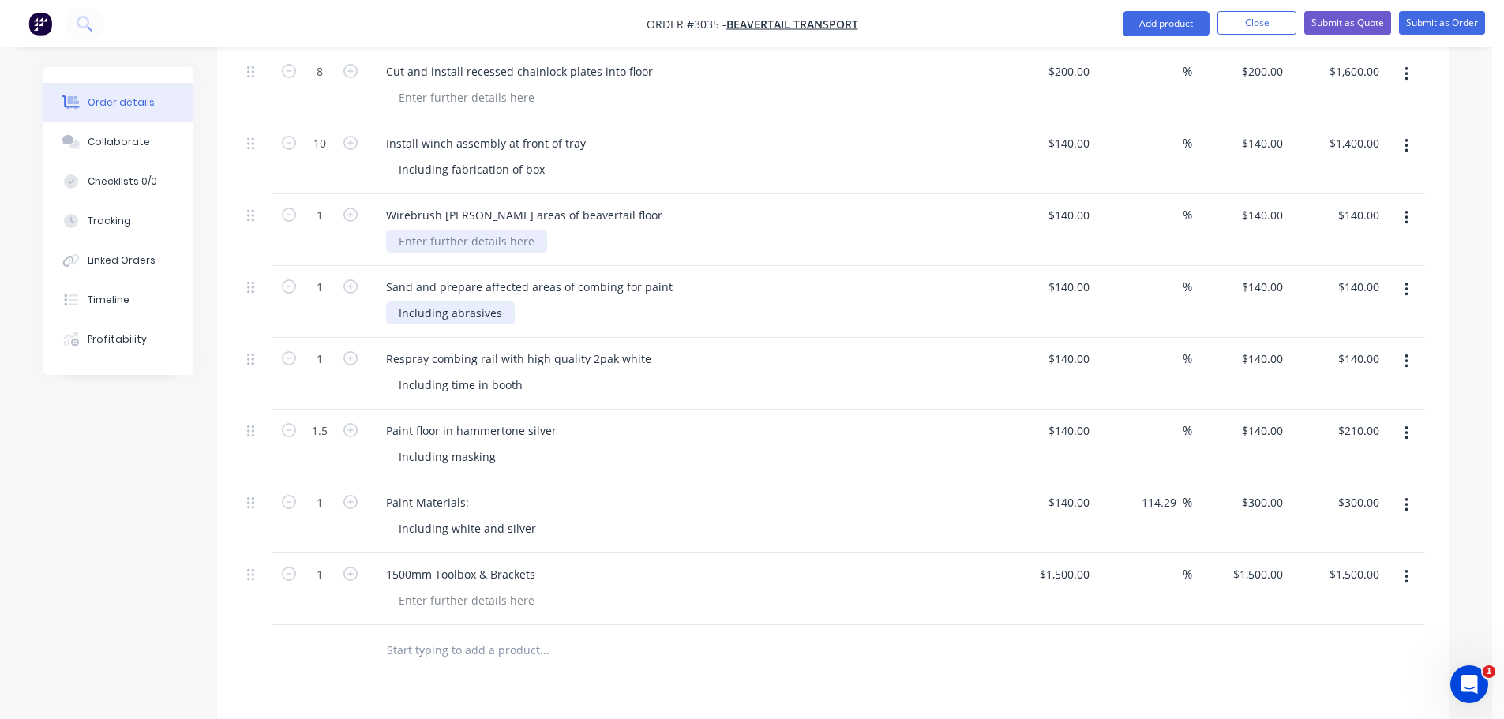
scroll to position [546, 0]
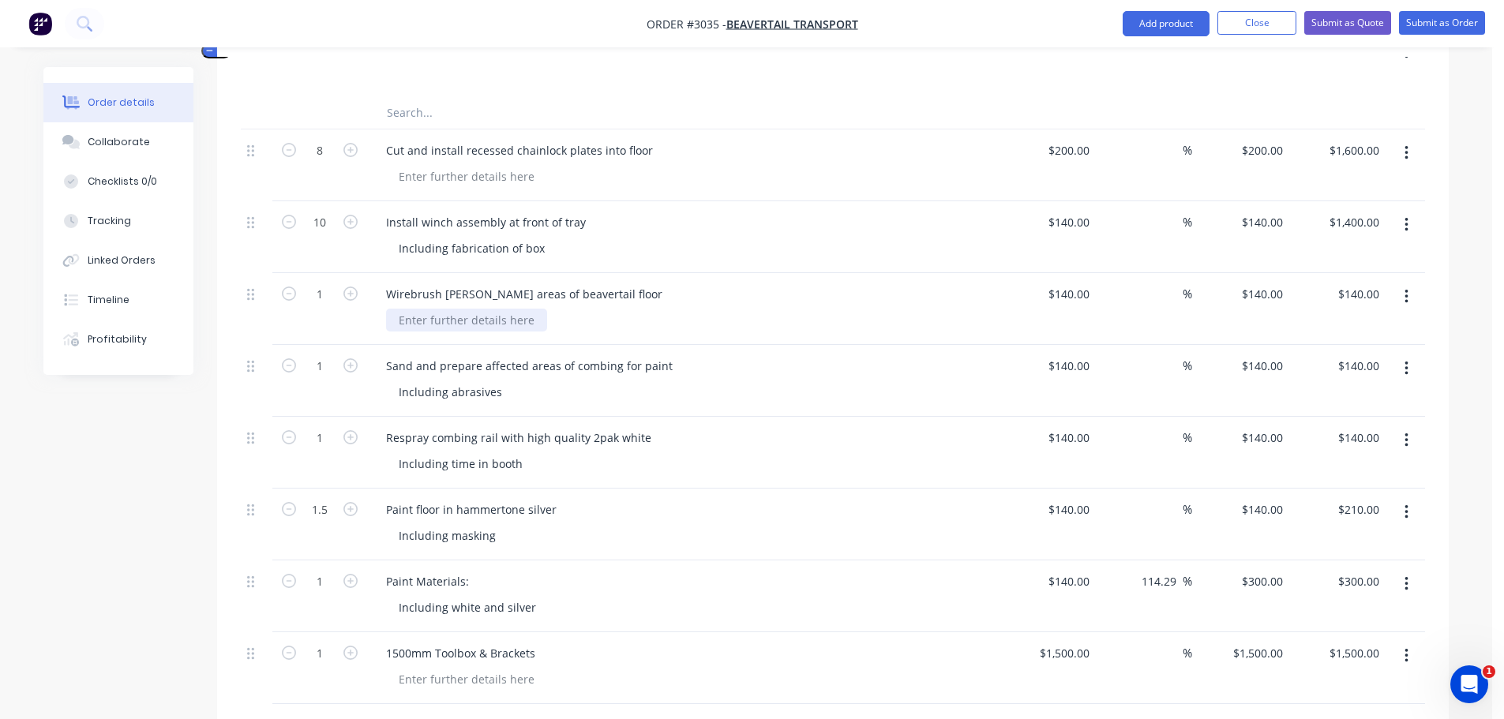
click at [405, 309] on div at bounding box center [466, 320] width 161 height 23
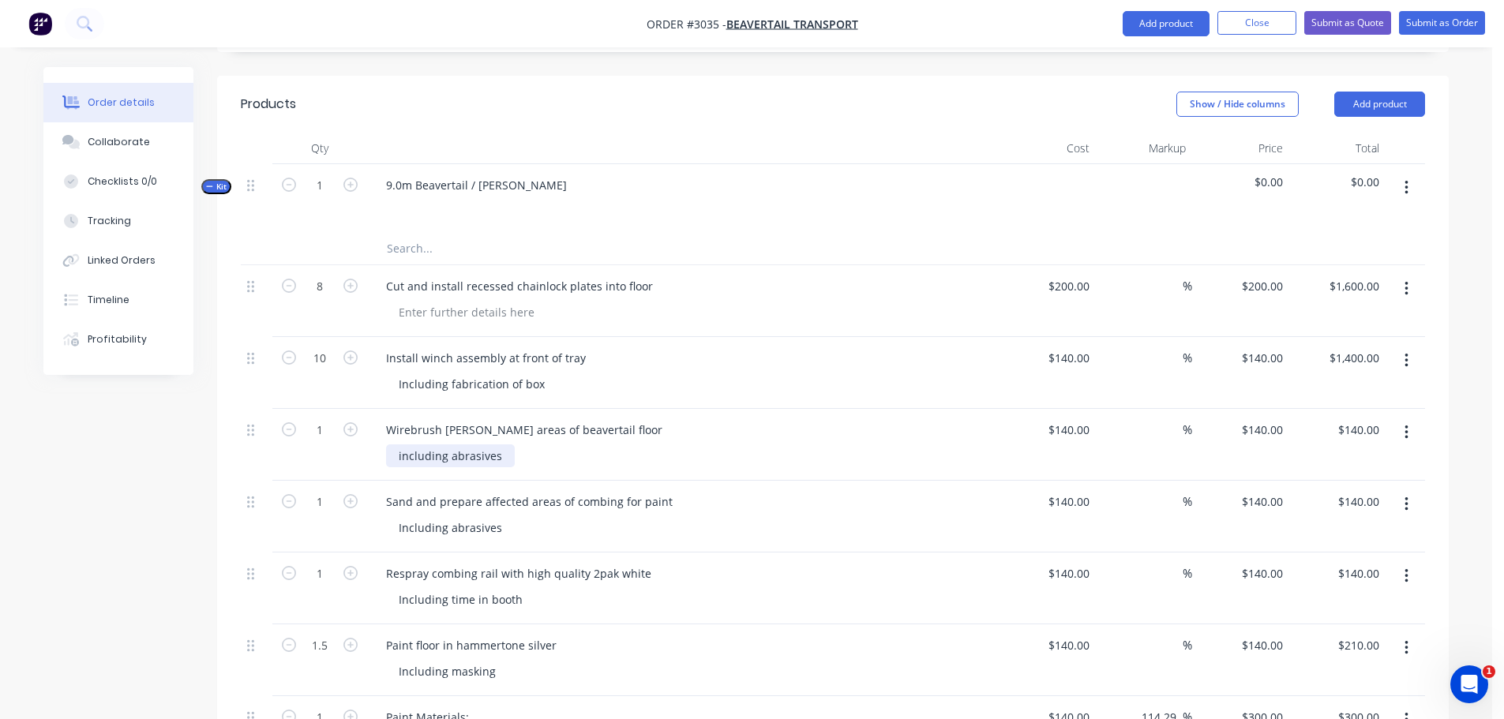
scroll to position [388, 0]
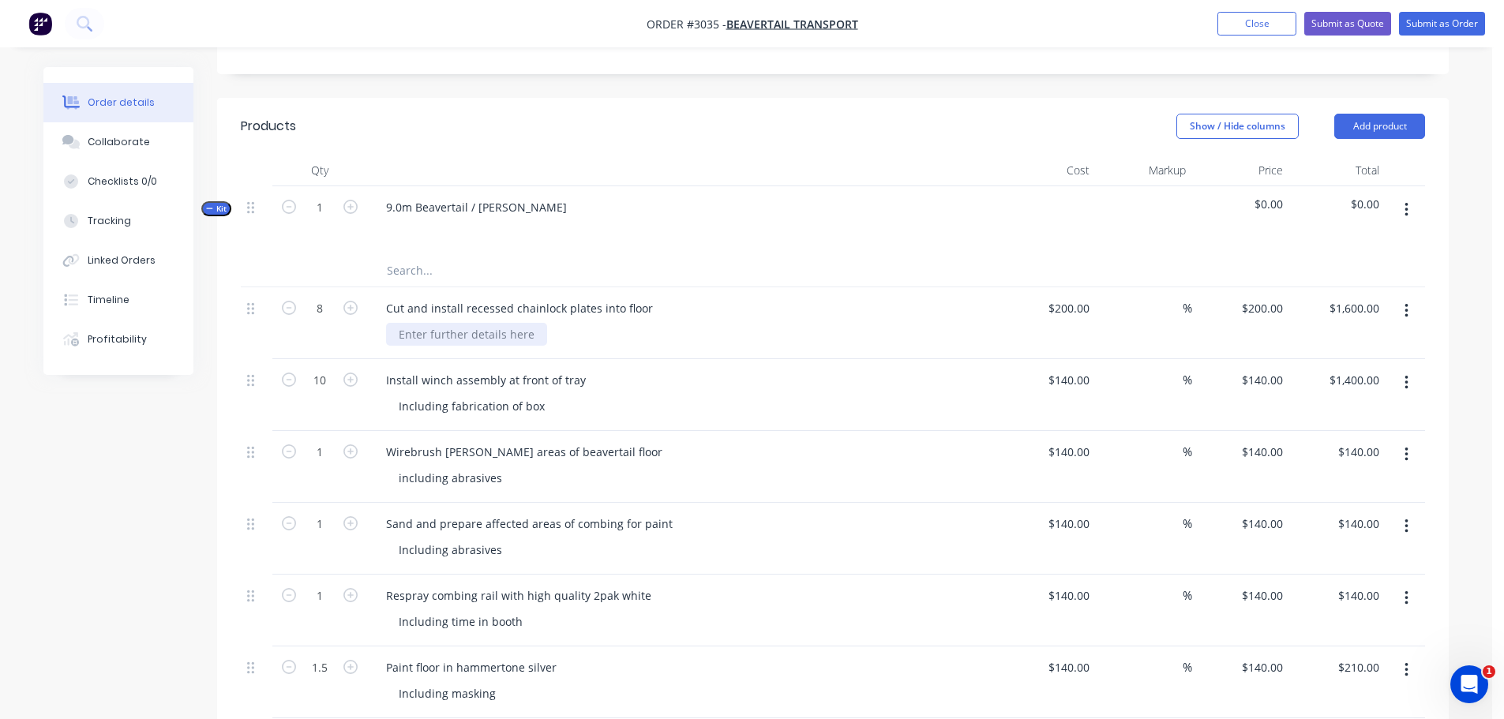
click at [403, 323] on div at bounding box center [466, 334] width 161 height 23
click at [505, 323] on div "Including plates" at bounding box center [689, 334] width 606 height 23
click at [460, 297] on div "Cut and install recessed chainlock plates into floor" at bounding box center [519, 308] width 292 height 23
click at [486, 323] on div "Including plates" at bounding box center [441, 334] width 111 height 23
click at [537, 203] on div "9.0m Beavertail / Colin barret" at bounding box center [683, 220] width 632 height 69
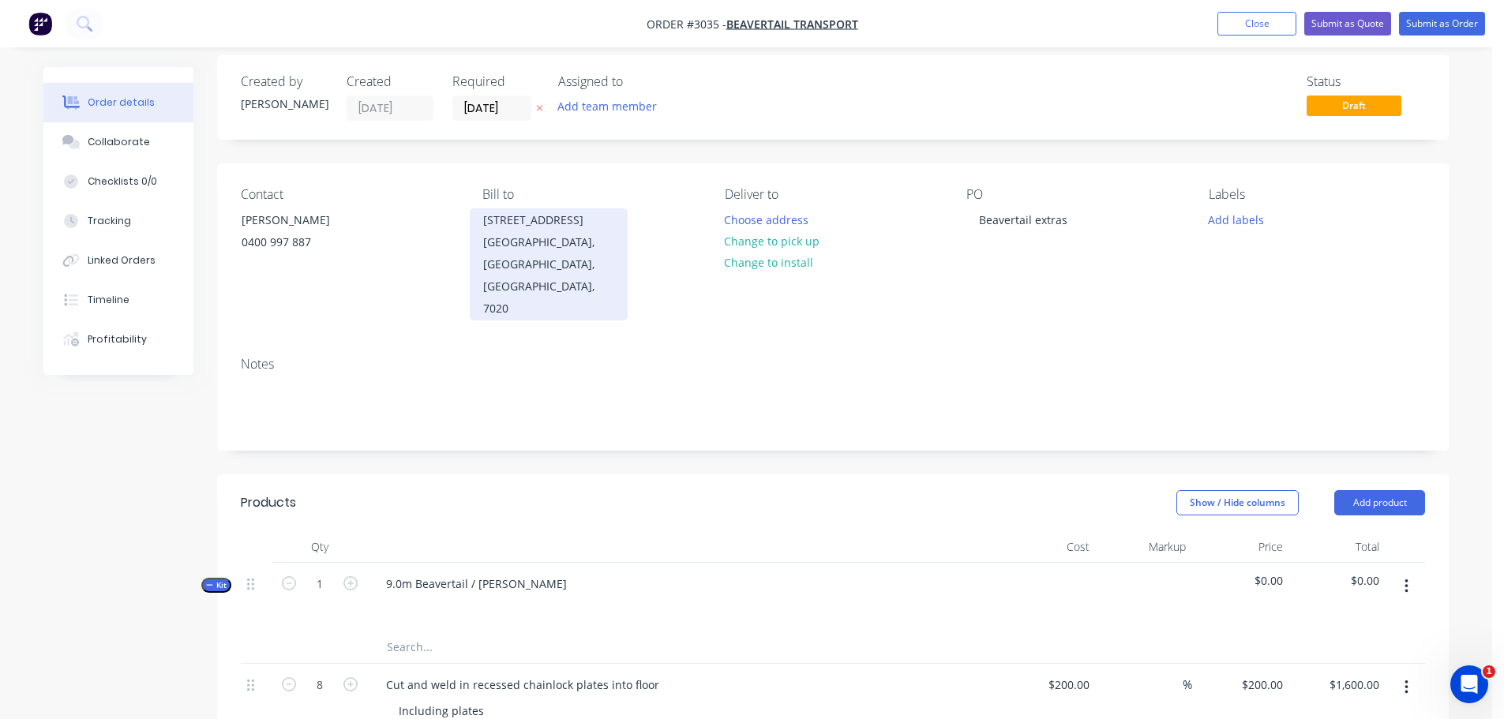
scroll to position [0, 0]
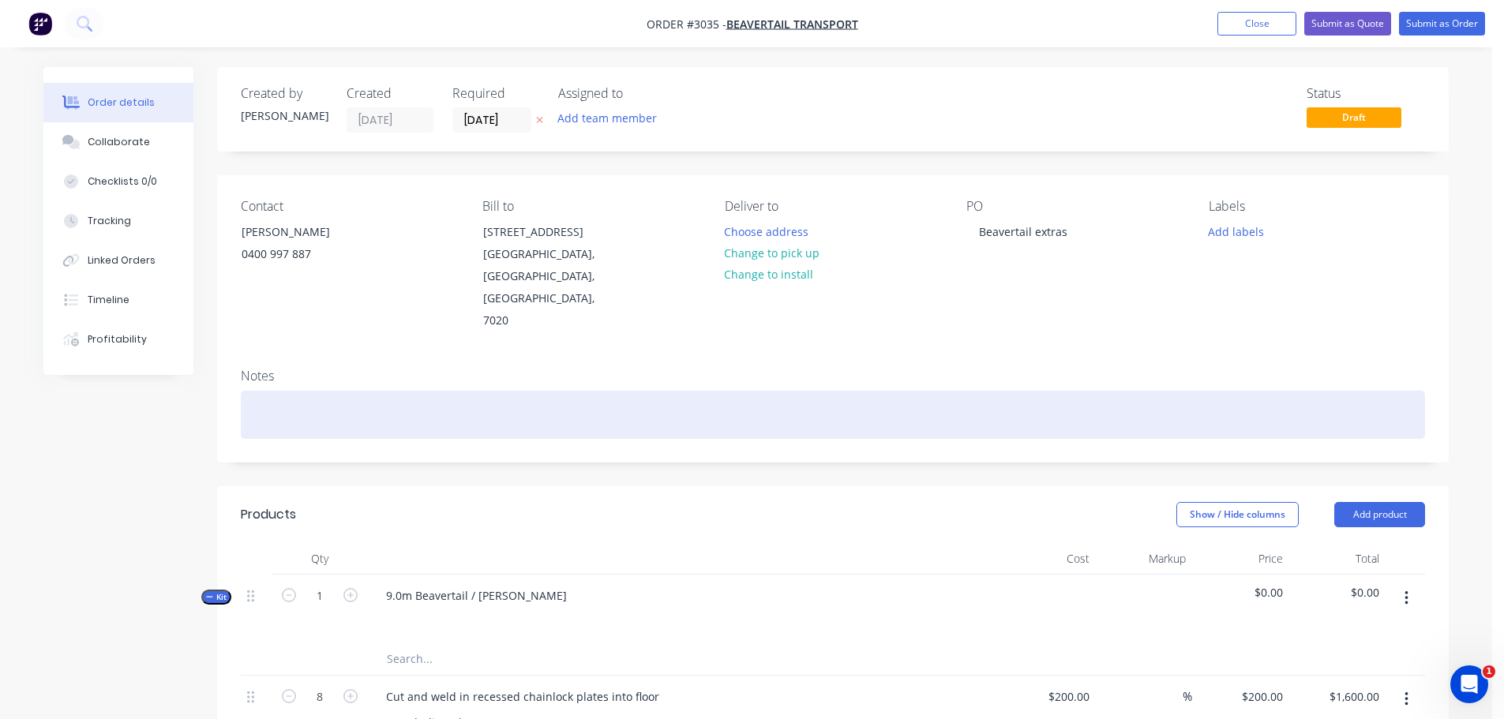
click at [248, 391] on div at bounding box center [833, 415] width 1184 height 48
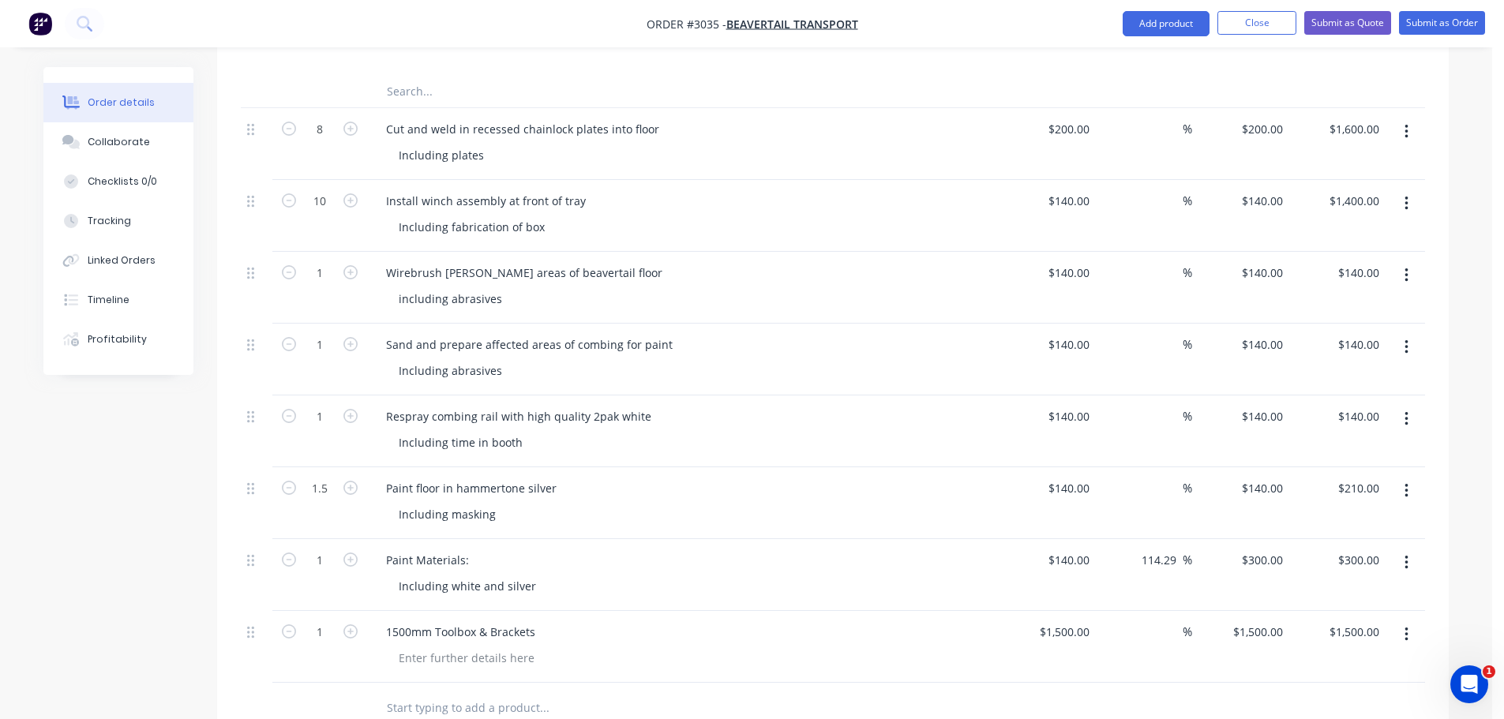
scroll to position [790, 0]
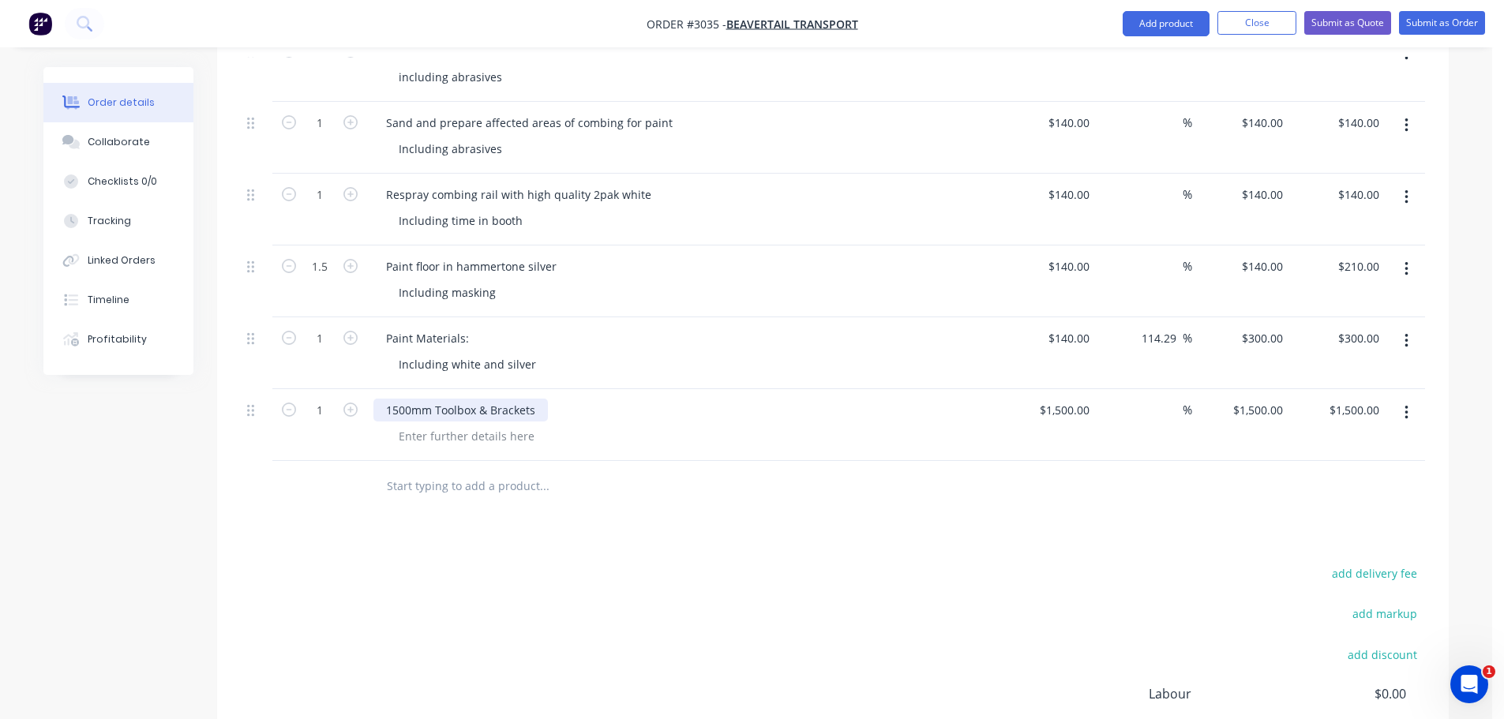
click at [490, 399] on div "1500mm Toolbox & Brackets" at bounding box center [460, 410] width 174 height 23
click at [581, 399] on div "1500mm Toolbox & DTB Heavy duty Brackets" at bounding box center [503, 410] width 261 height 23
click at [518, 471] on input "text" at bounding box center [544, 487] width 316 height 32
click at [403, 425] on div at bounding box center [466, 436] width 161 height 23
click at [422, 461] on div at bounding box center [651, 486] width 569 height 51
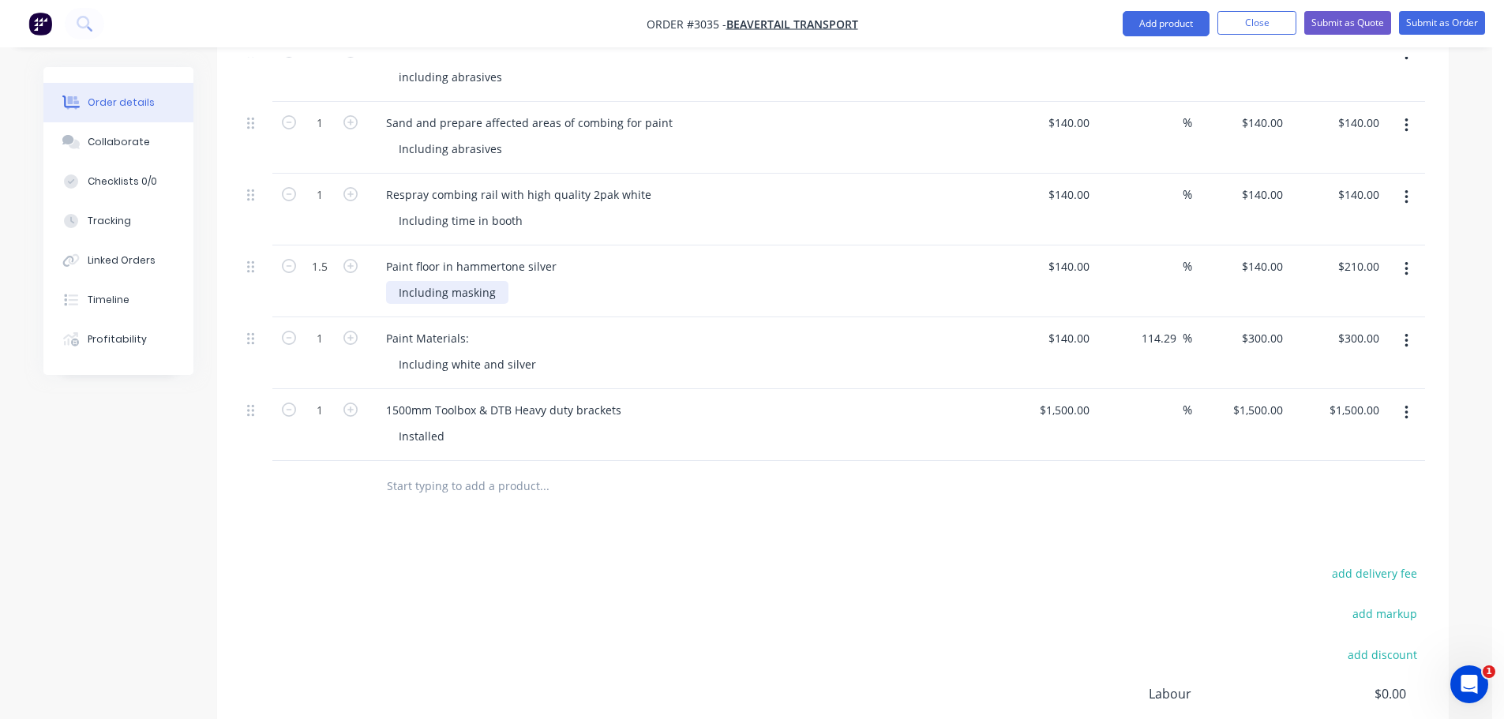
click at [497, 281] on div "Including masking" at bounding box center [447, 292] width 122 height 23
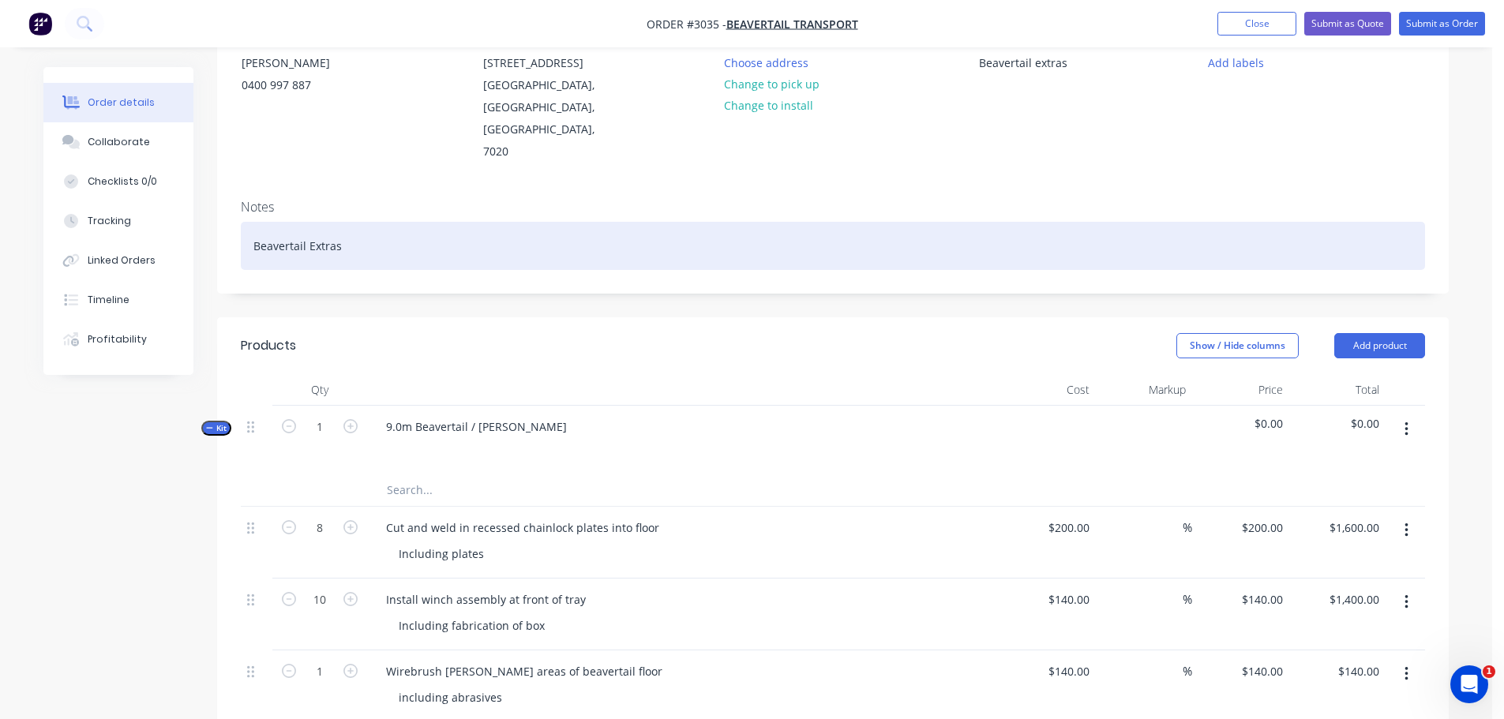
scroll to position [152, 0]
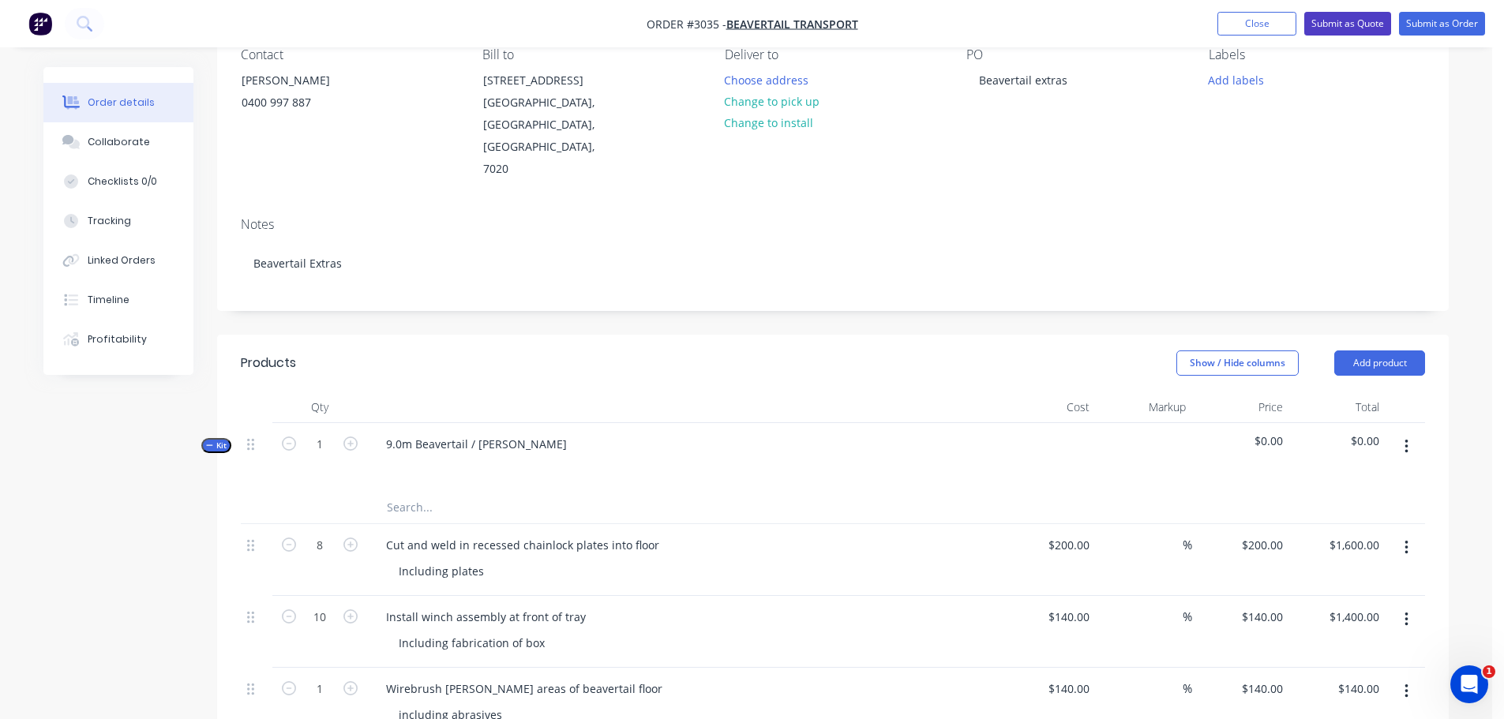
click at [1334, 22] on button "Submit as Quote" at bounding box center [1347, 24] width 87 height 24
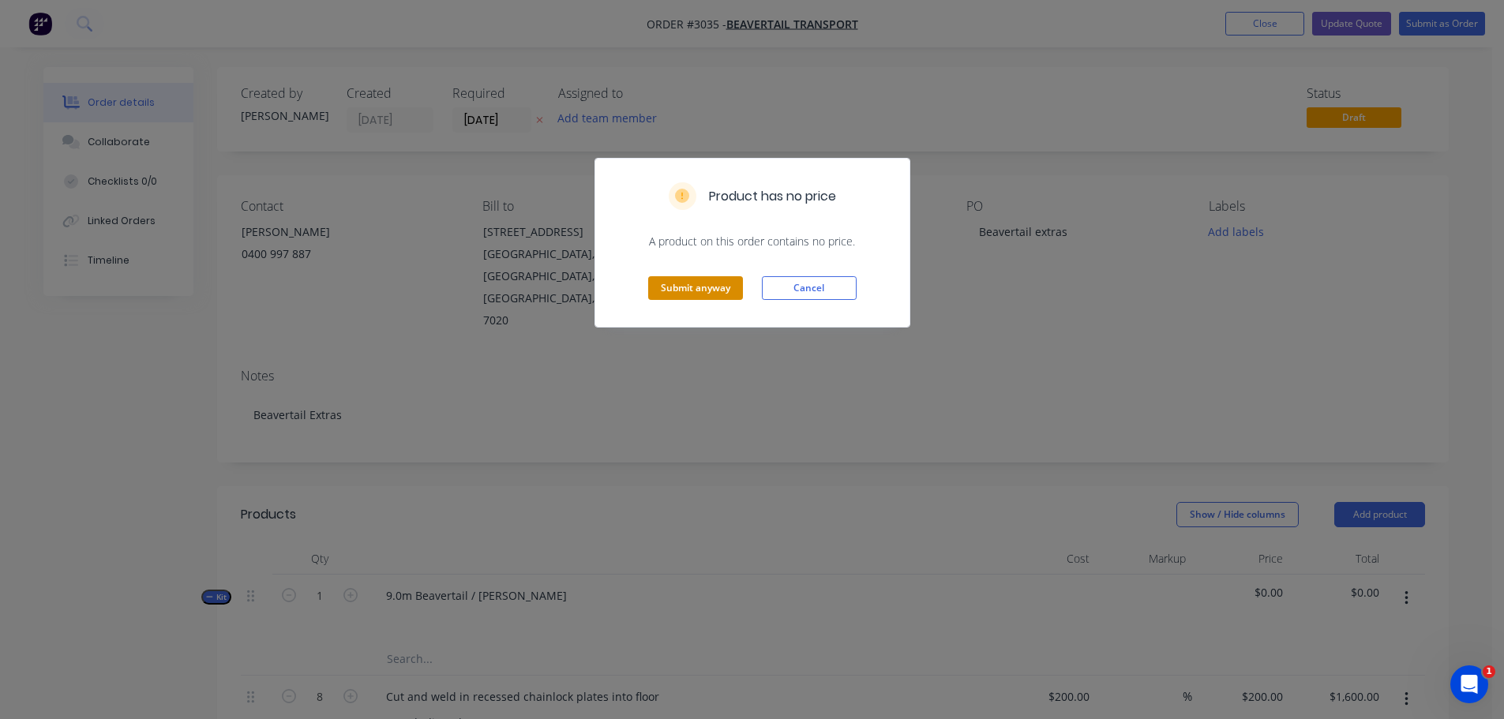
click at [681, 284] on button "Submit anyway" at bounding box center [695, 288] width 95 height 24
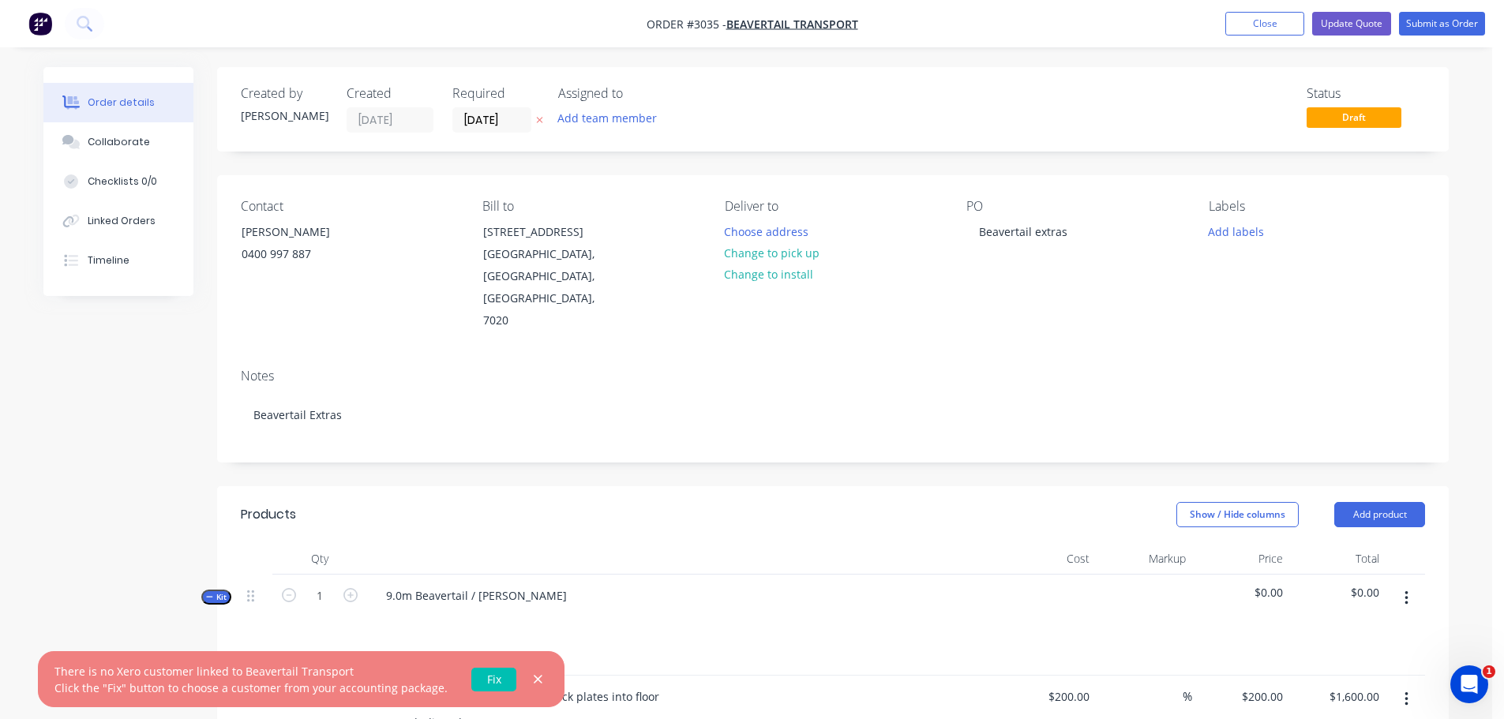
click at [533, 673] on icon "button" at bounding box center [538, 680] width 10 height 14
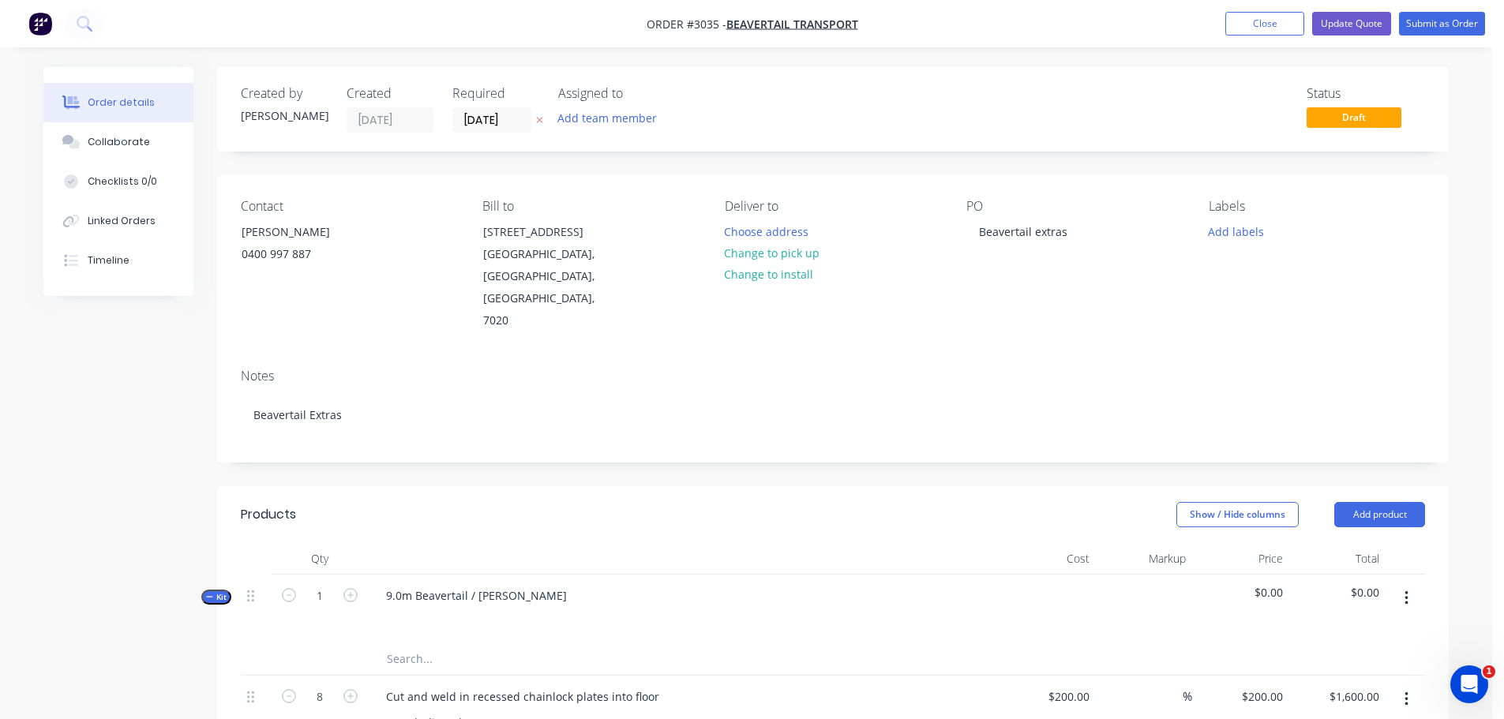
click at [104, 101] on div "Order details" at bounding box center [121, 103] width 67 height 14
click at [781, 23] on span "Beavertail Transport" at bounding box center [792, 24] width 132 height 15
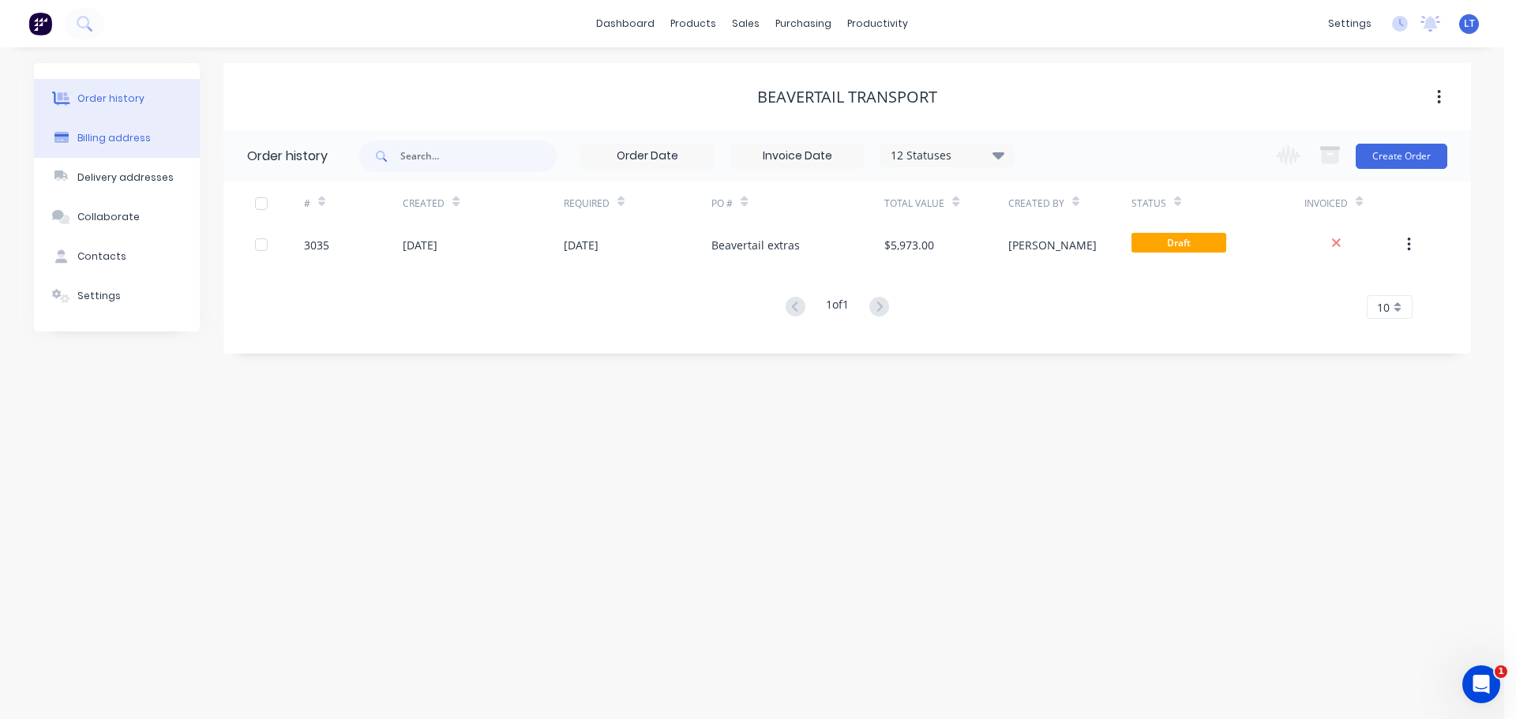
click at [106, 134] on div "Billing address" at bounding box center [113, 138] width 73 height 14
select select "AU"
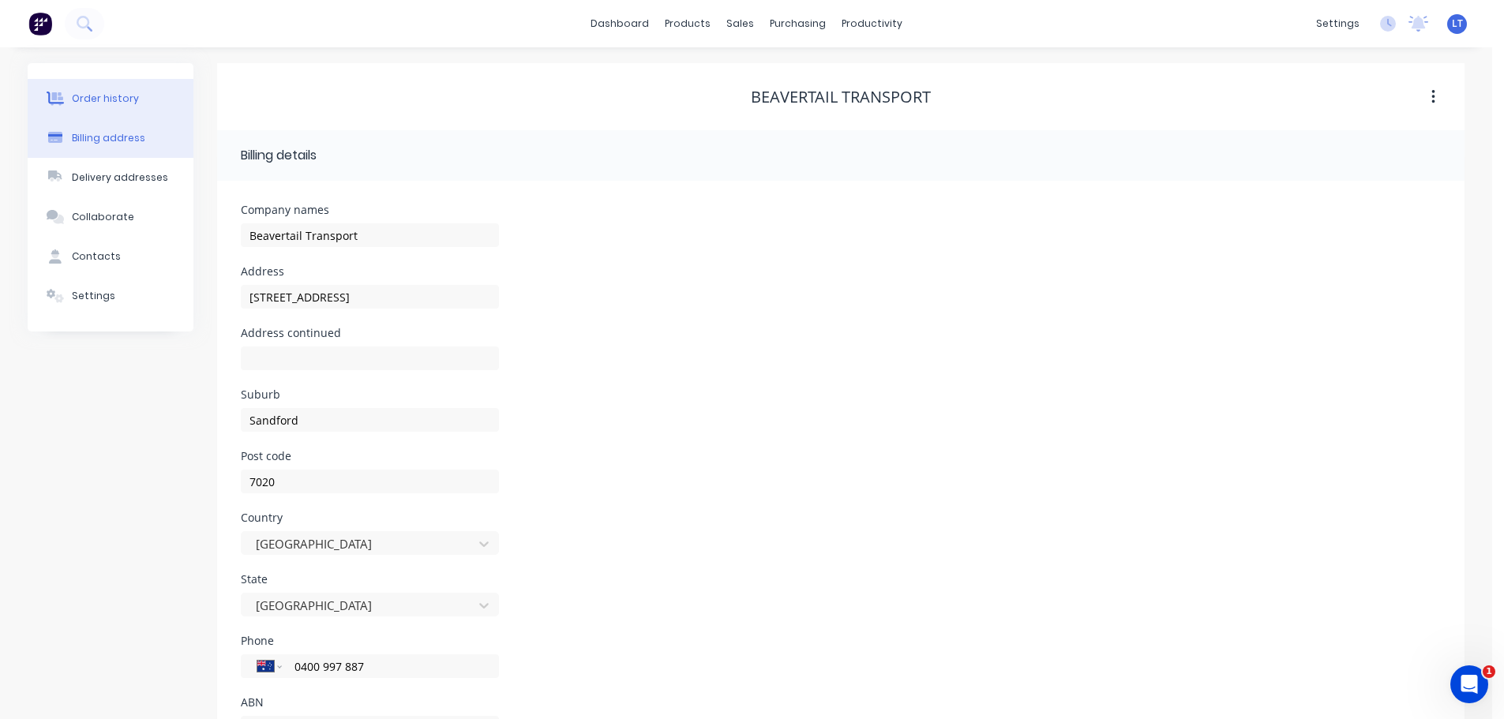
click at [88, 92] on div "Order history" at bounding box center [105, 99] width 67 height 14
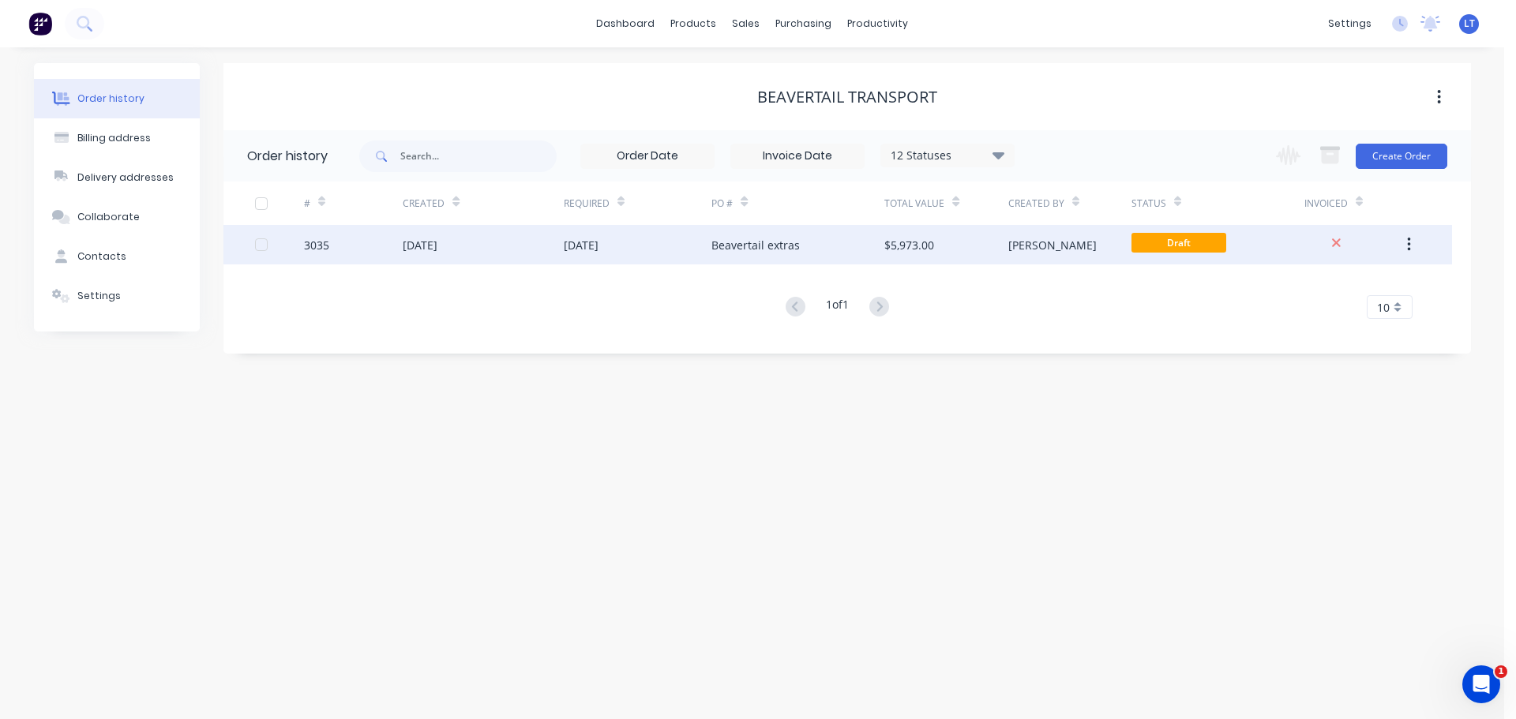
click at [701, 241] on div "16 Sep 2025" at bounding box center [638, 244] width 148 height 39
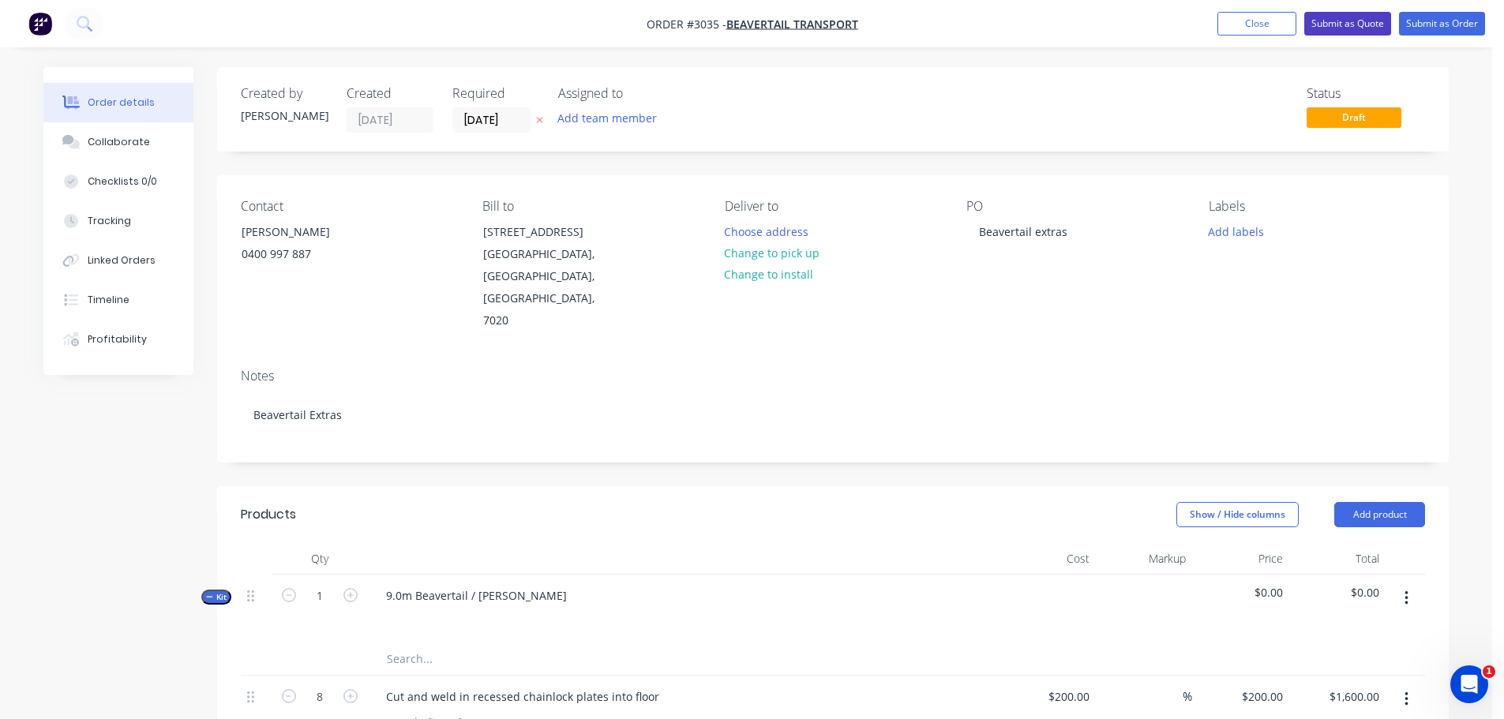
click at [1351, 18] on button "Submit as Quote" at bounding box center [1347, 24] width 87 height 24
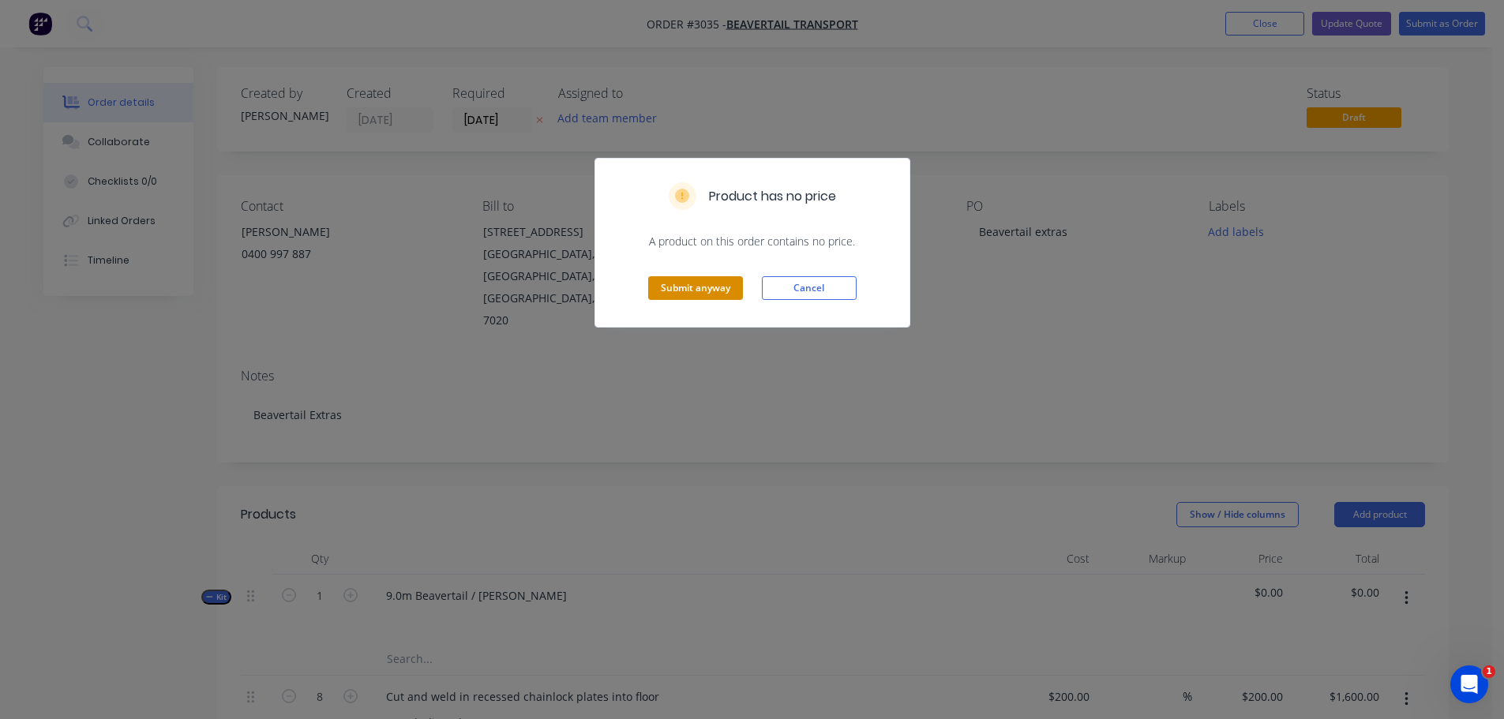
click at [678, 291] on button "Submit anyway" at bounding box center [695, 288] width 95 height 24
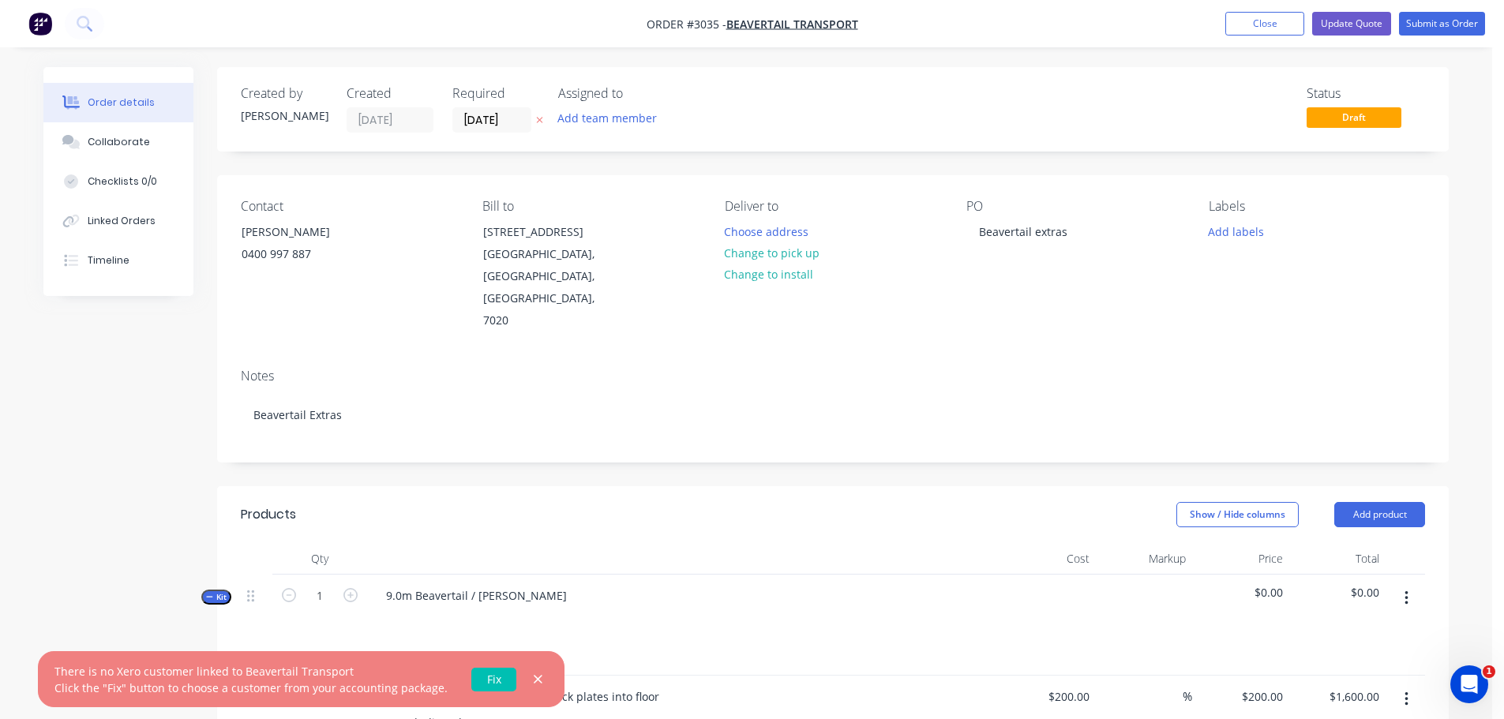
click at [478, 679] on link "Fix" at bounding box center [493, 680] width 45 height 24
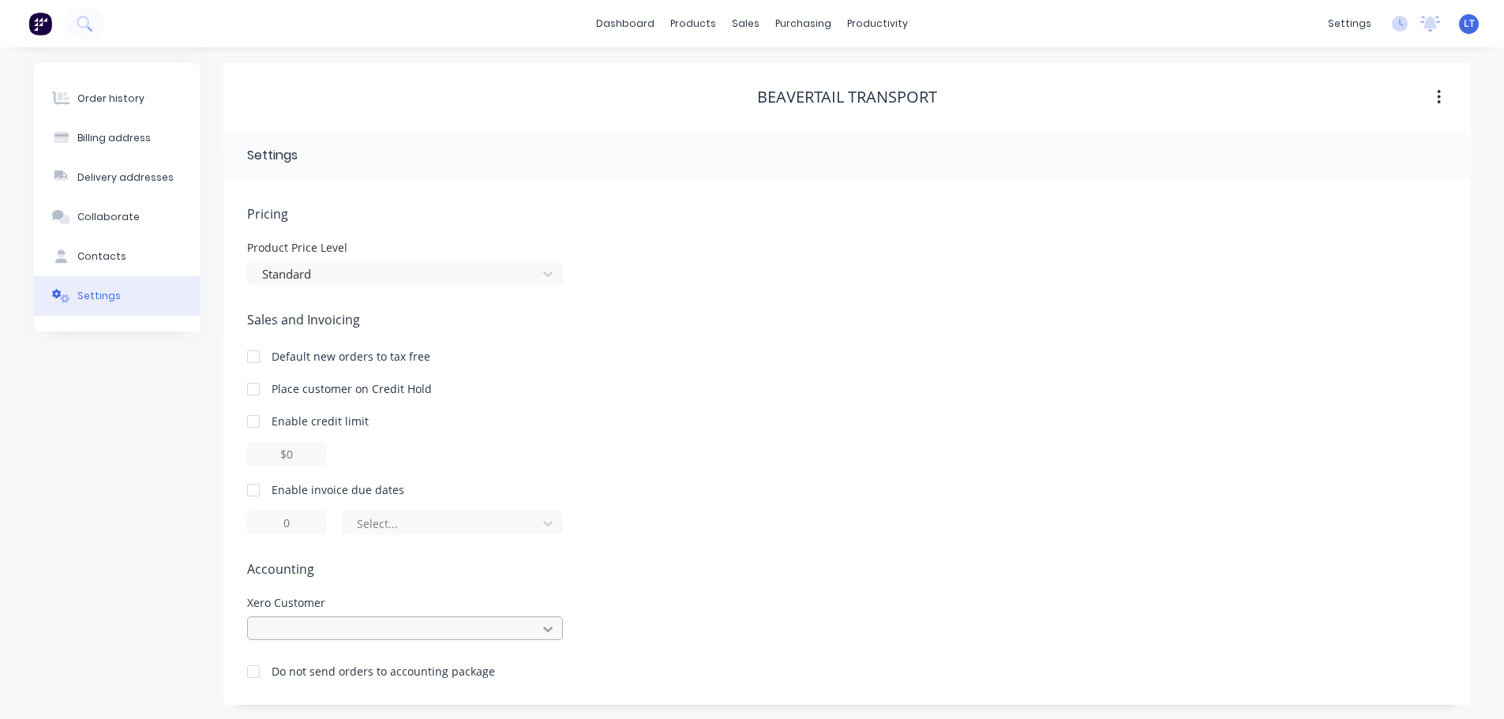
click at [546, 626] on div at bounding box center [405, 629] width 316 height 24
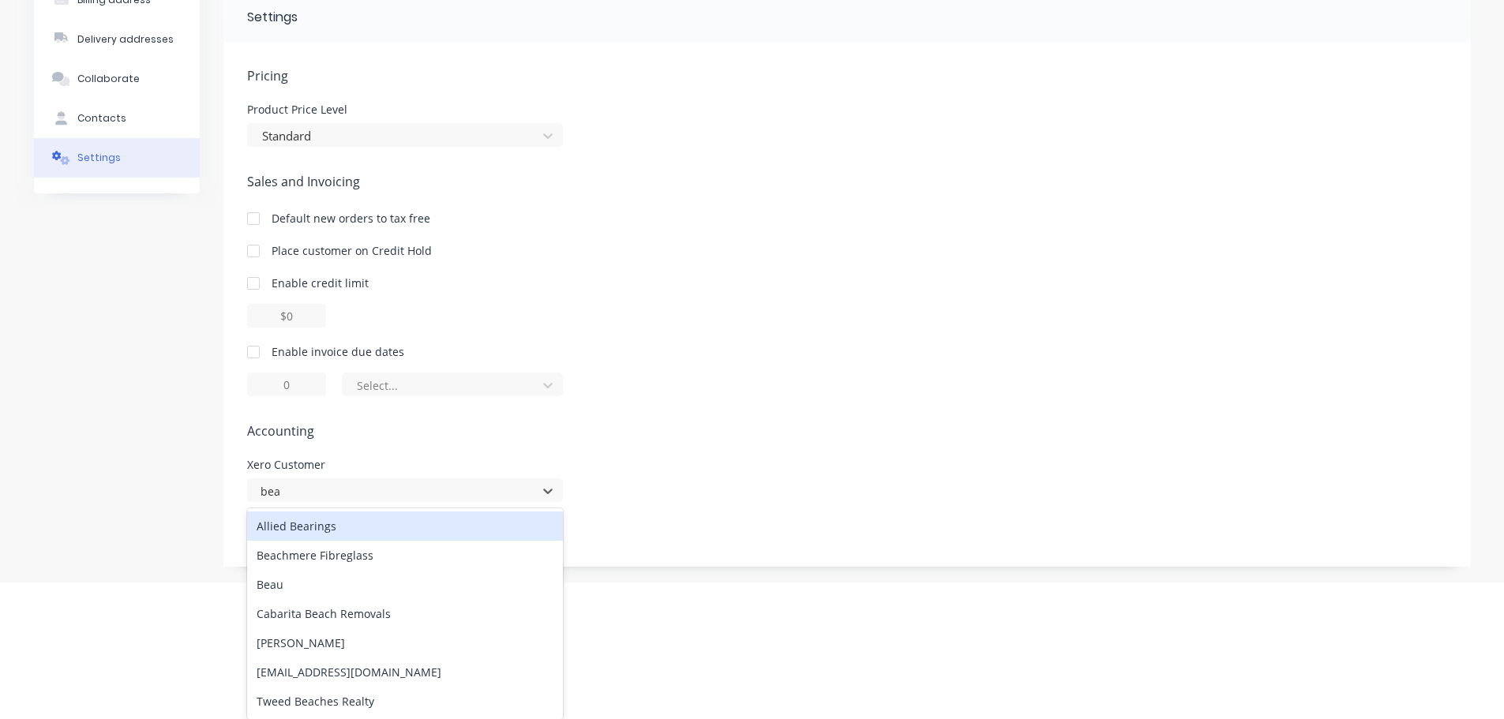
type input "bea"
click at [604, 467] on div "Pricing Product Price Level Standard Sales and Invoicing Default new orders to …" at bounding box center [847, 316] width 1200 height 501
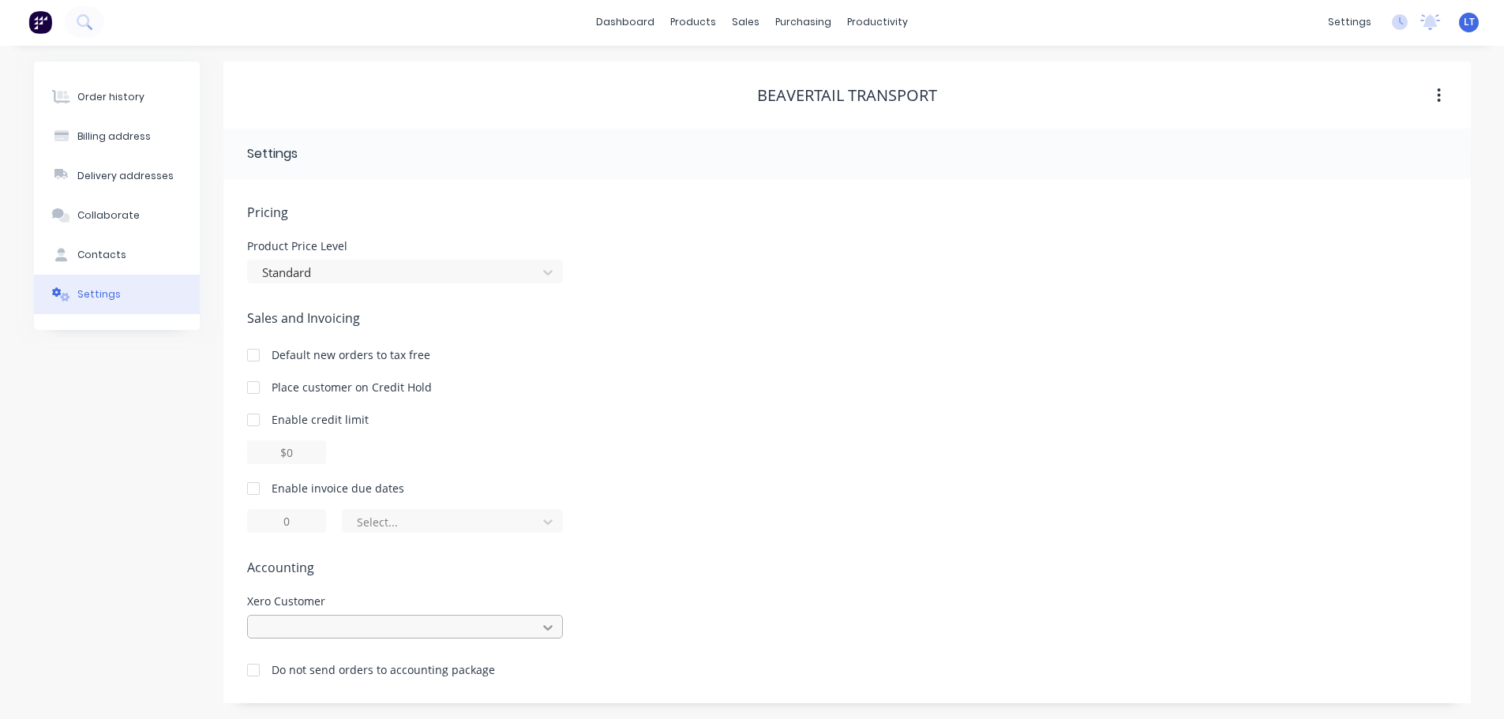
click at [549, 623] on div at bounding box center [405, 627] width 316 height 24
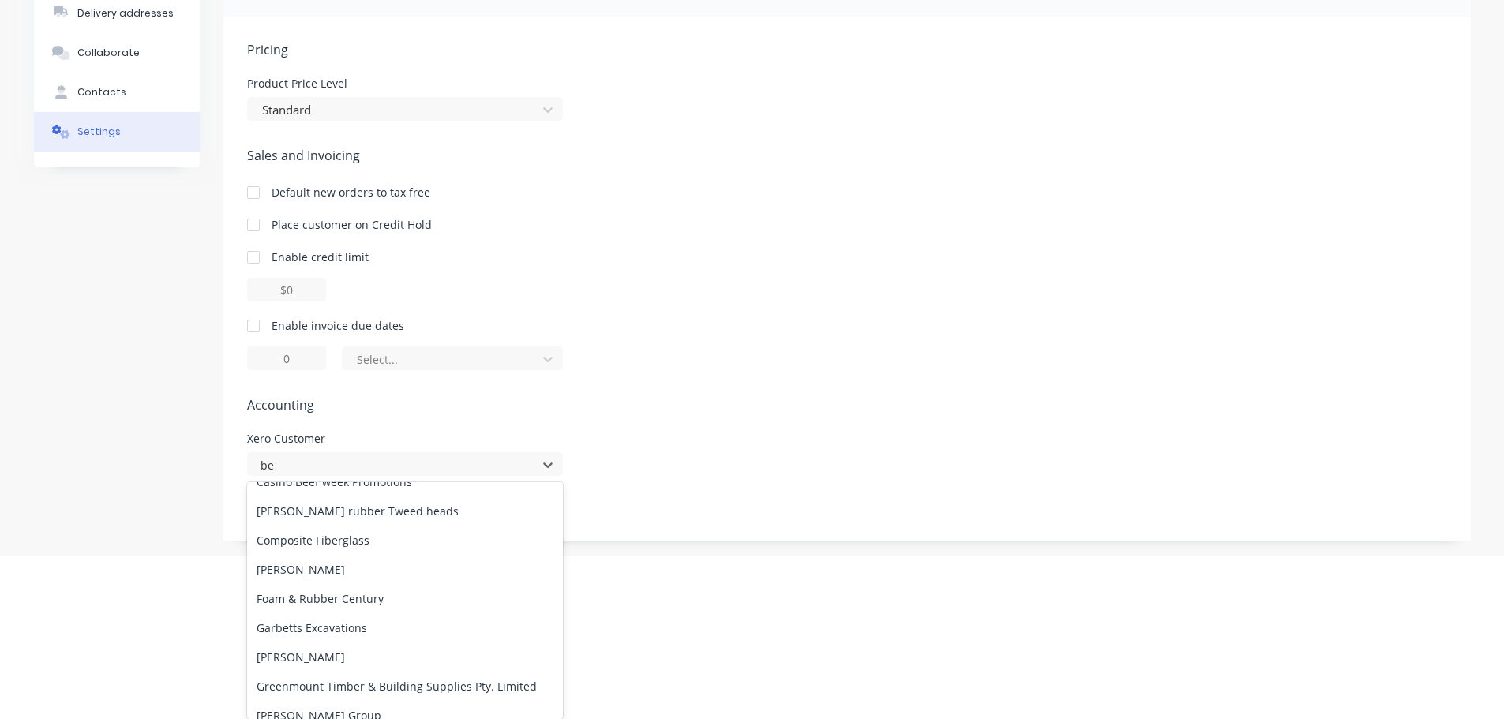
scroll to position [711, 0]
type input "be"
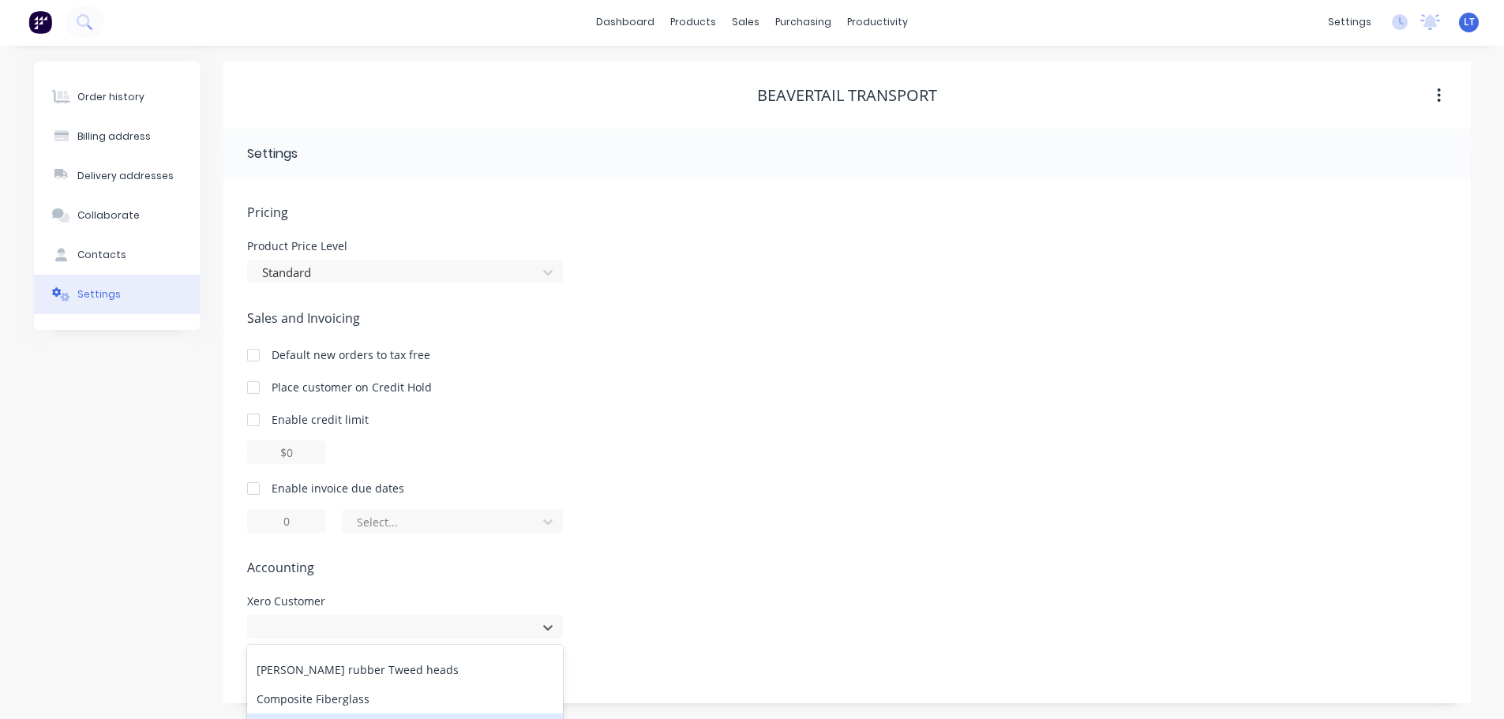
click at [650, 418] on div "Pricing Product Price Level Standard Sales and Invoicing Default new orders to …" at bounding box center [847, 453] width 1200 height 501
click at [754, 299] on div "Pricing Product Price Level Standard Sales and Invoicing Default new orders to …" at bounding box center [847, 453] width 1200 height 501
click at [549, 626] on div at bounding box center [405, 629] width 316 height 24
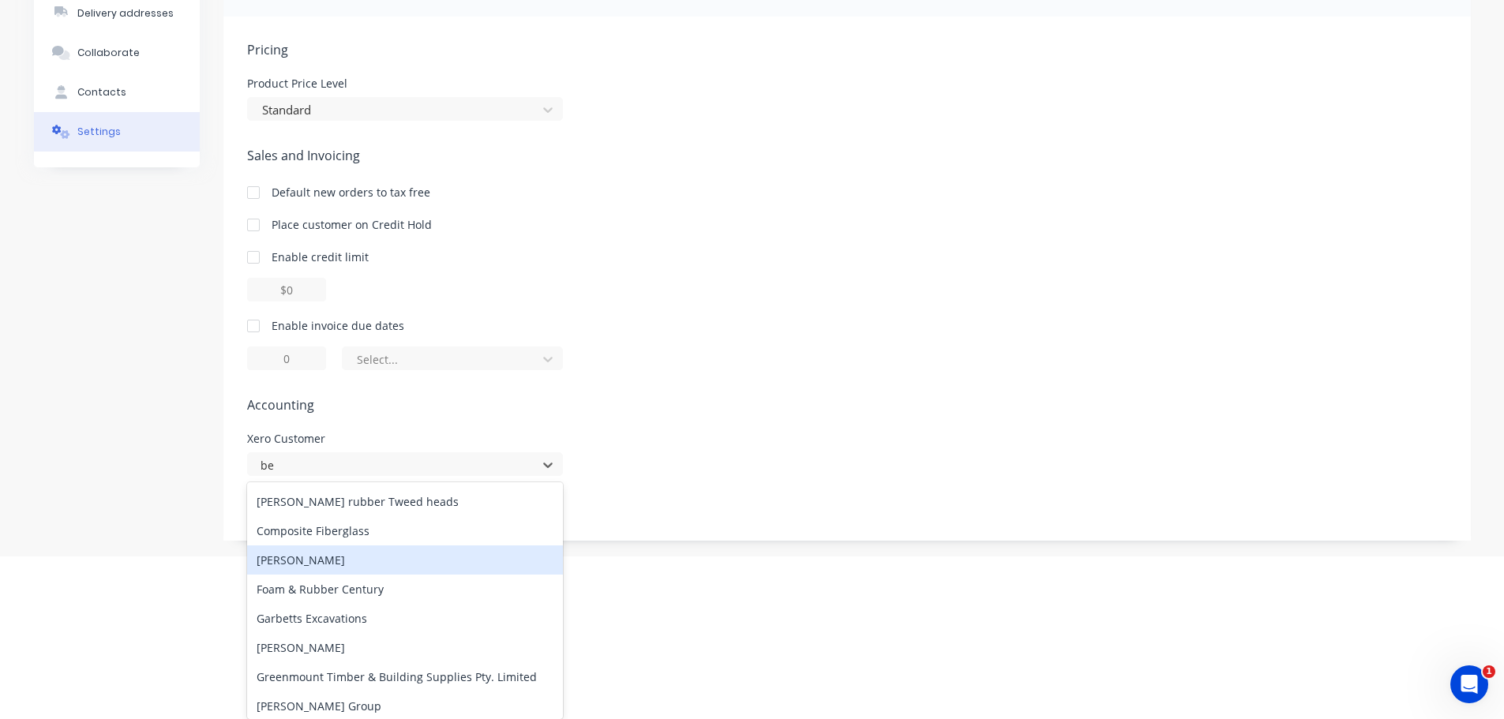
scroll to position [790, 0]
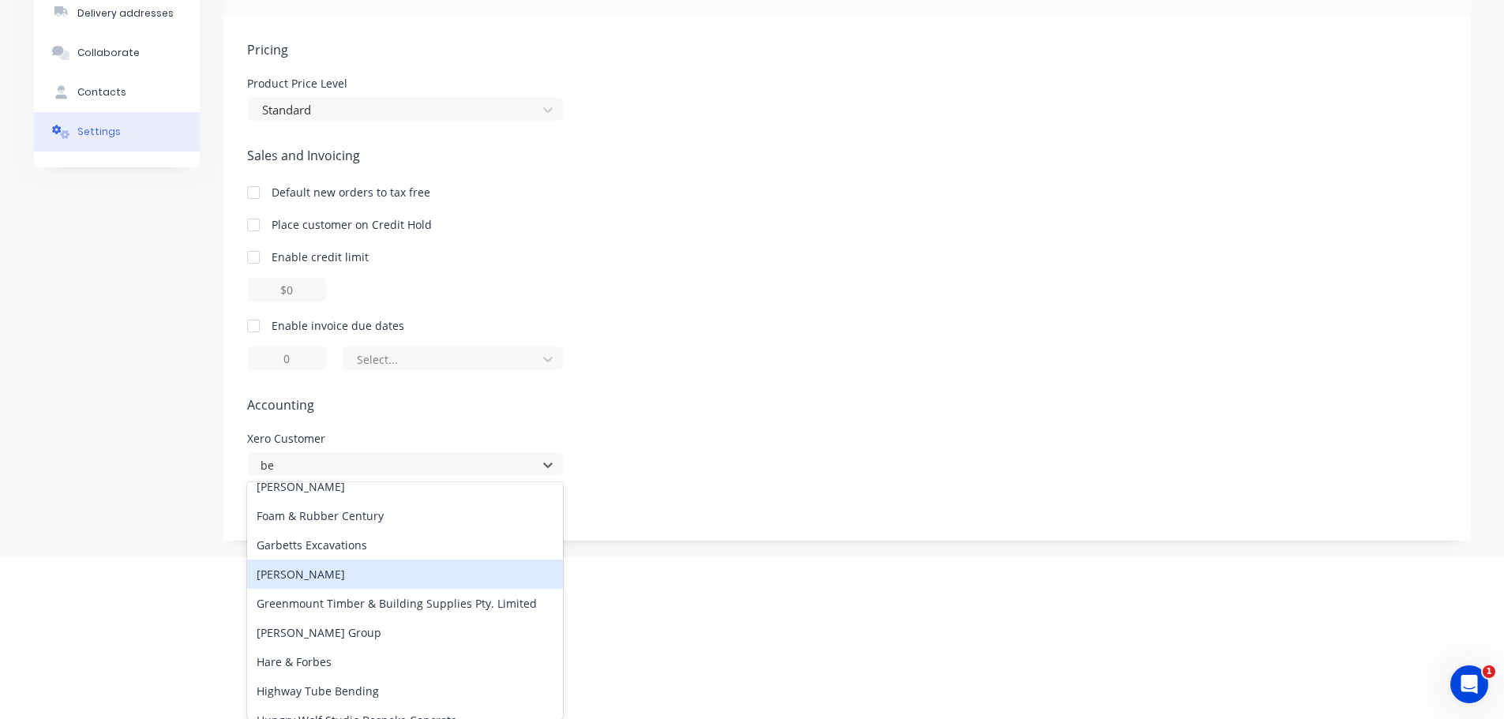
type input "be"
click at [774, 355] on div "Sales and Invoicing Default new orders to tax free Place customer on Credit Hol…" at bounding box center [847, 258] width 1200 height 224
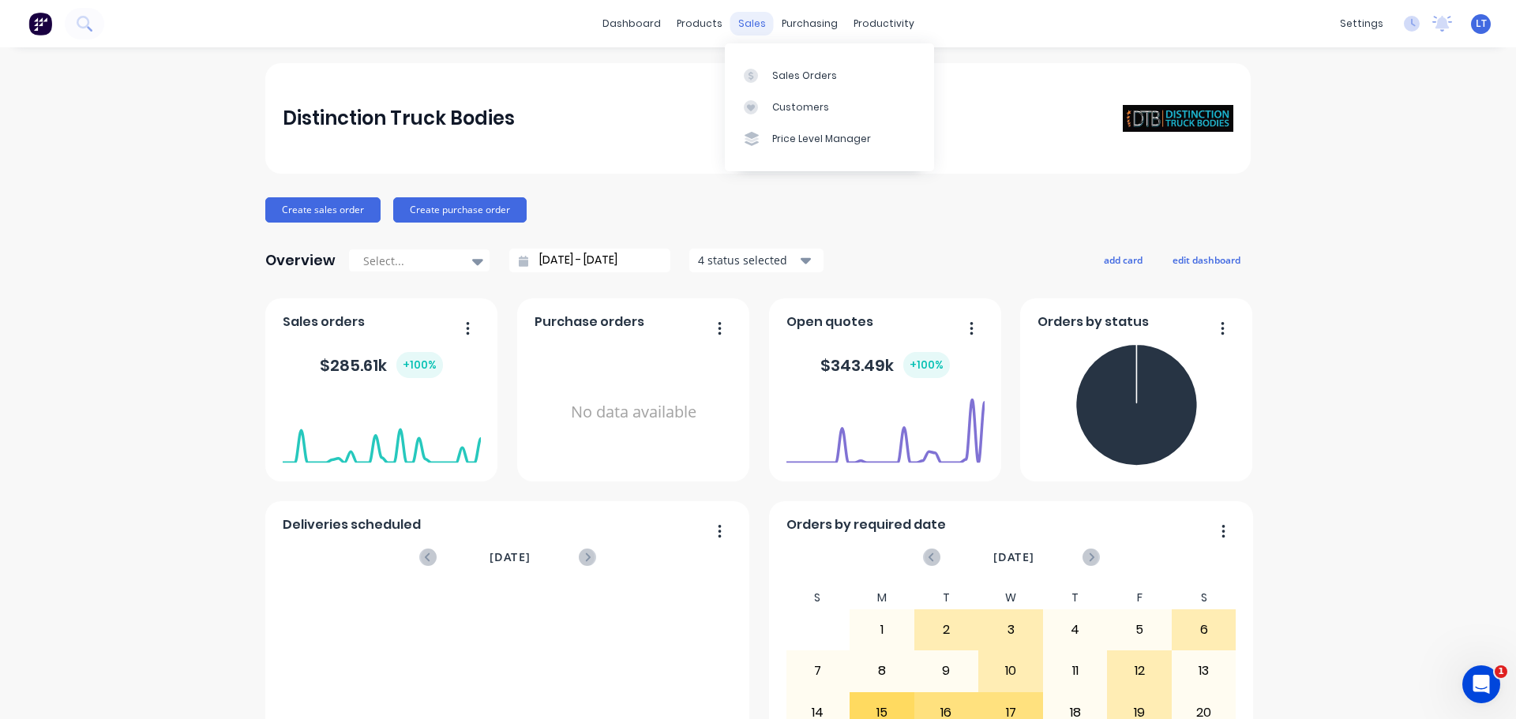
click at [743, 18] on div "sales" at bounding box center [751, 24] width 43 height 24
click at [788, 72] on div "Sales Orders" at bounding box center [804, 76] width 65 height 14
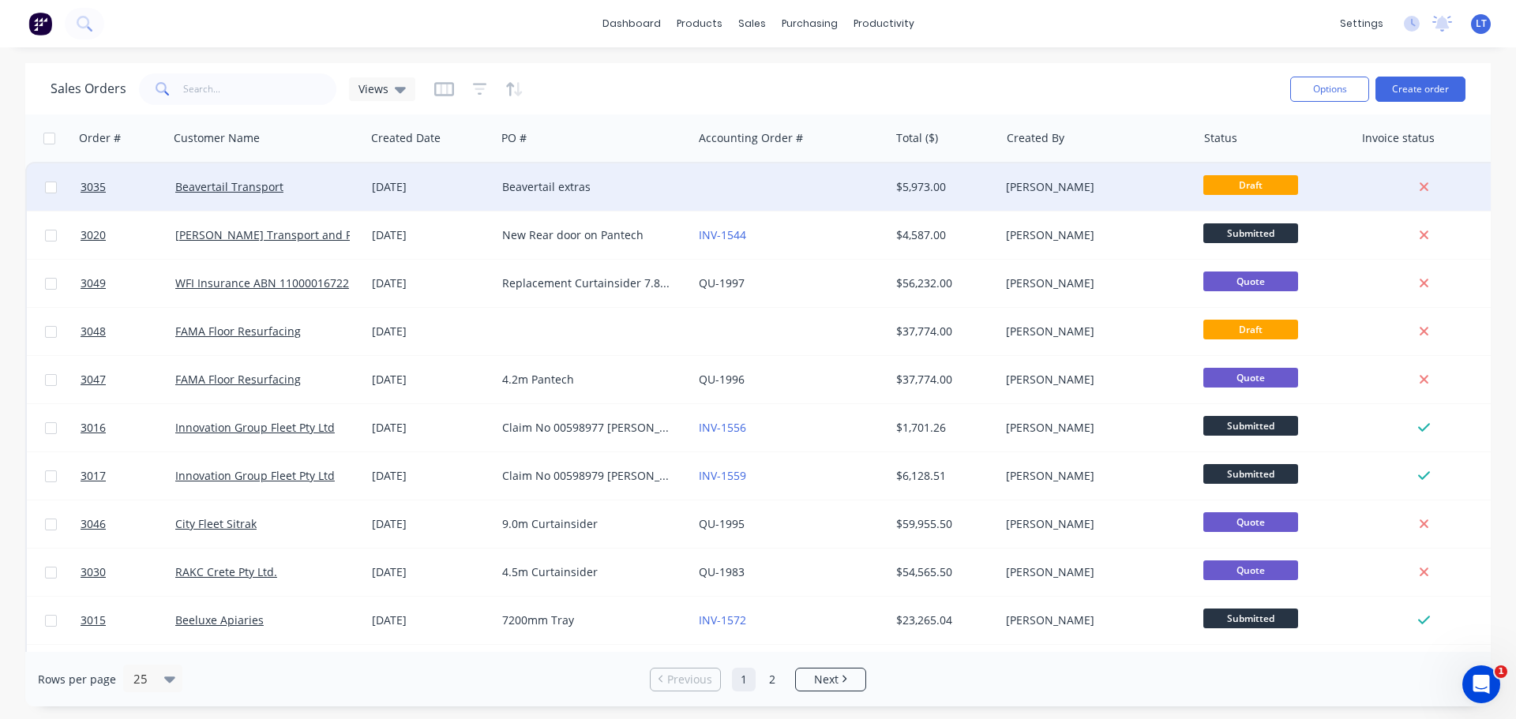
click at [508, 185] on div "Beavertail extras" at bounding box center [589, 187] width 175 height 16
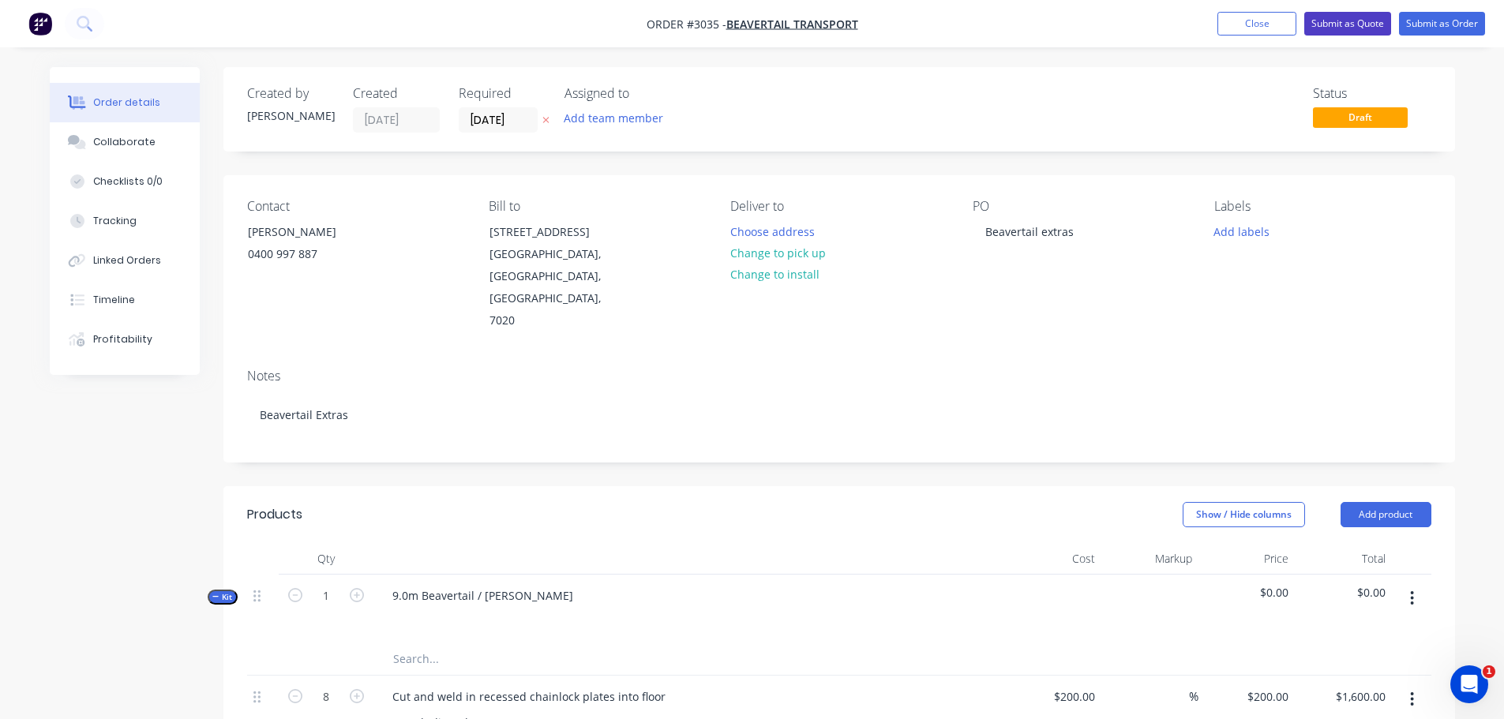
click at [1340, 21] on button "Submit as Quote" at bounding box center [1347, 24] width 87 height 24
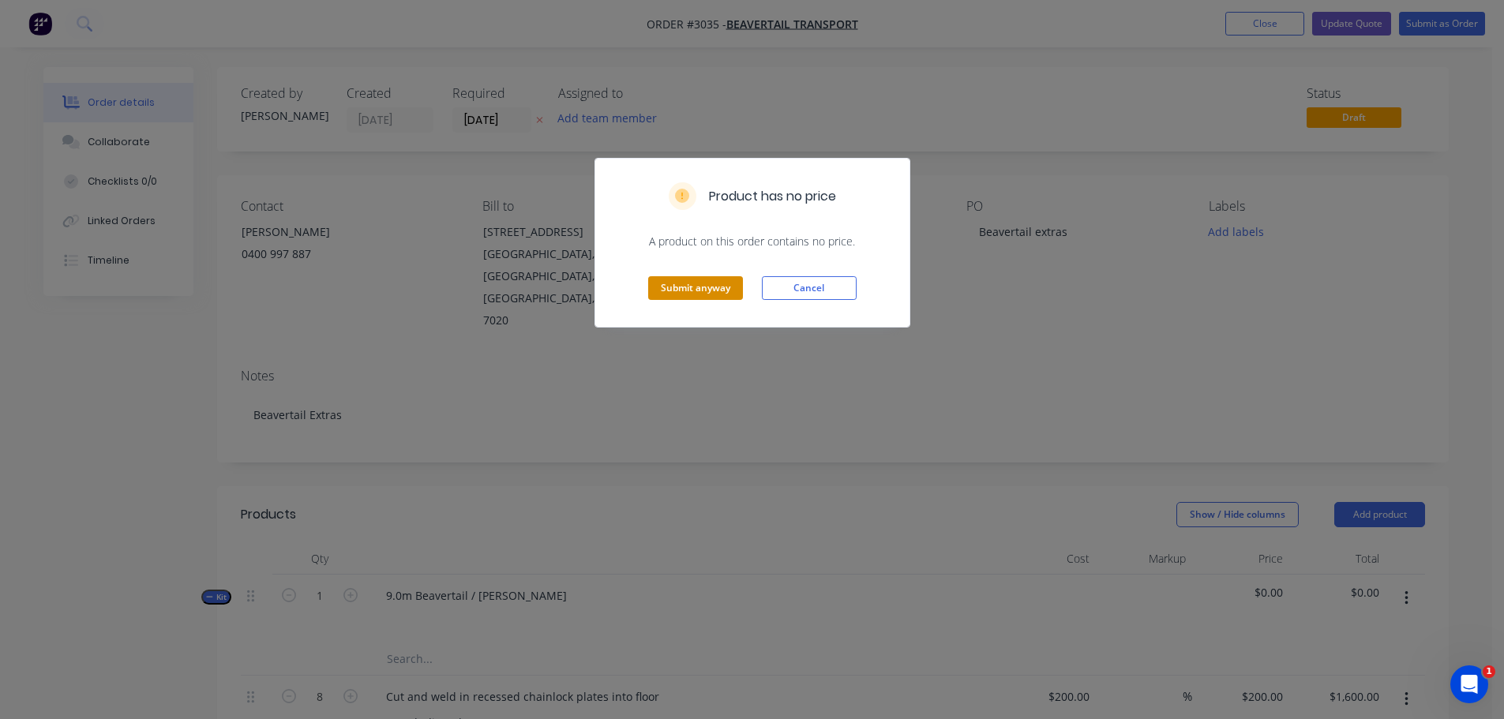
click at [681, 281] on button "Submit anyway" at bounding box center [695, 288] width 95 height 24
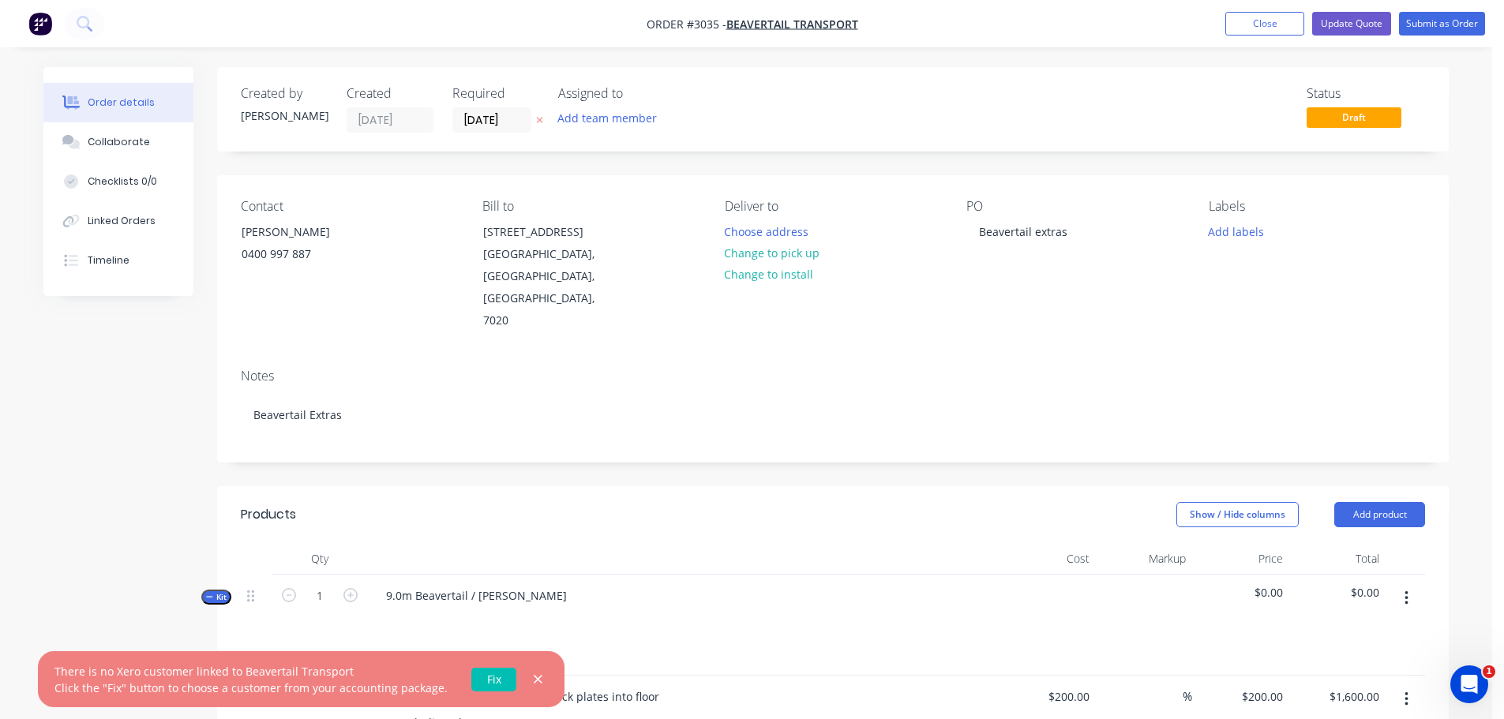
click at [491, 677] on link "Fix" at bounding box center [493, 680] width 45 height 24
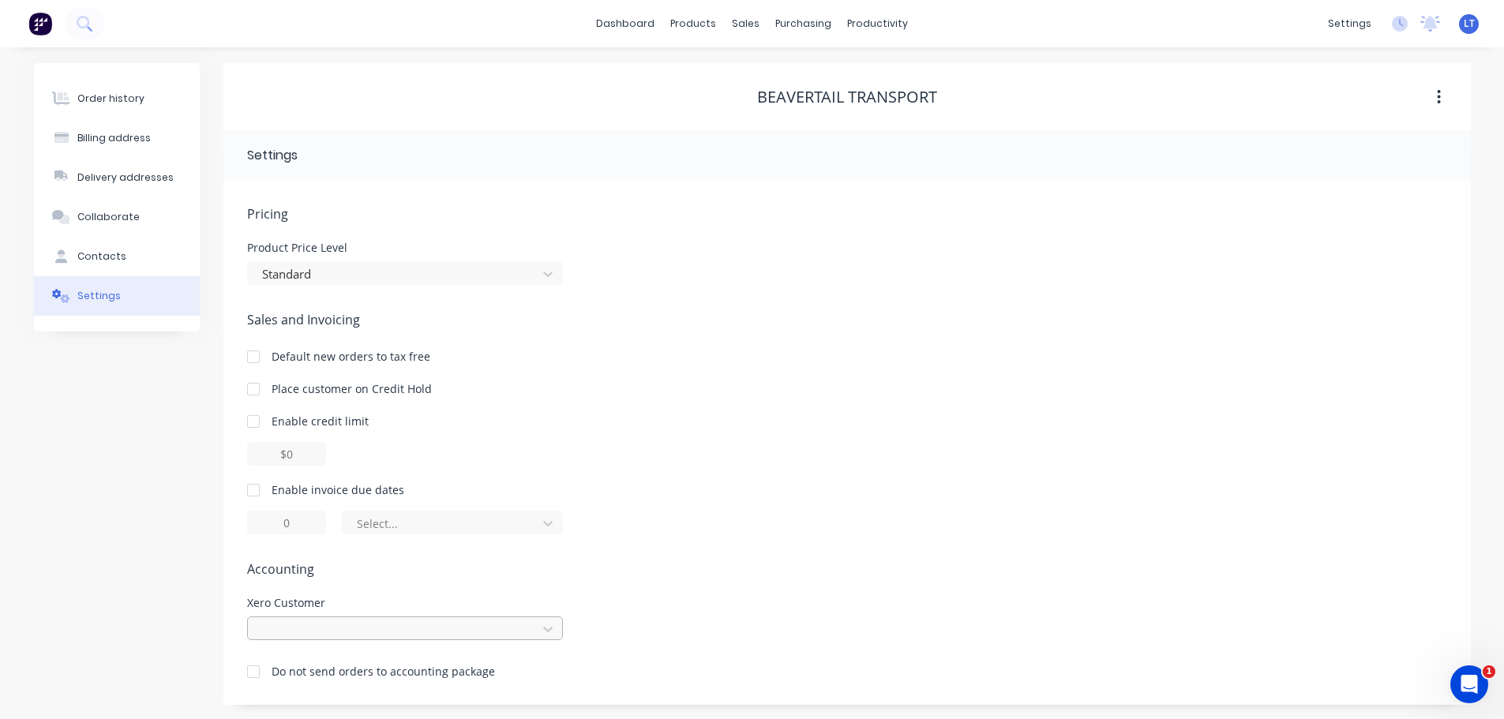
click at [383, 624] on div at bounding box center [405, 629] width 316 height 24
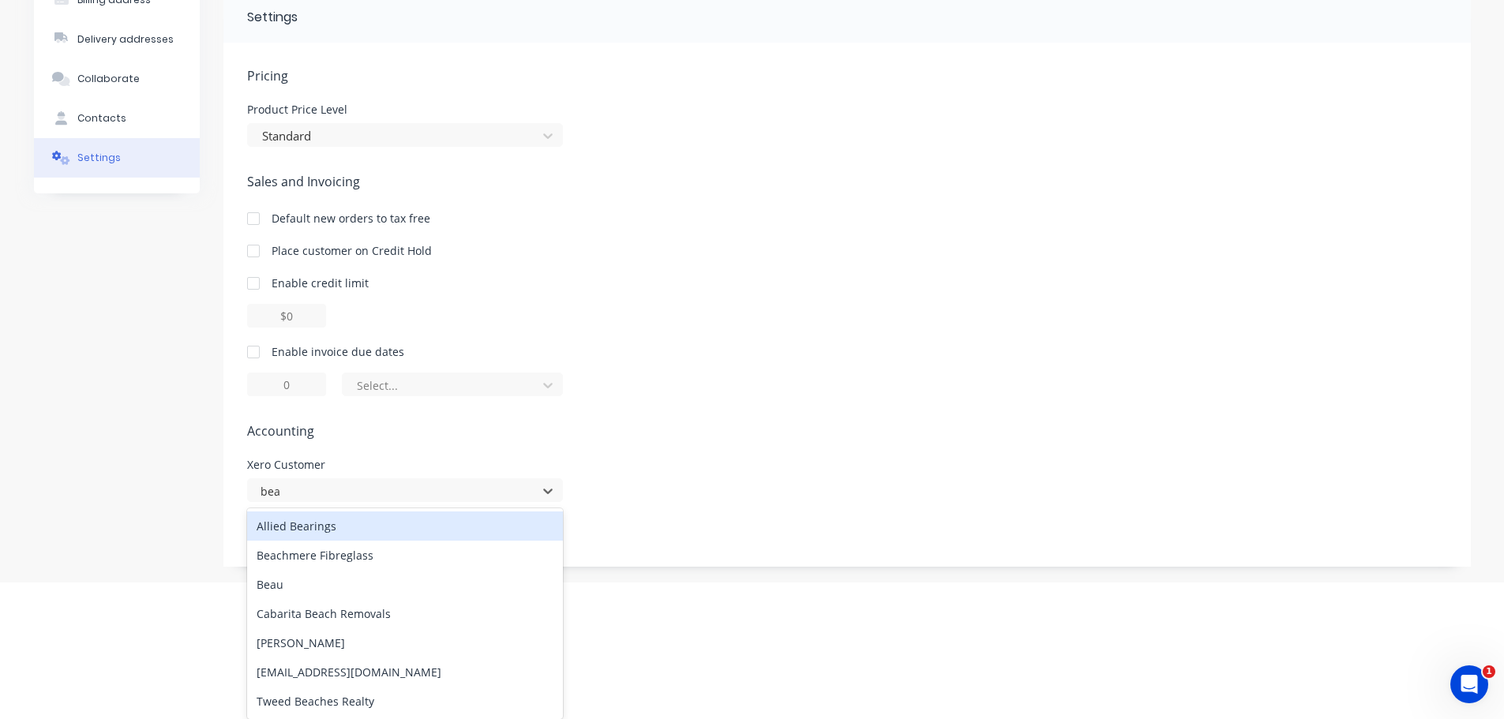
type input "bea"
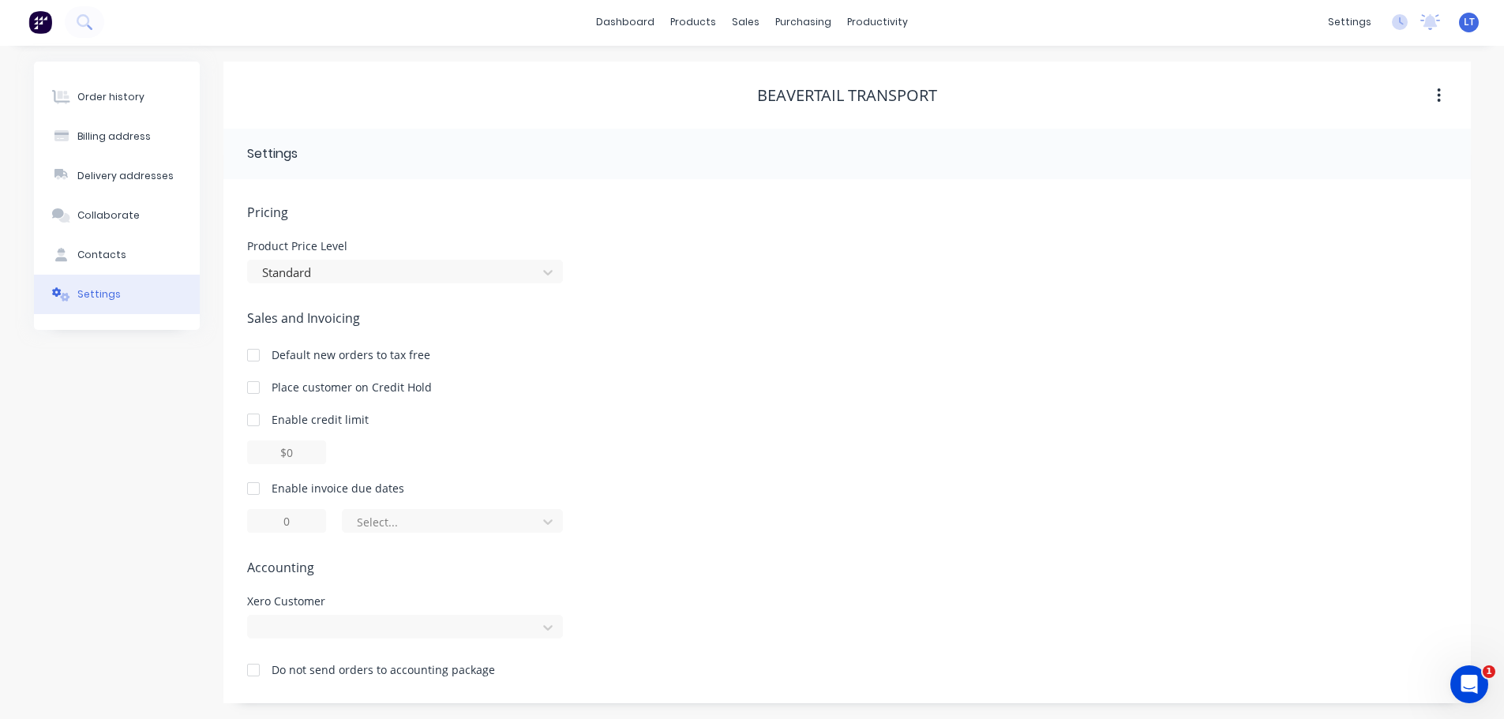
scroll to position [2, 0]
click at [716, 444] on div "Pricing Product Price Level Standard Sales and Invoicing Default new orders to …" at bounding box center [847, 453] width 1200 height 501
click at [105, 290] on div "Settings" at bounding box center [98, 294] width 43 height 14
click at [111, 92] on div "Order history" at bounding box center [110, 97] width 67 height 14
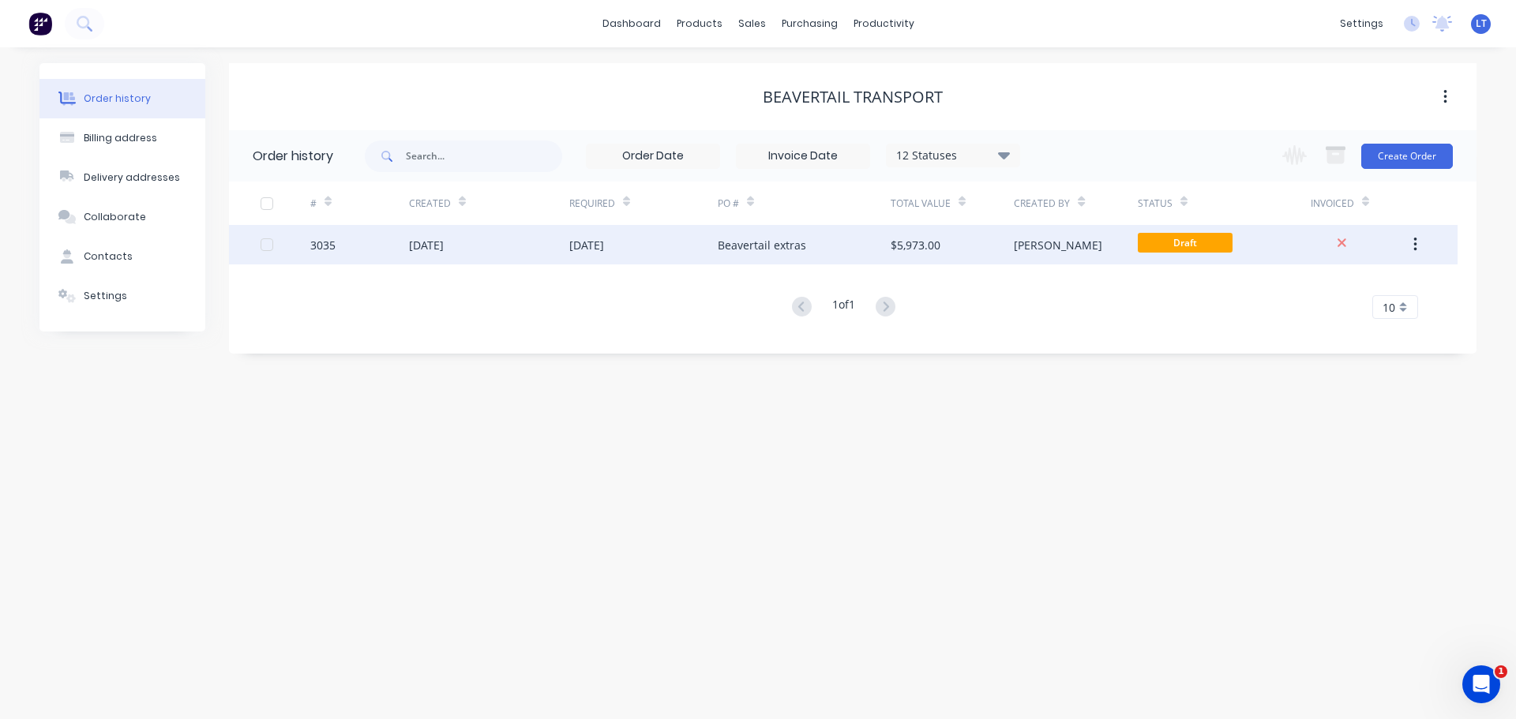
click at [716, 242] on div "16 Sep 2025" at bounding box center [643, 244] width 148 height 39
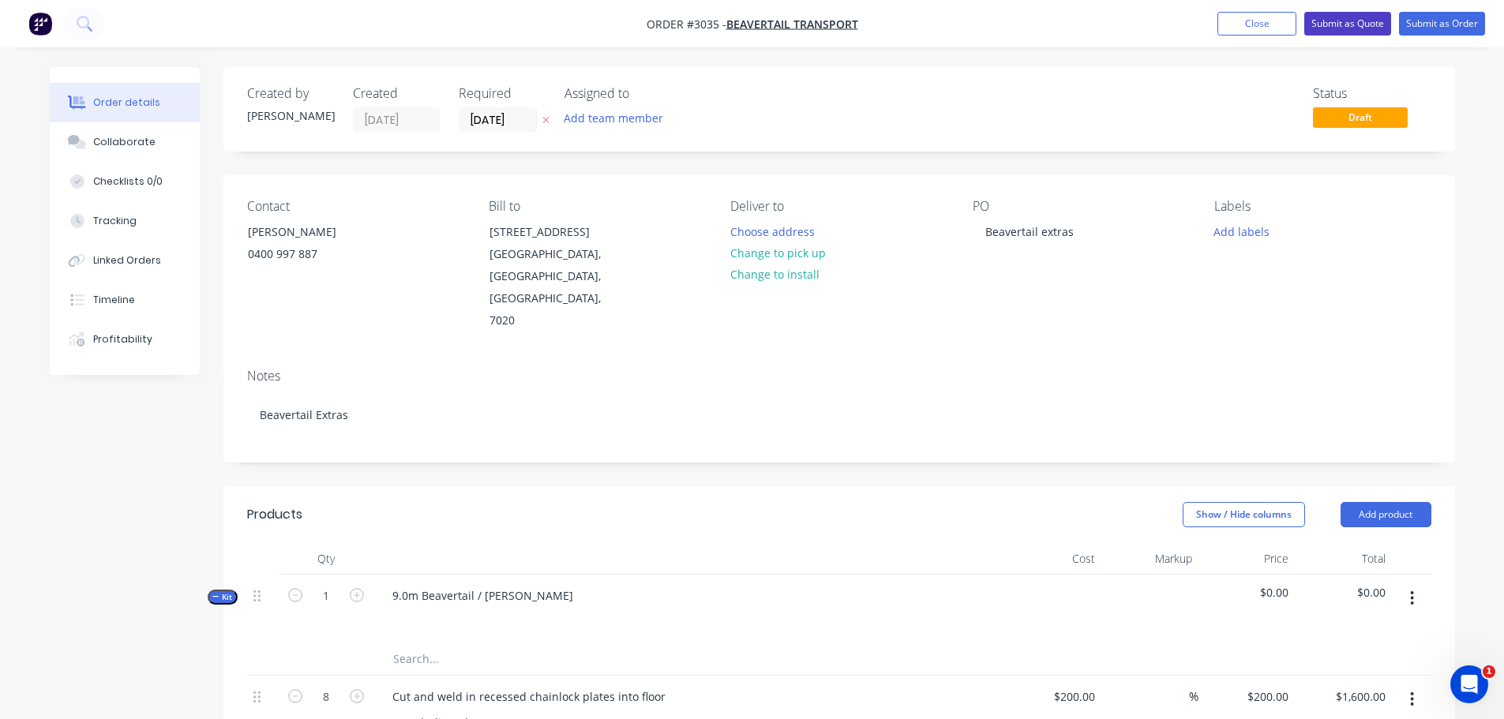
click at [1341, 21] on button "Submit as Quote" at bounding box center [1347, 24] width 87 height 24
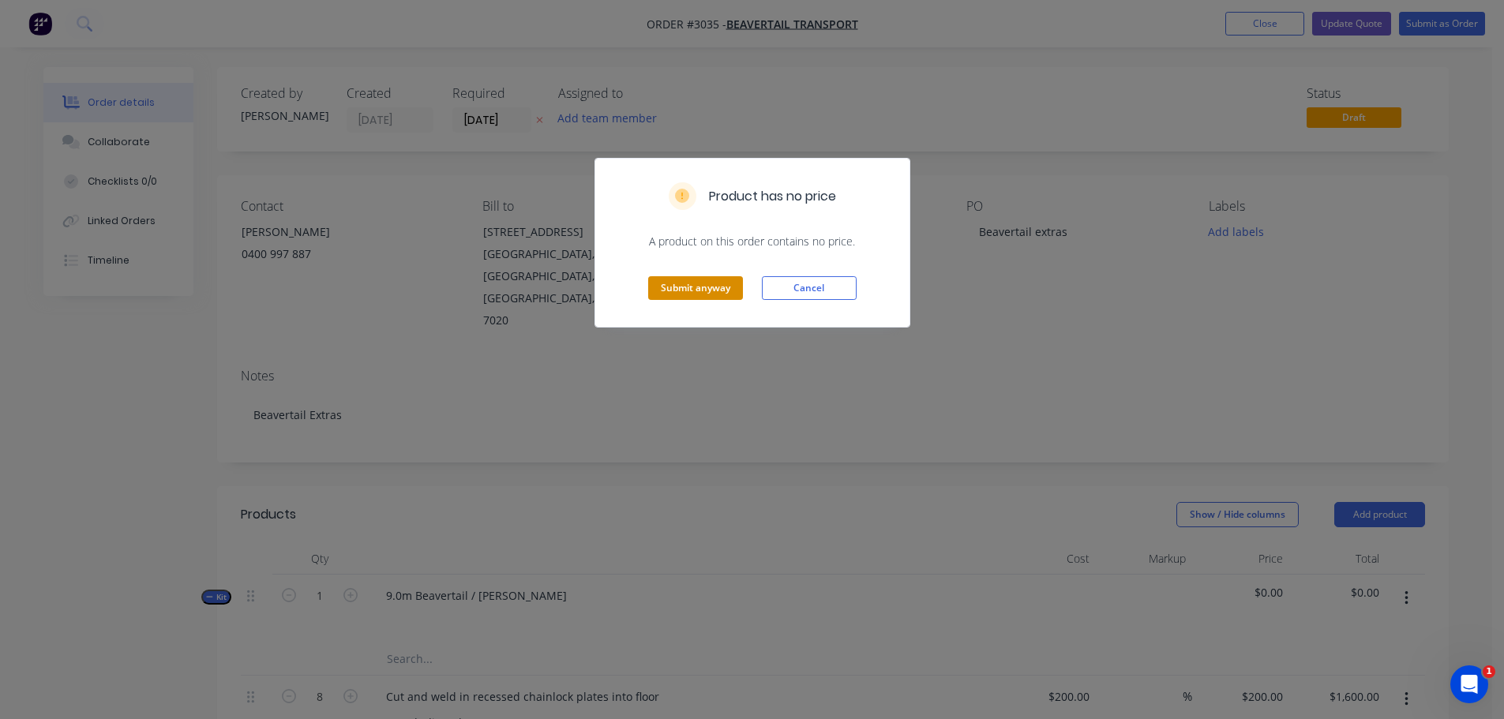
click at [684, 283] on button "Submit anyway" at bounding box center [695, 288] width 95 height 24
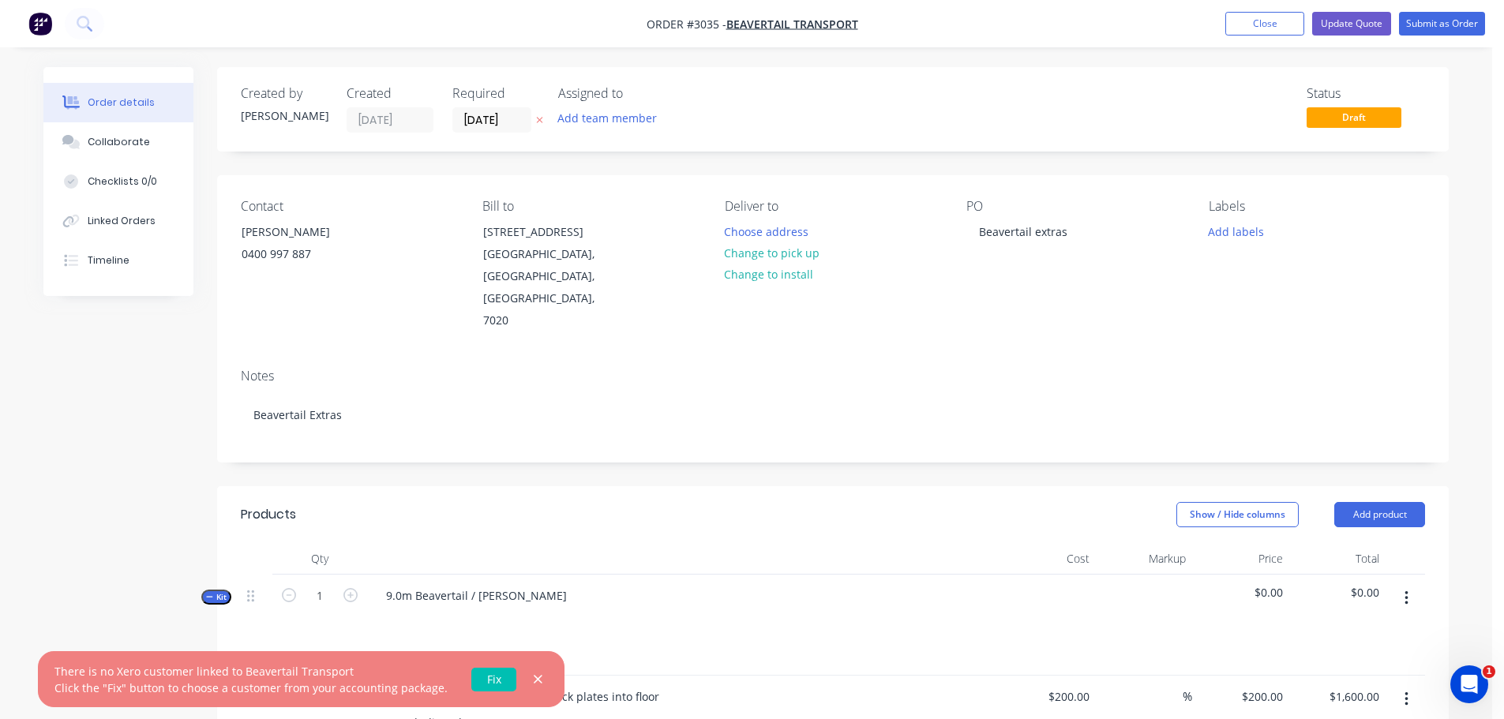
click at [487, 679] on link "Fix" at bounding box center [493, 680] width 45 height 24
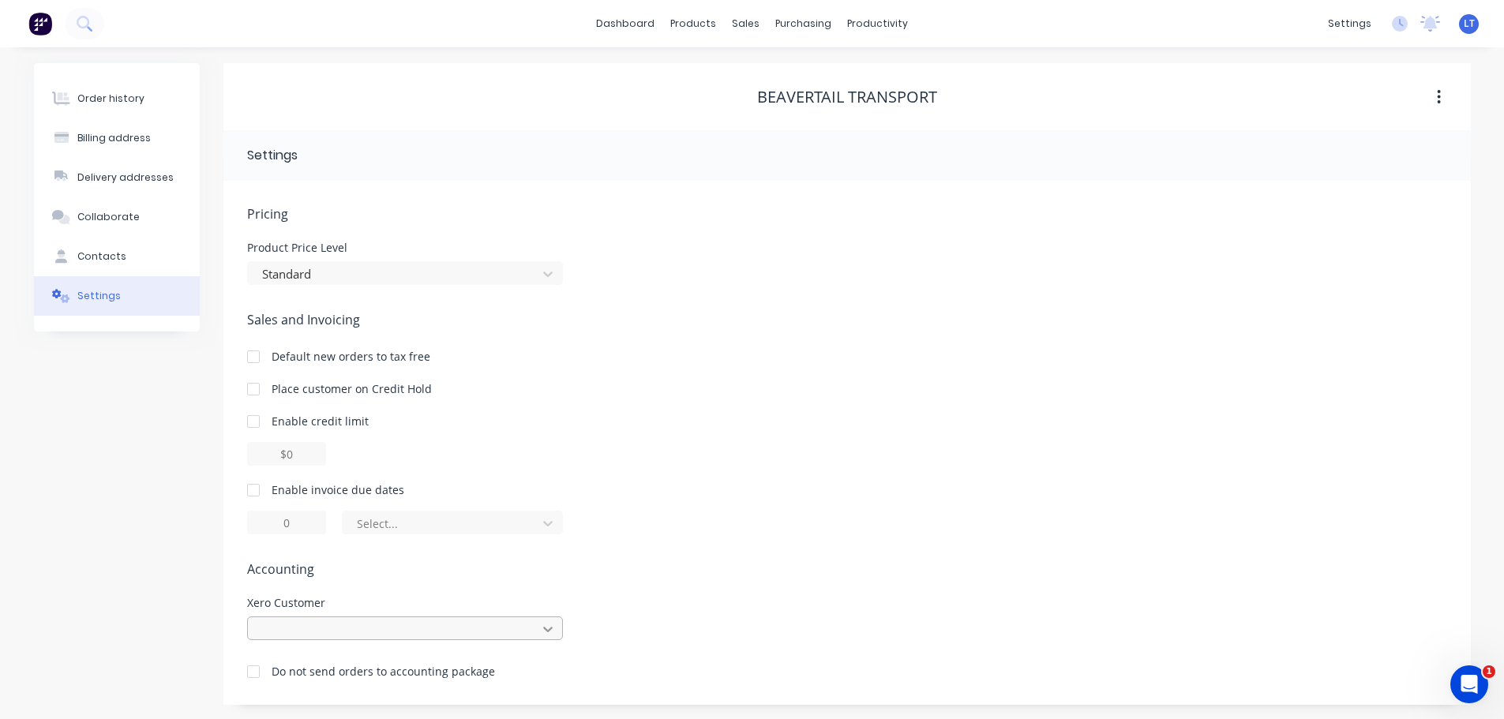
click at [547, 625] on div at bounding box center [405, 629] width 316 height 24
type input "b"
click at [648, 272] on div "Pricing Product Price Level Standard Sales and Invoicing Default new orders to …" at bounding box center [847, 453] width 1200 height 501
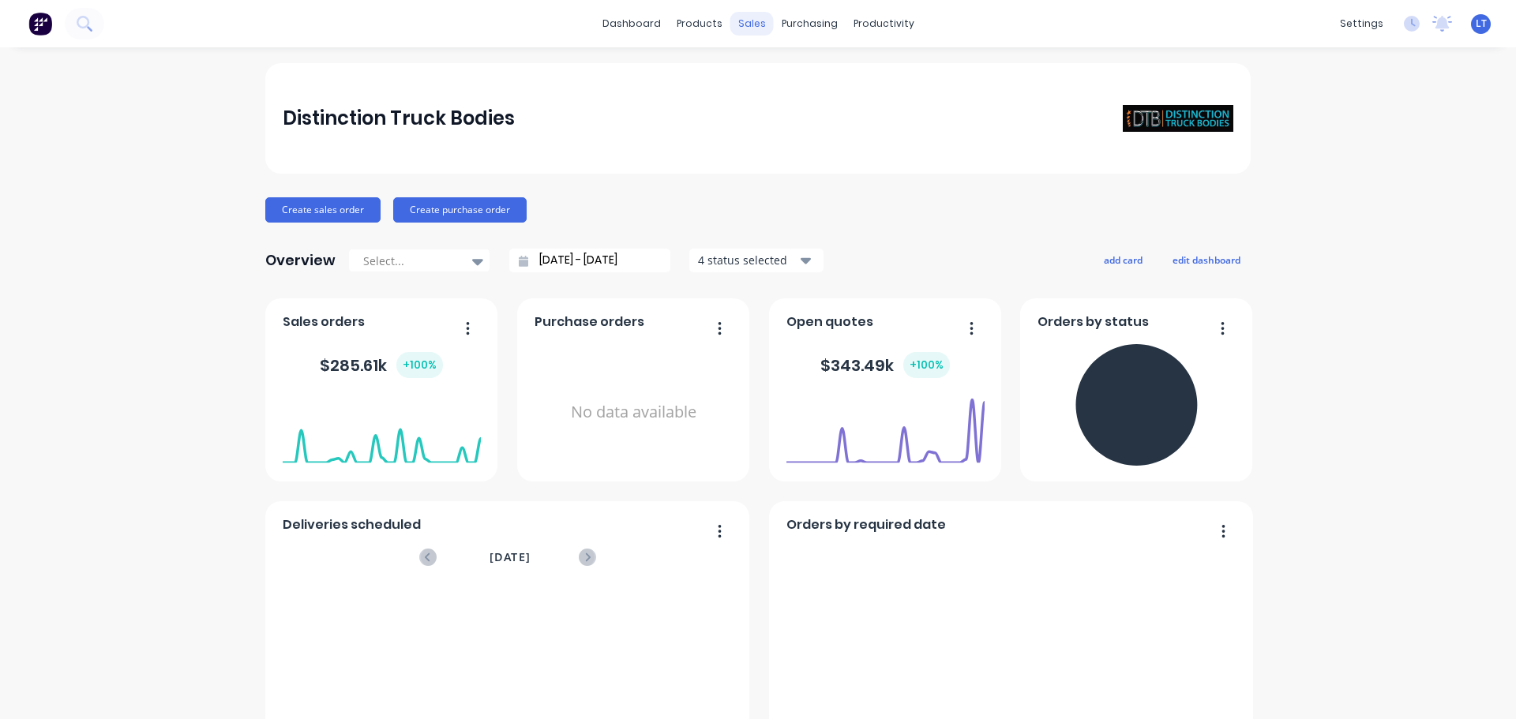
click at [741, 16] on div "sales" at bounding box center [751, 24] width 43 height 24
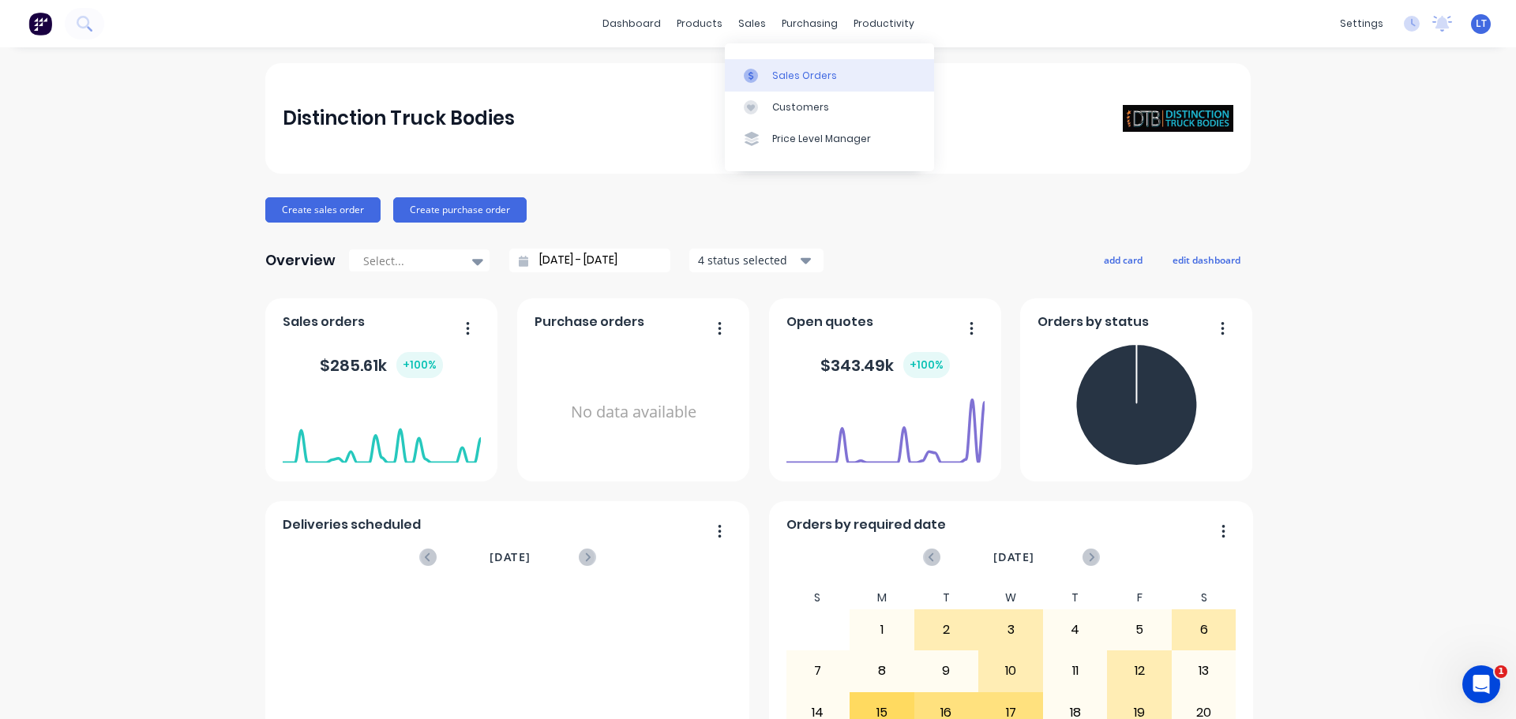
click at [794, 72] on div "Sales Orders" at bounding box center [804, 76] width 65 height 14
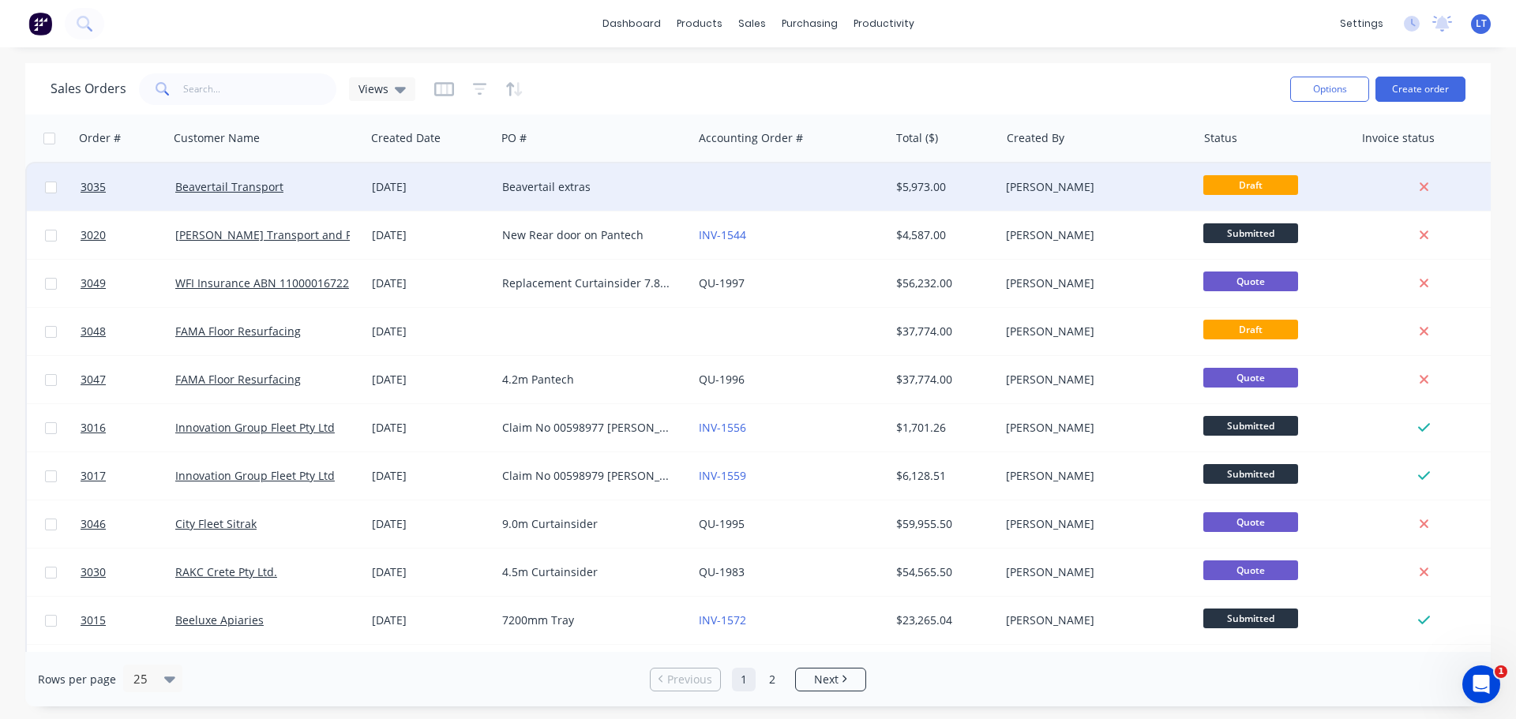
click at [561, 189] on div "Beavertail extras" at bounding box center [589, 187] width 175 height 16
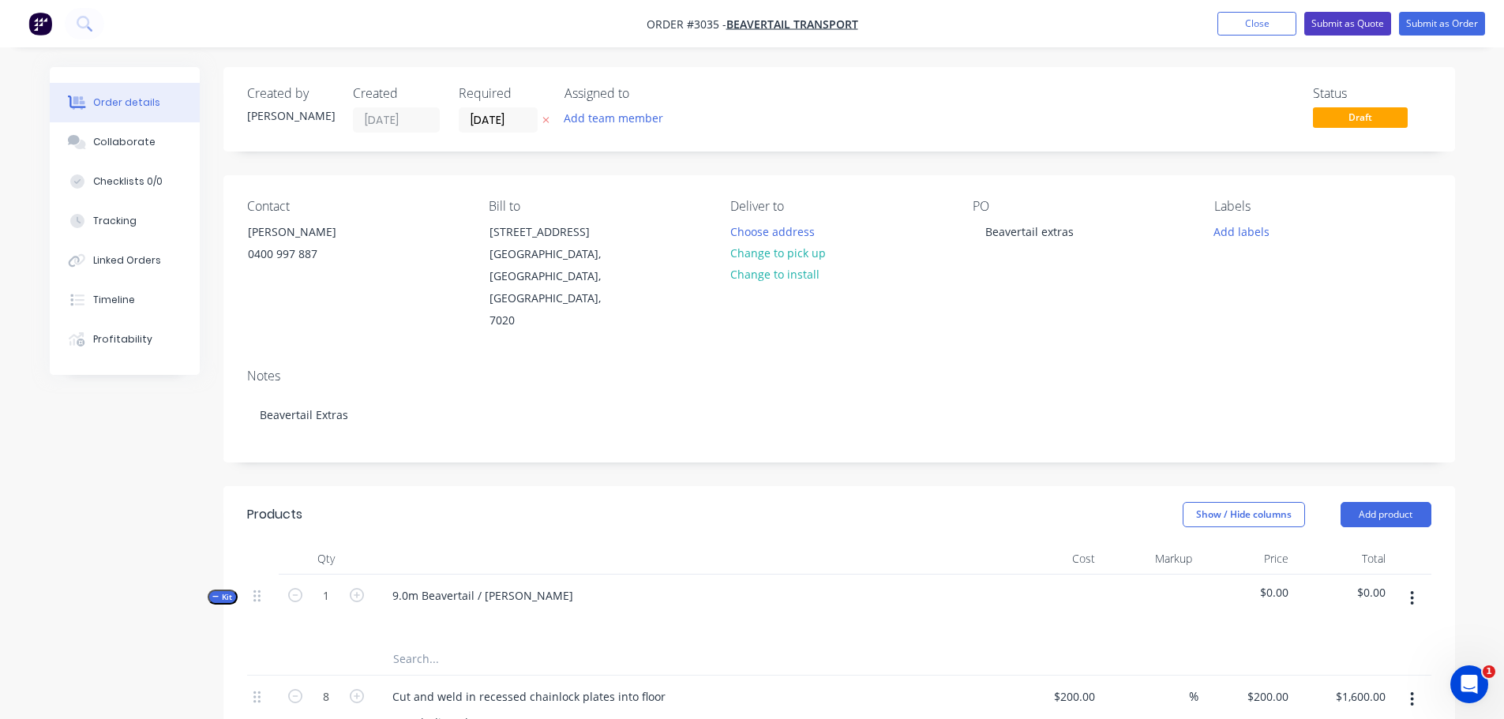
click at [1359, 17] on button "Submit as Quote" at bounding box center [1347, 24] width 87 height 24
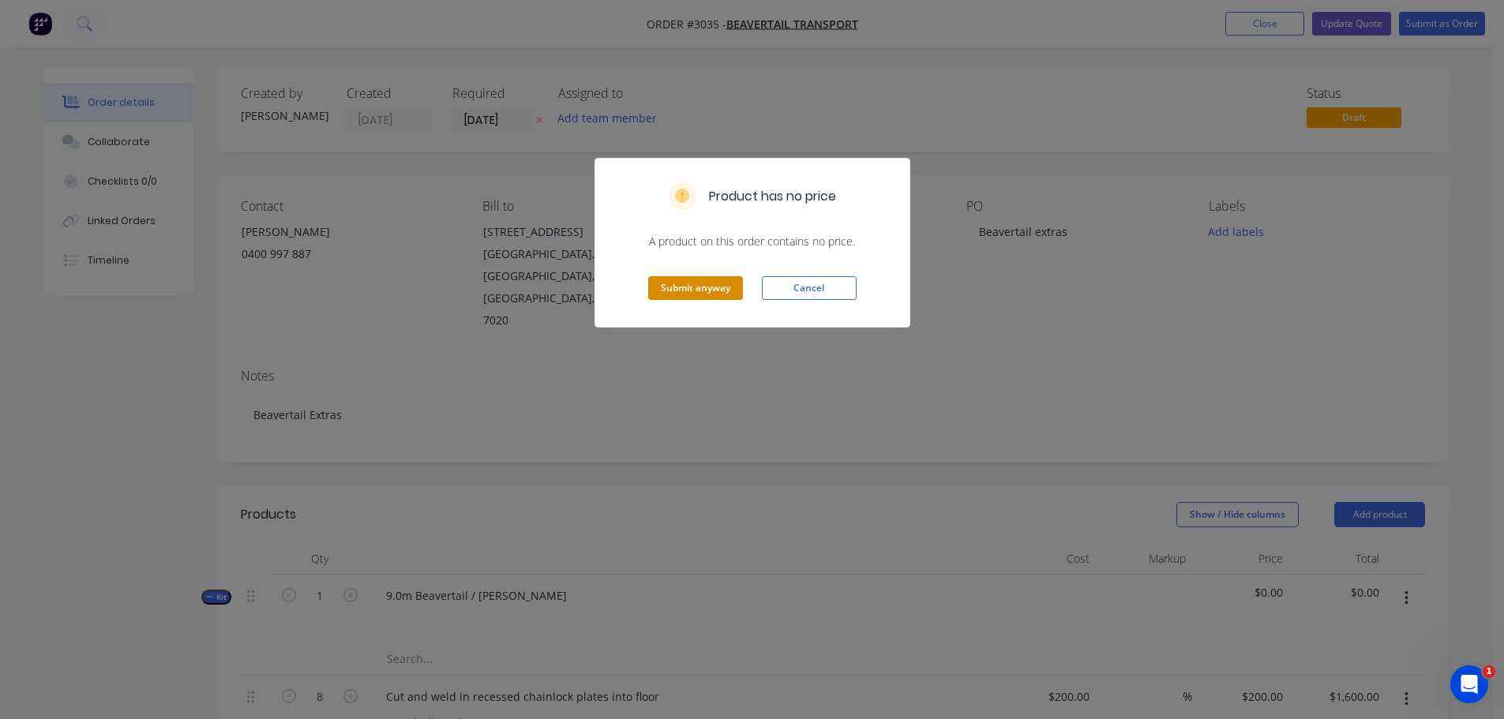
click at [697, 282] on button "Submit anyway" at bounding box center [695, 288] width 95 height 24
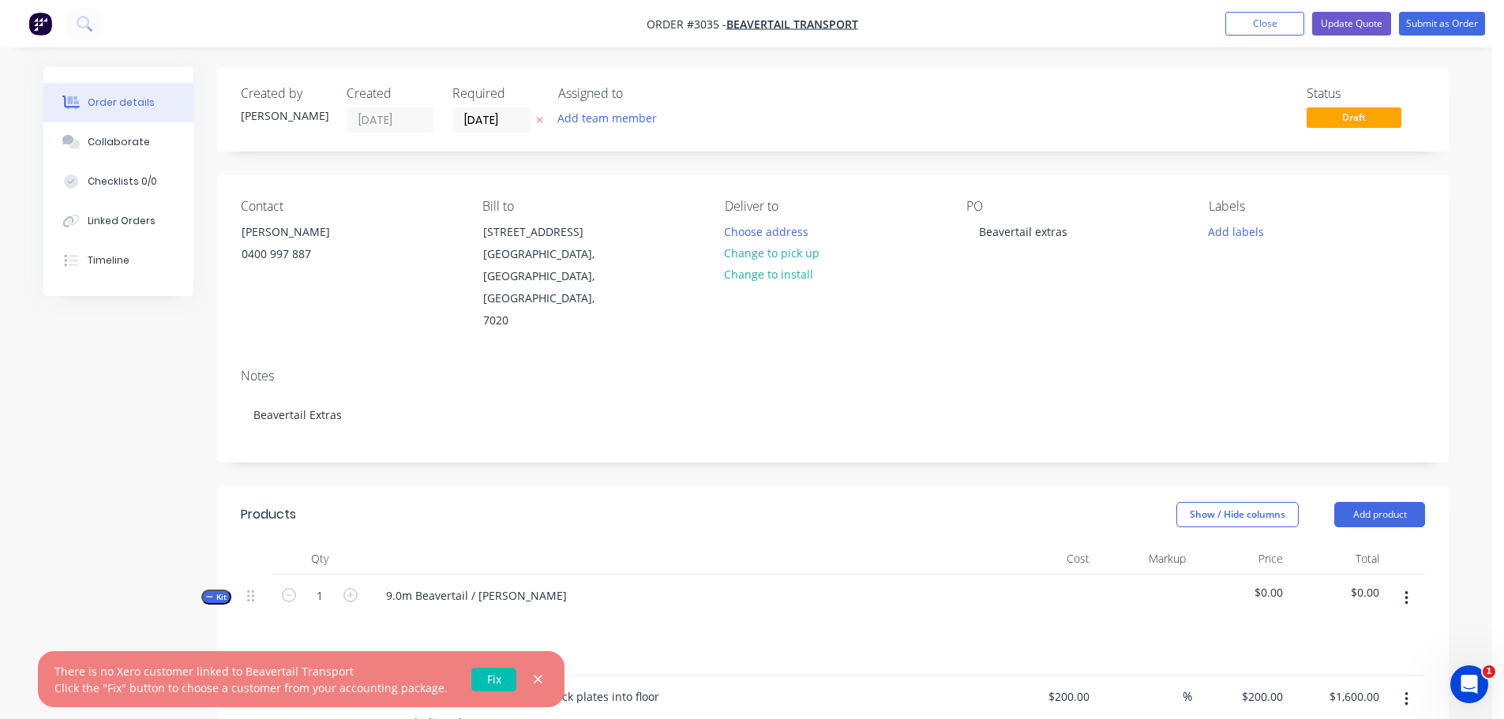
click at [487, 672] on link "Fix" at bounding box center [493, 680] width 45 height 24
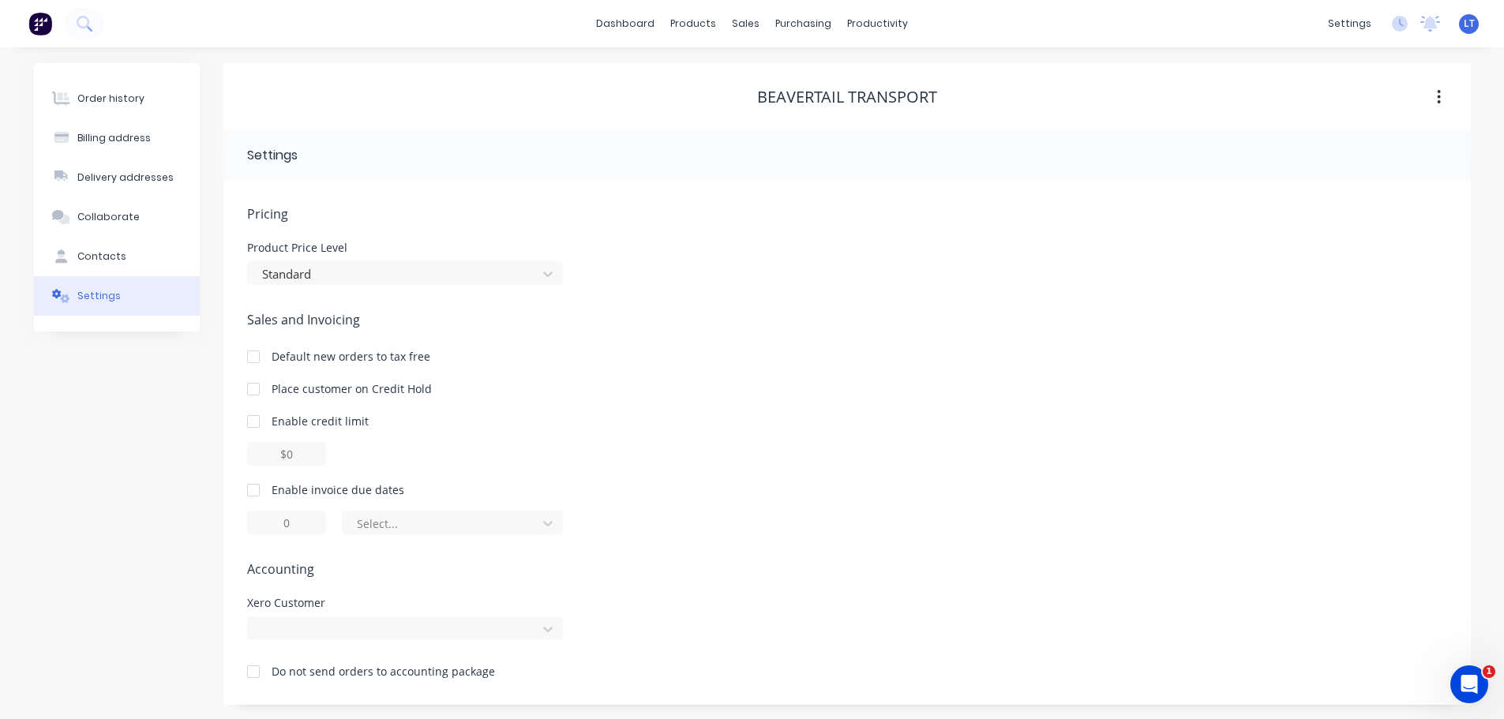
scroll to position [2, 0]
click at [349, 629] on div at bounding box center [405, 627] width 316 height 24
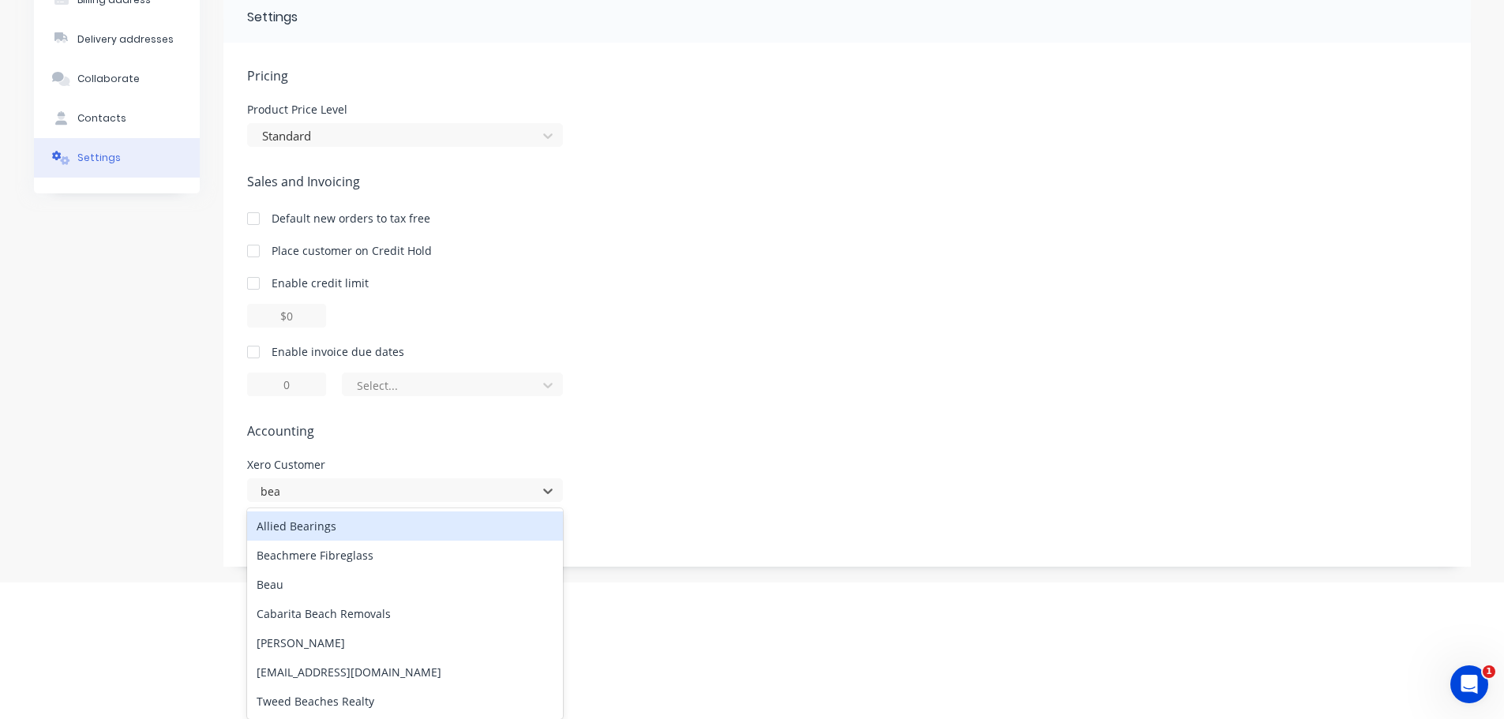
type input "bea"
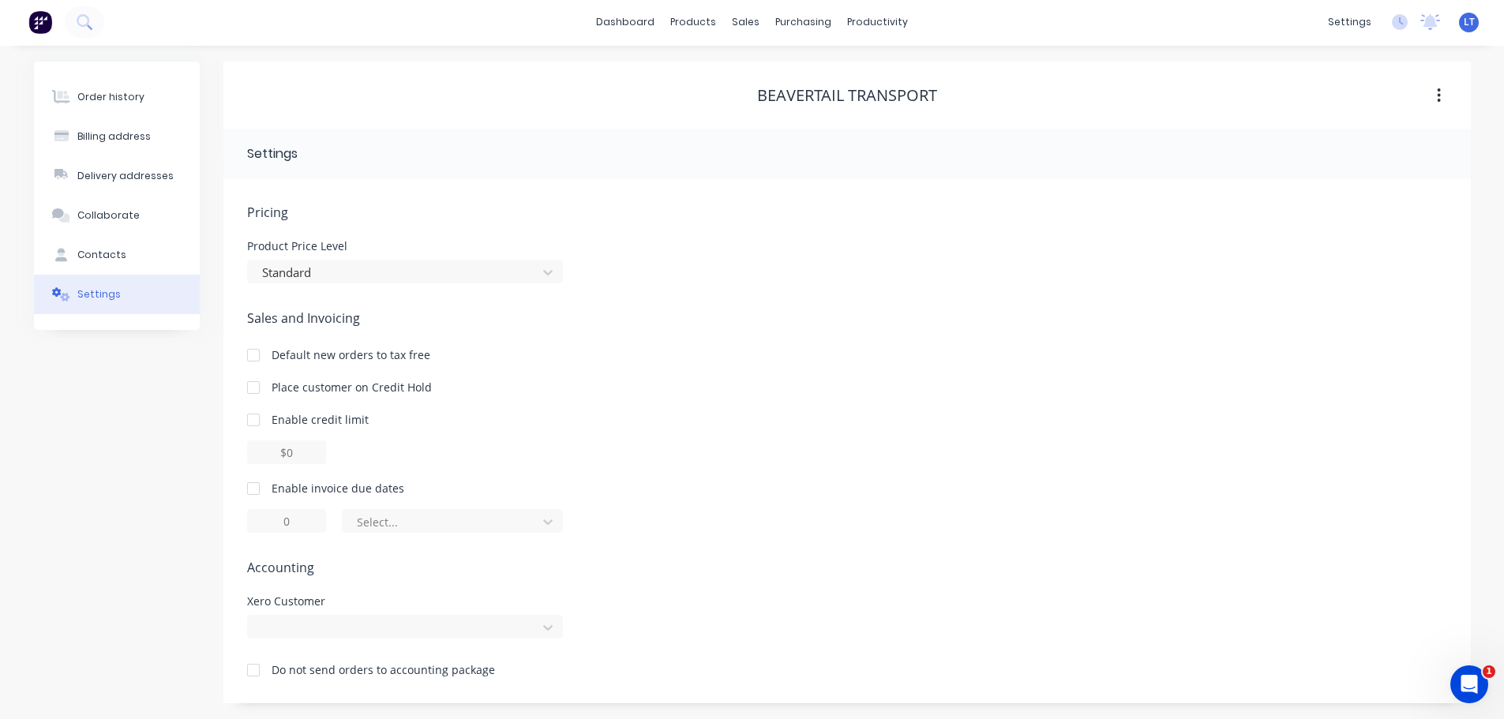
scroll to position [2, 0]
click at [625, 391] on div "Sales and Invoicing Default new orders to tax free Place customer on Credit Hol…" at bounding box center [847, 421] width 1200 height 224
